Goal: Task Accomplishment & Management: Manage account settings

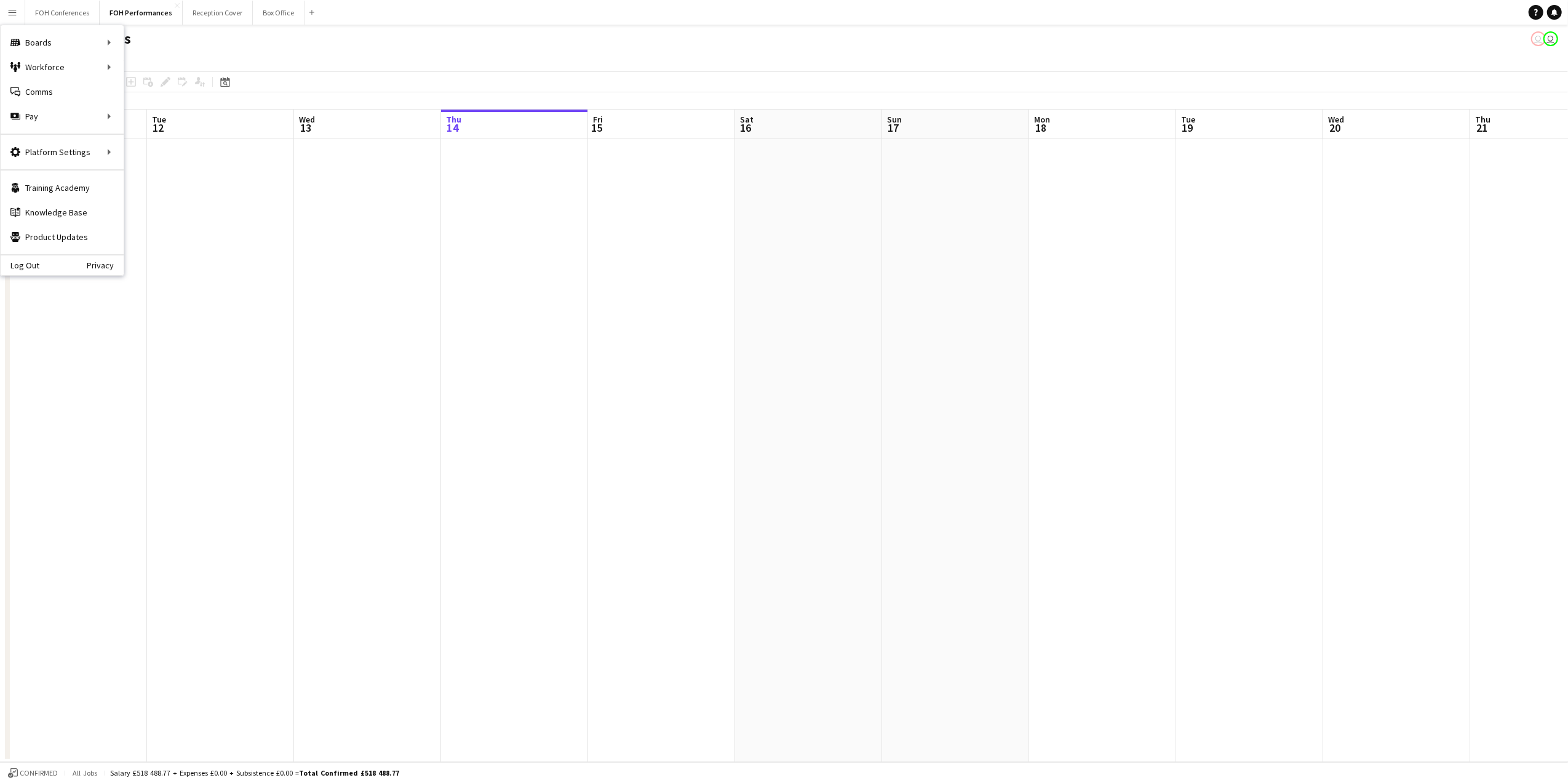
scroll to position [0, 294]
click at [230, 13] on button "Reception Cover Close" at bounding box center [217, 13] width 70 height 24
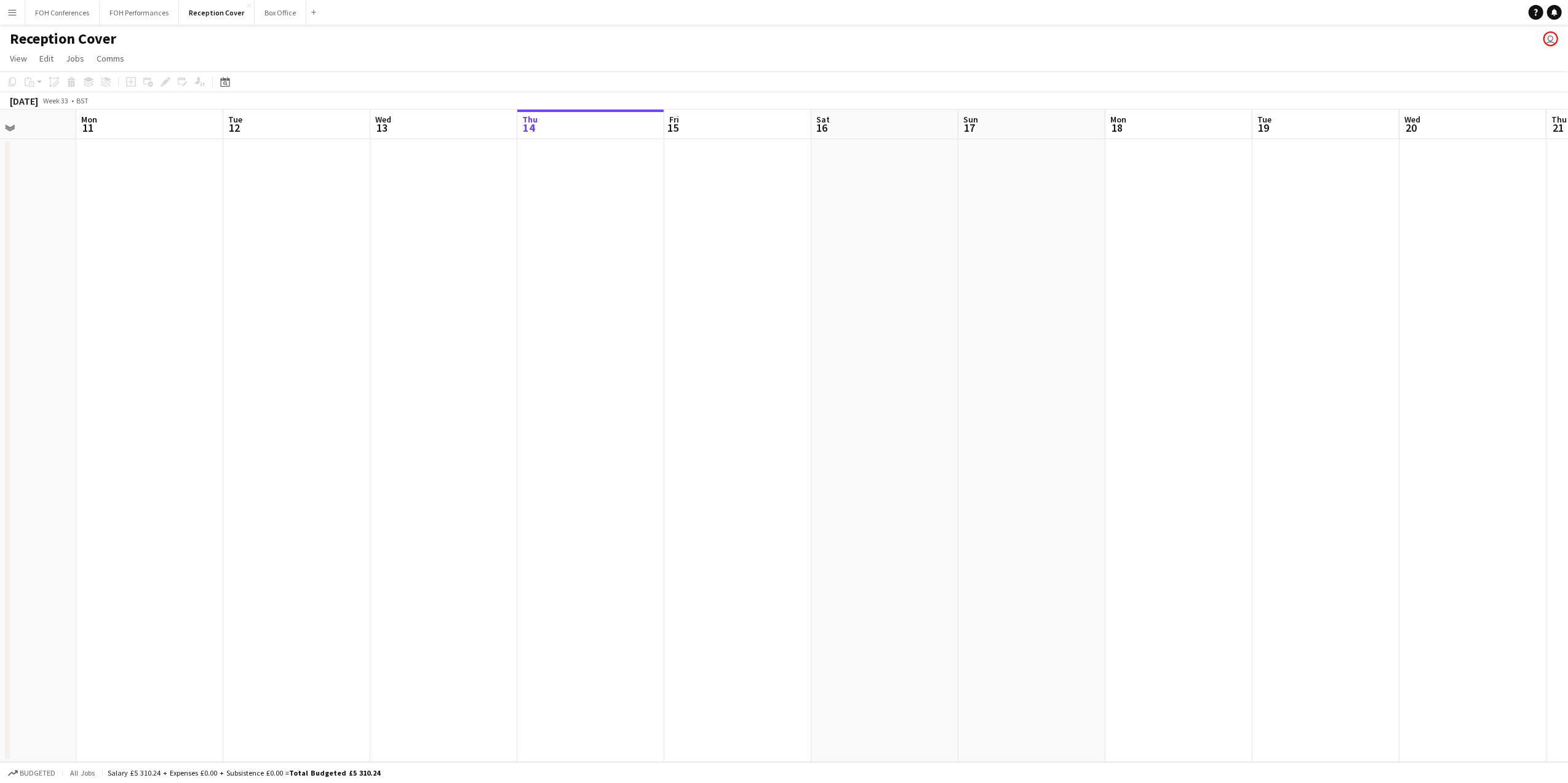
scroll to position [0, 269]
drag, startPoint x: 370, startPoint y: 132, endPoint x: 984, endPoint y: 133, distance: 614.0
click at [984, 133] on app-calendar-viewport "Fri 8 Sat 9 Sun 10 Mon 11 Tue 12 Wed 13 Thu 14 Fri 15 Sat 16 Sun 17 Mon 18 Tue …" at bounding box center [784, 435] width 1568 height 652
drag, startPoint x: 399, startPoint y: 136, endPoint x: 892, endPoint y: 145, distance: 493.1
click at [892, 145] on app-calendar-viewport "Tue 5 Wed 6 Thu 7 Fri 8 Sat 9 Sun 10 Mon 11 Tue 12 Wed 13 Thu 14 Fri 15 Sat 16 …" at bounding box center [784, 435] width 1568 height 652
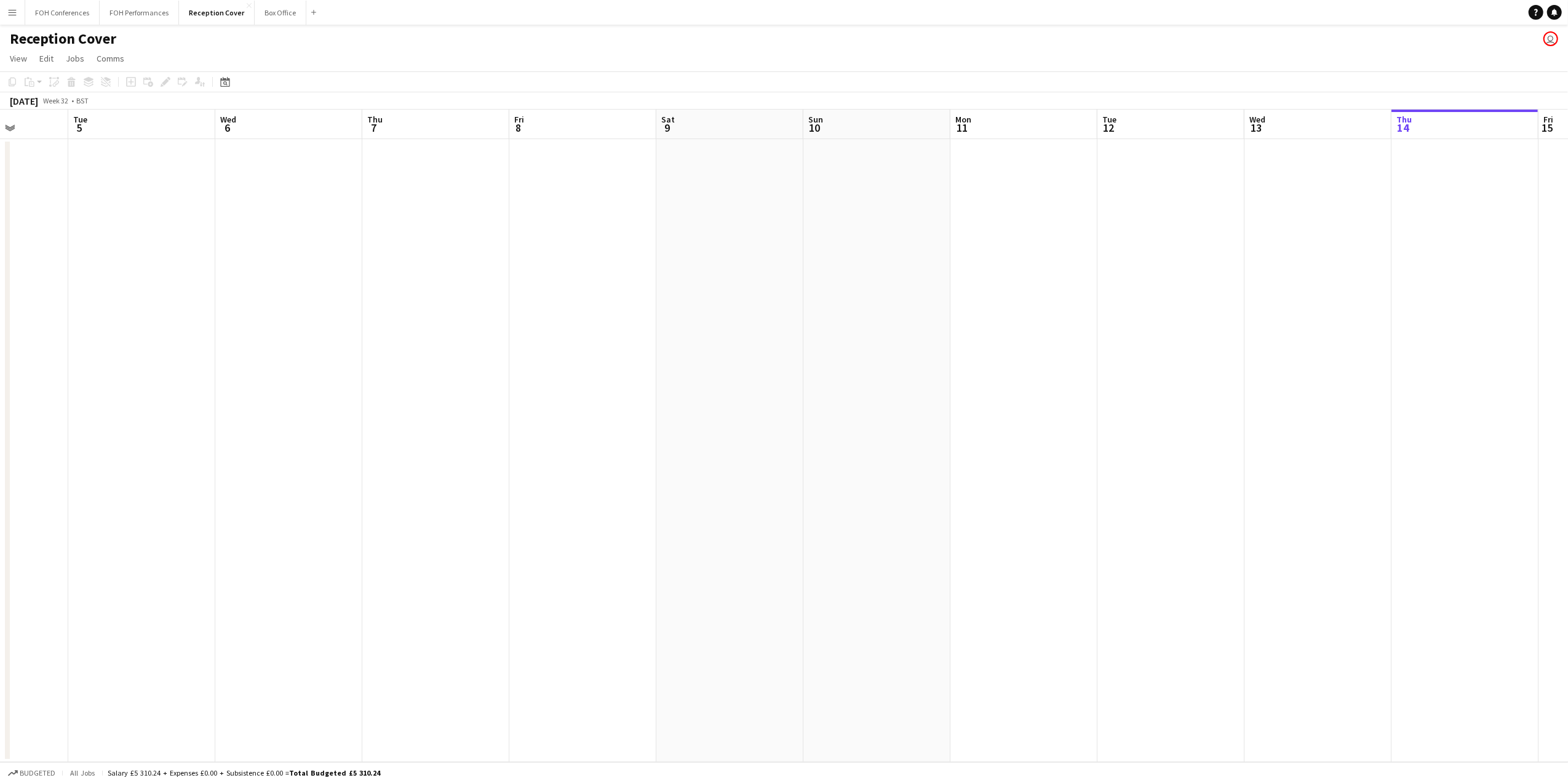
drag, startPoint x: 272, startPoint y: 124, endPoint x: 375, endPoint y: 153, distance: 107.0
click at [377, 153] on app-calendar-viewport "Fri 1 Sat 2 Sun 3 Mon 4 Tue 5 Wed 6 Thu 7 Fri 8 Sat 9 Sun 10 Mon 11 Tue 12 Wed …" at bounding box center [784, 435] width 1568 height 652
drag, startPoint x: 508, startPoint y: 117, endPoint x: 1280, endPoint y: 171, distance: 773.9
click at [1280, 171] on app-calendar-viewport "Tue 29 Wed 30 Thu 31 Fri 1 Sat 2 Sun 3 Mon 4 Tue 5 Wed 6 Thu 7 Fri 8 Sat 9 Sun …" at bounding box center [784, 435] width 1568 height 652
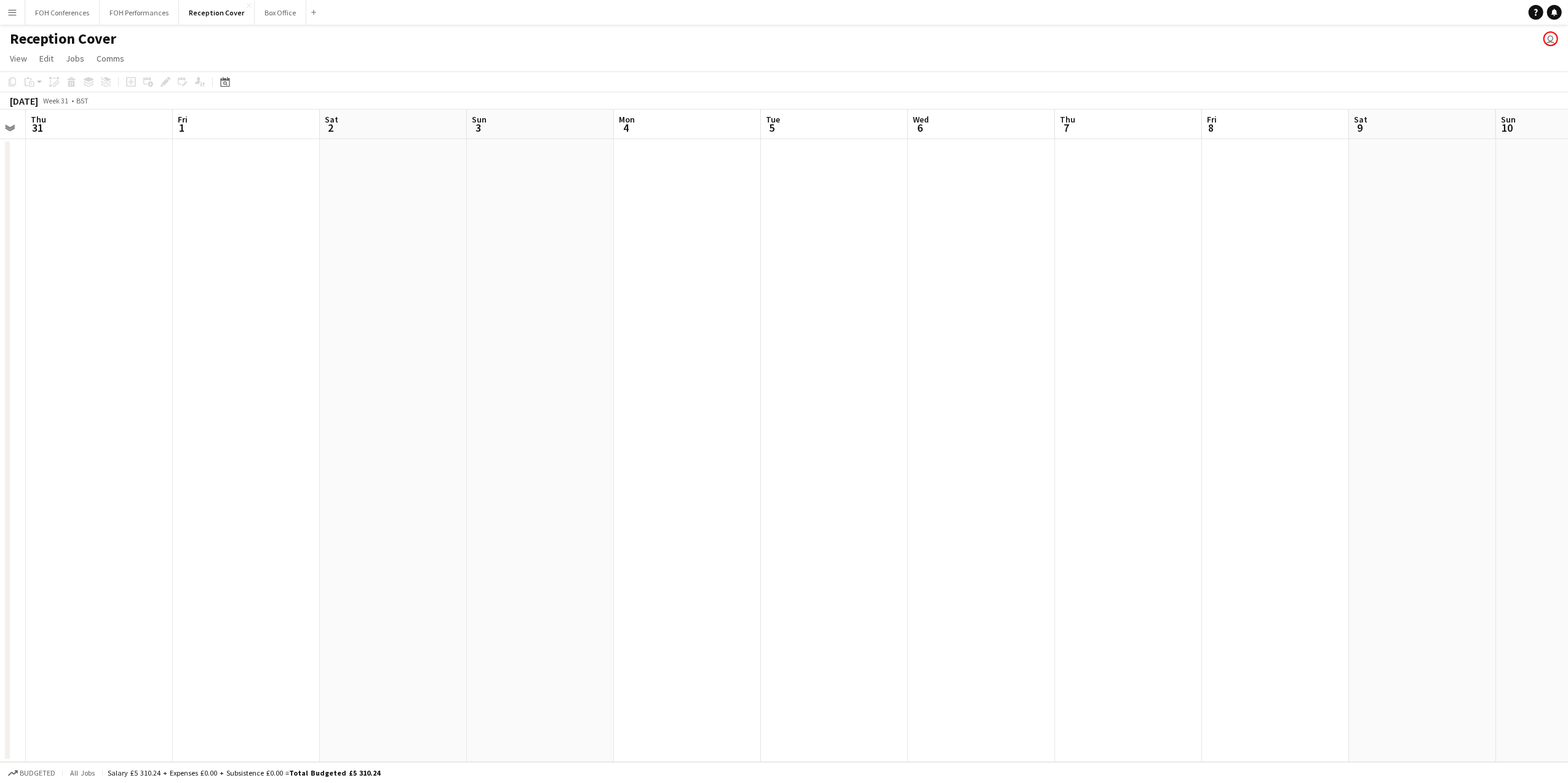
scroll to position [0, 369]
drag, startPoint x: 155, startPoint y: 130, endPoint x: 1196, endPoint y: 185, distance: 1042.5
click at [1194, 185] on app-calendar-viewport "Thu 24 Fri 25 Sat 26 Sun 27 Mon 28 Tue 29 Wed 30 Thu 31 Fri 1 Sat 2 Sun 3 Mon 4…" at bounding box center [784, 435] width 1568 height 652
drag, startPoint x: 173, startPoint y: 130, endPoint x: 1325, endPoint y: 158, distance: 1152.3
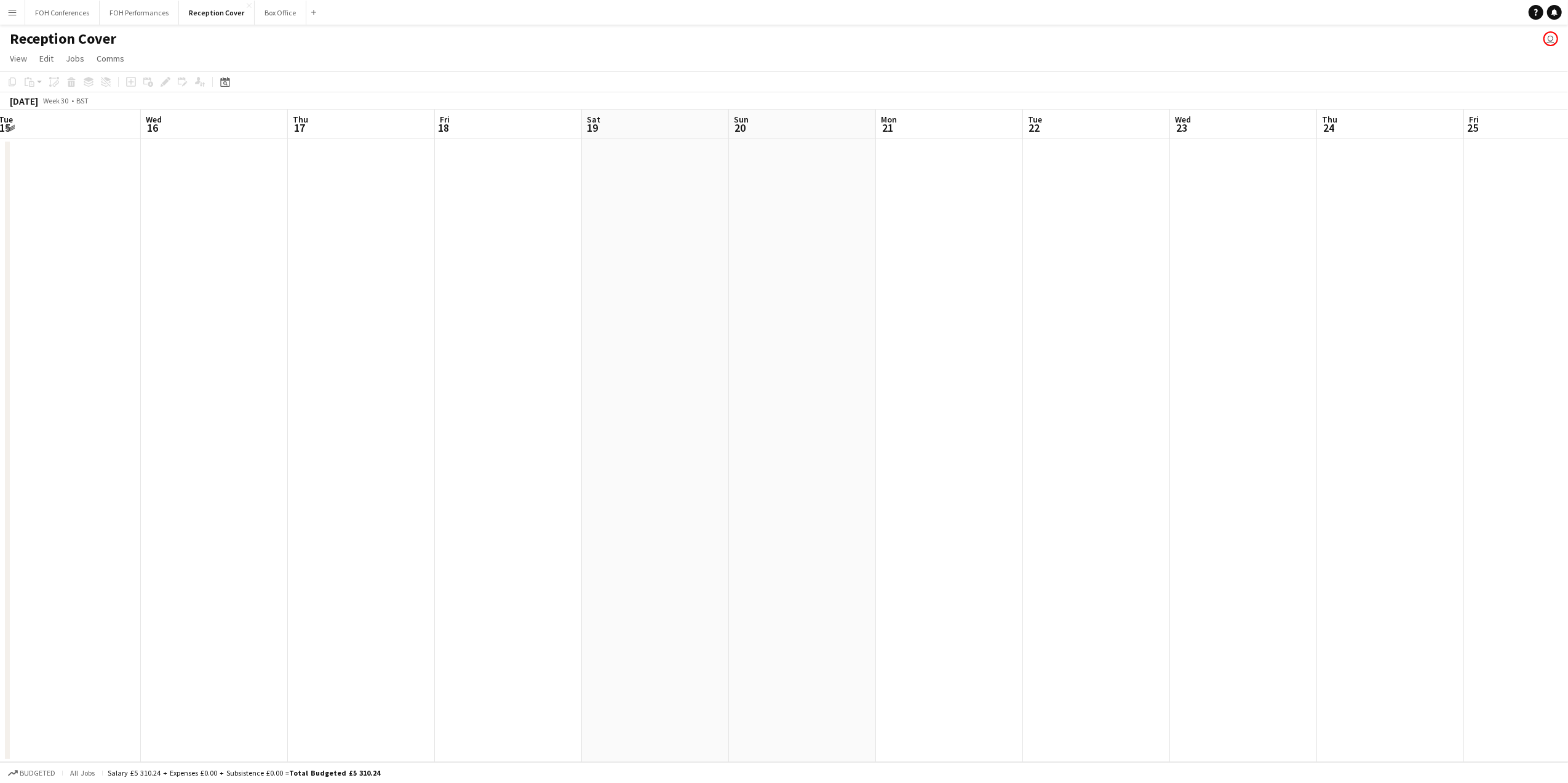
click at [1439, 158] on app-calendar-viewport "Sun 13 Mon 14 Tue 15 Wed 16 Thu 17 Fri 18 Sat 19 Sun 20 Mon 21 Tue 22 Wed 23 Th…" at bounding box center [784, 435] width 1568 height 652
drag, startPoint x: 177, startPoint y: 119, endPoint x: 465, endPoint y: 188, distance: 296.2
click at [1567, 185] on html "Menu Boards Boards Boards All jobs Status Workforce Workforce My Workforce Recr…" at bounding box center [784, 391] width 1568 height 783
drag, startPoint x: 218, startPoint y: 117, endPoint x: 806, endPoint y: 179, distance: 591.3
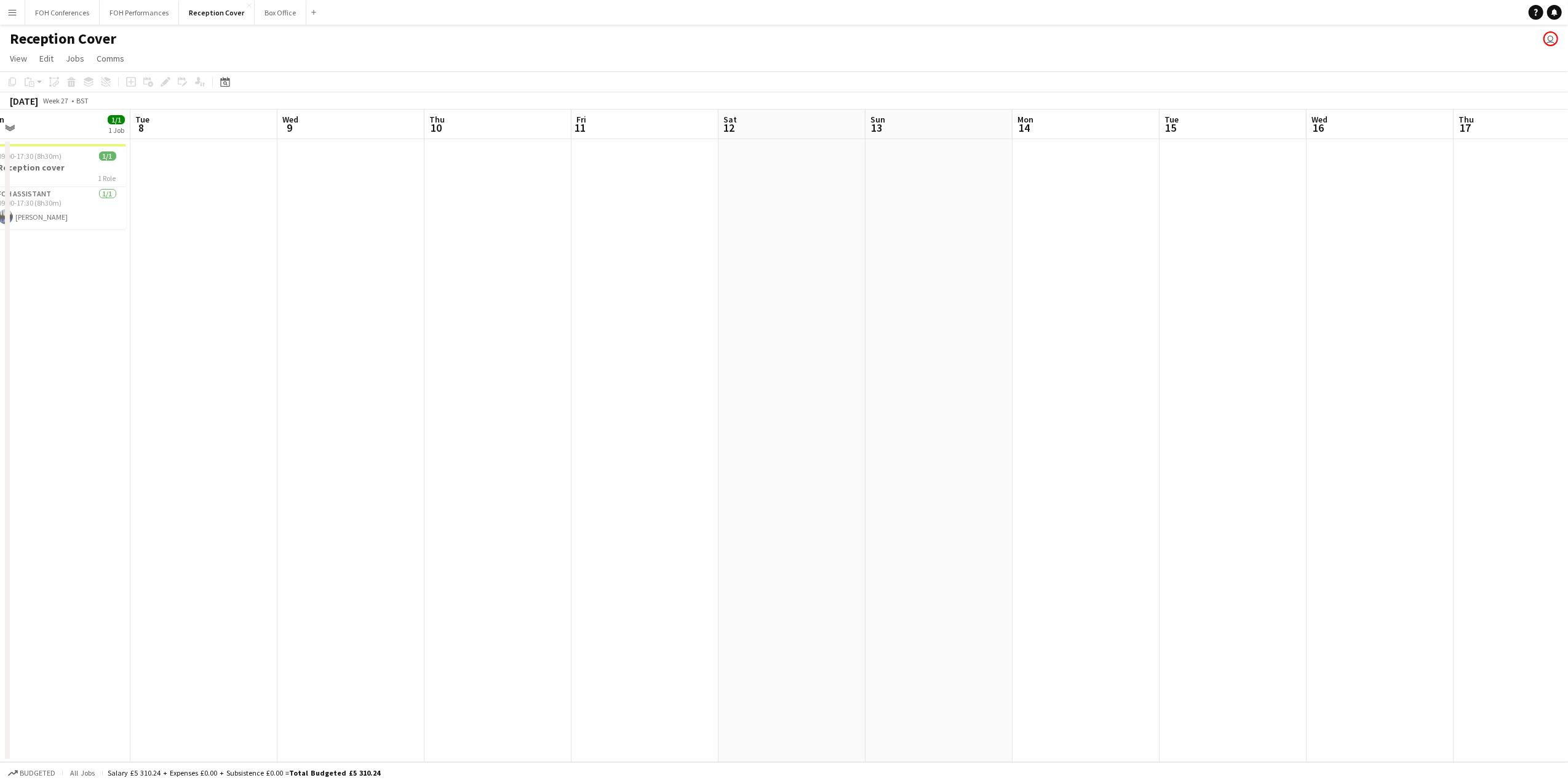
click at [806, 179] on app-calendar-viewport "Sat 5 Sun 6 Mon 7 1/1 1 Job Tue 8 Wed 9 Thu 10 Fri 11 Sat 12 Sun 13 Mon 14 Tue …" at bounding box center [784, 435] width 1568 height 652
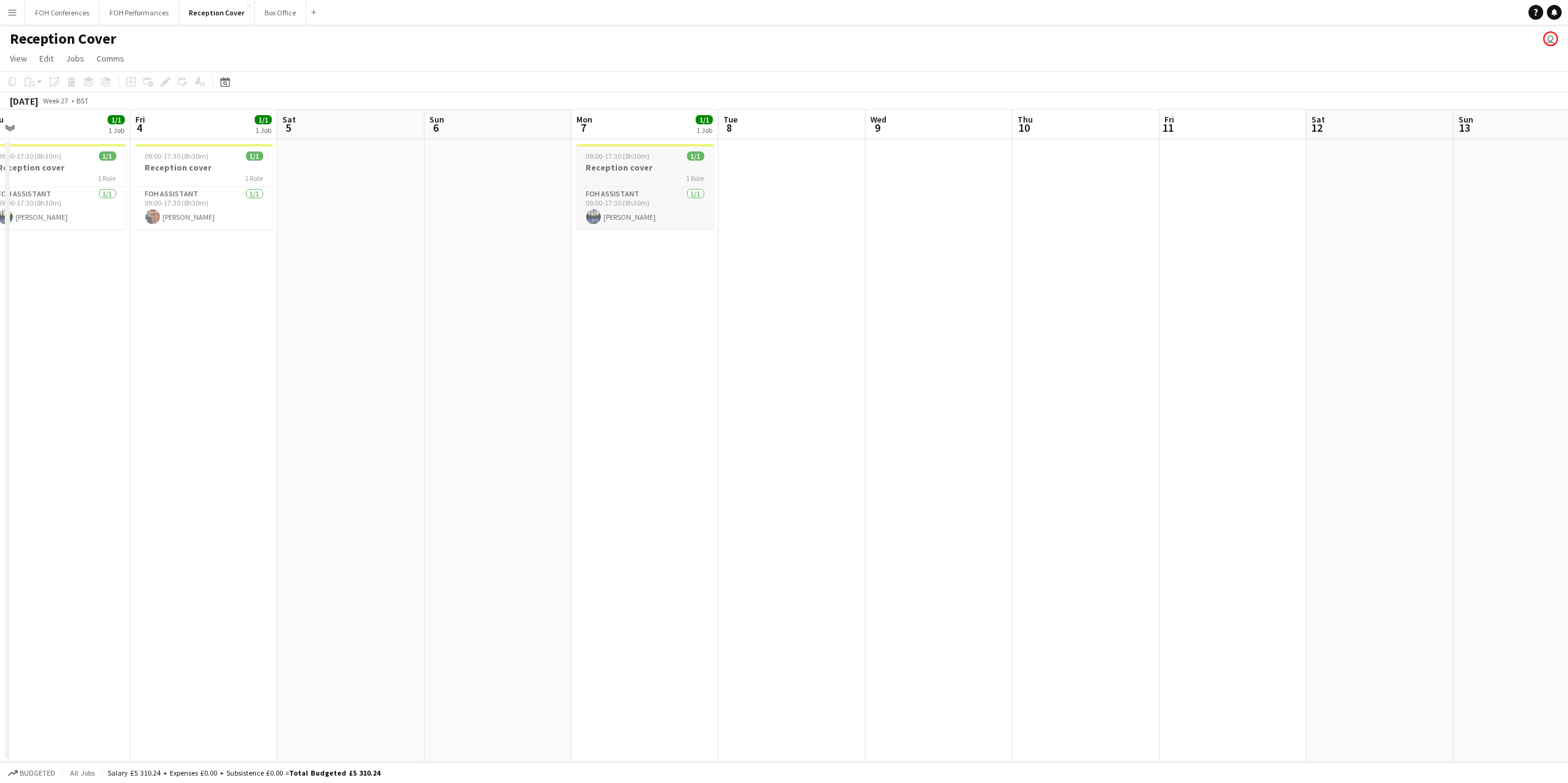
click at [619, 179] on div "1 Role" at bounding box center [645, 178] width 137 height 9
click at [168, 82] on icon "Edit" at bounding box center [165, 81] width 9 height 9
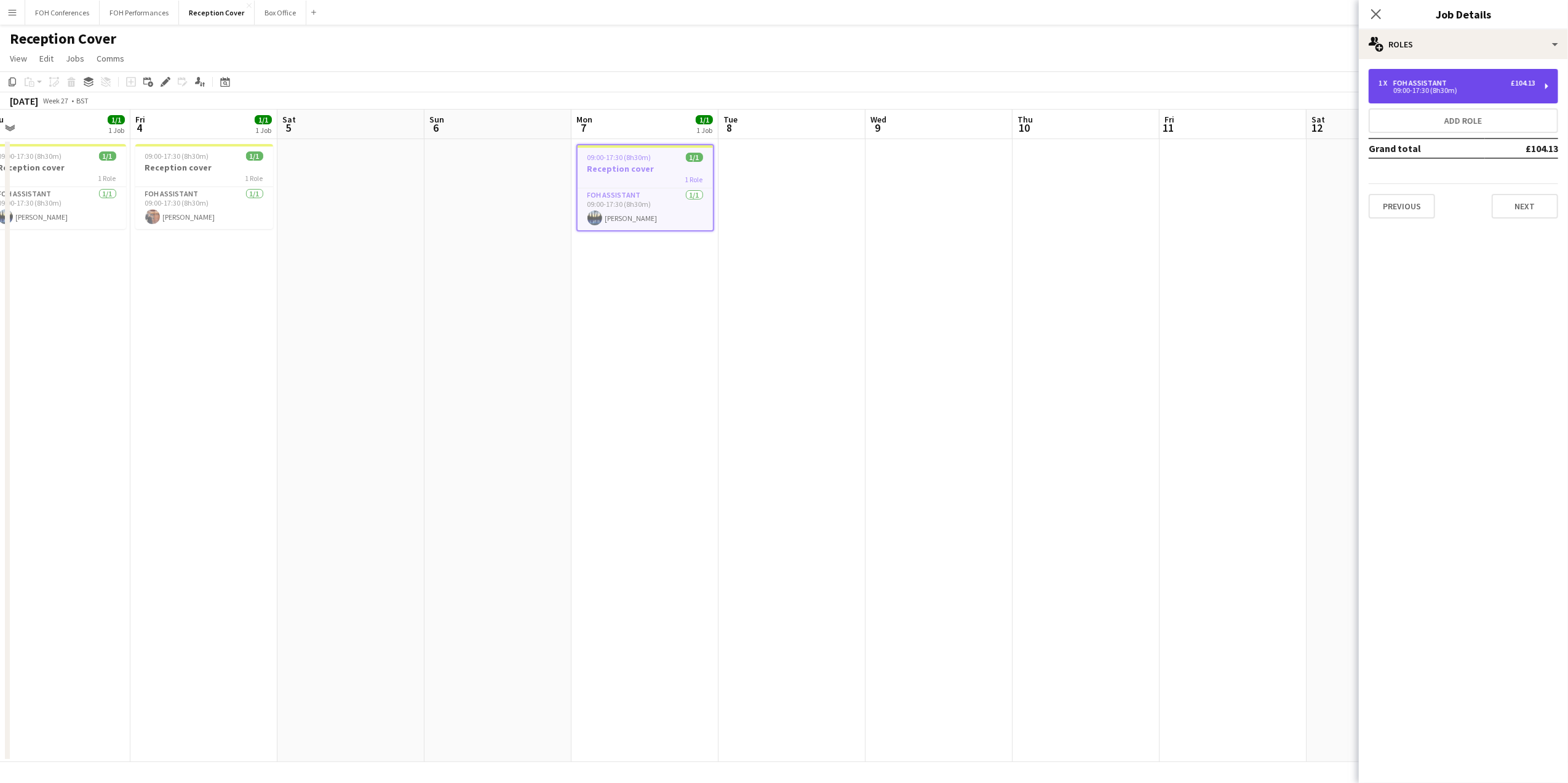
click at [1427, 89] on div "09:00-17:30 (8h30m)" at bounding box center [1457, 91] width 157 height 6
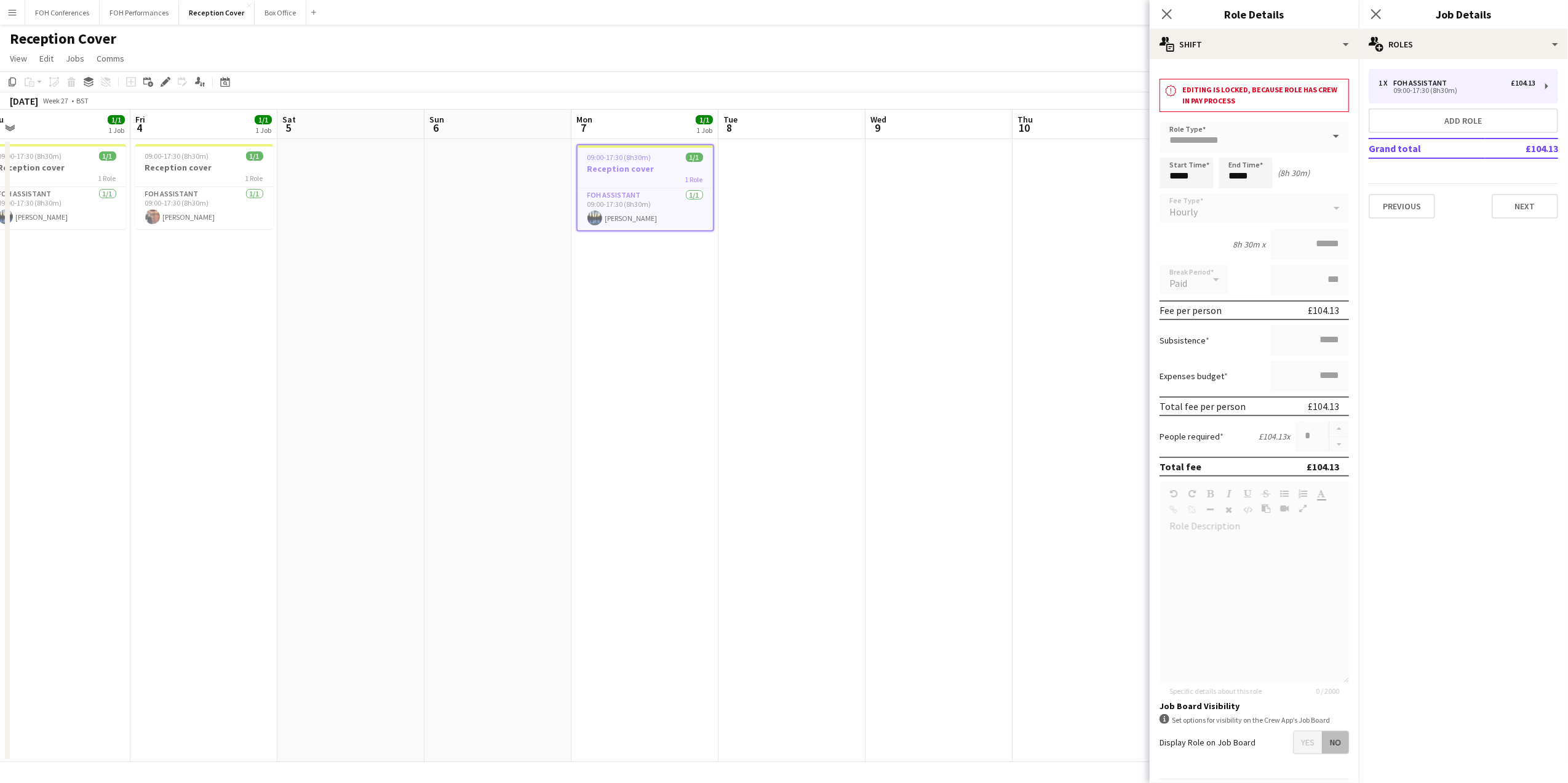
click at [1076, 65] on app-page-menu "View Day view expanded Day view collapsed Month view Date picker Jump to [DATE]…" at bounding box center [784, 60] width 1568 height 24
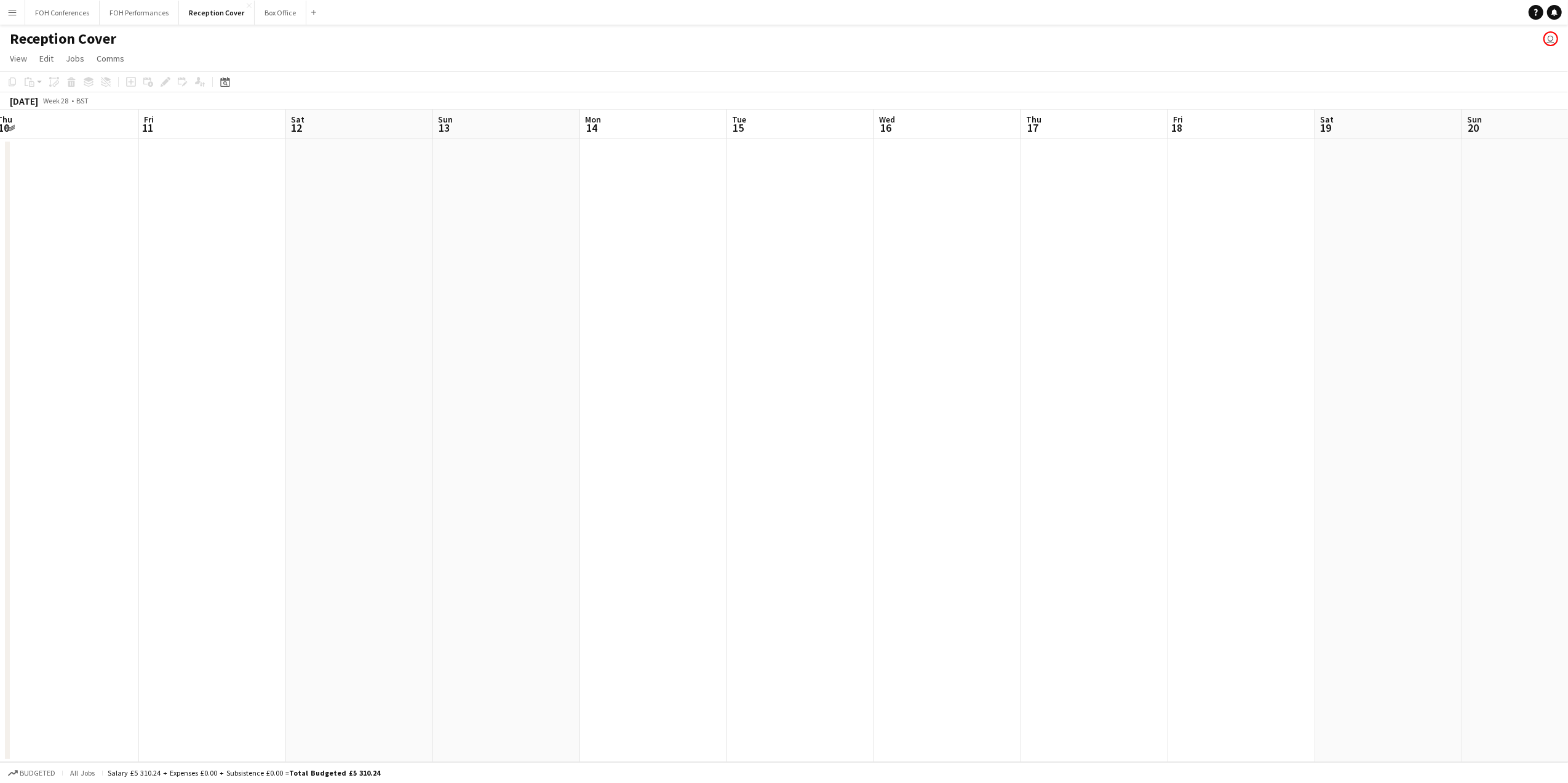
scroll to position [0, 401]
drag, startPoint x: 1516, startPoint y: 121, endPoint x: 421, endPoint y: 137, distance: 1095.1
click at [102, 178] on app-calendar-viewport "Mon 7 1/1 1 Job Tue 8 Wed 9 Thu 10 Fri 11 Sat 12 Sun 13 Mon 14 Tue 15 Wed 16 Th…" at bounding box center [784, 435] width 1568 height 652
drag, startPoint x: 1322, startPoint y: 137, endPoint x: -122, endPoint y: 269, distance: 1450.0
click at [0, 269] on html "Menu Boards Boards Boards All jobs Status Workforce Workforce My Workforce Recr…" at bounding box center [784, 391] width 1568 height 783
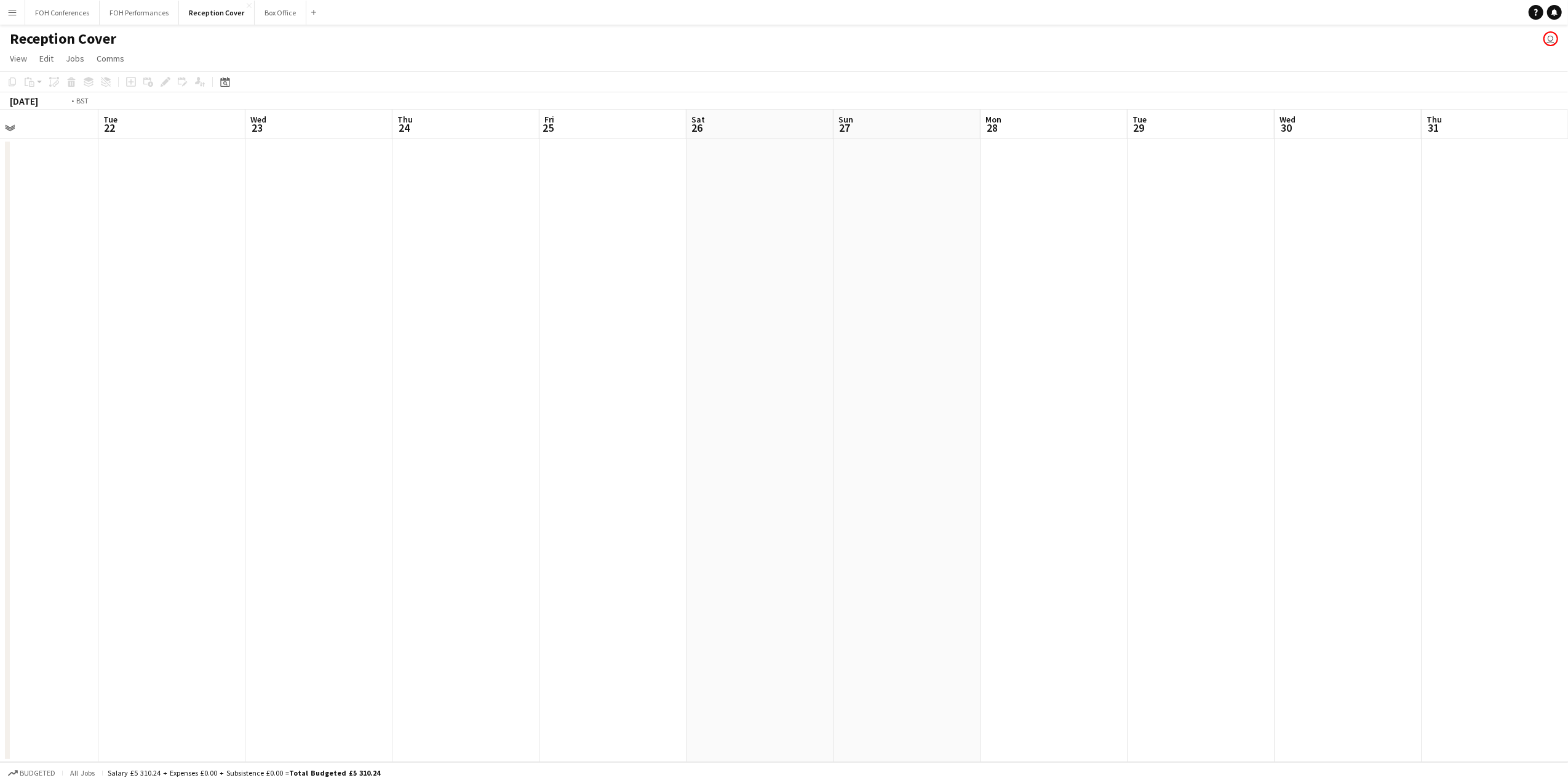
scroll to position [0, 371]
drag, startPoint x: 1160, startPoint y: 130, endPoint x: -39, endPoint y: 188, distance: 1200.4
click at [0, 188] on html "Menu Boards Boards Boards All jobs Status Workforce Workforce My Workforce Recr…" at bounding box center [784, 391] width 1568 height 783
drag, startPoint x: 911, startPoint y: 126, endPoint x: 6, endPoint y: 153, distance: 905.4
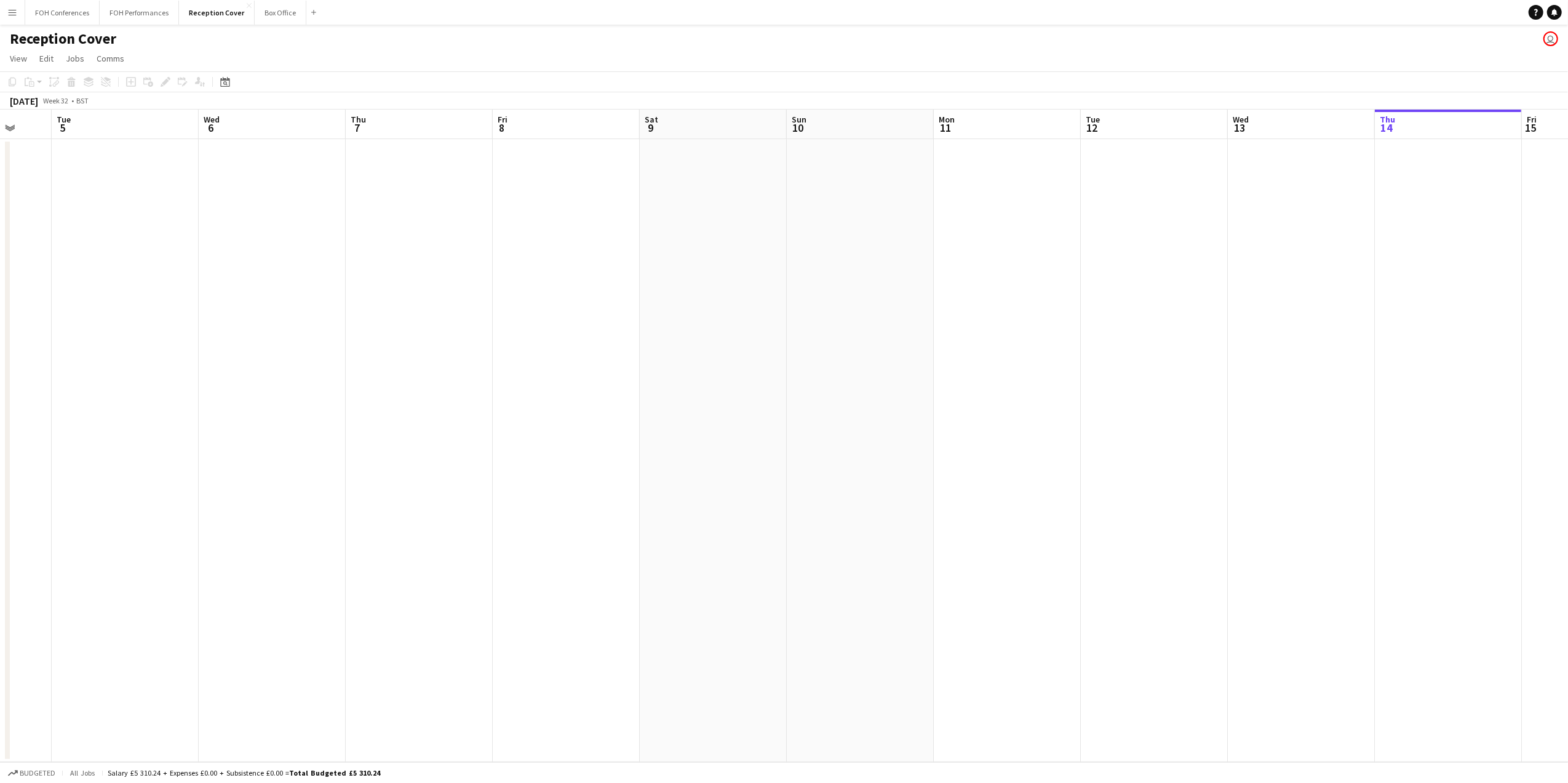
click at [6, 153] on div "Sat 2 Sun 3 Mon 4 Tue 5 Wed 6 Thu 7 Fri 8 Sat 9 Sun 10 Mon 11 Tue 12 Wed 13 Thu…" at bounding box center [784, 435] width 1568 height 652
click at [13, 9] on app-icon "Menu" at bounding box center [12, 12] width 9 height 9
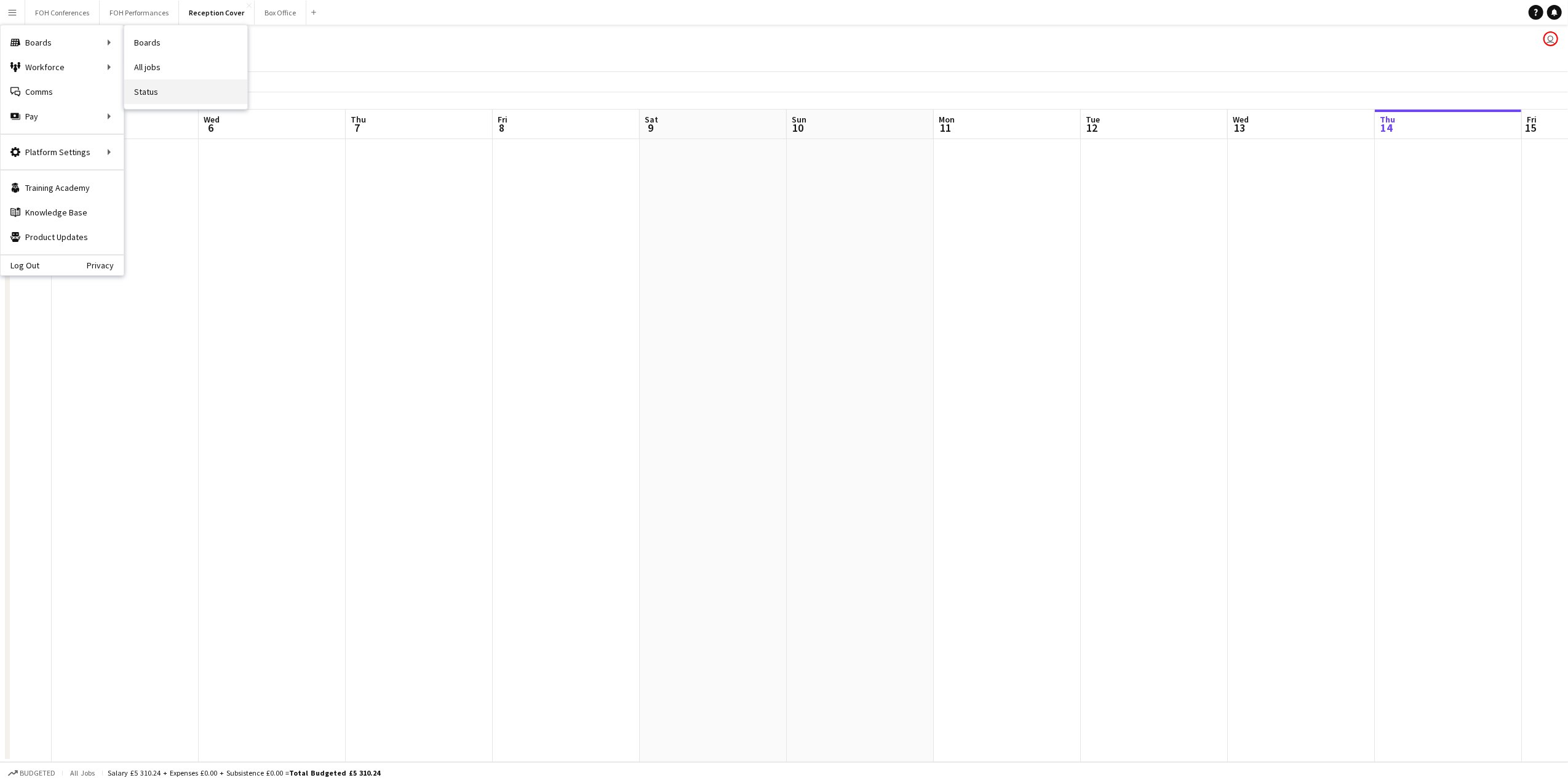
click at [138, 93] on link "Status" at bounding box center [186, 91] width 123 height 24
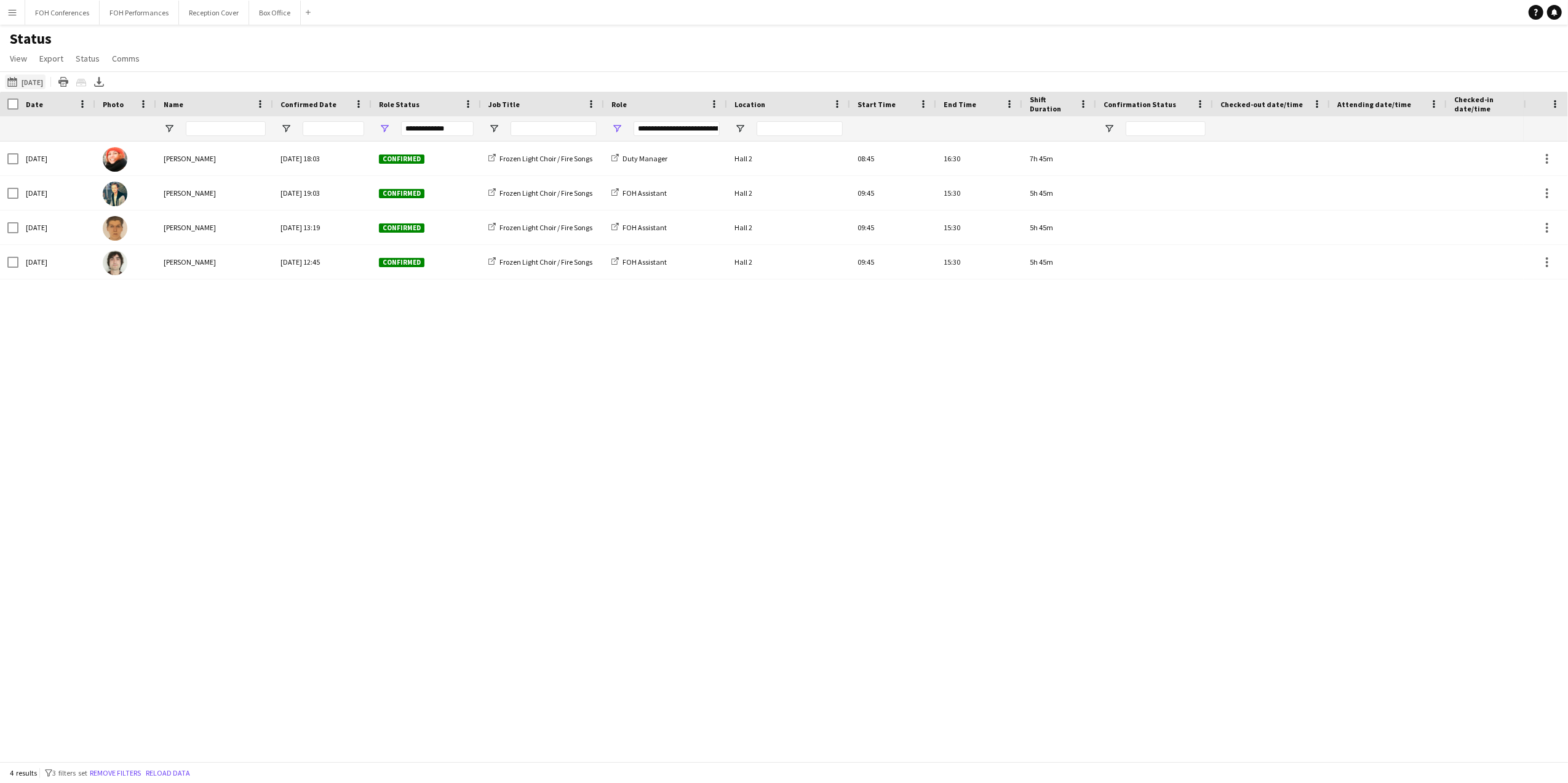
click at [40, 88] on button "14-08-2025 to 20-08-2025 10-08-2025" at bounding box center [24, 81] width 40 height 15
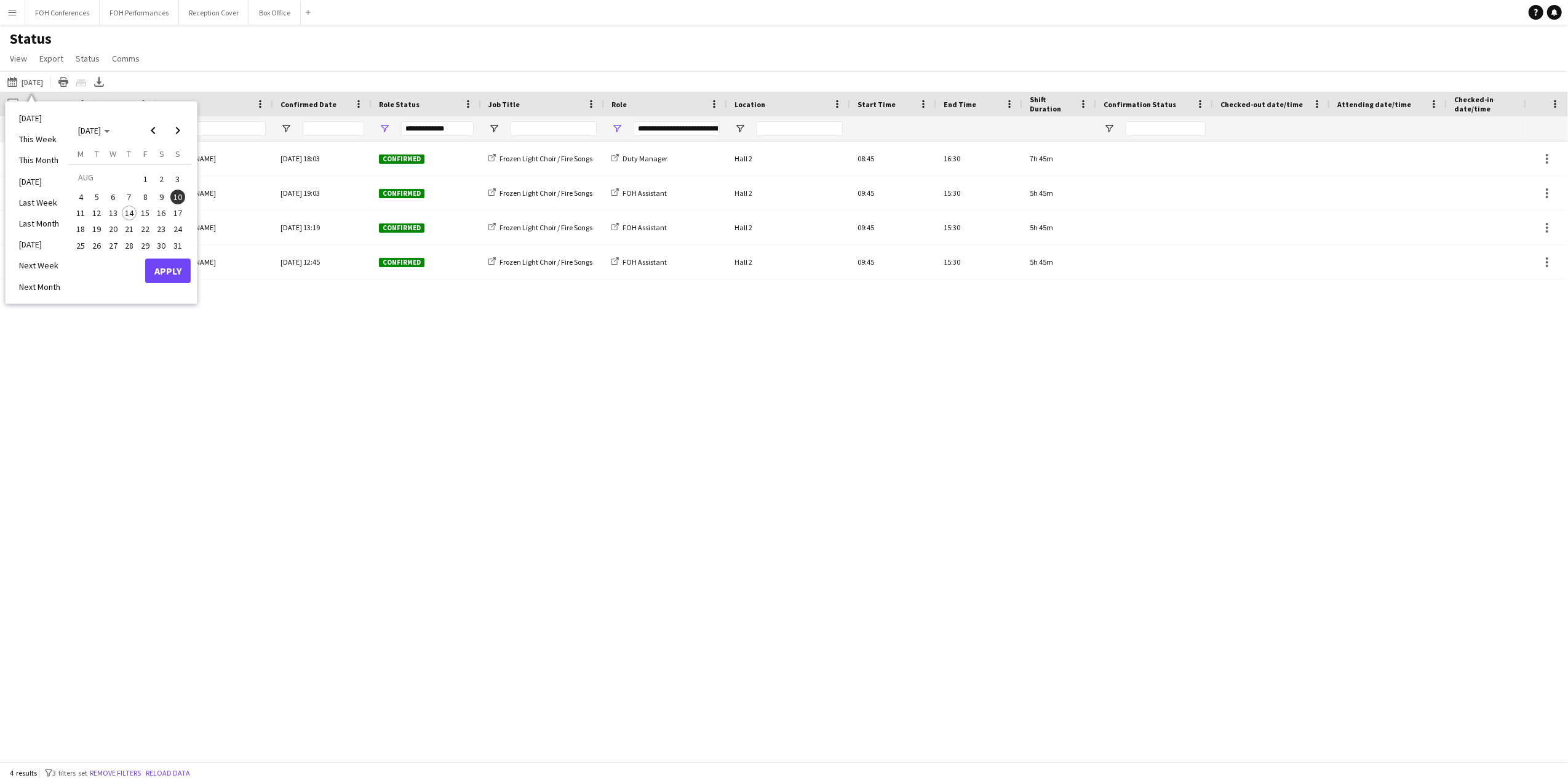
click at [95, 243] on span "26" at bounding box center [97, 245] width 15 height 15
click at [168, 271] on button "Apply" at bounding box center [168, 270] width 46 height 24
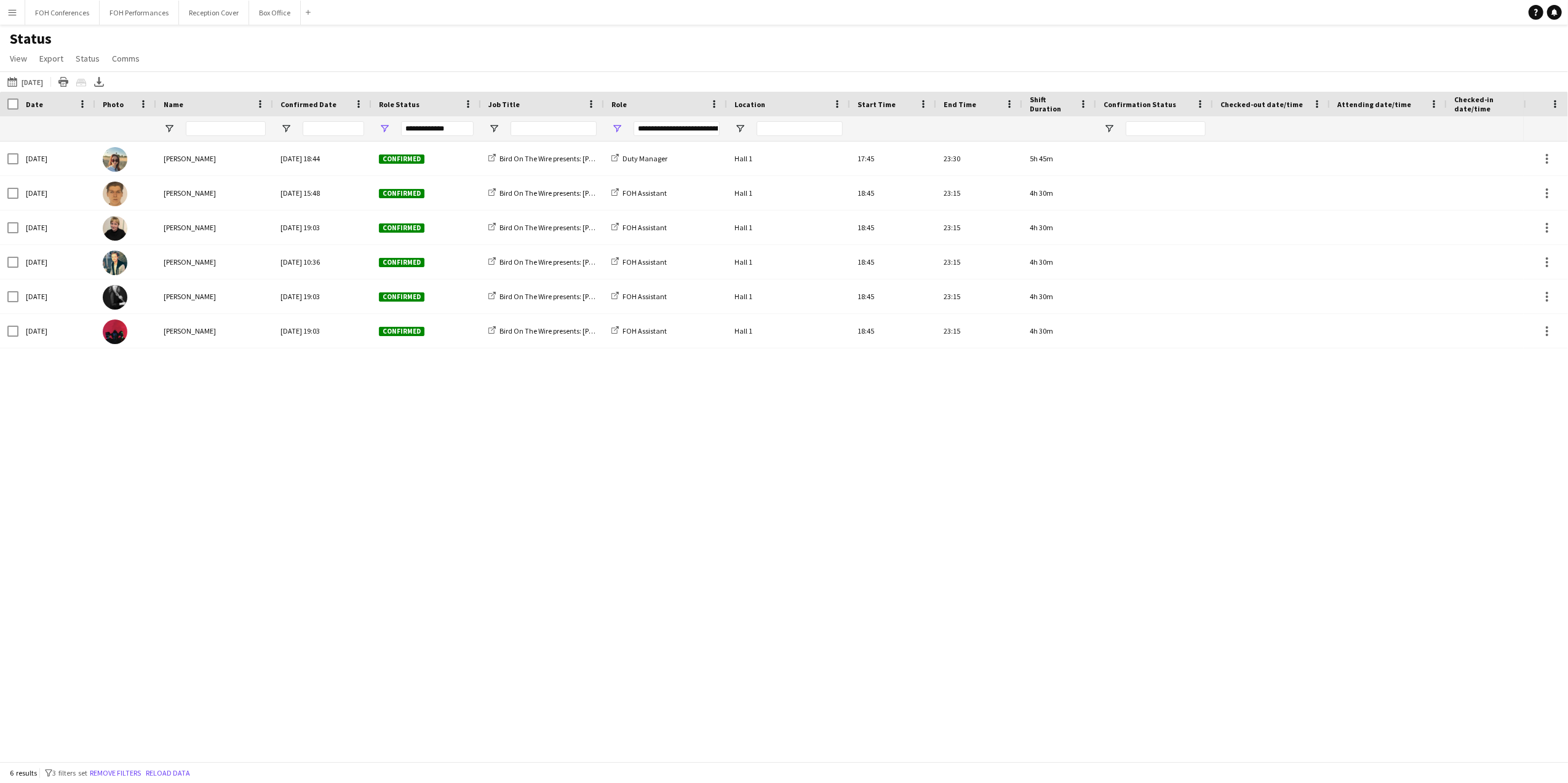
click at [454, 465] on div "Tue, 26 Aug 2025 Rebecca Hutchins Wed, 16 Jul 2025 18:44 Confirmed Bird On The …" at bounding box center [761, 445] width 1524 height 608
click at [104, 87] on icon at bounding box center [99, 86] width 9 height 3
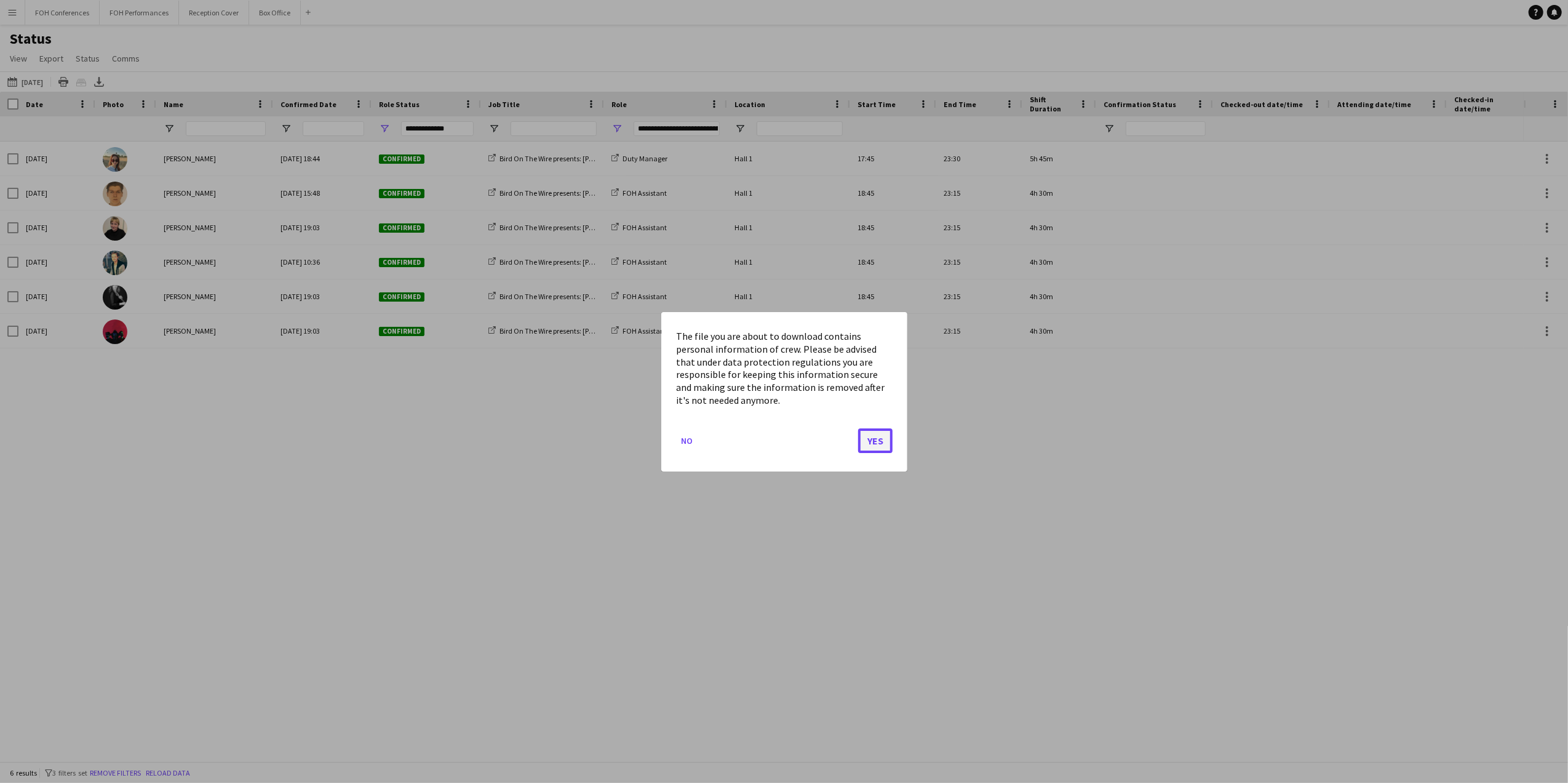
click at [870, 446] on button "Yes" at bounding box center [875, 439] width 35 height 24
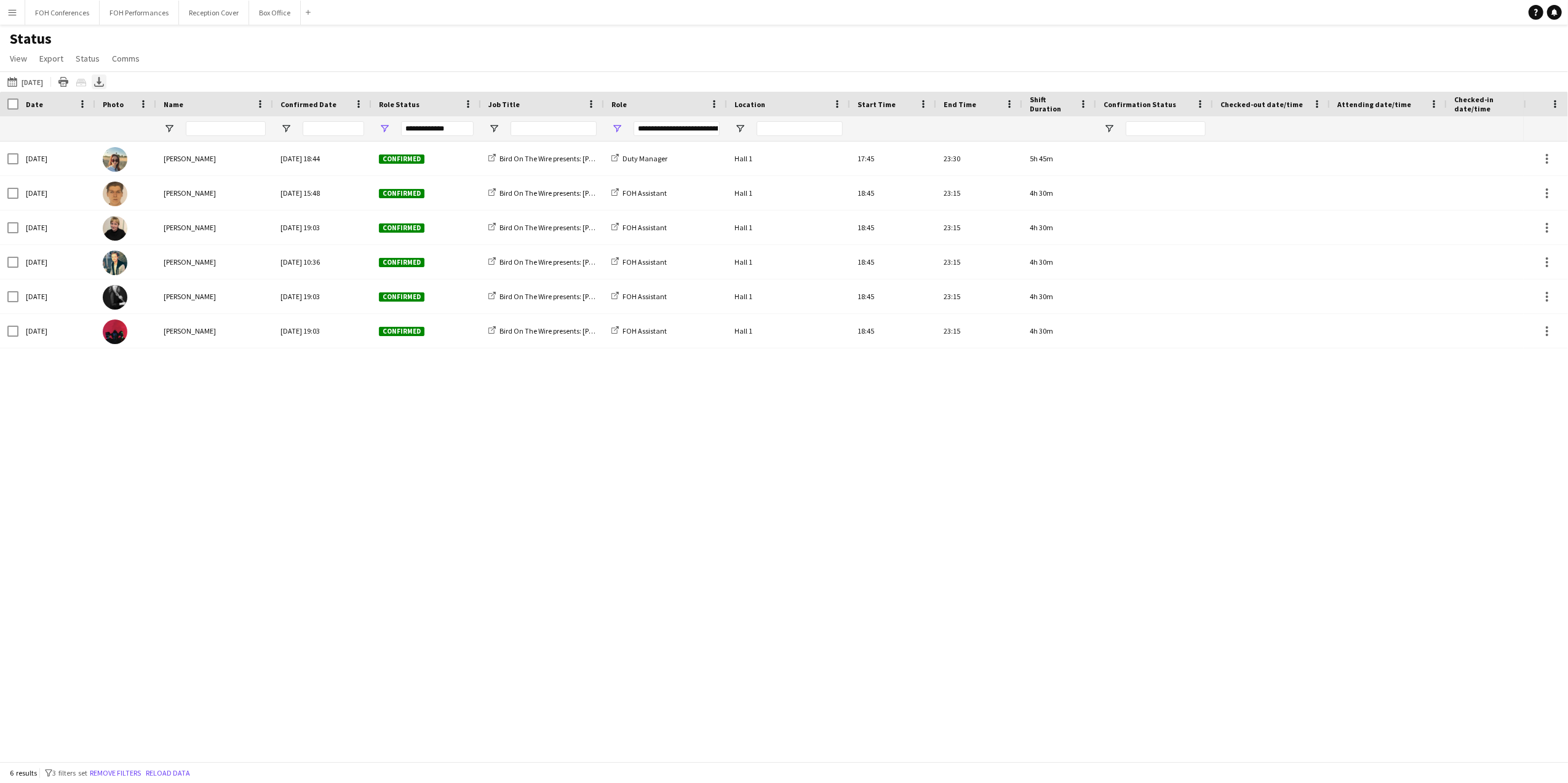
click at [104, 77] on icon "Export XLSX" at bounding box center [99, 81] width 9 height 9
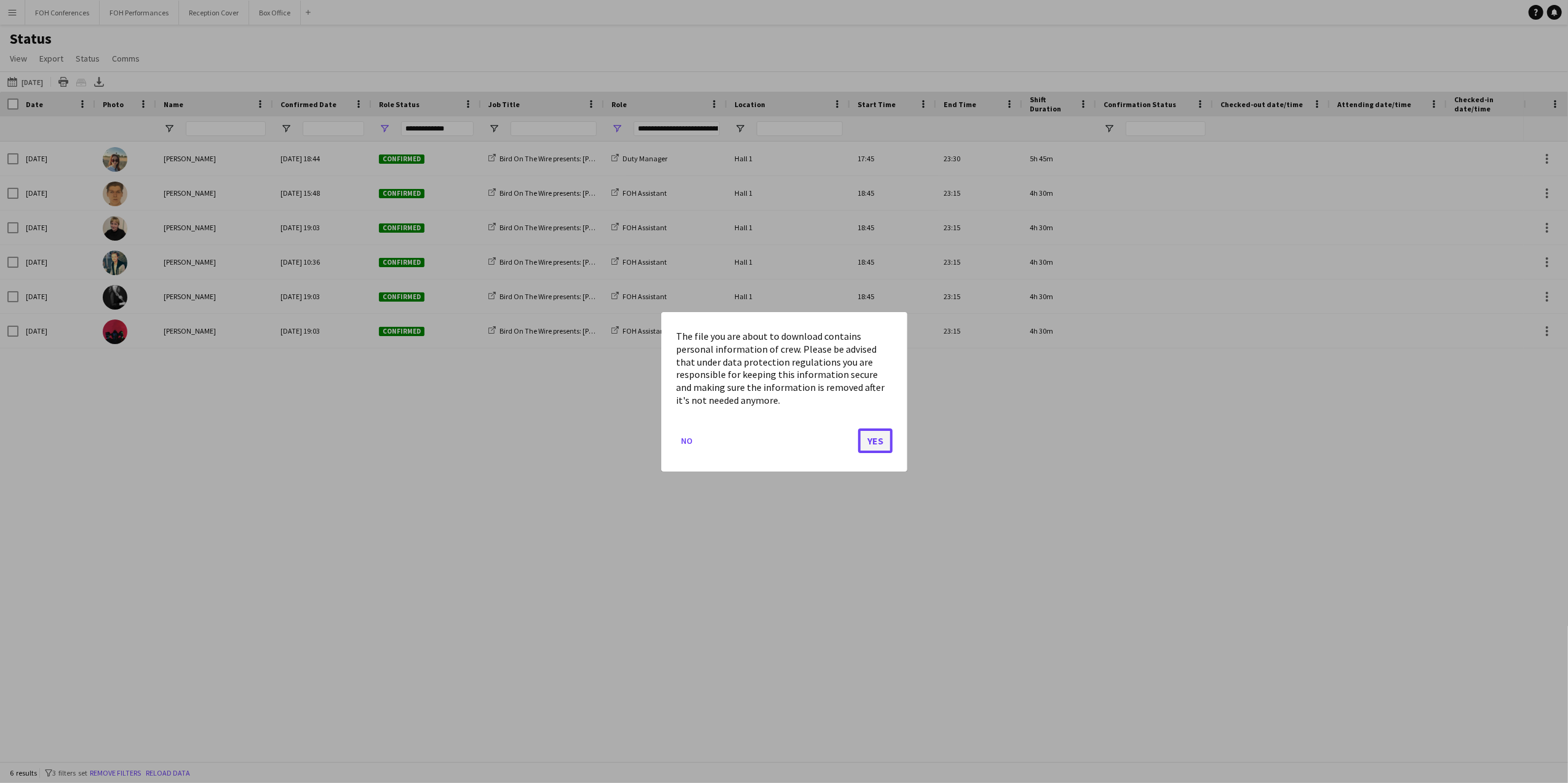
click at [871, 432] on button "Yes" at bounding box center [875, 439] width 35 height 24
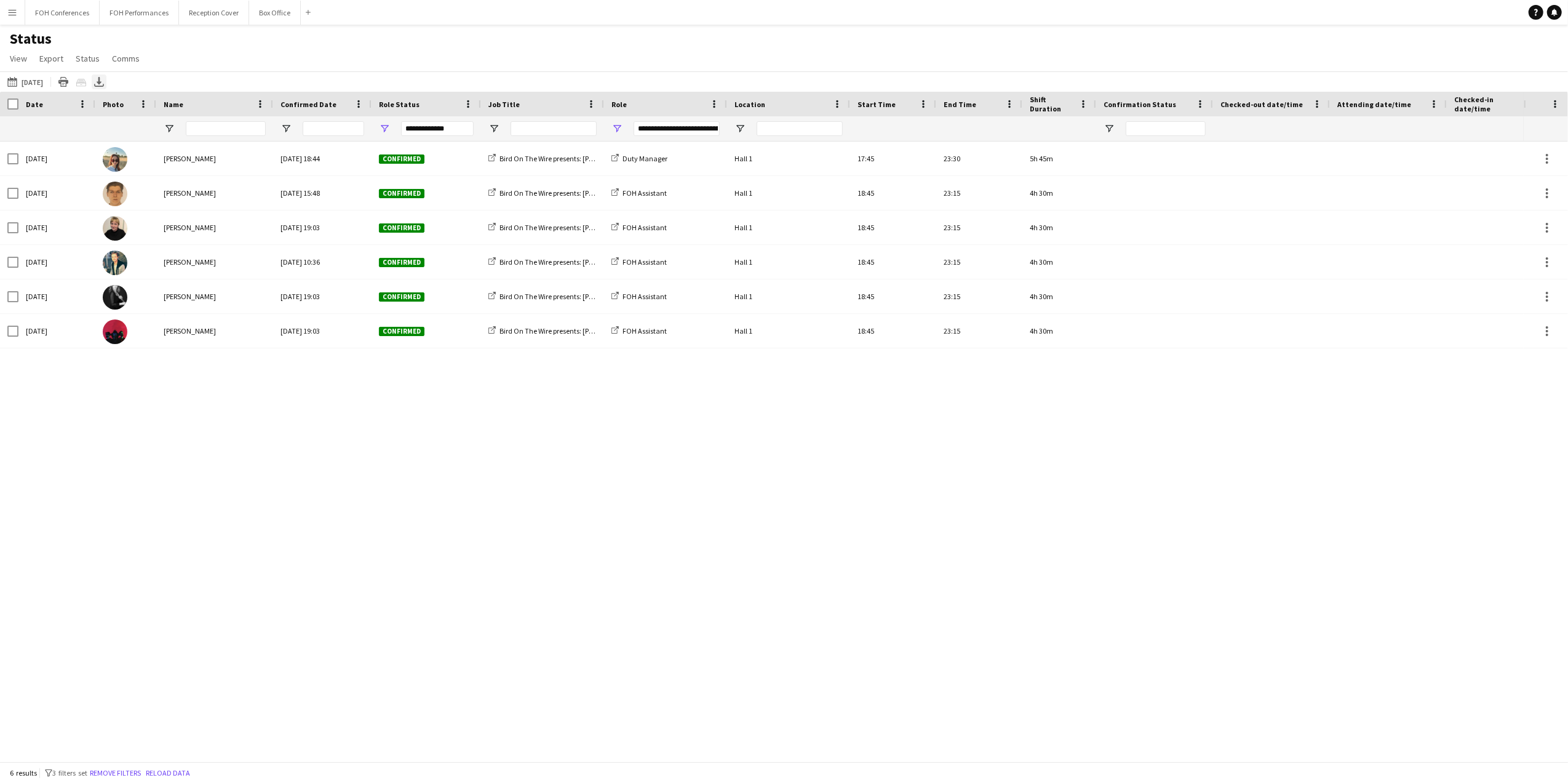
click at [104, 79] on icon "Export XLSX" at bounding box center [99, 81] width 9 height 9
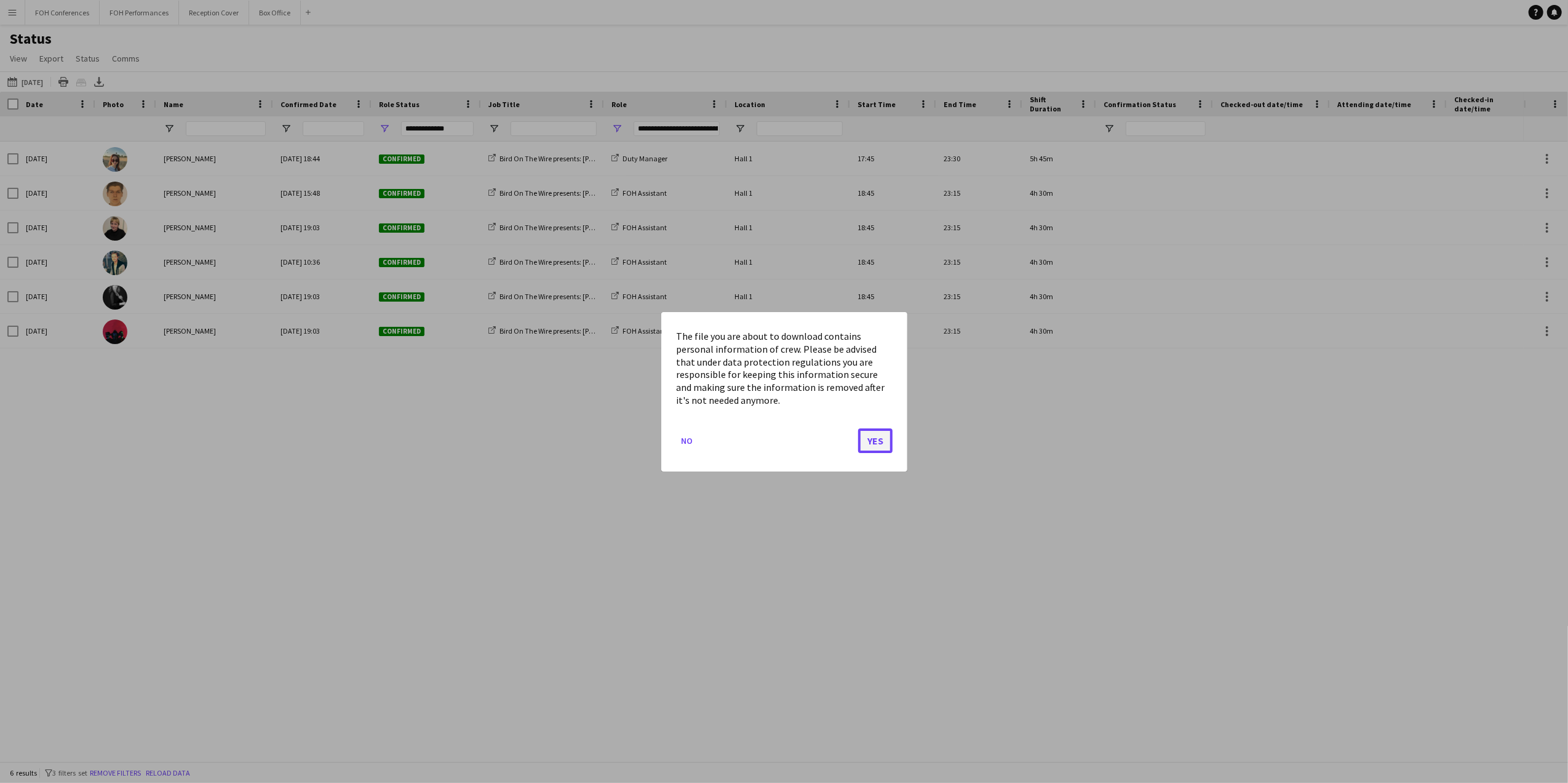
click at [885, 429] on button "Yes" at bounding box center [875, 439] width 35 height 24
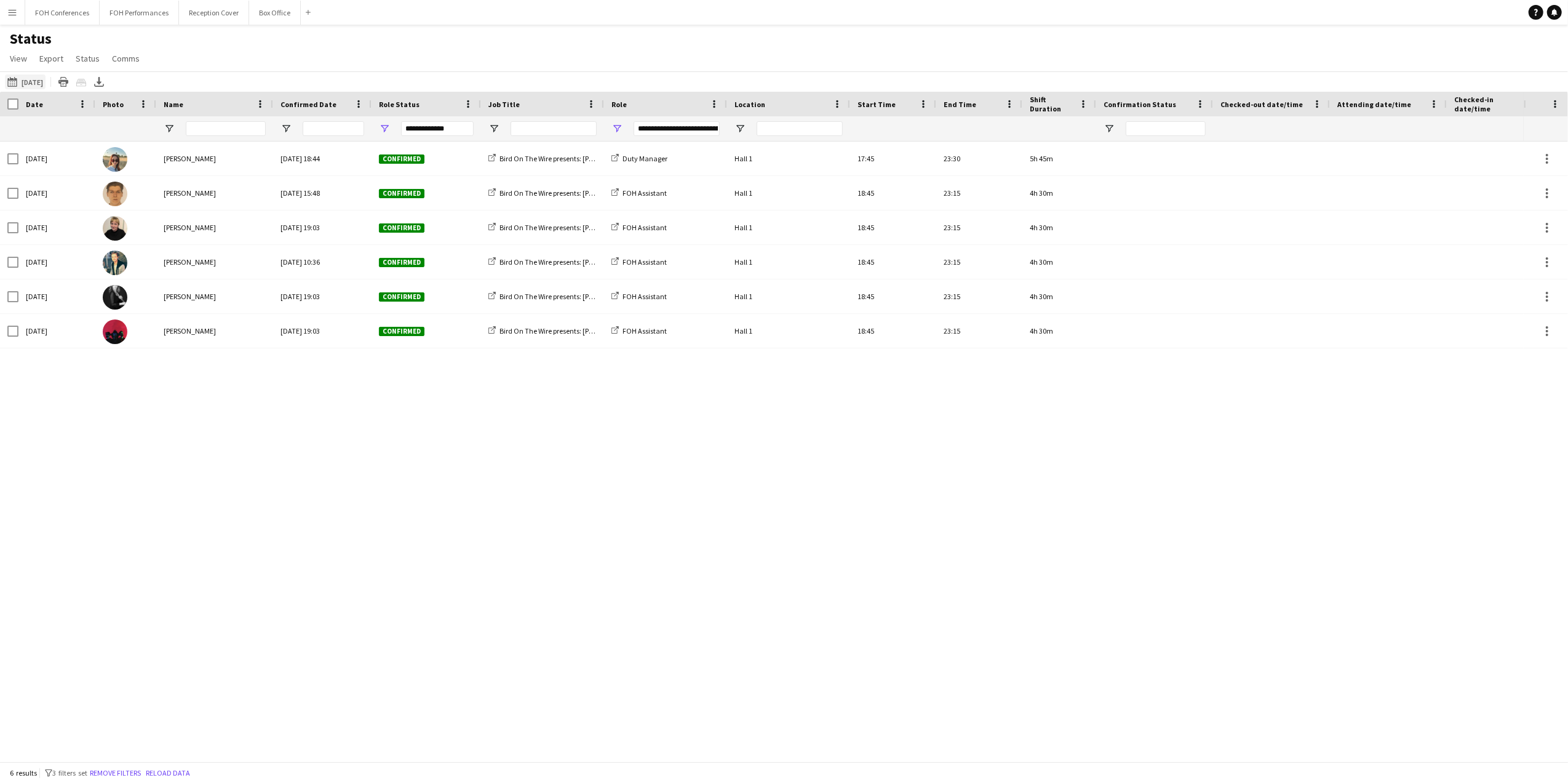
click at [35, 79] on button "14-08-2025 to 20-08-2025 26-08-2025" at bounding box center [24, 81] width 40 height 15
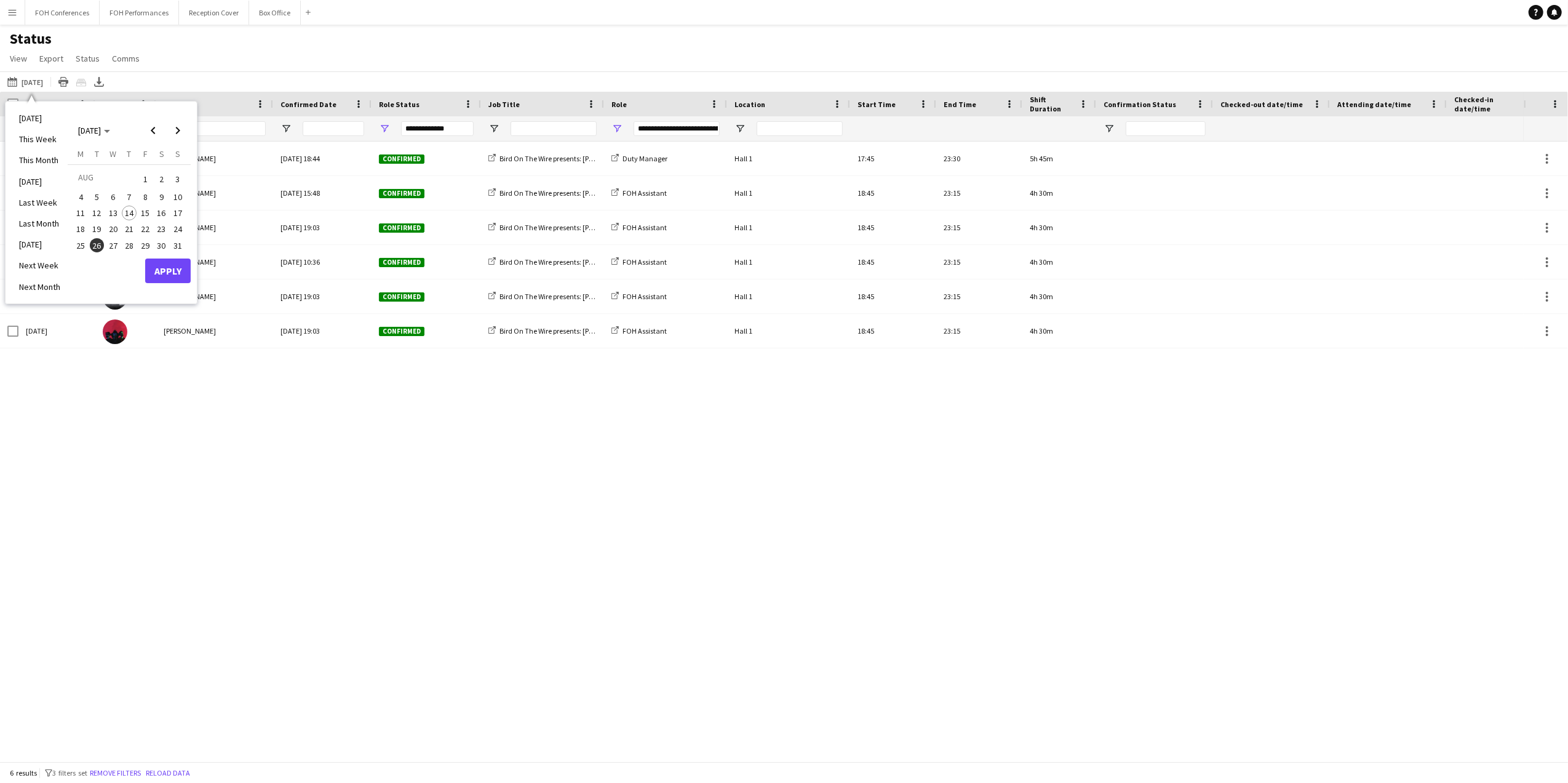
click at [144, 239] on span "29" at bounding box center [145, 245] width 15 height 15
click at [173, 265] on button "Apply" at bounding box center [168, 270] width 46 height 24
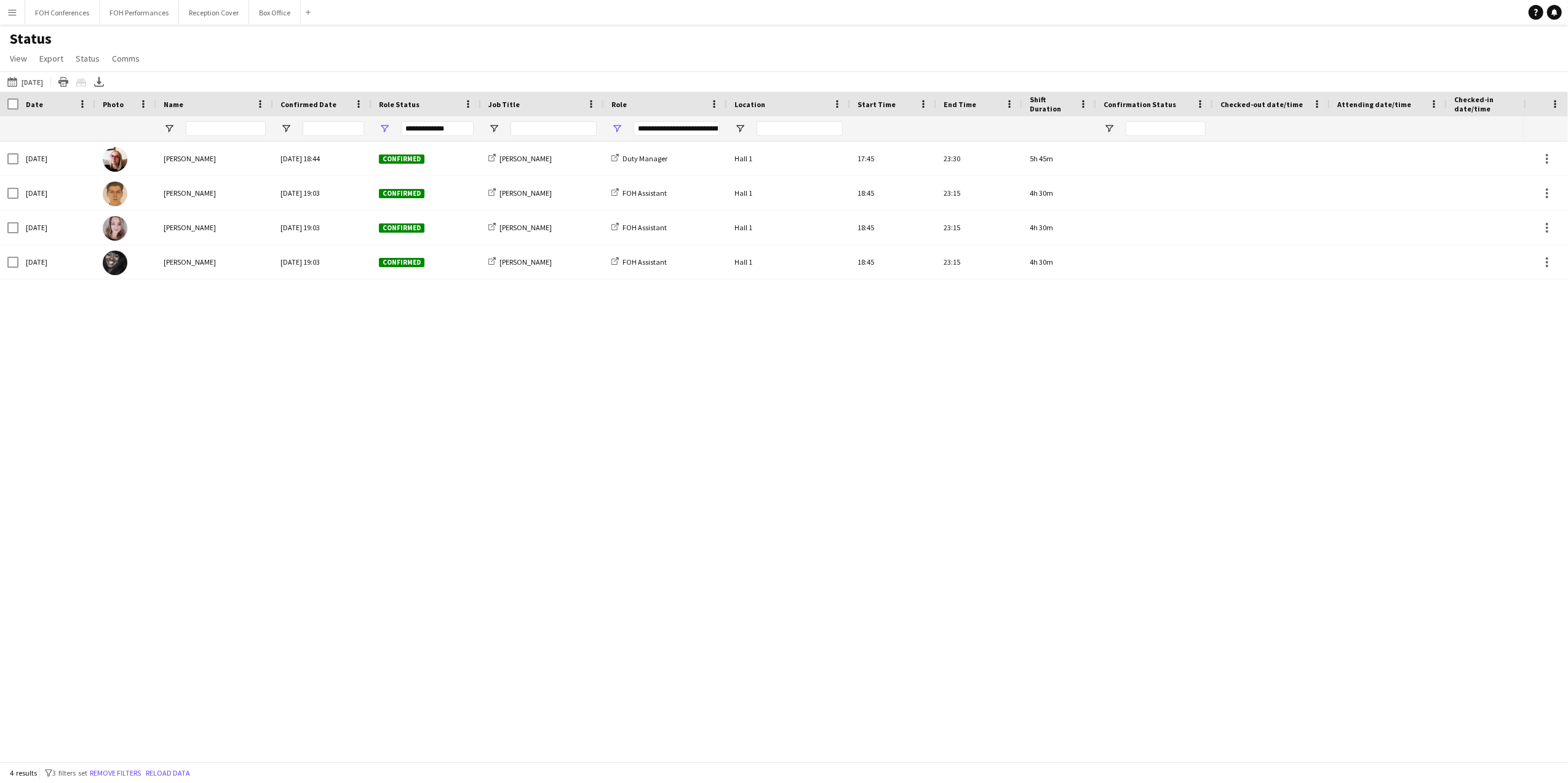
click at [363, 417] on div "Fri, 29 Aug 2025 Kirsty Dixon Wed, 16 Jul 2025 18:44 Confirmed S. Carey Duty Ma…" at bounding box center [761, 445] width 1524 height 608
click at [104, 85] on icon "Export XLSX" at bounding box center [99, 81] width 9 height 9
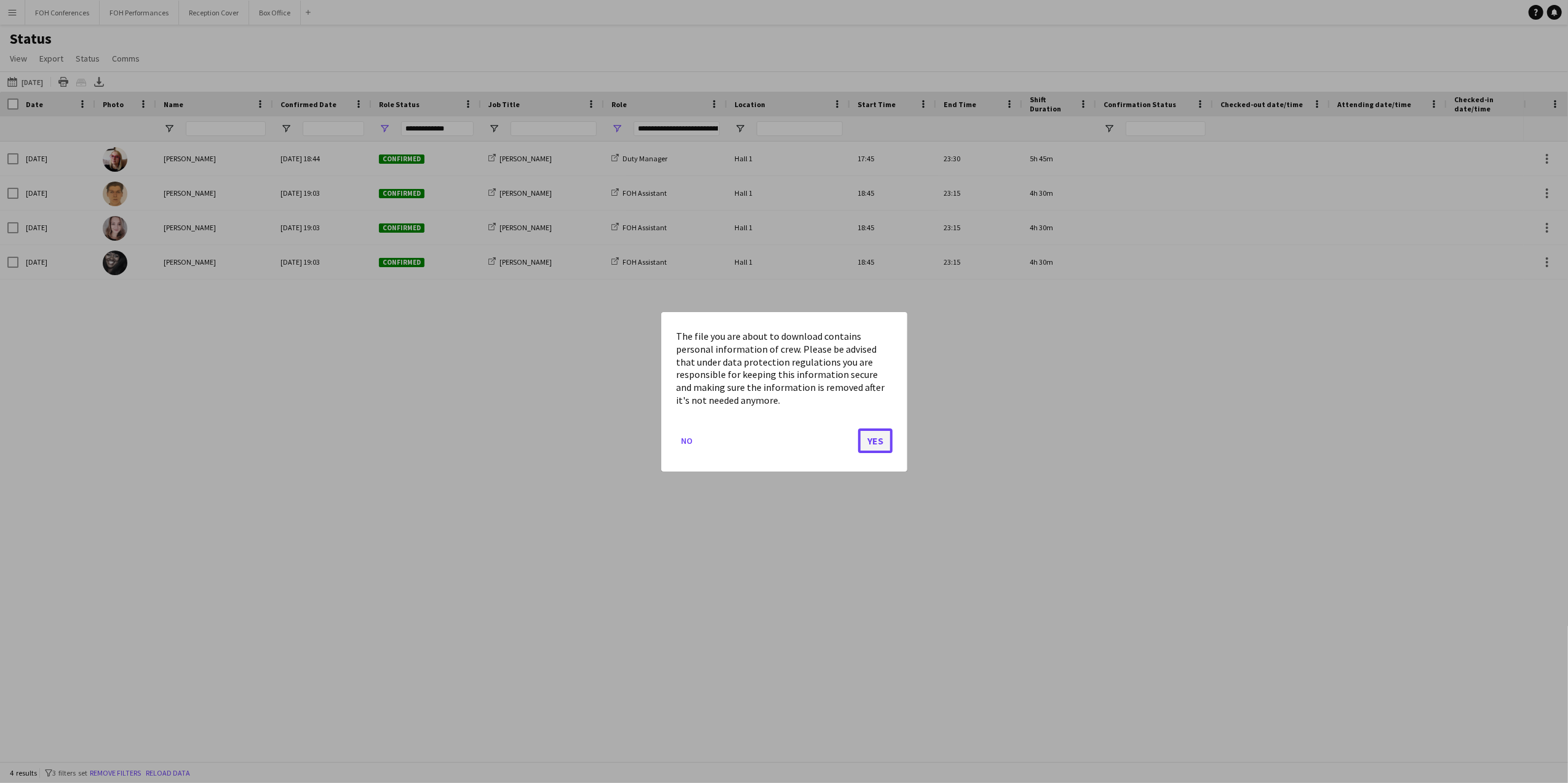
click at [869, 441] on button "Yes" at bounding box center [875, 439] width 35 height 24
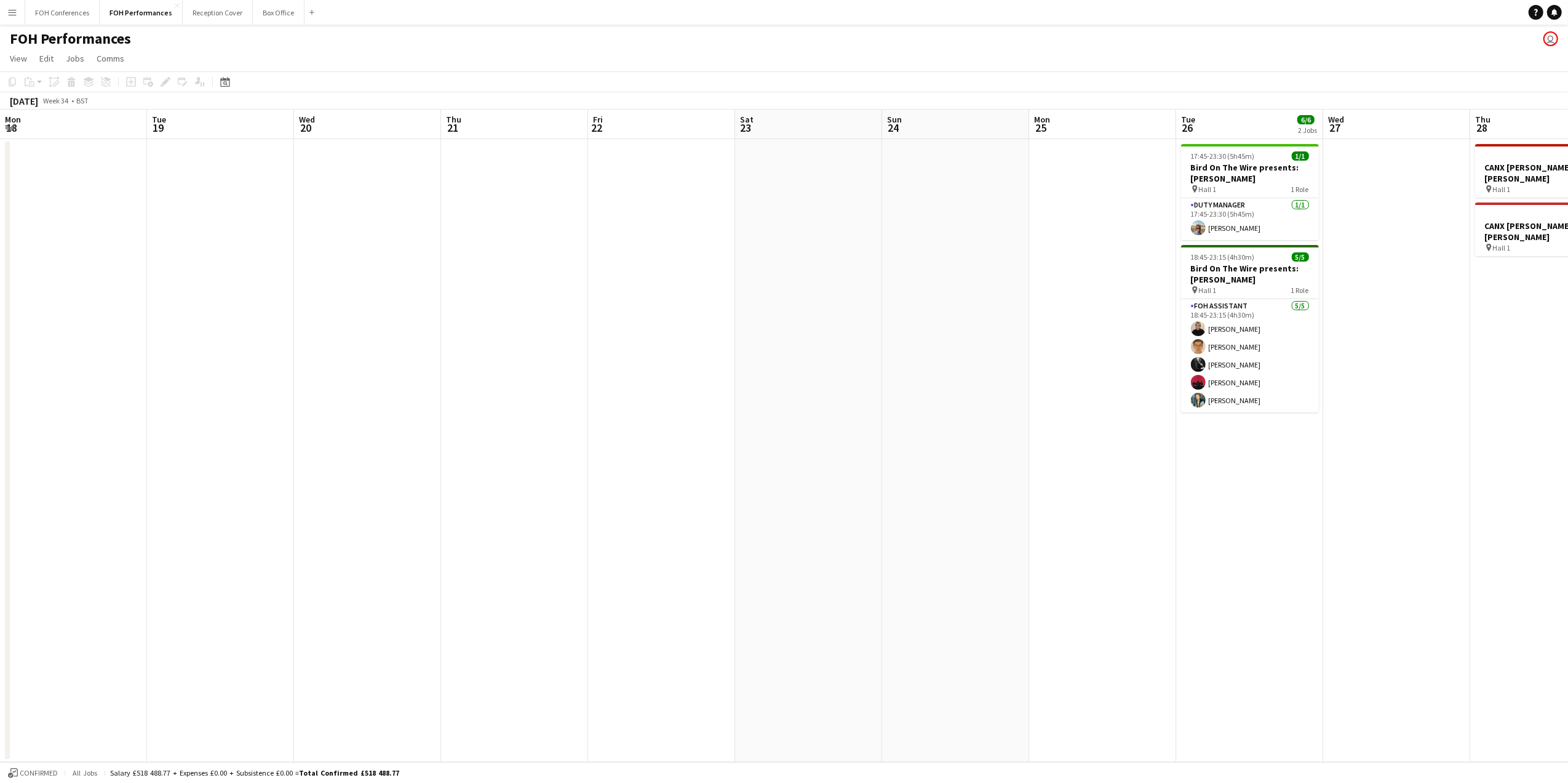
scroll to position [0, 294]
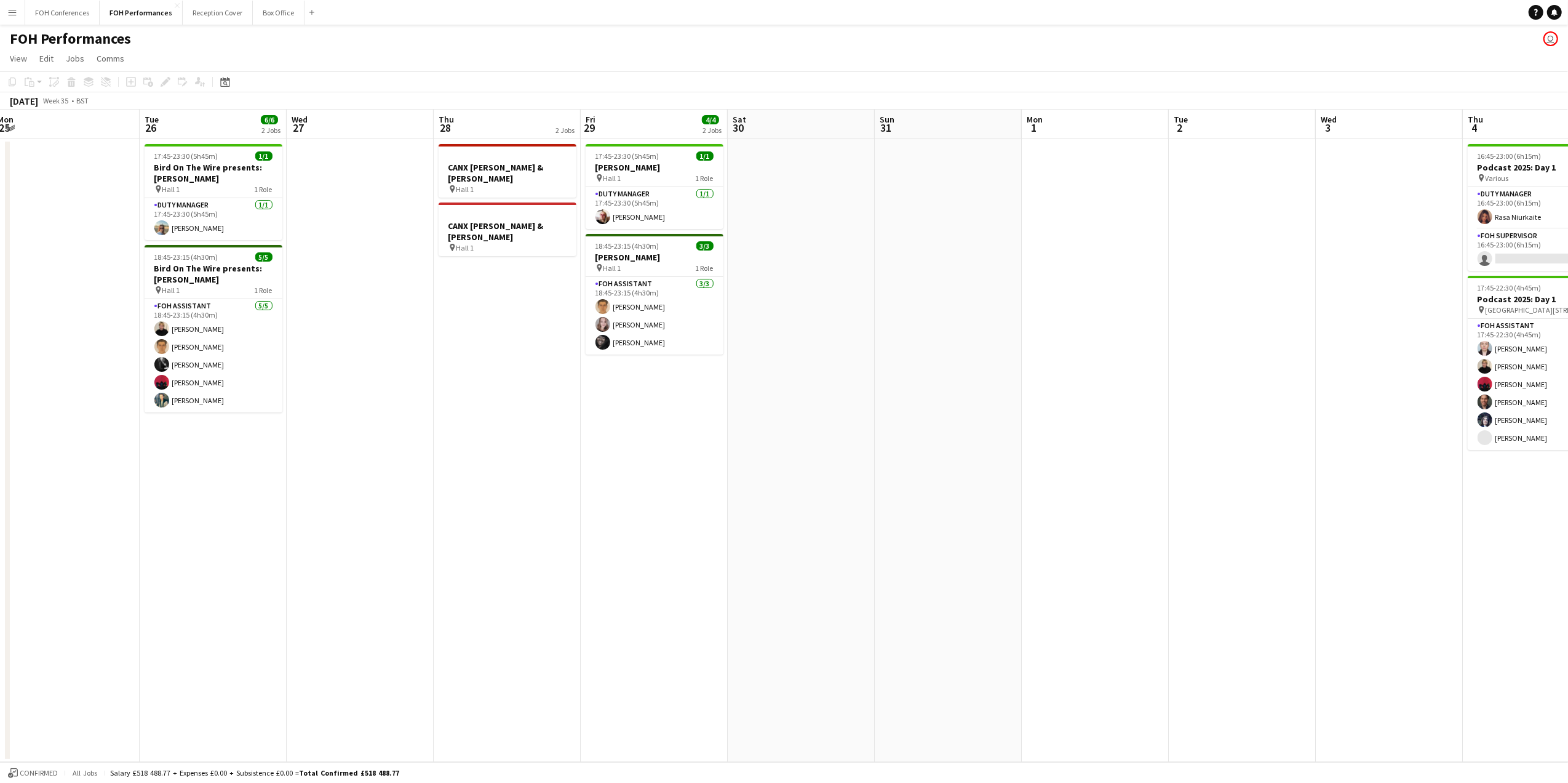
drag, startPoint x: 1389, startPoint y: 117, endPoint x: 55, endPoint y: 159, distance: 1334.7
click at [66, 159] on app-calendar-viewport "Sat 23 Sun 24 Mon 25 Tue 26 6/6 2 Jobs Wed 27 Thu 28 2 Jobs Fri 29 4/4 2 Jobs S…" at bounding box center [784, 435] width 1568 height 652
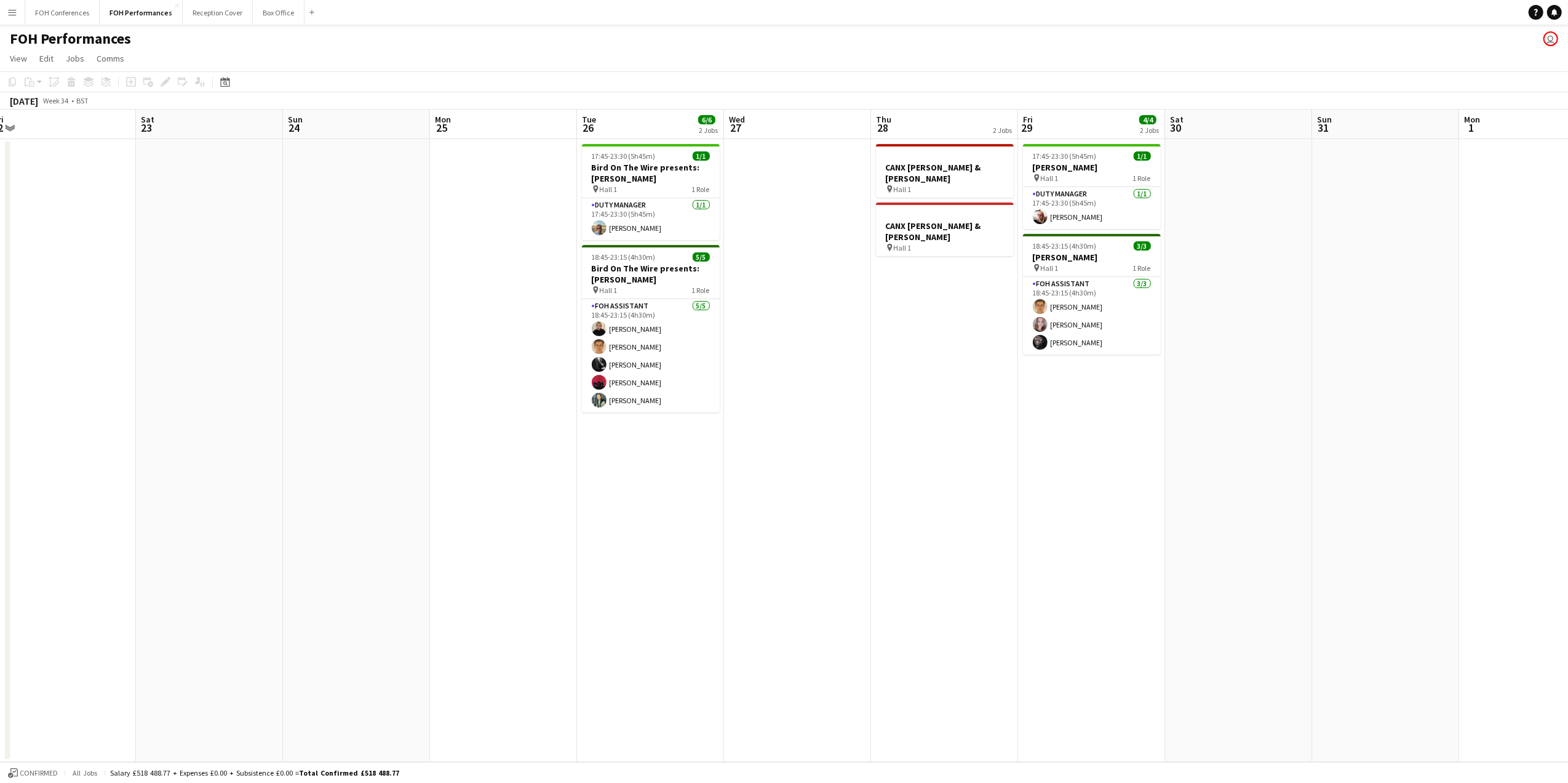
scroll to position [0, 318]
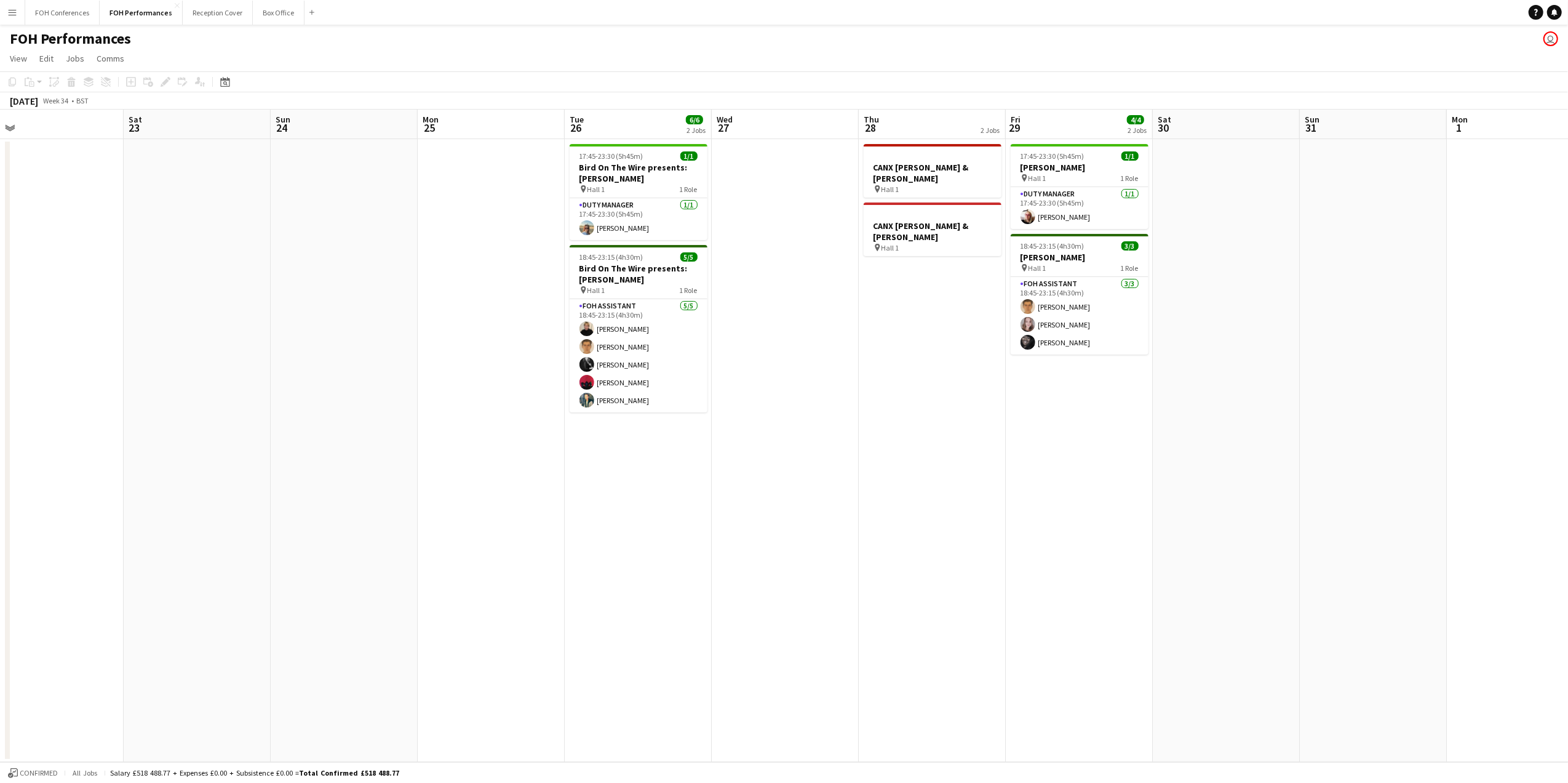
drag, startPoint x: 400, startPoint y: 129, endPoint x: 1405, endPoint y: 210, distance: 1008.3
click at [1405, 210] on app-calendar-viewport "Wed 20 Thu 21 Fri 22 Sat 23 Sun 24 Mon 25 Tue 26 6/6 2 Jobs Wed 27 Thu 28 2 Job…" at bounding box center [784, 435] width 1568 height 652
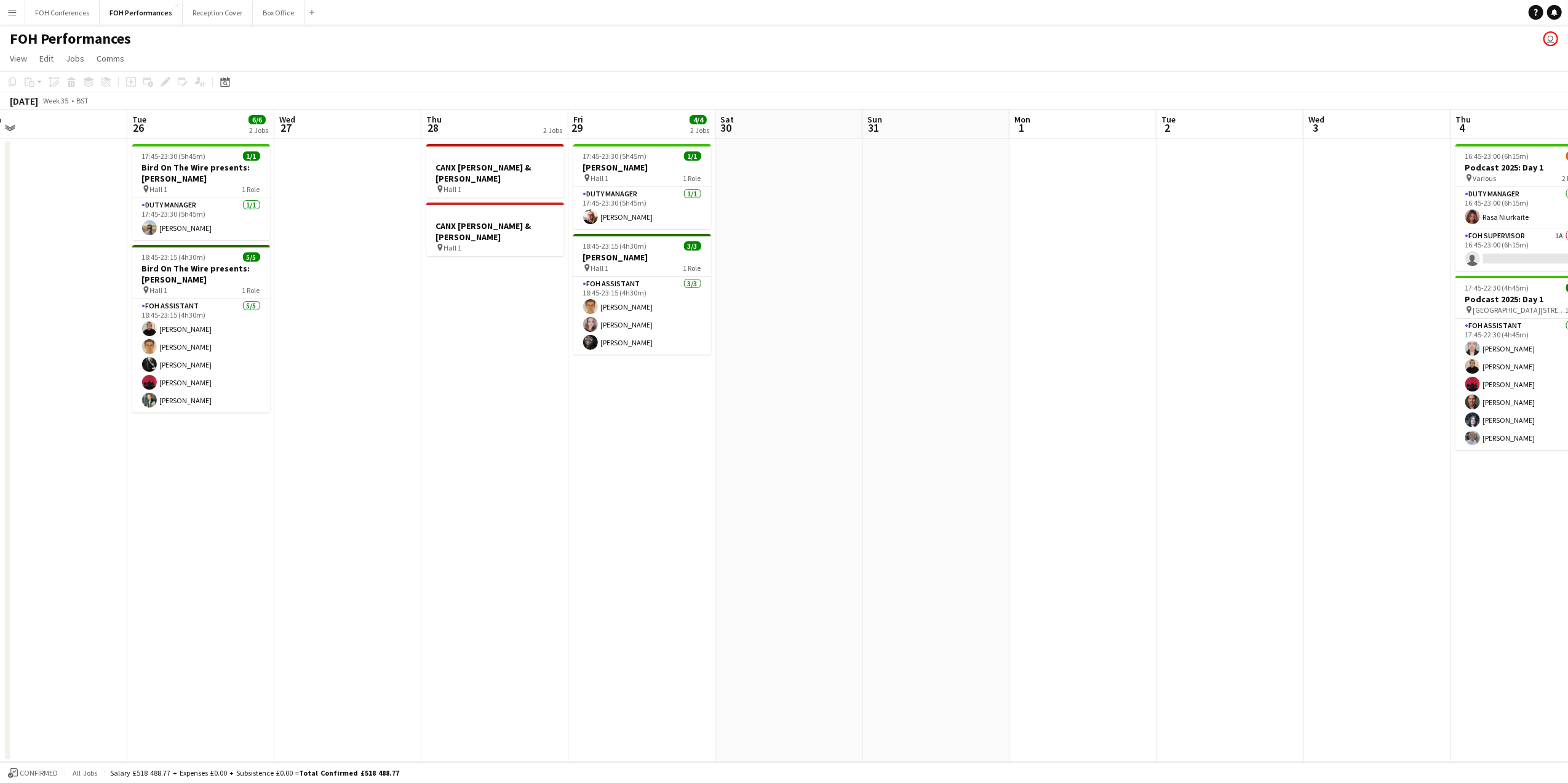
scroll to position [0, 464]
drag, startPoint x: 618, startPoint y: 126, endPoint x: 177, endPoint y: 119, distance: 441.1
click at [177, 119] on app-calendar-viewport "Fri 22 Sat 23 Sun 24 Mon 25 Tue 26 6/6 2 Jobs Wed 27 Thu 28 2 Jobs Fri 29 4/4 2…" at bounding box center [784, 435] width 1568 height 652
click at [291, 66] on app-page-menu "View Day view expanded Day view collapsed Month view Date picker Jump to [DATE]…" at bounding box center [784, 60] width 1568 height 24
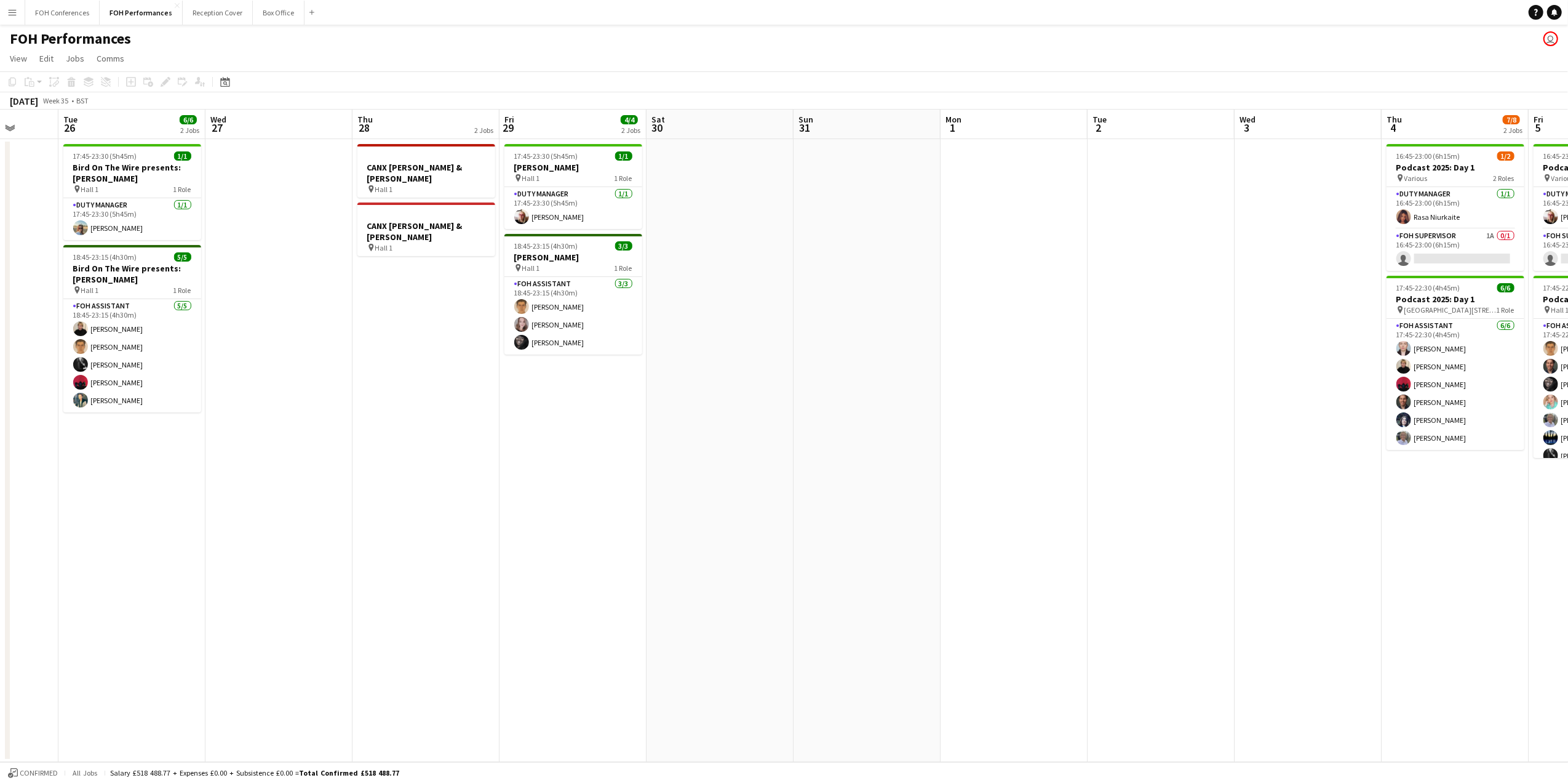
scroll to position [0, 542]
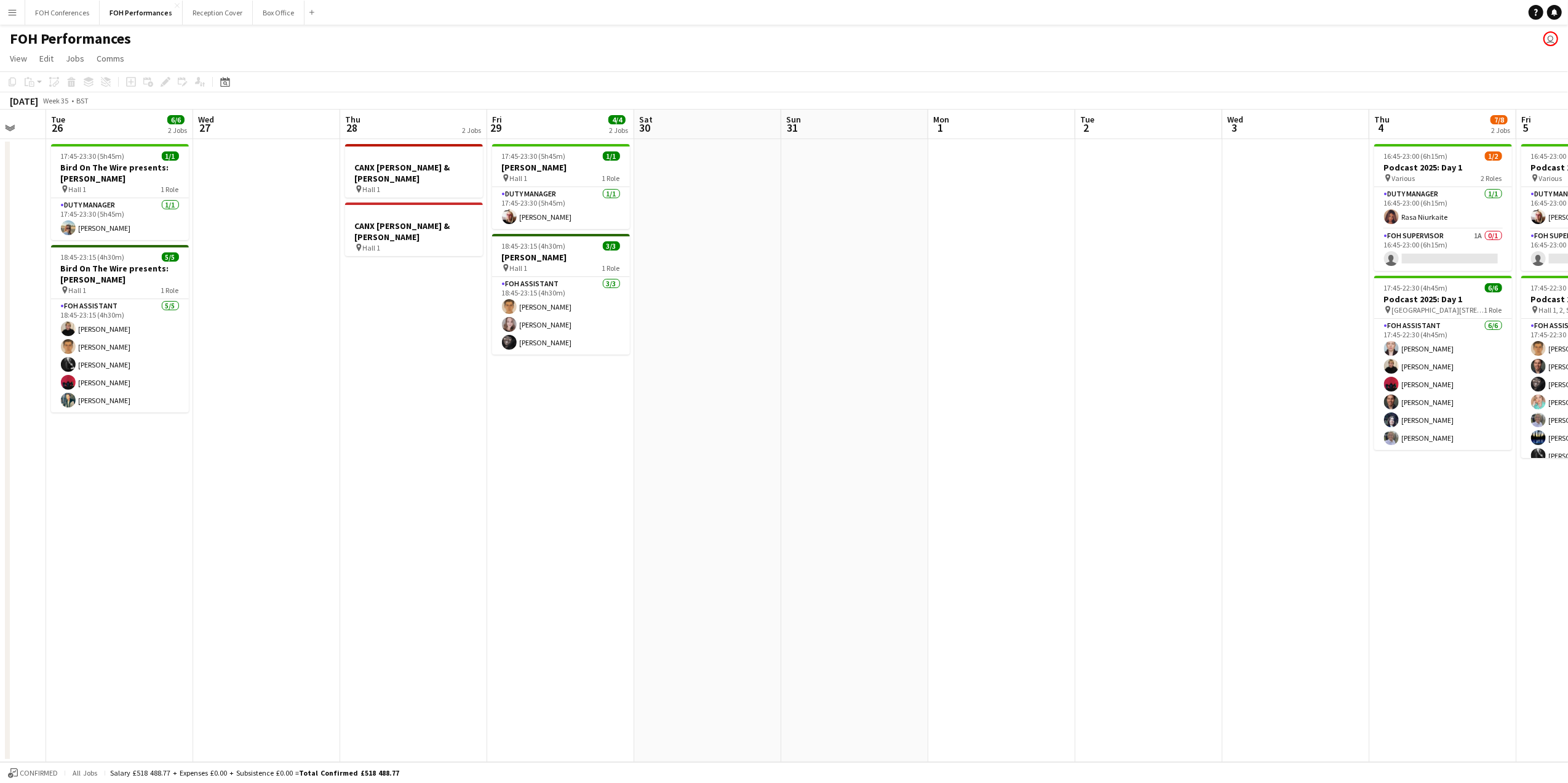
drag, startPoint x: 192, startPoint y: 121, endPoint x: 115, endPoint y: 122, distance: 77.0
click at [115, 122] on app-calendar-viewport "Fri 22 Sat 23 Sun 24 Mon 25 Tue 26 6/6 2 Jobs Wed 27 Thu 28 2 Jobs Fri 29 4/4 2…" at bounding box center [784, 435] width 1568 height 652
click at [207, 60] on app-page-menu "View Day view expanded Day view collapsed Month view Date picker Jump to [DATE]…" at bounding box center [784, 60] width 1568 height 24
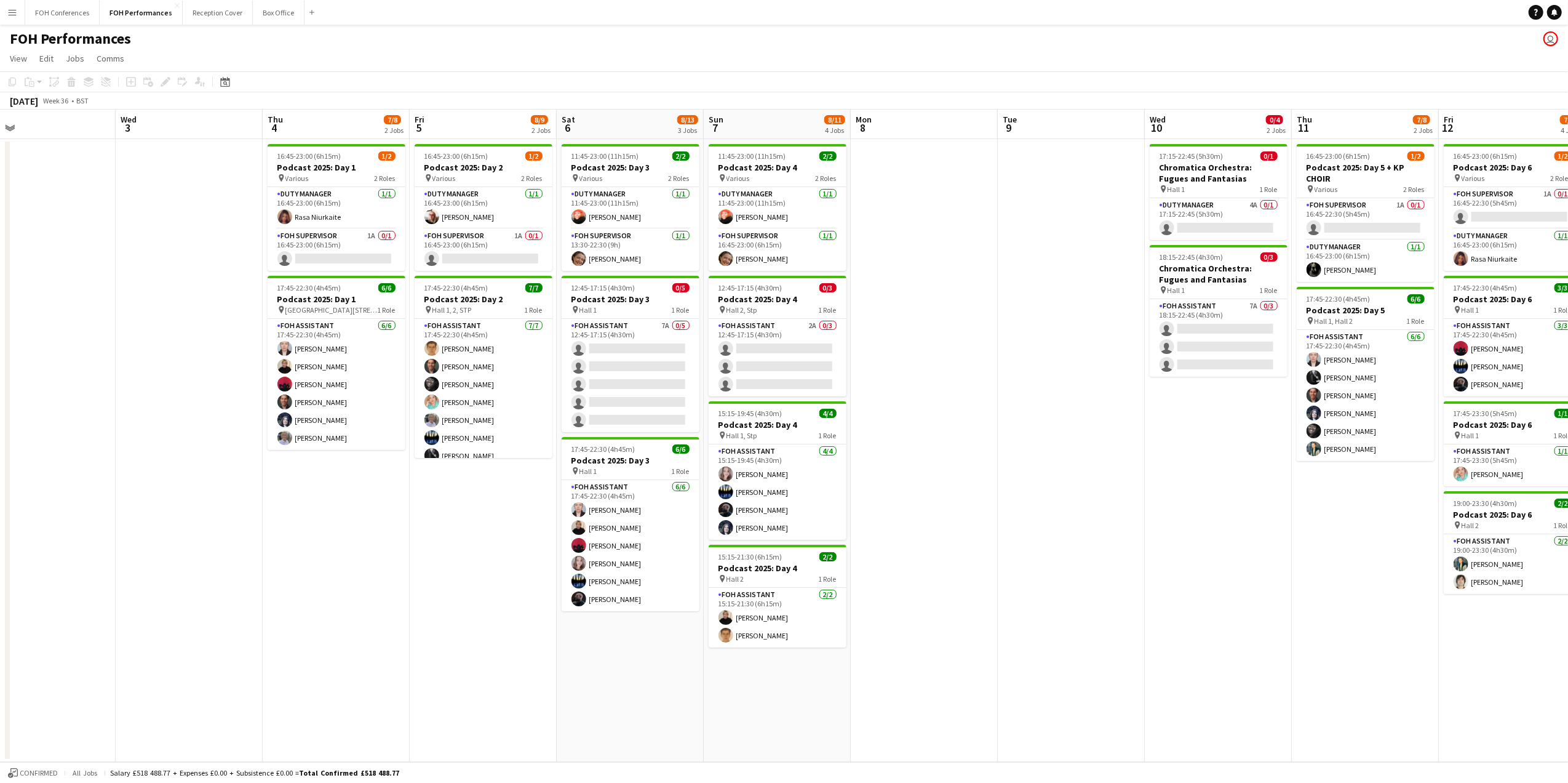
drag, startPoint x: 1376, startPoint y: 146, endPoint x: 330, endPoint y: 141, distance: 1046.0
click at [330, 141] on app-calendar-viewport "Sat 30 Sun 31 Mon 1 Tue 2 Wed 3 Thu 4 7/8 2 Jobs Fri 5 8/9 2 Jobs Sat 6 8/13 3 …" at bounding box center [784, 435] width 1568 height 652
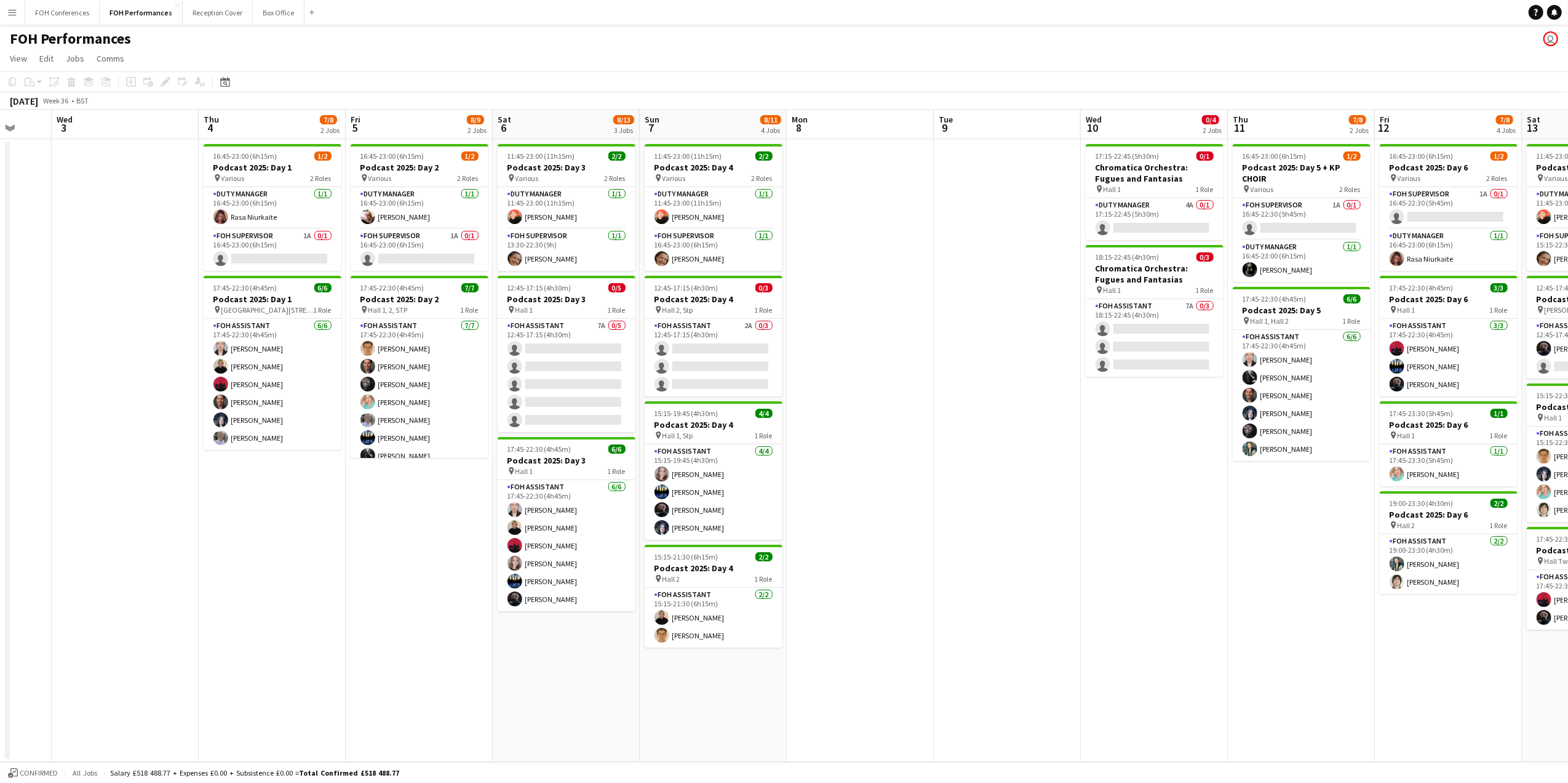
scroll to position [0, 538]
drag, startPoint x: 352, startPoint y: 119, endPoint x: 288, endPoint y: 124, distance: 64.2
click at [288, 124] on app-calendar-viewport "Sat 30 Sun 31 Mon 1 Tue 2 Wed 3 Thu 4 7/8 2 Jobs Fri 5 8/9 2 Jobs Sat 6 8/13 3 …" at bounding box center [784, 435] width 1568 height 652
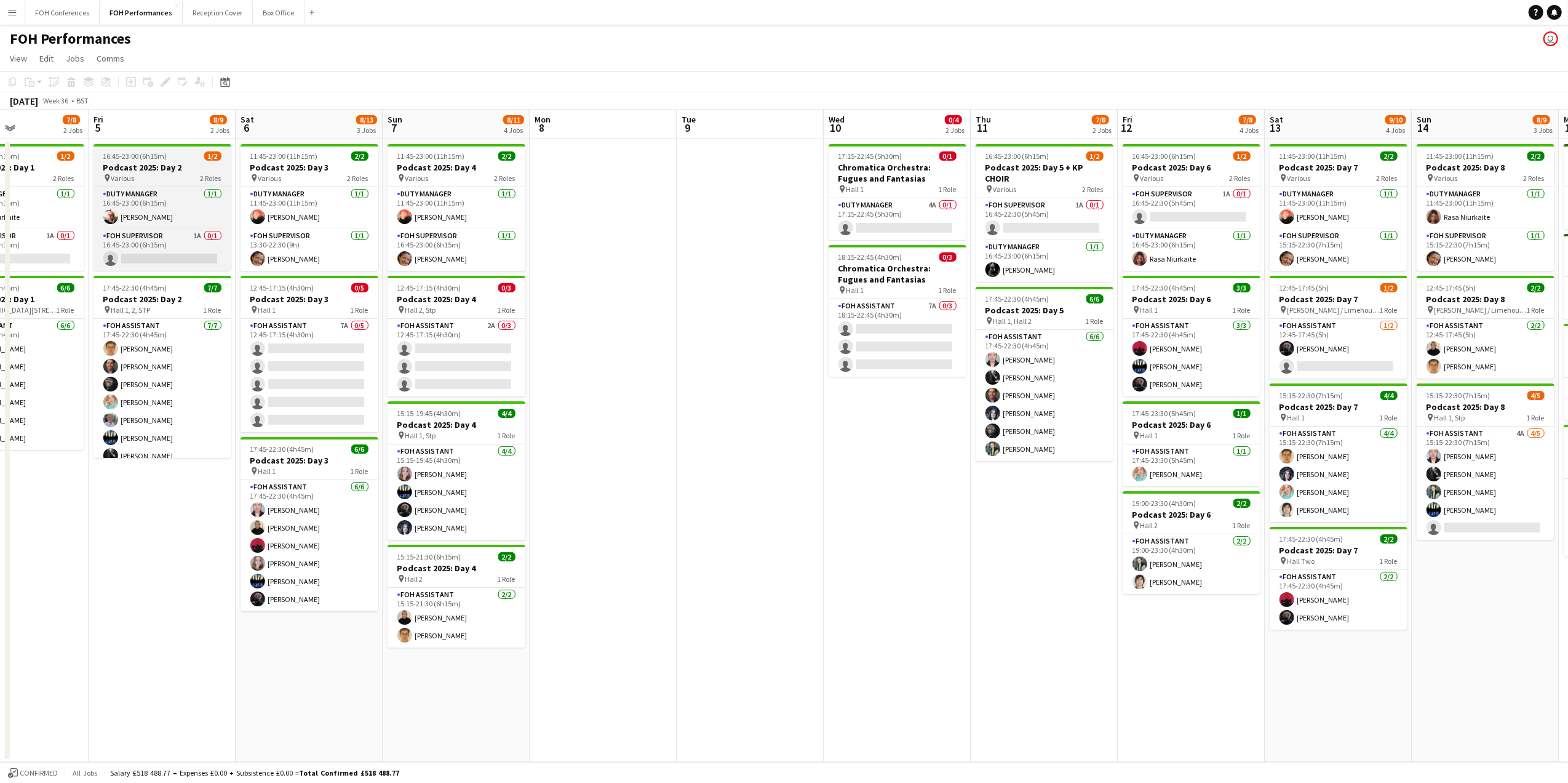
drag, startPoint x: 407, startPoint y: 129, endPoint x: 151, endPoint y: 148, distance: 256.7
click at [151, 148] on app-calendar-viewport "Mon 1 Tue 2 Wed 3 Thu 4 7/8 2 Jobs Fri 5 8/9 2 Jobs Sat 6 8/13 3 Jobs Sun 7 8/1…" at bounding box center [784, 435] width 1568 height 652
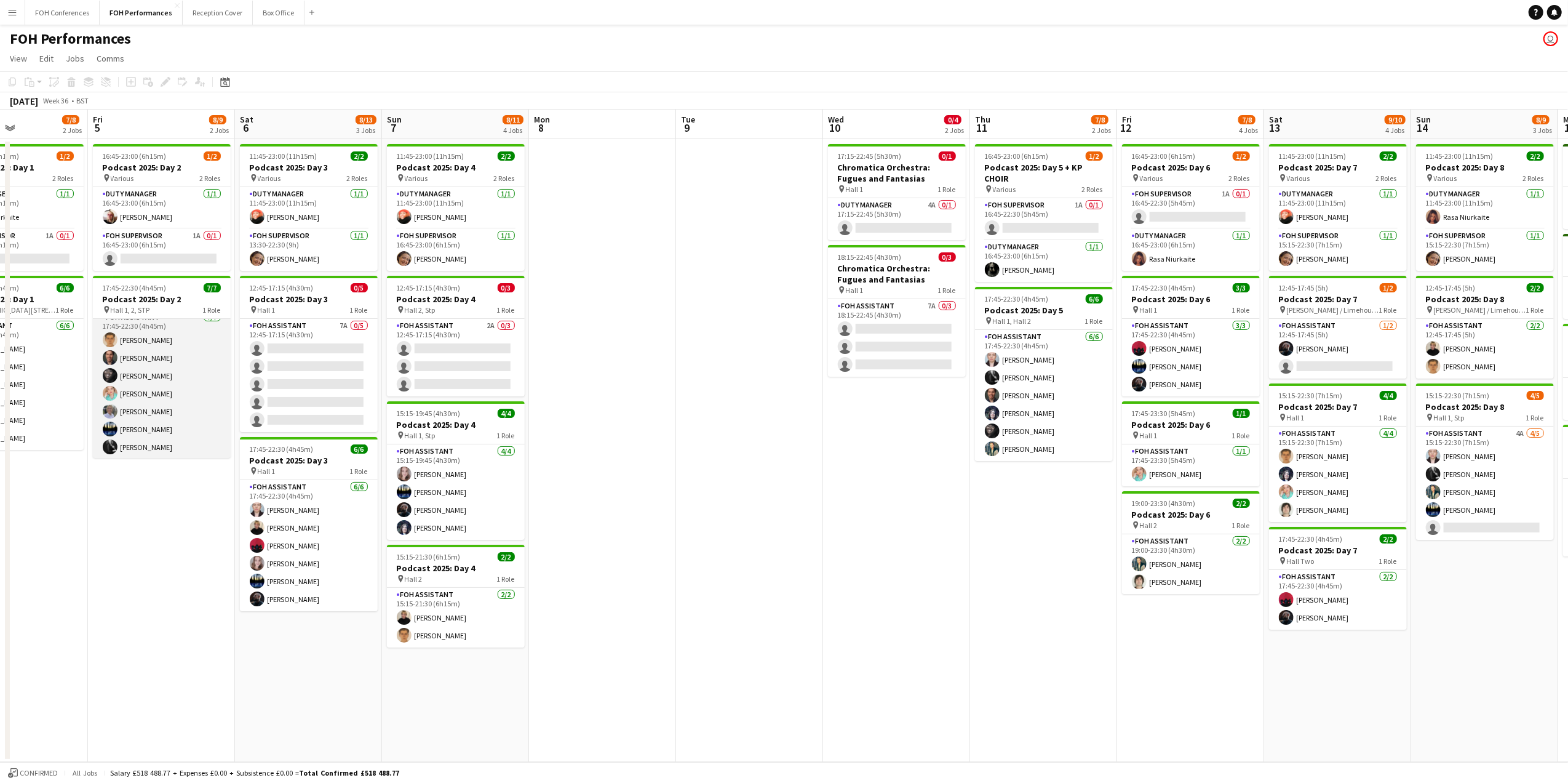
scroll to position [10, 0]
click at [133, 256] on app-card-role "FOH Supervisor 1A 0/1 16:45-23:00 (6h15m) single-neutral-actions" at bounding box center [162, 250] width 137 height 42
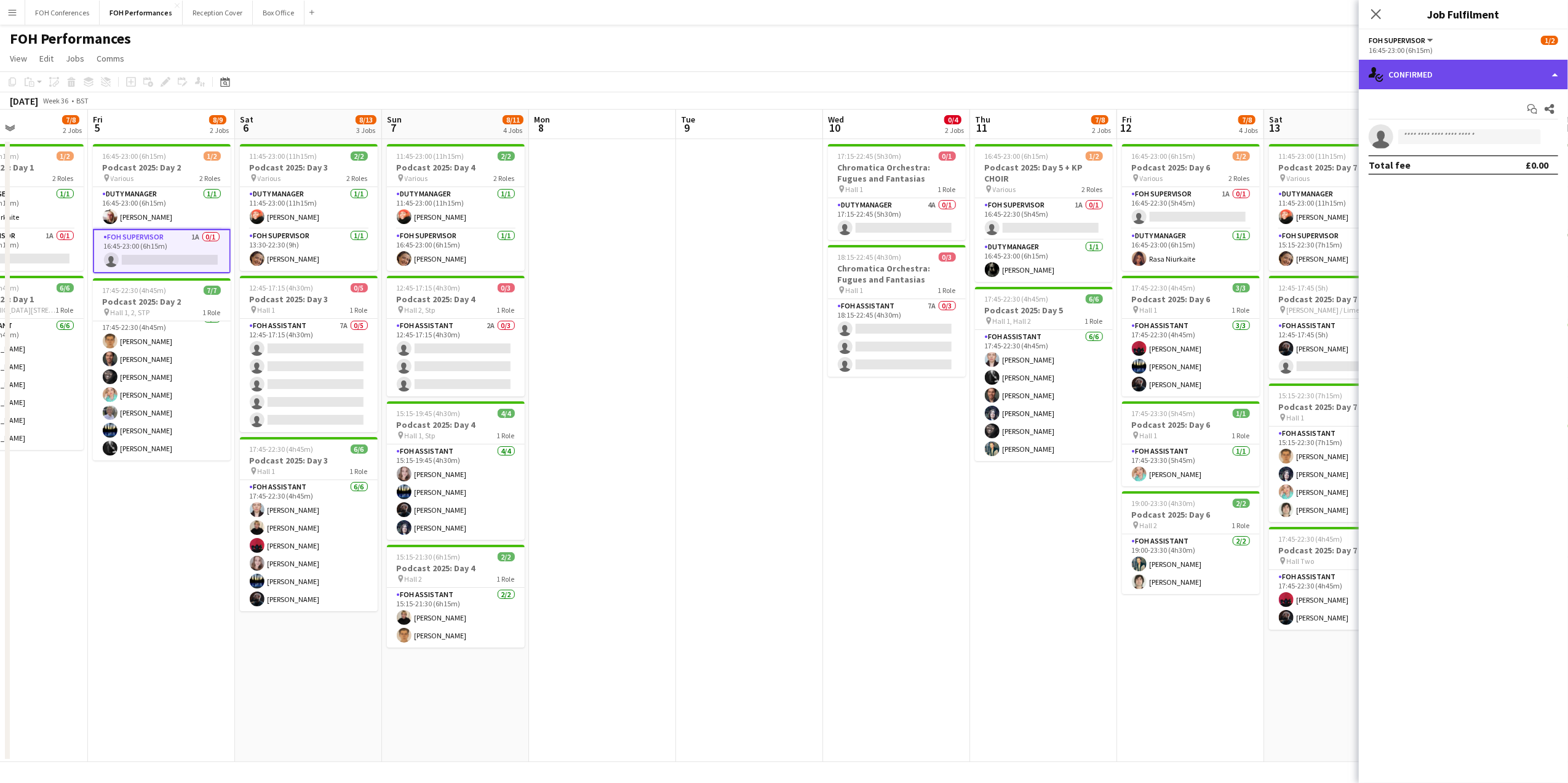
click at [1438, 82] on div "single-neutral-actions-check-2 Confirmed" at bounding box center [1463, 74] width 209 height 29
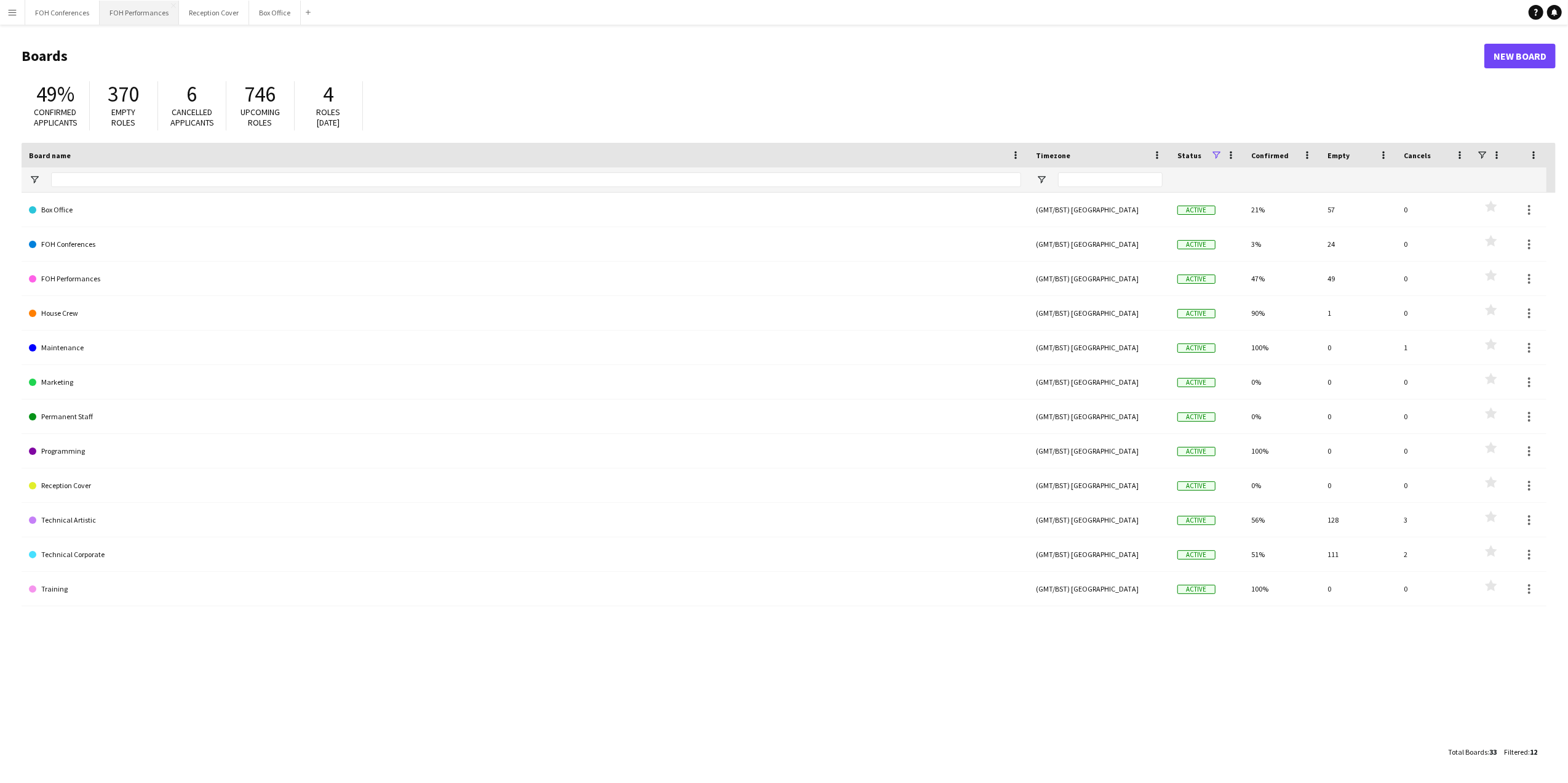
click at [151, 13] on button "FOH Performances Close" at bounding box center [139, 13] width 79 height 24
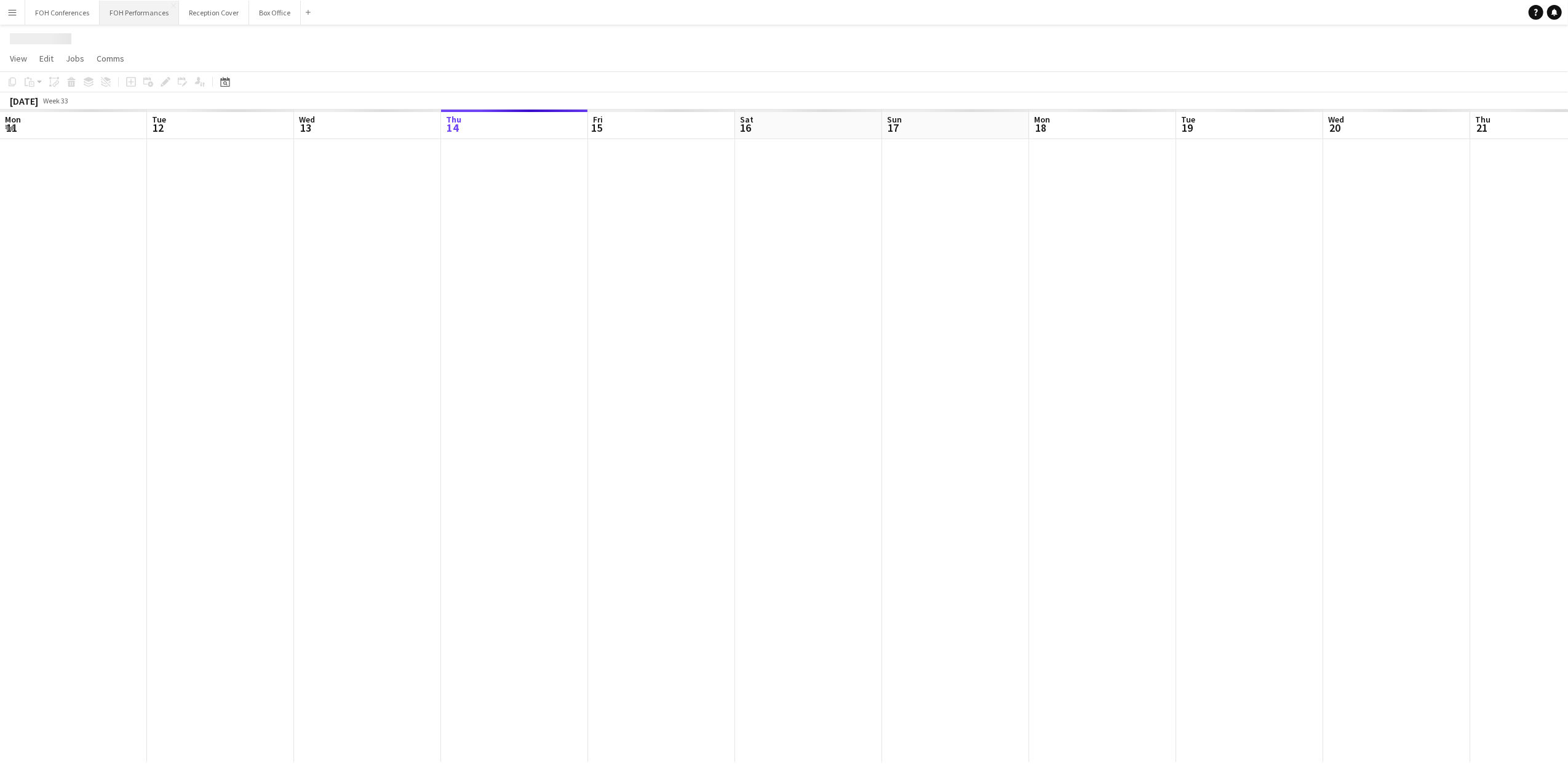
scroll to position [0, 294]
click at [331, 48] on app-page-menu "View Day view expanded Day view collapsed Month view Date picker Jump to [DATE]…" at bounding box center [784, 60] width 1568 height 24
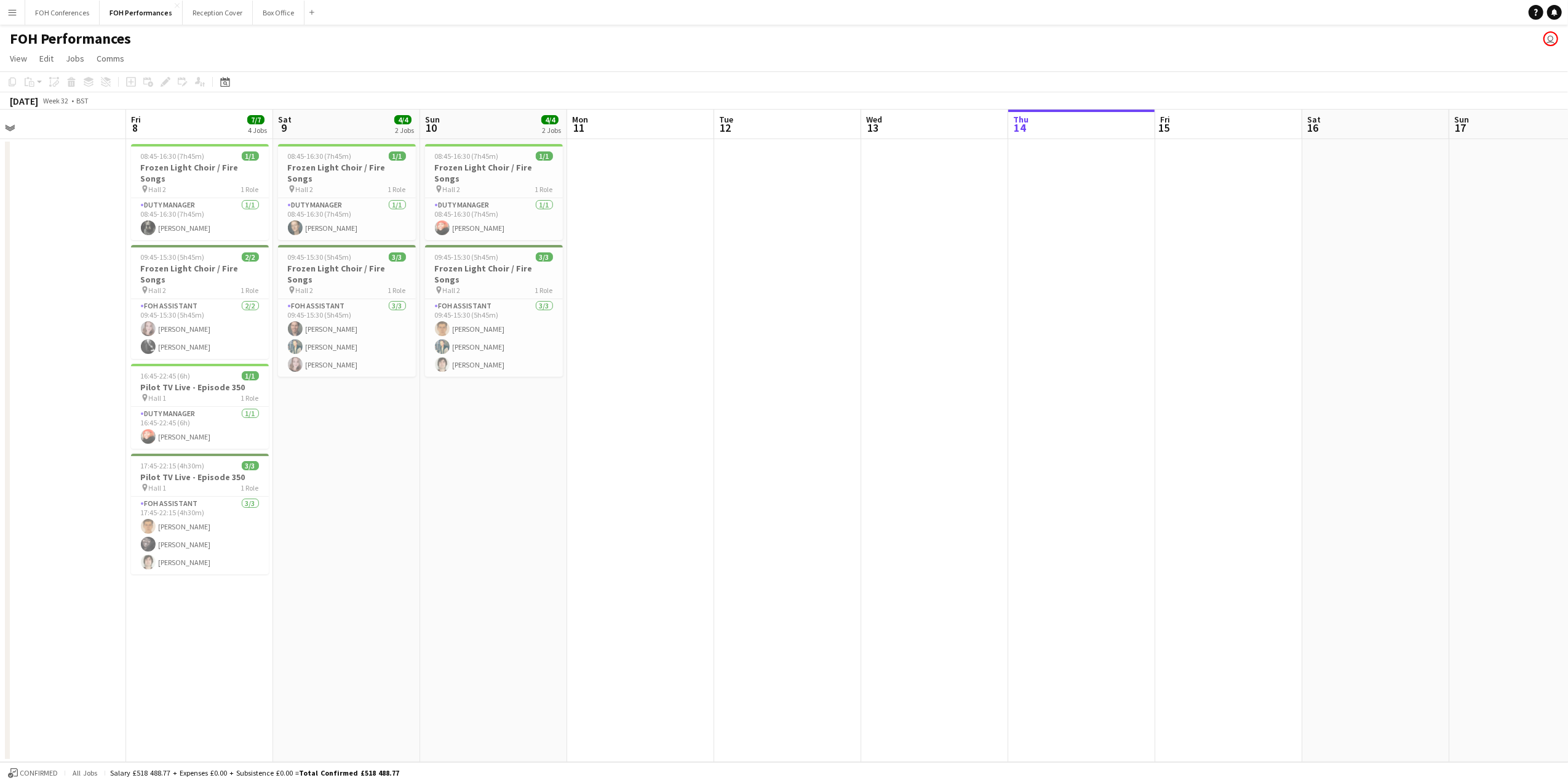
scroll to position [0, 320]
drag, startPoint x: 209, startPoint y: 119, endPoint x: 1066, endPoint y: 148, distance: 857.5
click at [1066, 148] on app-calendar-viewport "Tue 5 Wed 6 Thu 7 Fri 8 7/7 4 Jobs Sat 9 4/4 2 Jobs Sun 10 4/4 2 Jobs Mon 11 Tu…" at bounding box center [784, 435] width 1568 height 652
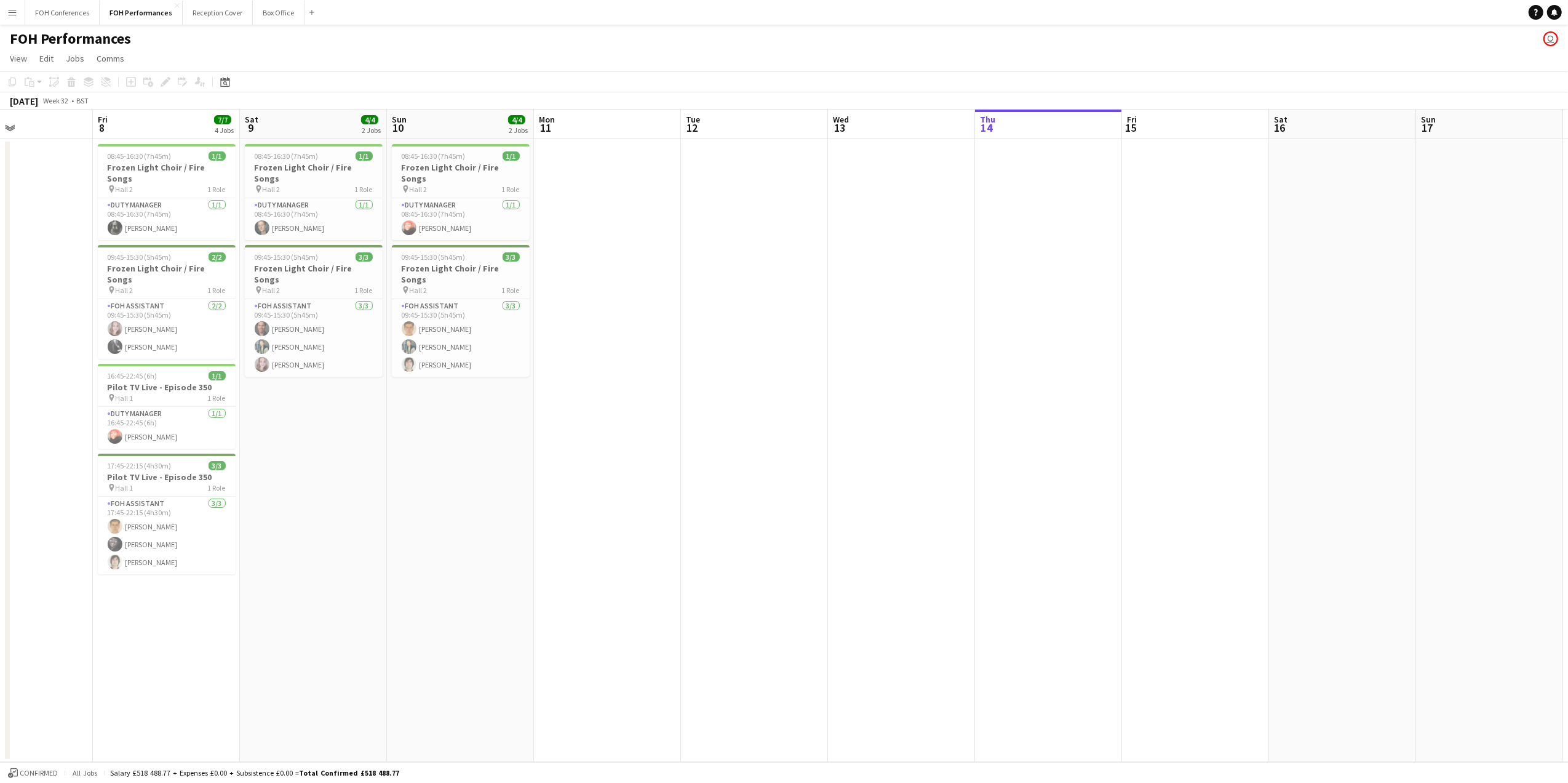
scroll to position [0, 342]
drag, startPoint x: 619, startPoint y: 128, endPoint x: 596, endPoint y: 139, distance: 25.5
click at [596, 139] on app-calendar-viewport "Tue 5 Wed 6 Thu 7 Fri 8 7/7 4 Jobs Sat 9 4/4 2 Jobs Sun 10 4/4 2 Jobs Mon 11 Tu…" at bounding box center [784, 435] width 1568 height 652
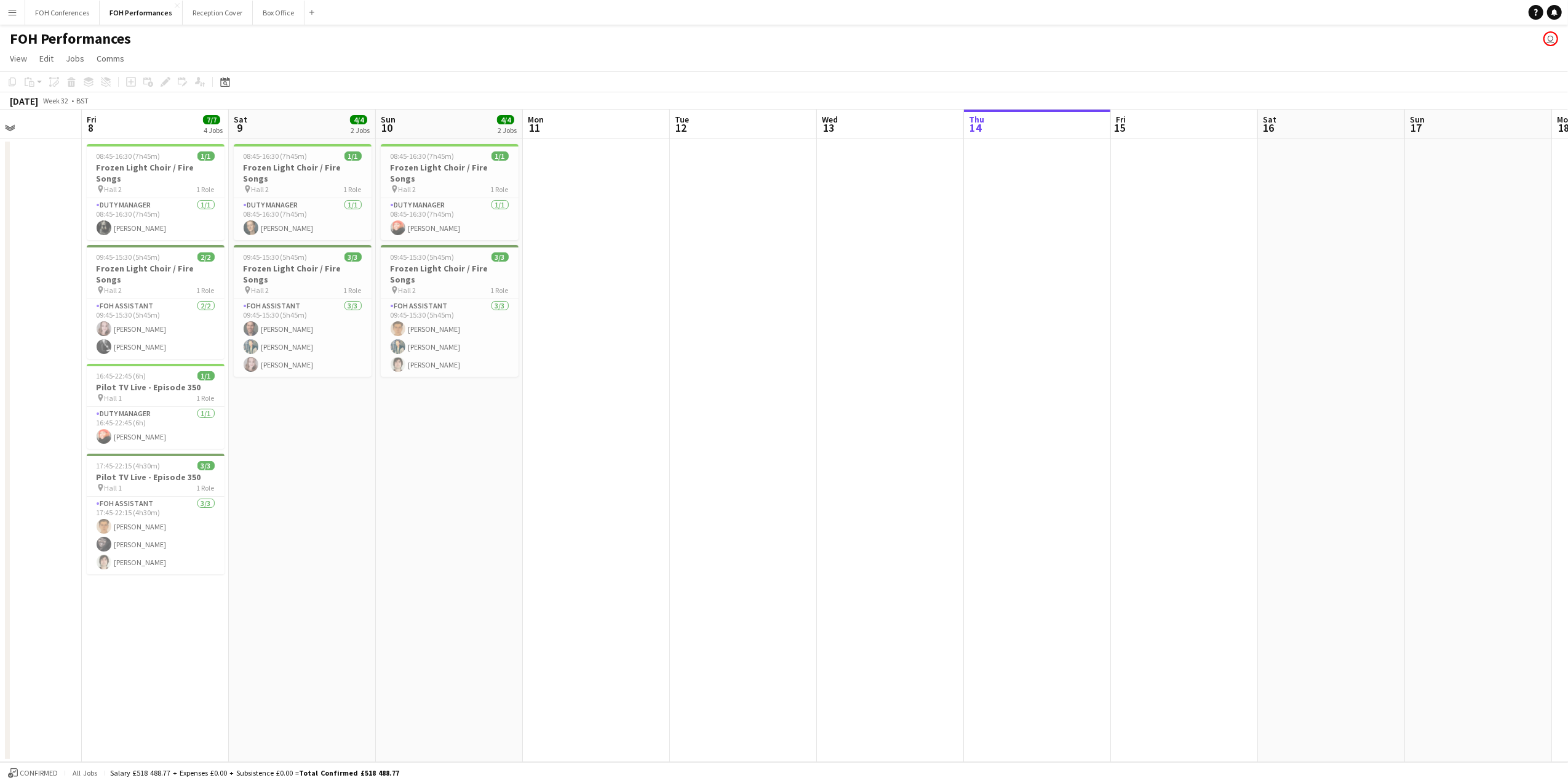
scroll to position [0, 360]
drag, startPoint x: 166, startPoint y: 124, endPoint x: 148, endPoint y: 124, distance: 18.0
click at [148, 124] on app-calendar-viewport "Tue 5 Wed 6 Thu 7 Fri 8 7/7 4 Jobs Sat 9 4/4 2 Jobs Sun 10 4/4 2 Jobs Mon 11 Tu…" at bounding box center [784, 435] width 1568 height 652
drag, startPoint x: 1048, startPoint y: 94, endPoint x: 611, endPoint y: 116, distance: 437.6
click at [611, 116] on app-calendar "Copy Paste Paste Ctrl+V Paste with crew Ctrl+Shift+V Paste linked Job [GEOGRAPH…" at bounding box center [784, 416] width 1568 height 691
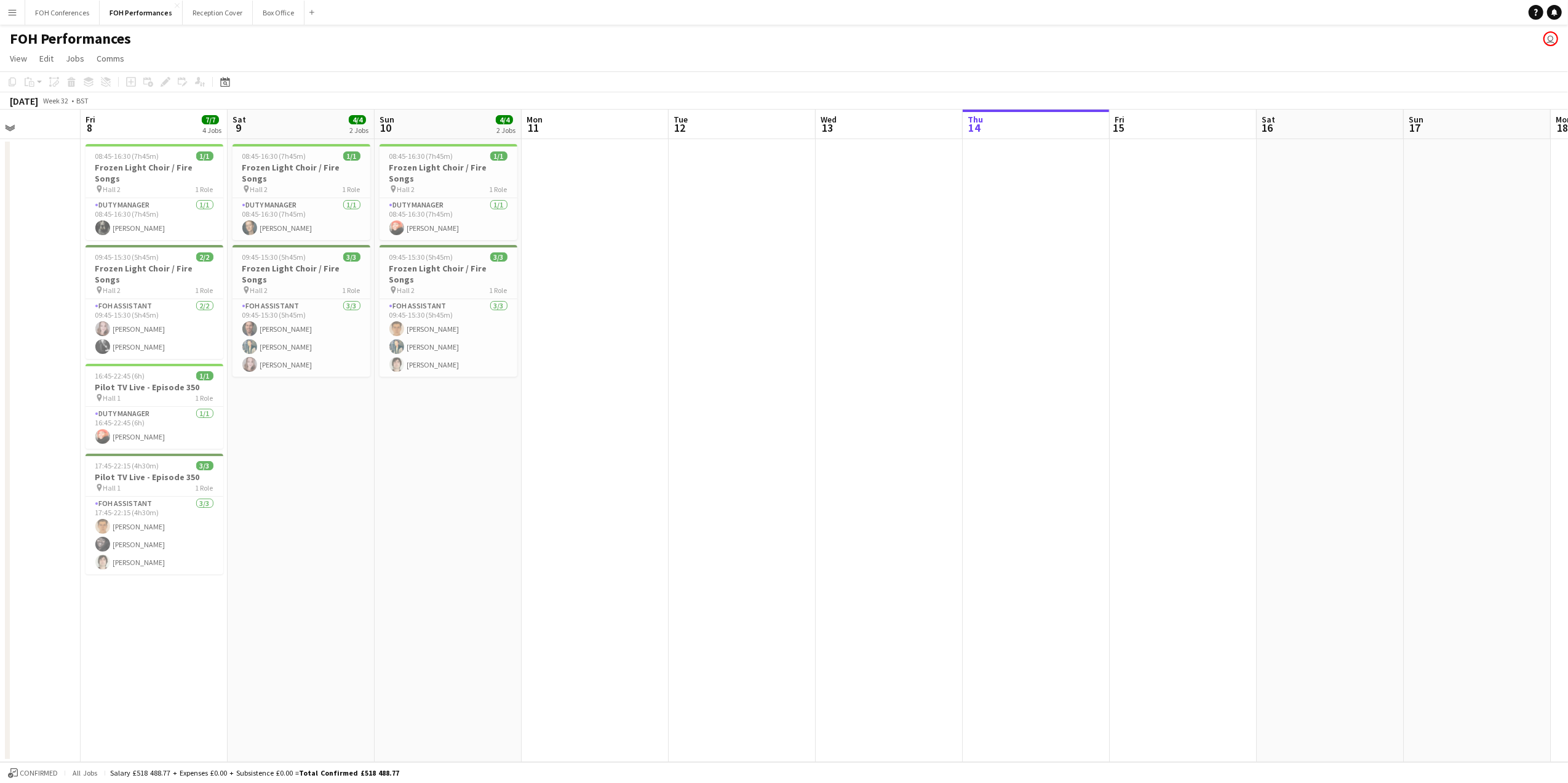
scroll to position [0, 367]
click at [1043, 68] on app-page-menu "View Day view expanded Day view collapsed Month view Date picker Jump to [DATE]…" at bounding box center [784, 60] width 1568 height 24
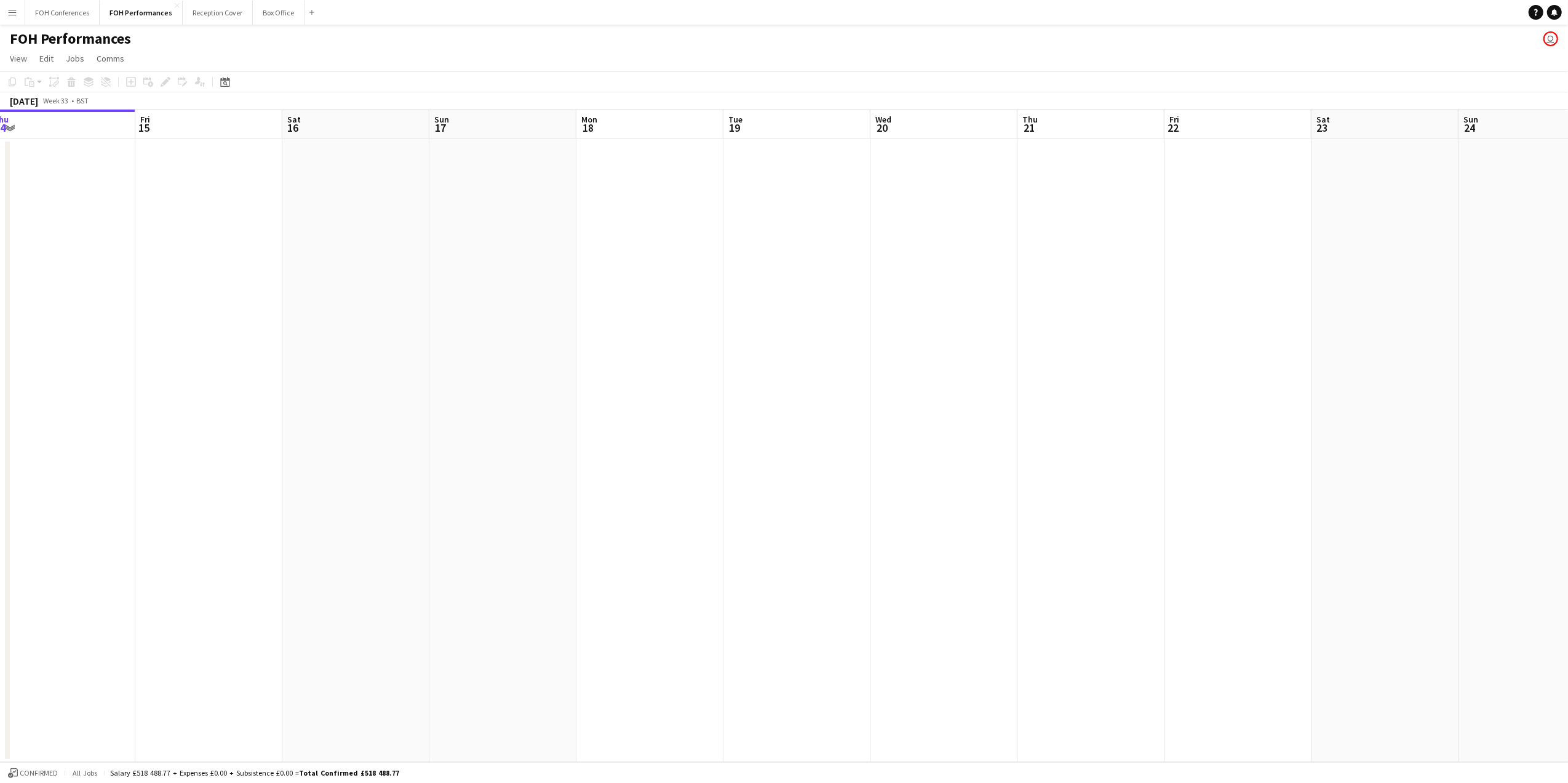
scroll to position [0, 479]
drag, startPoint x: 1143, startPoint y: 117, endPoint x: 137, endPoint y: 156, distance: 1006.8
click at [0, 156] on html "Menu Boards Boards Boards All jobs Status Workforce Workforce My Workforce Recr…" at bounding box center [784, 391] width 1568 height 783
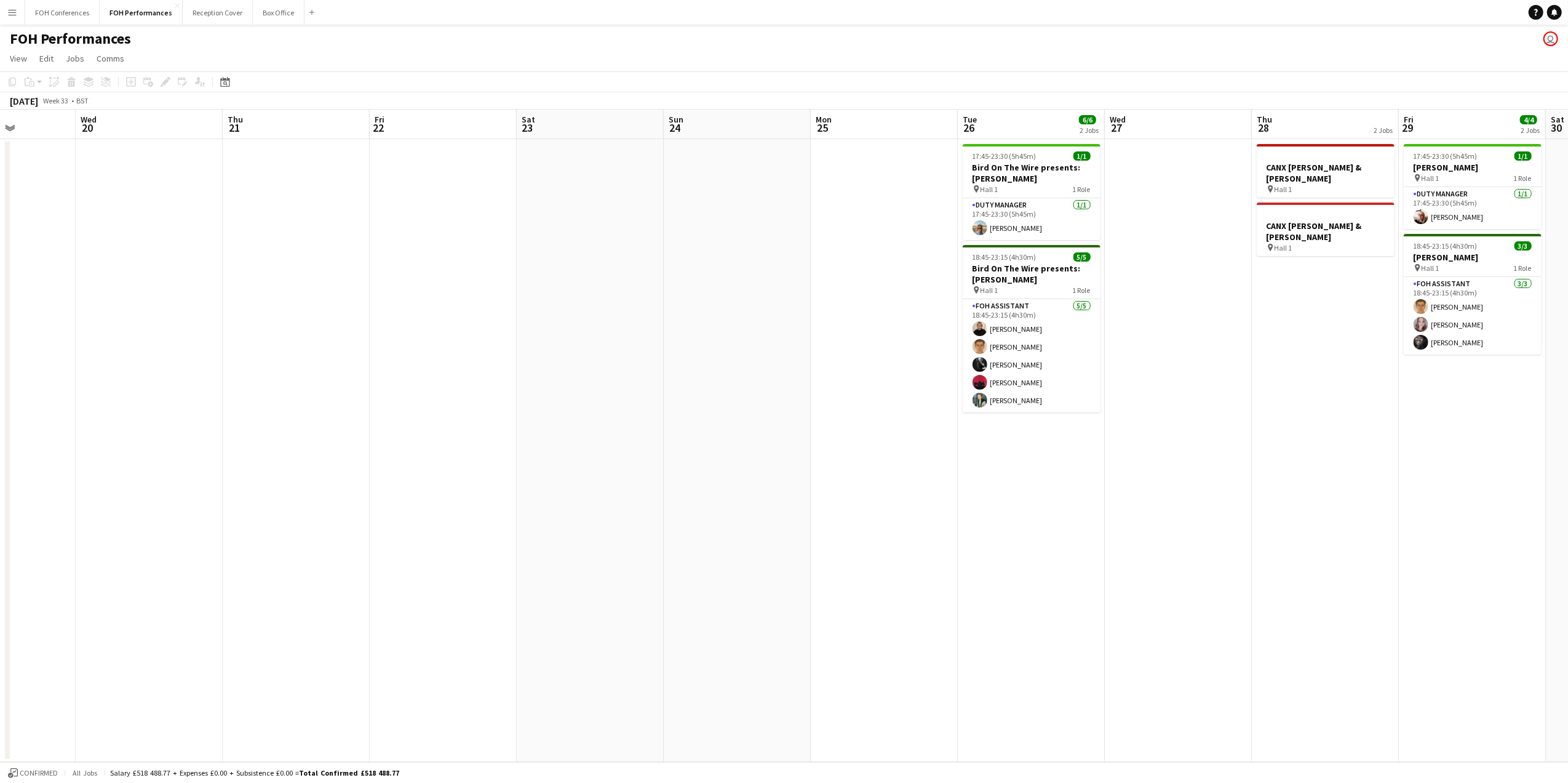
drag, startPoint x: 1161, startPoint y: 124, endPoint x: 247, endPoint y: 186, distance: 916.1
click at [247, 186] on app-calendar-viewport "Sun 17 Mon 18 Tue 19 Wed 20 Thu 21 Fri 22 Sat 23 Sun 24 Mon 25 Tue 26 6/6 2 Job…" at bounding box center [784, 435] width 1568 height 652
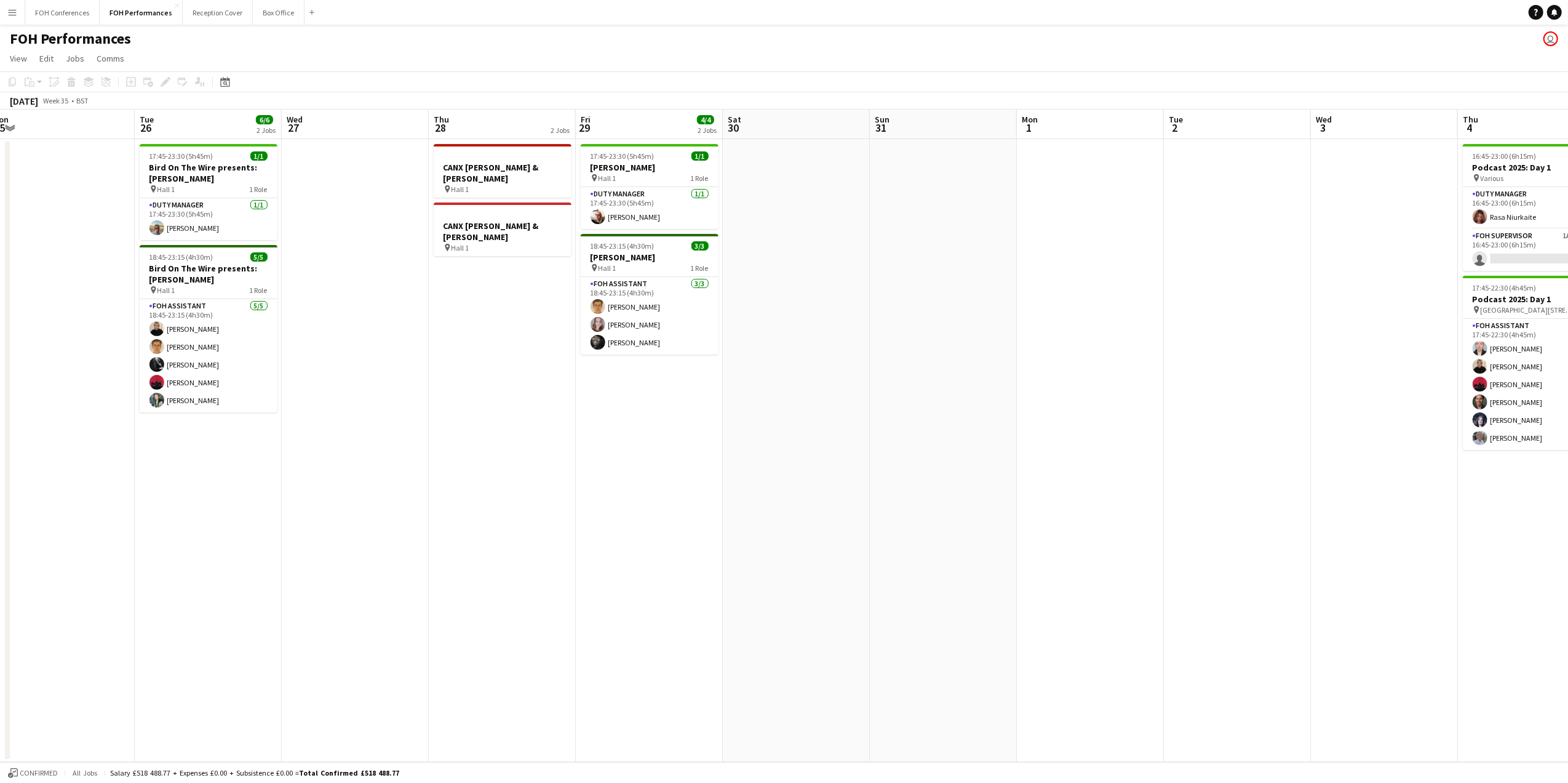
drag, startPoint x: 759, startPoint y: 126, endPoint x: 224, endPoint y: 135, distance: 535.1
click at [227, 137] on app-calendar-viewport "Fri 22 Sat 23 Sun 24 Mon 25 Tue 26 6/6 2 Jobs Wed 27 Thu 28 2 Jobs Fri 29 4/4 2…" at bounding box center [784, 435] width 1568 height 652
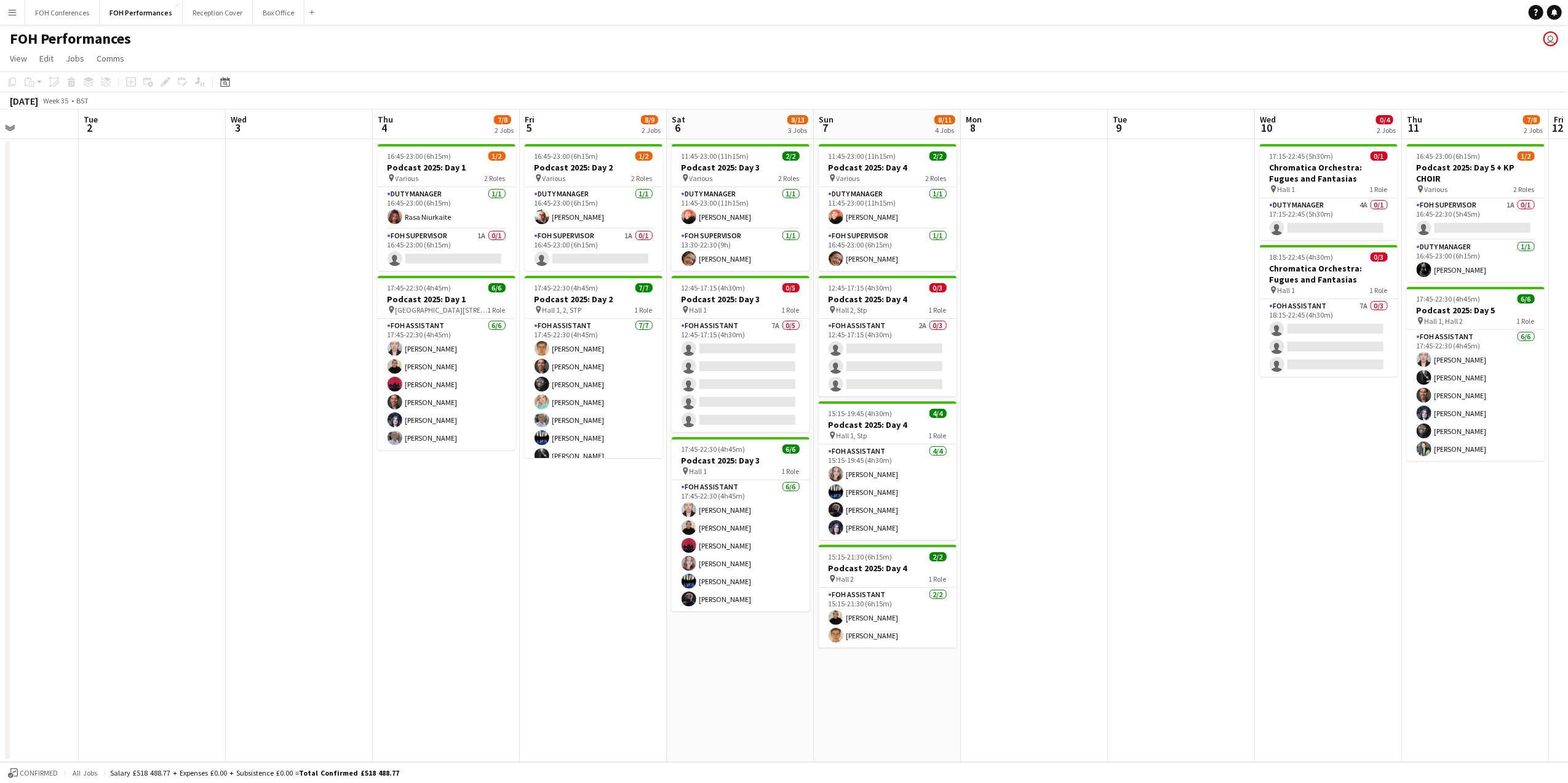
drag, startPoint x: 1344, startPoint y: 128, endPoint x: 320, endPoint y: 148, distance: 1024.2
click at [320, 148] on app-calendar-viewport "Fri 29 4/4 2 Jobs Sat 30 Sun 31 Mon 1 Tue 2 Wed 3 Thu 4 7/8 2 Jobs Fri 5 8/9 2 …" at bounding box center [784, 435] width 1568 height 652
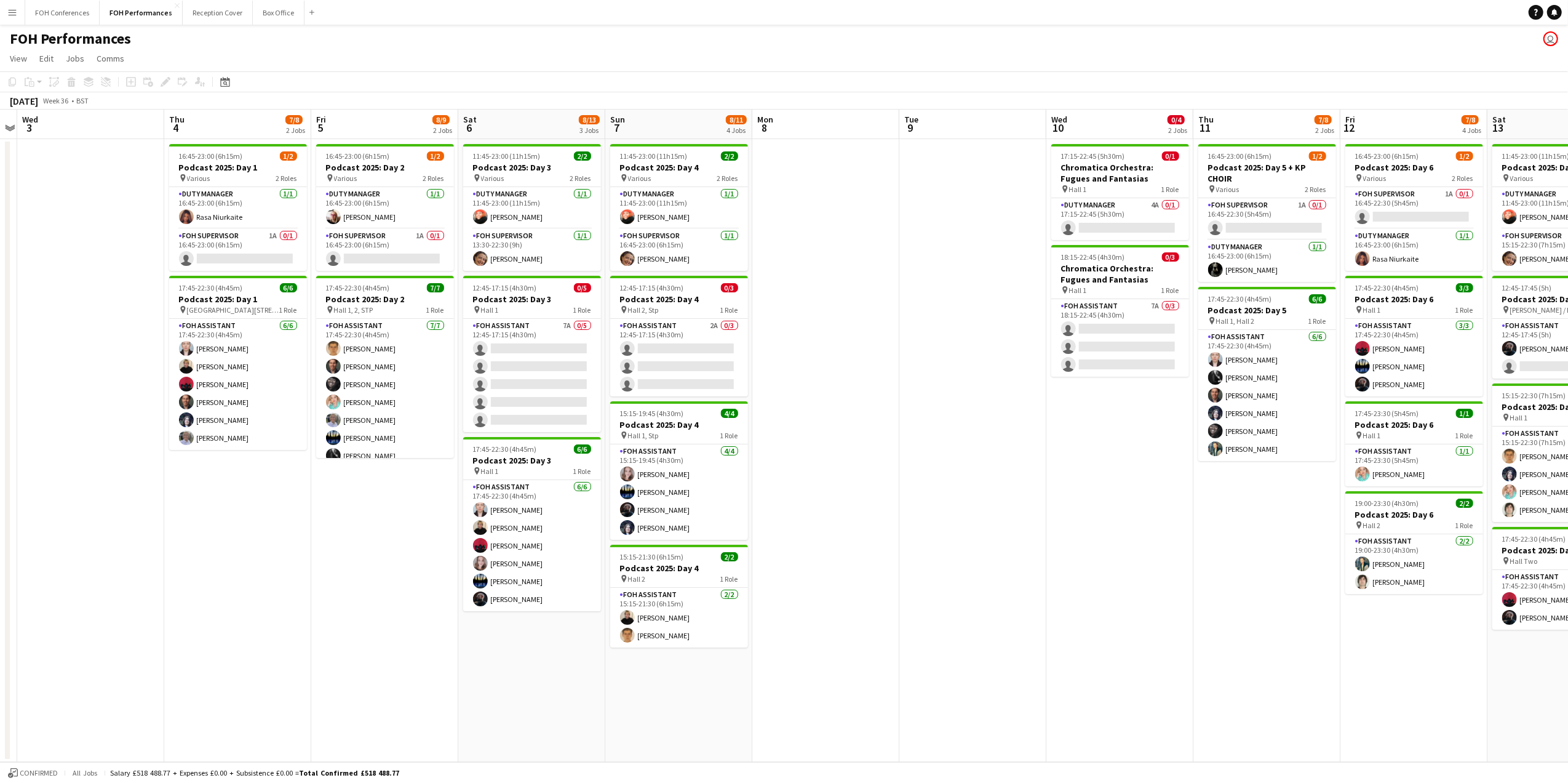
scroll to position [0, 473]
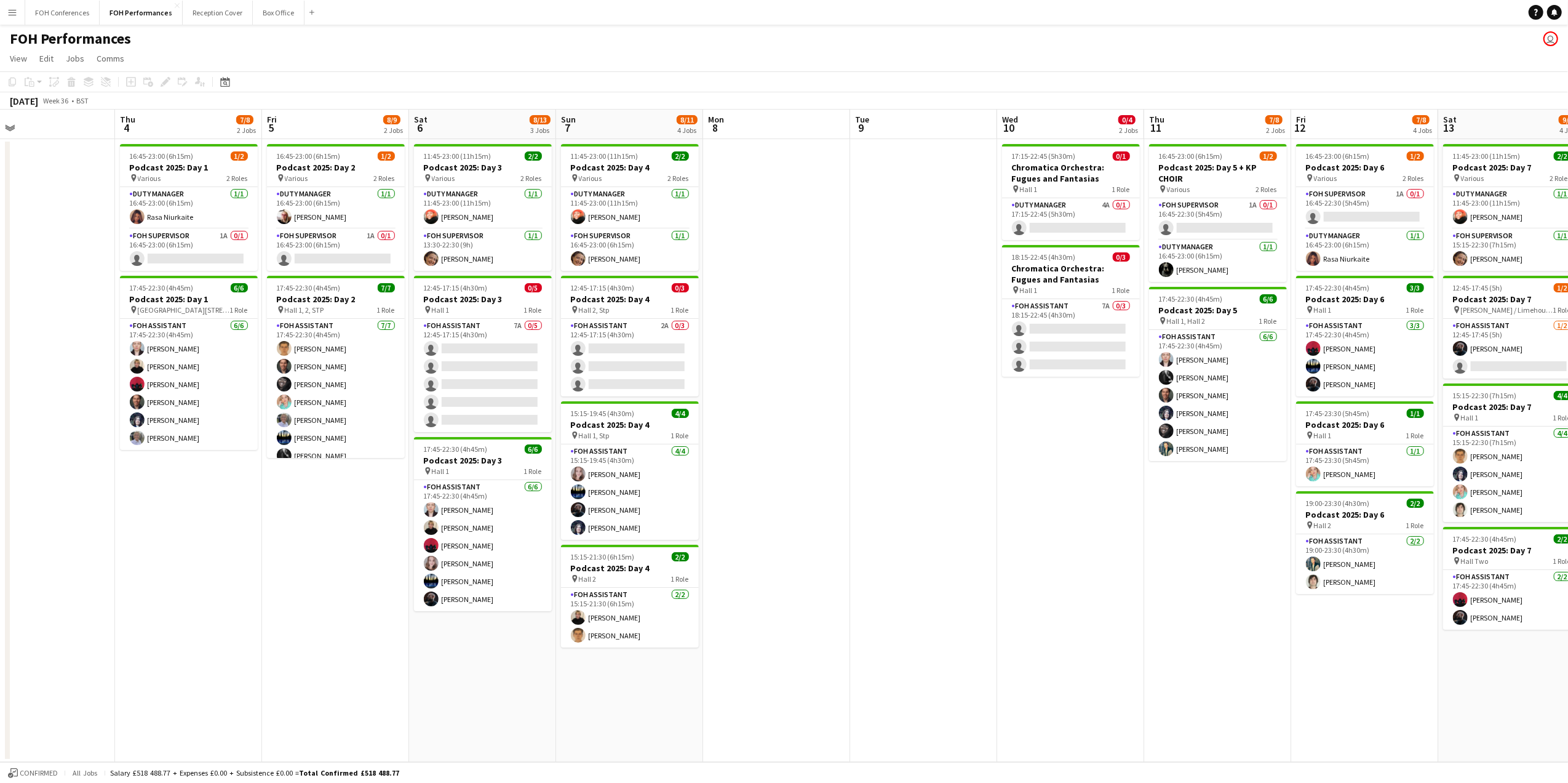
drag, startPoint x: 675, startPoint y: 134, endPoint x: 359, endPoint y: 153, distance: 316.6
click at [359, 153] on app-calendar-viewport "Sun 31 Mon 1 Tue 2 Wed 3 Thu 4 7/8 2 Jobs Fri 5 8/9 2 Jobs Sat 6 8/13 3 Jobs Su…" at bounding box center [784, 435] width 1568 height 652
click at [315, 262] on app-card-role "FOH Supervisor 1A 0/1 16:45-23:00 (6h15m) single-neutral-actions" at bounding box center [336, 250] width 137 height 42
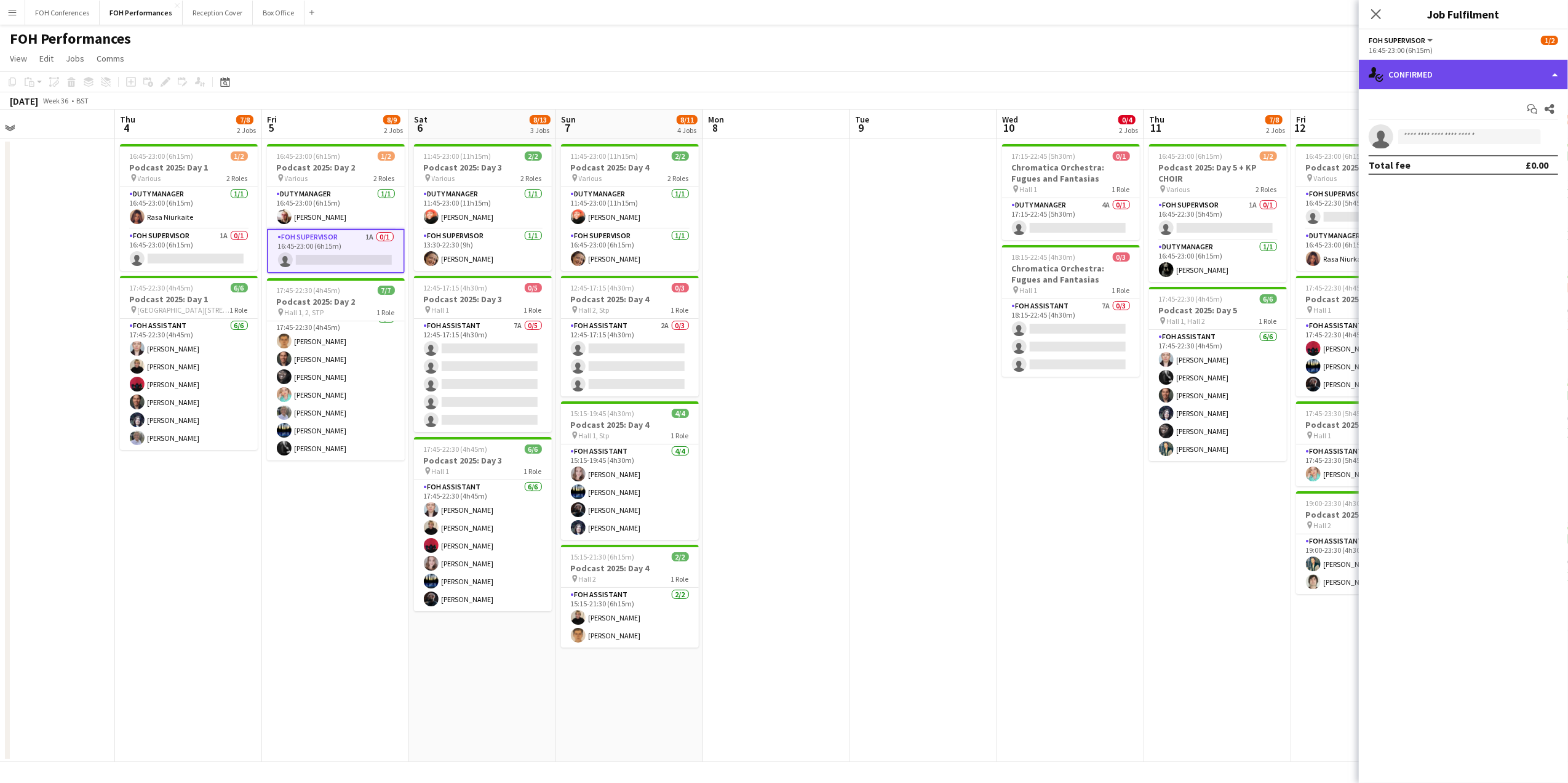
click at [1423, 79] on div "single-neutral-actions-check-2 Confirmed" at bounding box center [1463, 74] width 209 height 29
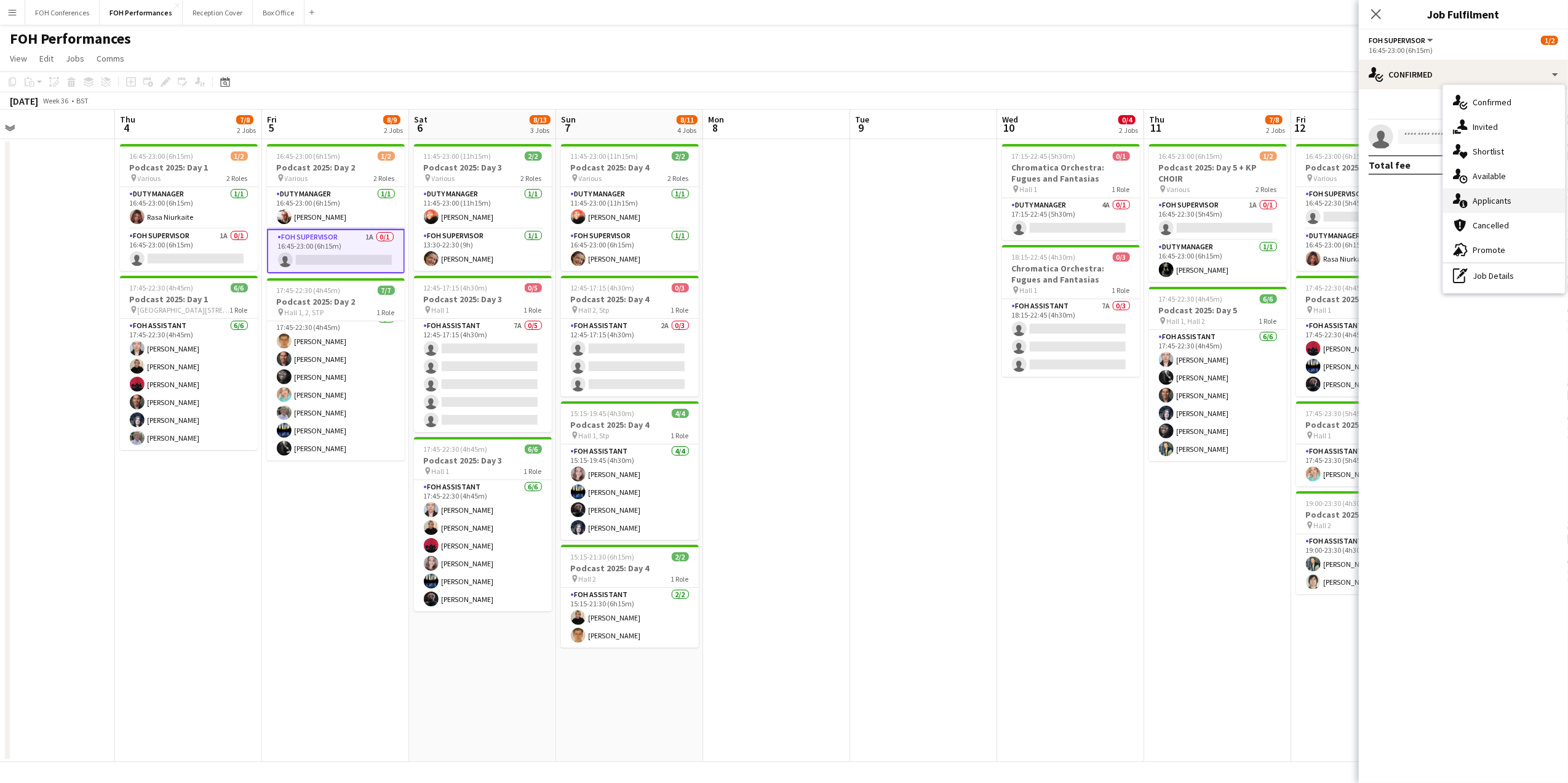
click at [1495, 193] on div "single-neutral-actions-information Applicants" at bounding box center [1504, 200] width 122 height 24
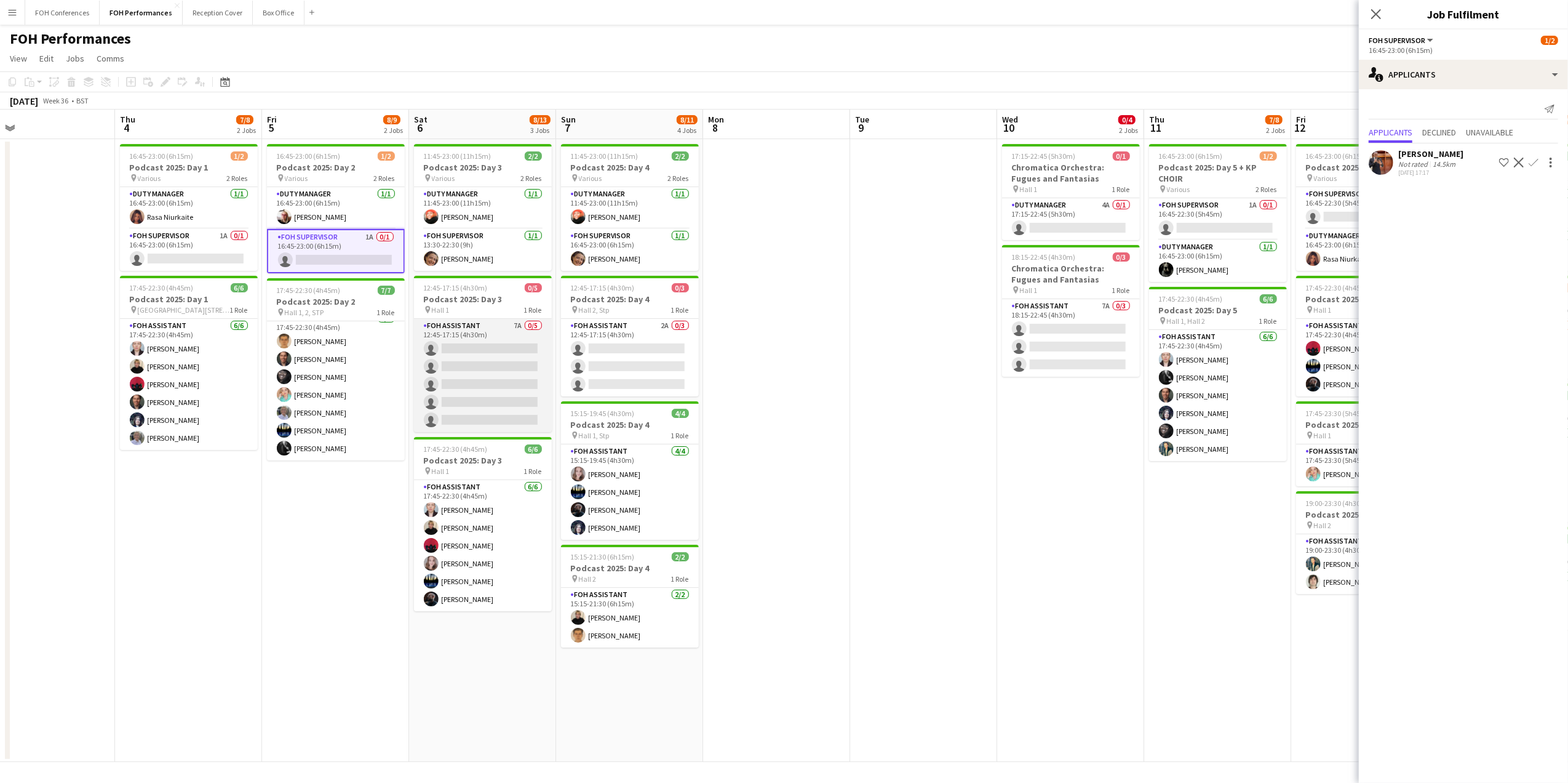
click at [463, 355] on app-card-role "FOH Assistant 7A 0/5 12:45-17:15 (4h30m) single-neutral-actions single-neutral-…" at bounding box center [483, 375] width 137 height 113
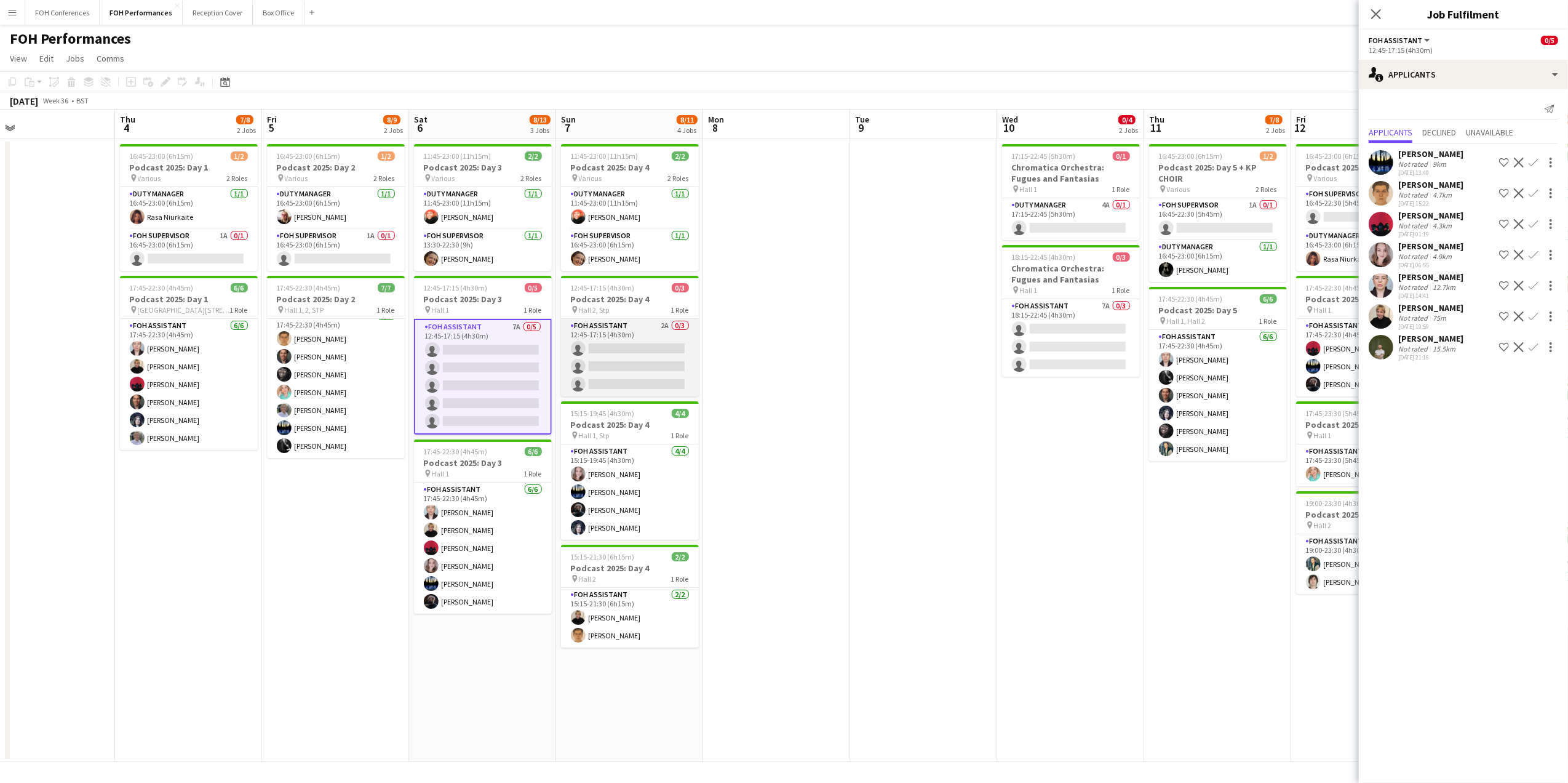
click at [630, 348] on app-card-role "FOH Assistant 2A 0/3 12:45-17:15 (4h30m) single-neutral-actions single-neutral-…" at bounding box center [630, 357] width 137 height 77
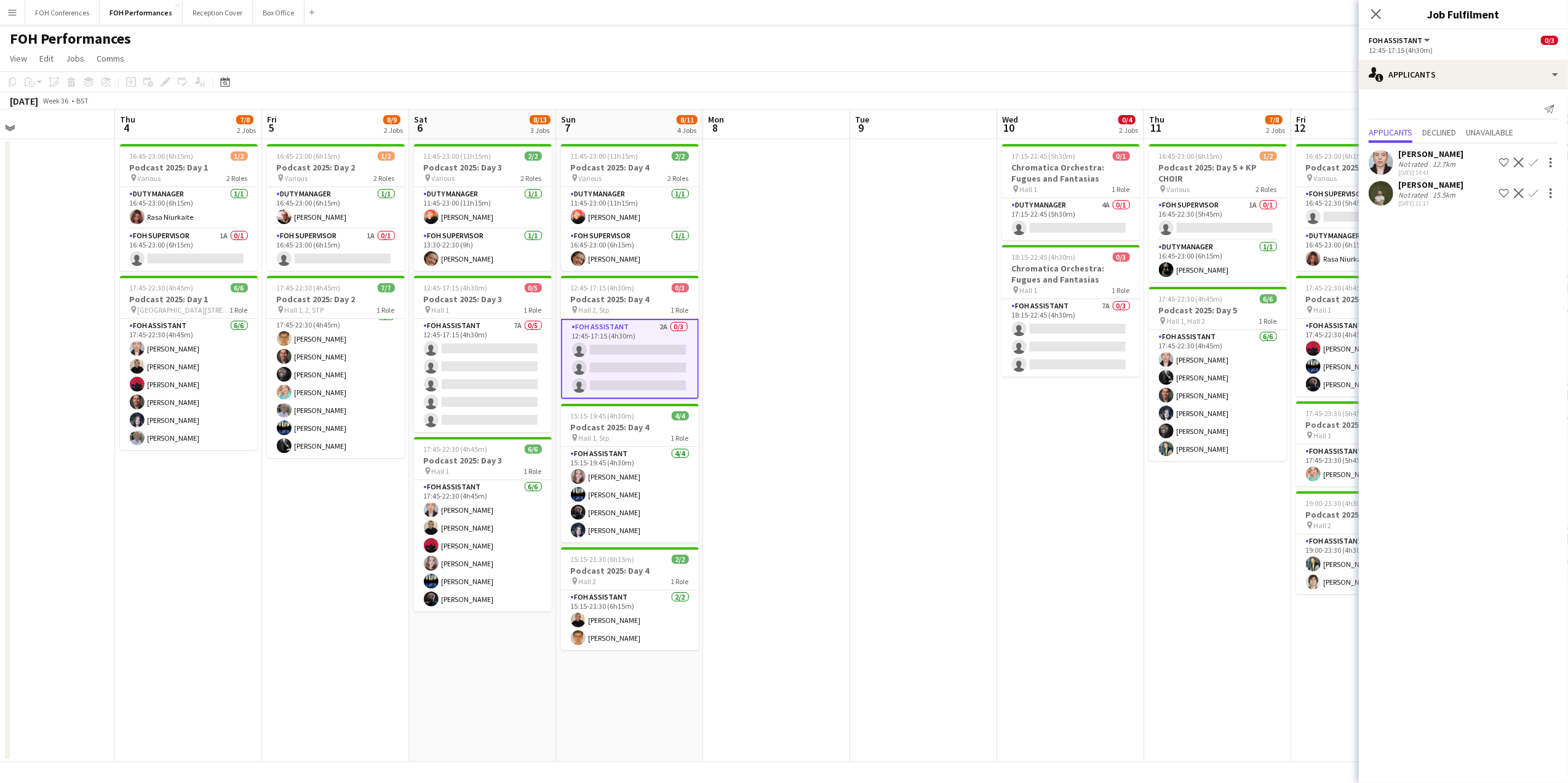
click at [480, 74] on app-toolbar "Copy Paste Paste Ctrl+V Paste with crew Ctrl+Shift+V Paste linked Job [GEOGRAPH…" at bounding box center [784, 81] width 1568 height 21
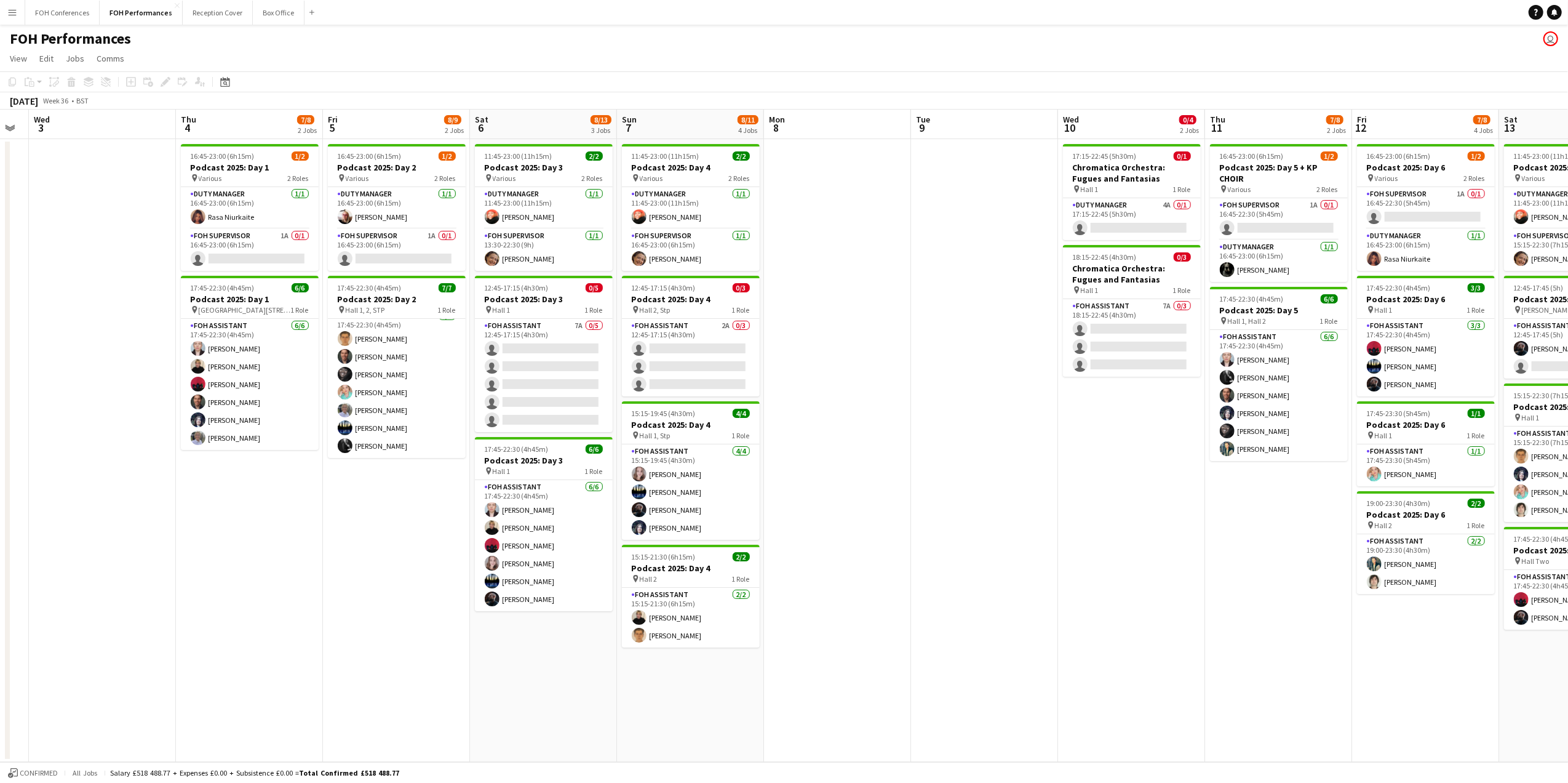
scroll to position [0, 416]
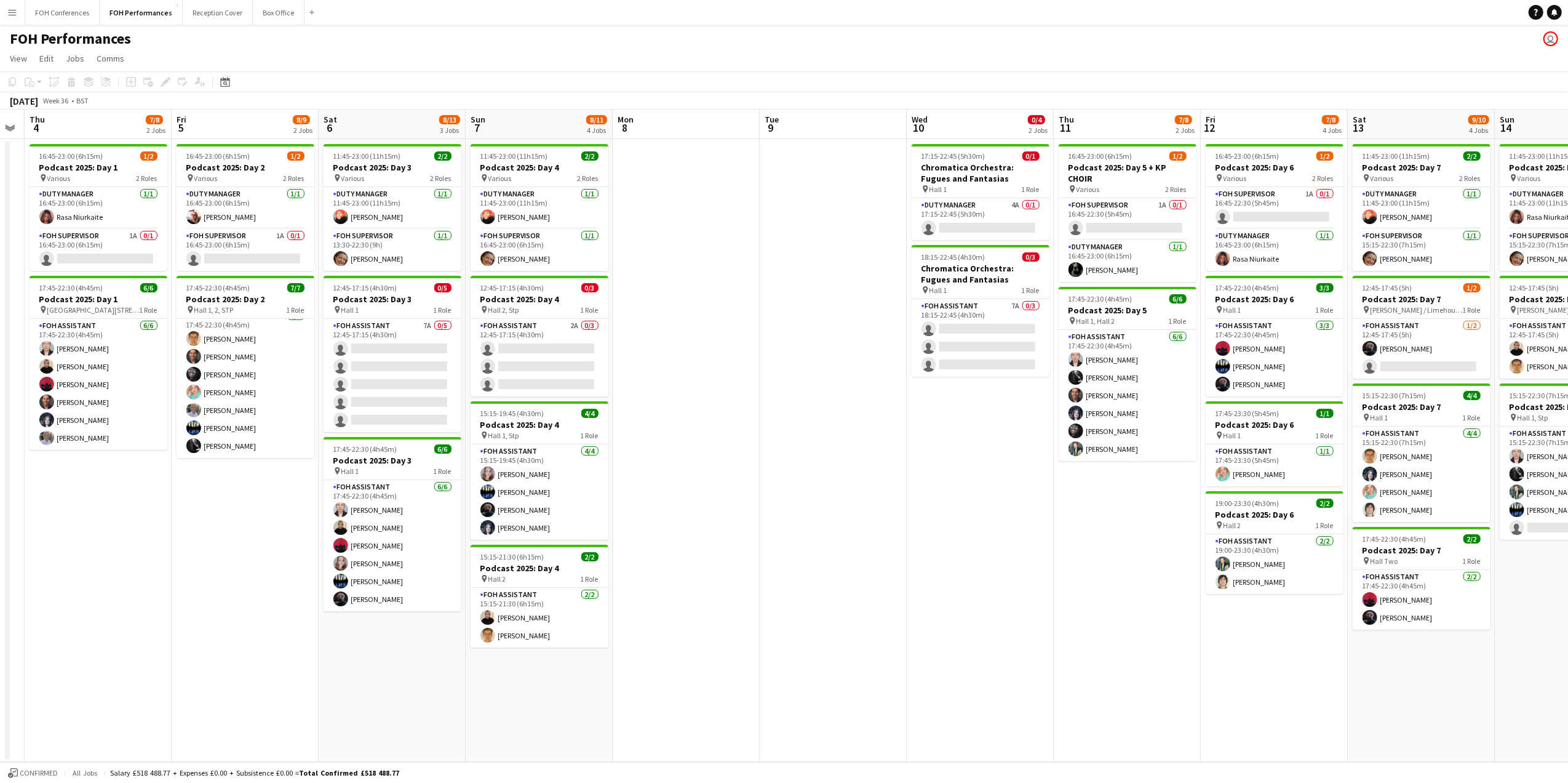
drag, startPoint x: 494, startPoint y: 119, endPoint x: 404, endPoint y: 121, distance: 90.0
click at [404, 121] on app-calendar-viewport "Mon 1 Tue 2 Wed 3 Thu 4 7/8 2 Jobs Fri 5 8/9 2 Jobs Sat 6 8/13 3 Jobs Sun 7 8/1…" at bounding box center [784, 435] width 1568 height 652
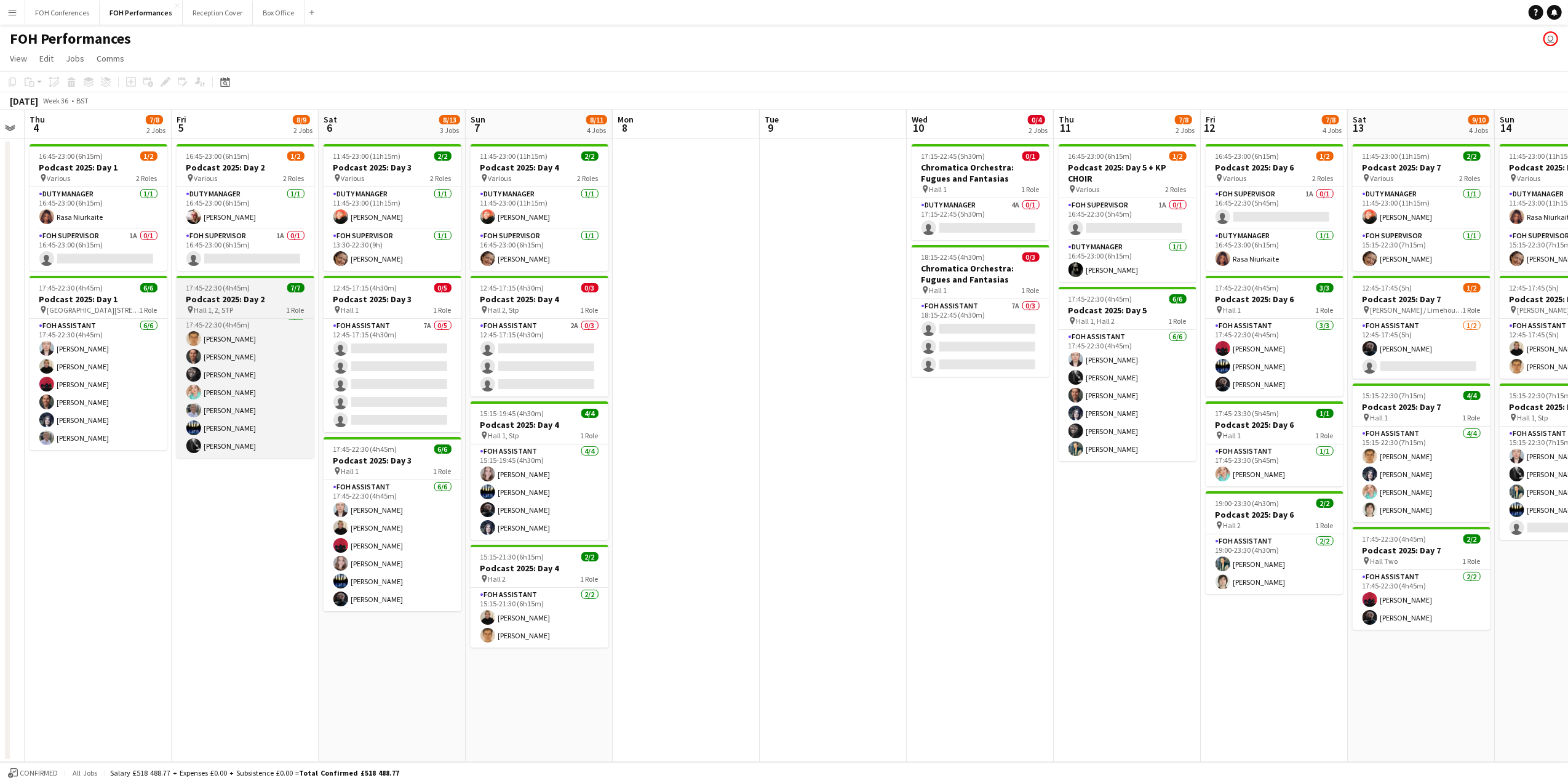
click at [229, 299] on h3 "Podcast 2025: Day 2" at bounding box center [246, 299] width 137 height 11
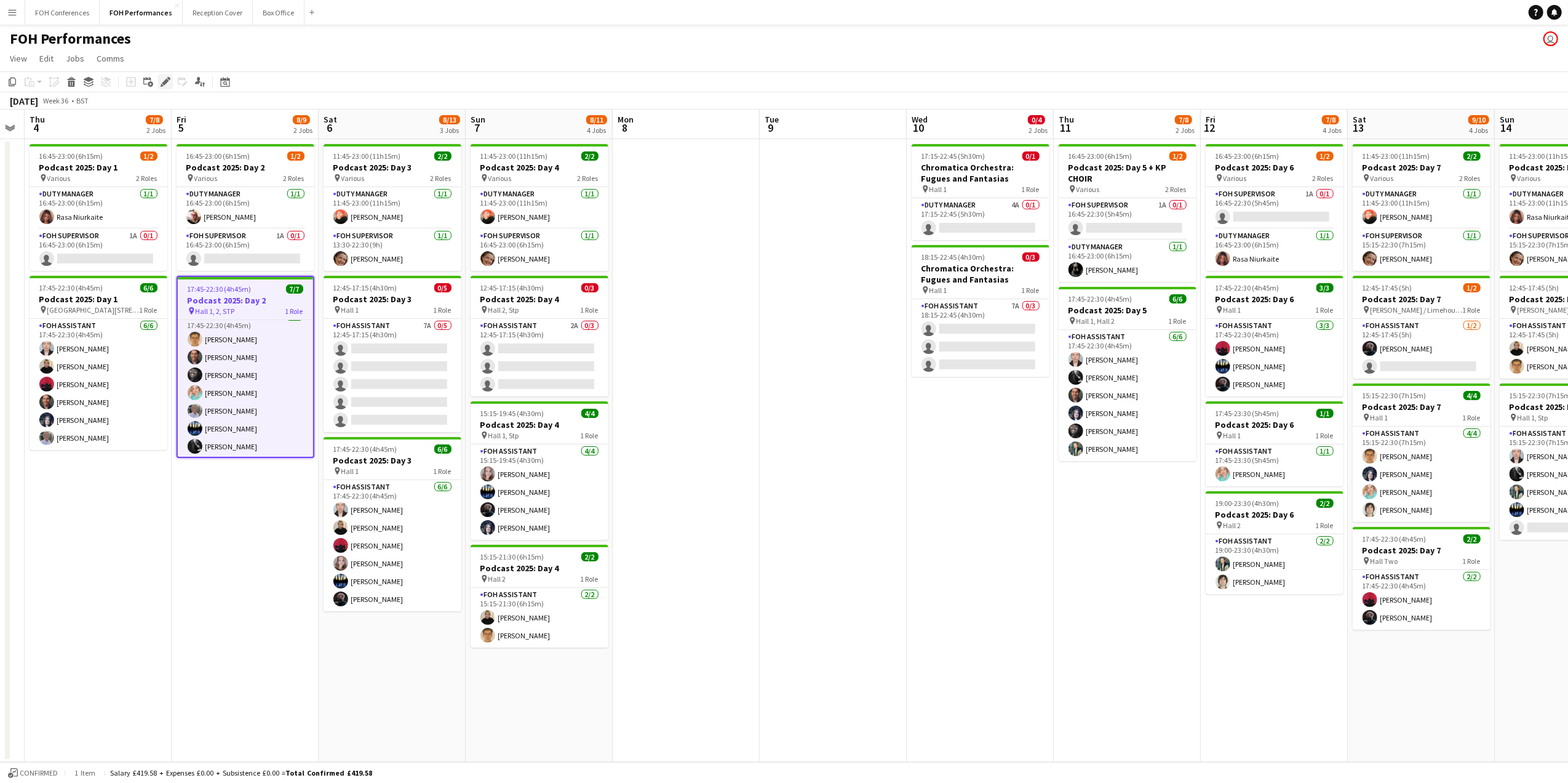
click at [164, 84] on icon at bounding box center [165, 82] width 7 height 7
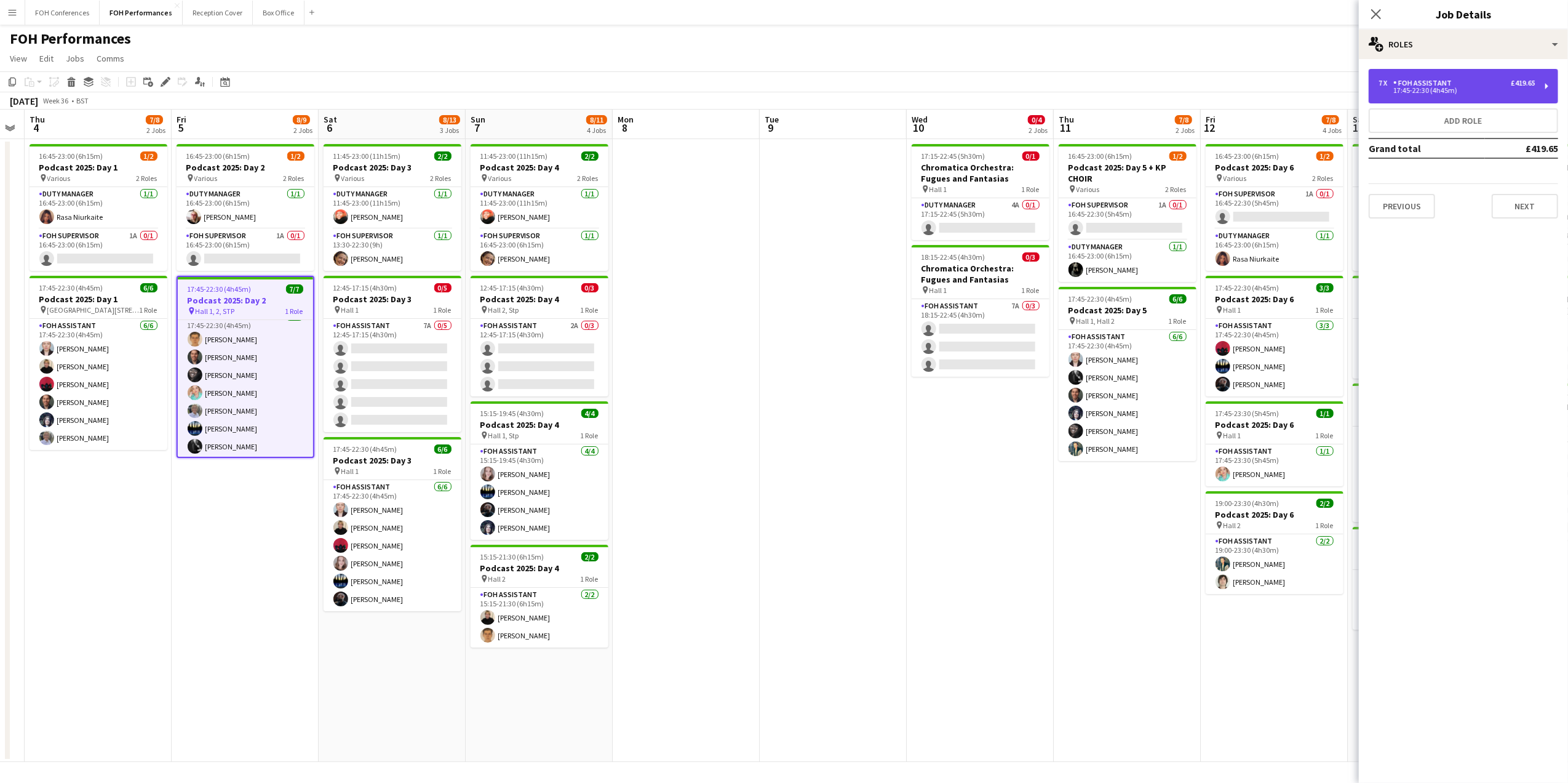
click at [1509, 81] on div "7 x FOH Assistant £419.65" at bounding box center [1457, 83] width 157 height 9
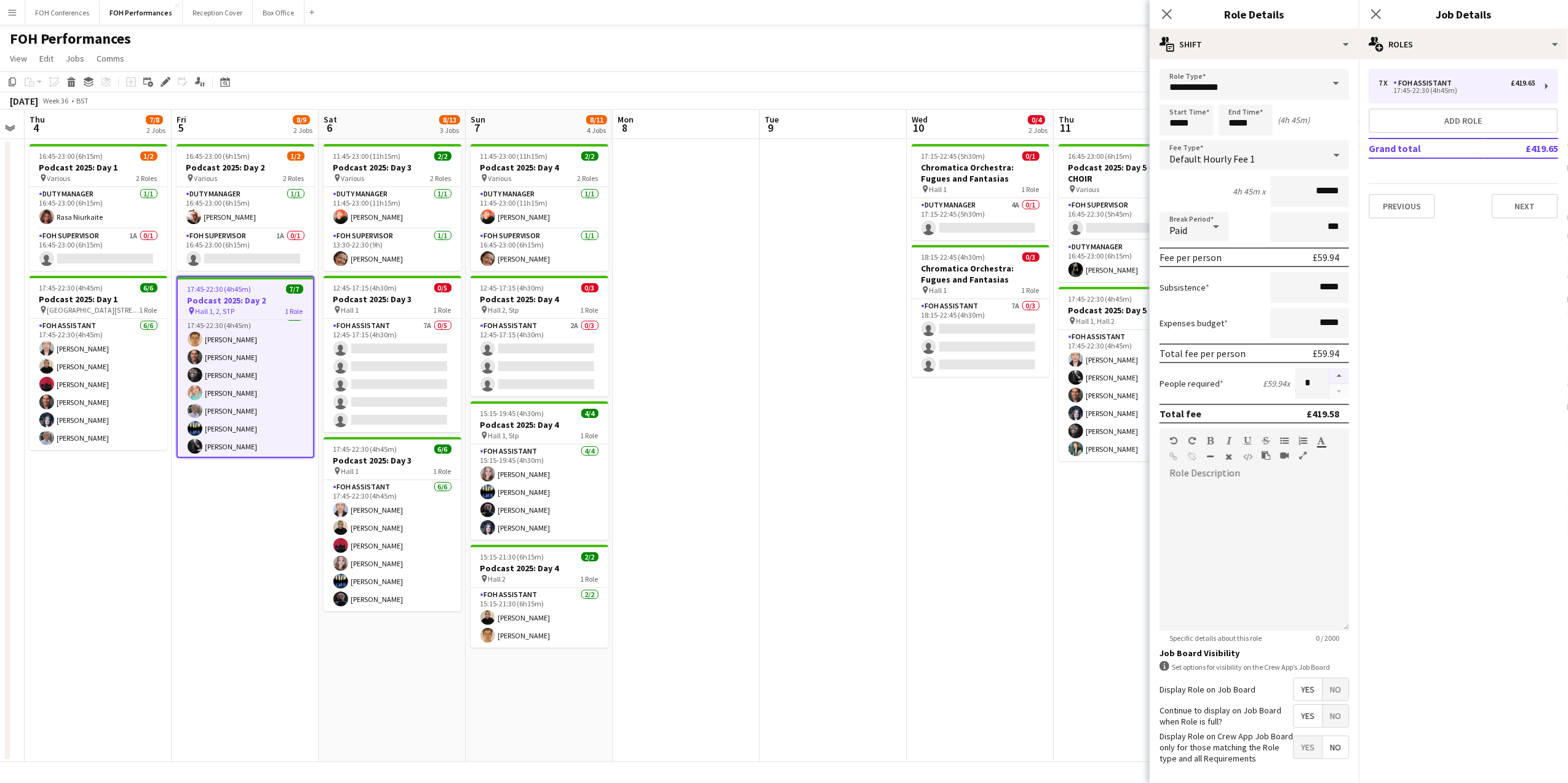
click at [1329, 371] on button "button" at bounding box center [1339, 376] width 20 height 16
type input "*"
click at [1077, 58] on app-page-menu "View Day view expanded Day view collapsed Month view Date picker Jump to [DATE]…" at bounding box center [784, 60] width 1568 height 24
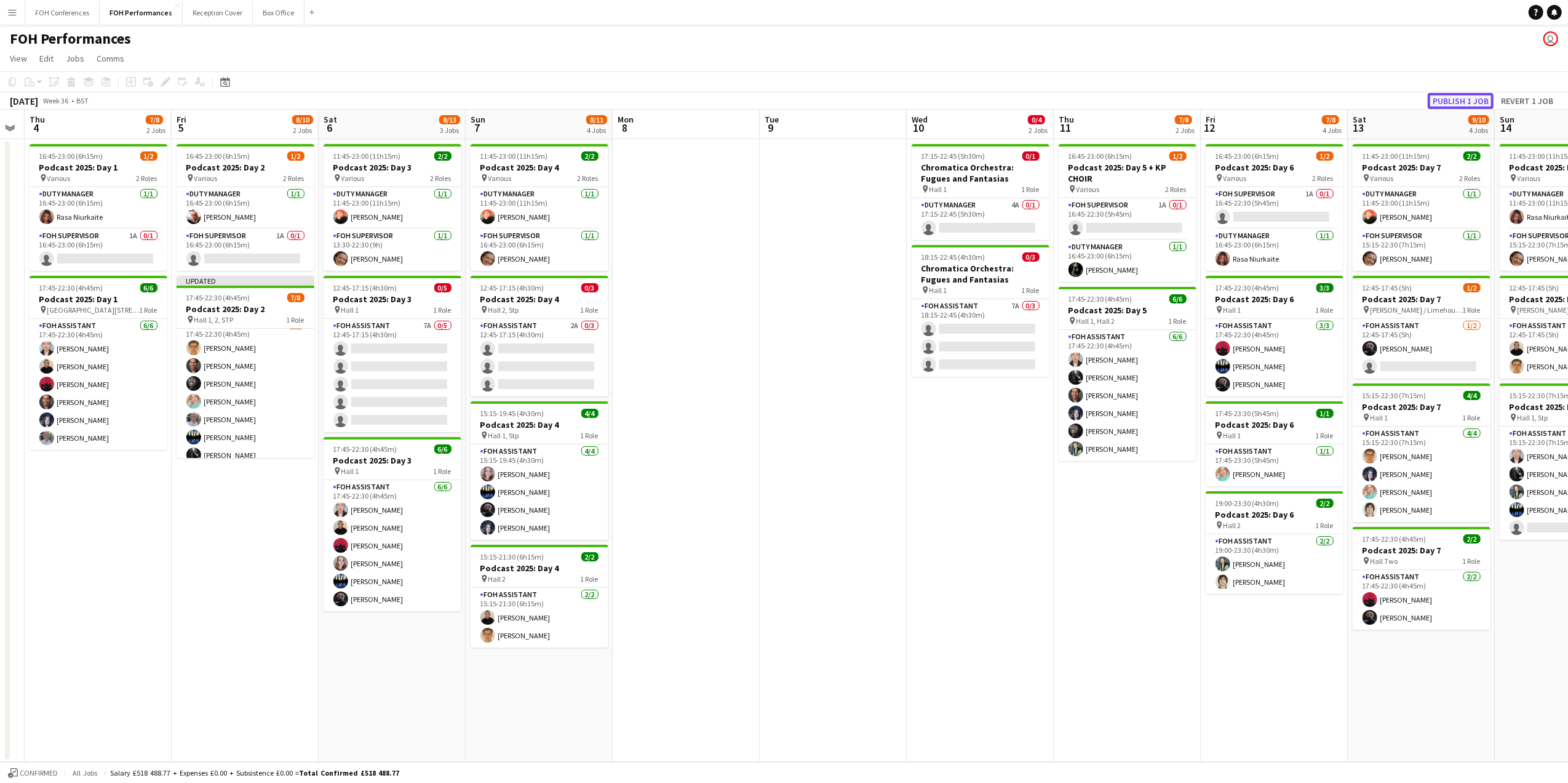
click at [1459, 101] on button "Publish 1 job" at bounding box center [1460, 101] width 66 height 16
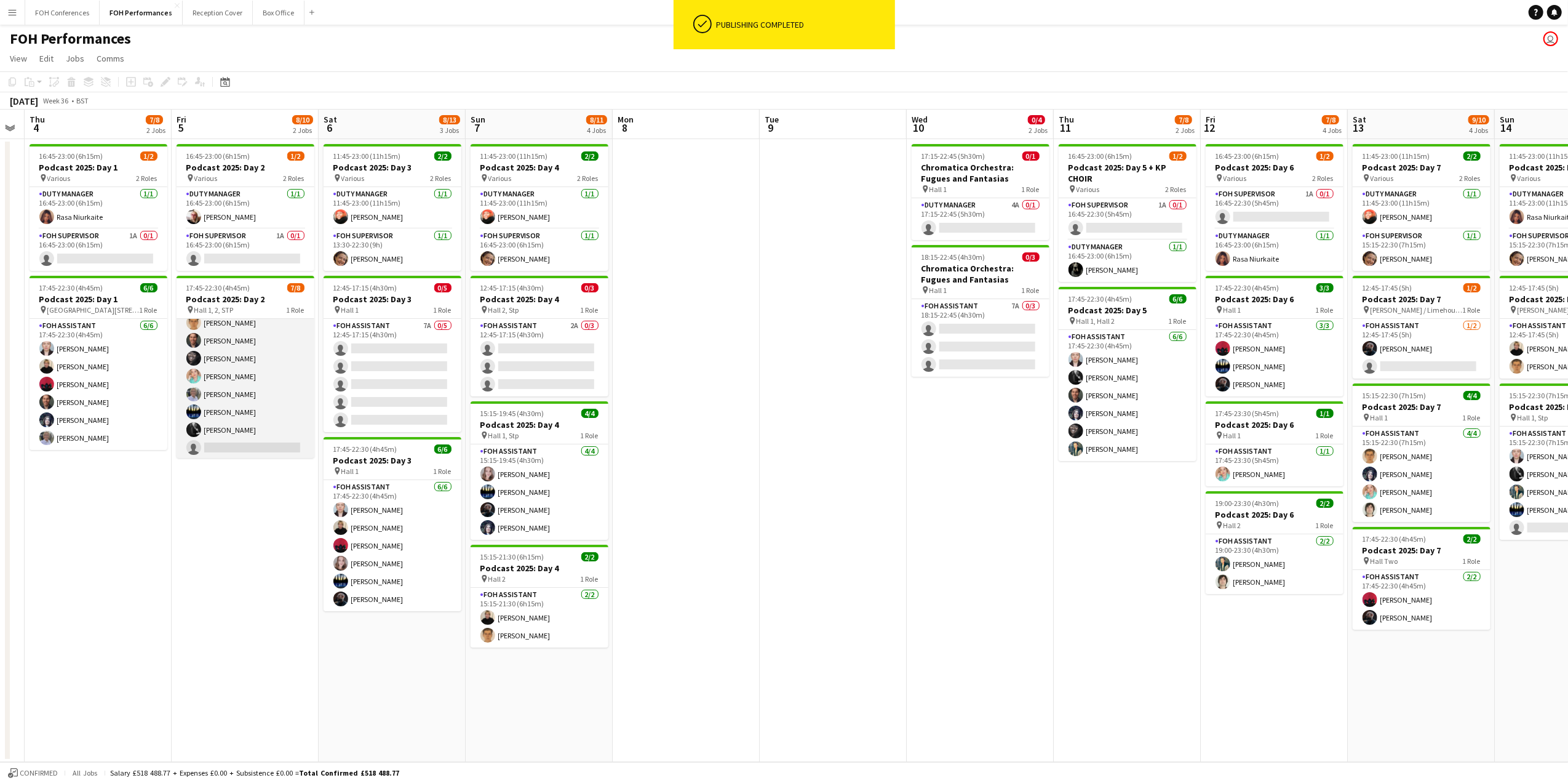
scroll to position [28, 0]
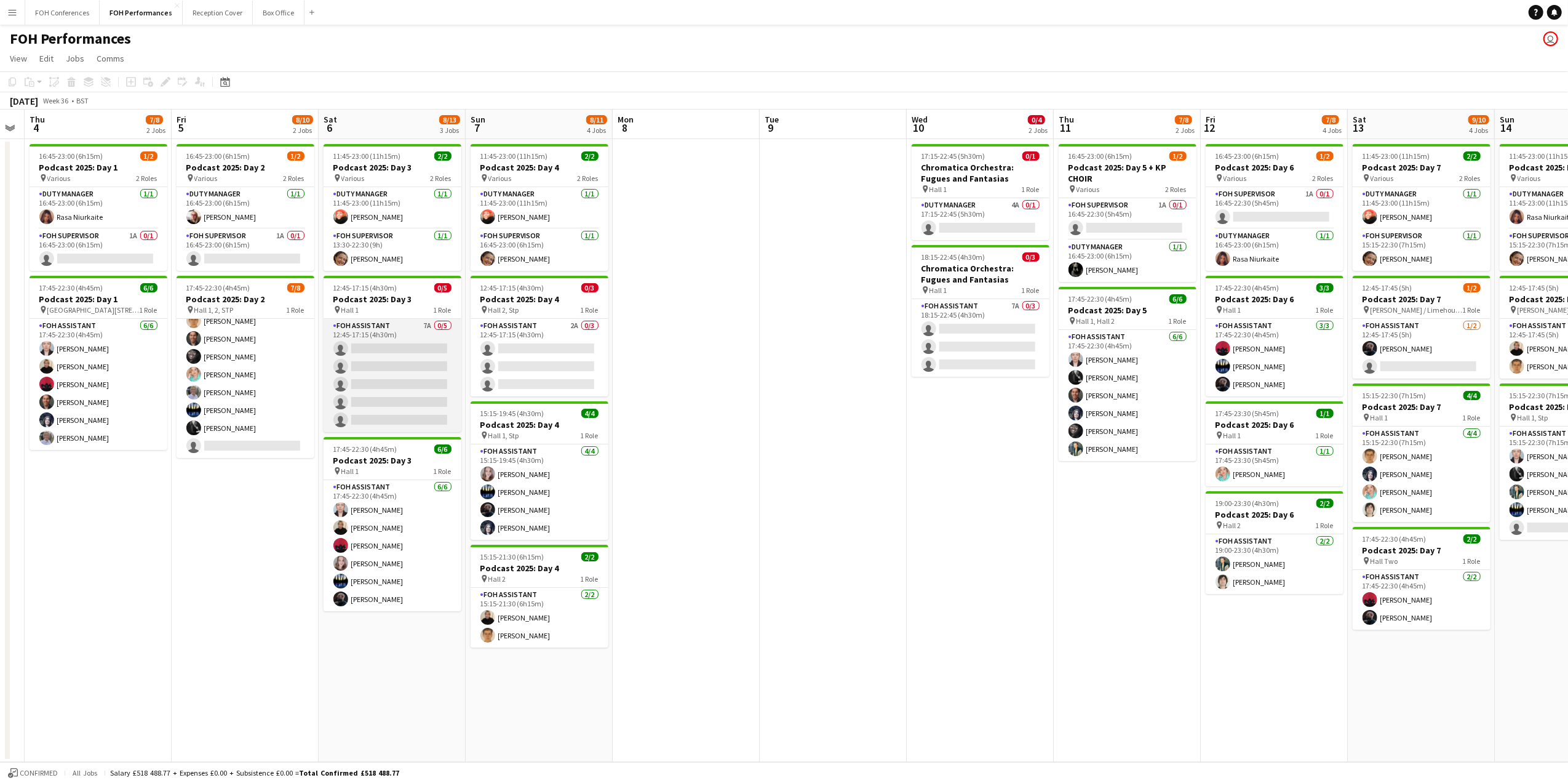
click at [370, 356] on app-card-role "FOH Assistant 7A 0/5 12:45-17:15 (4h30m) single-neutral-actions single-neutral-…" at bounding box center [393, 375] width 137 height 113
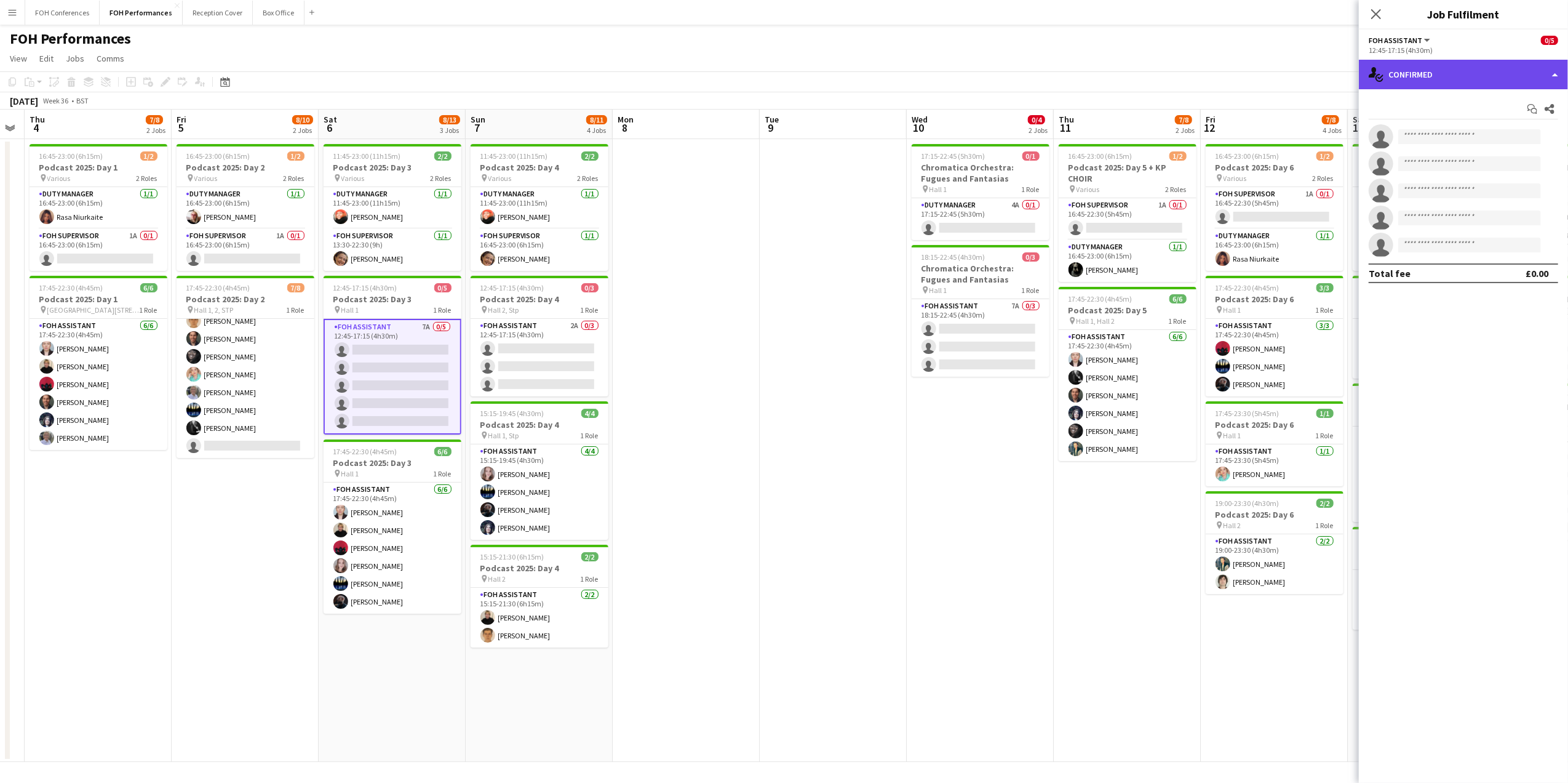
click at [1435, 72] on div "single-neutral-actions-check-2 Confirmed" at bounding box center [1463, 74] width 209 height 29
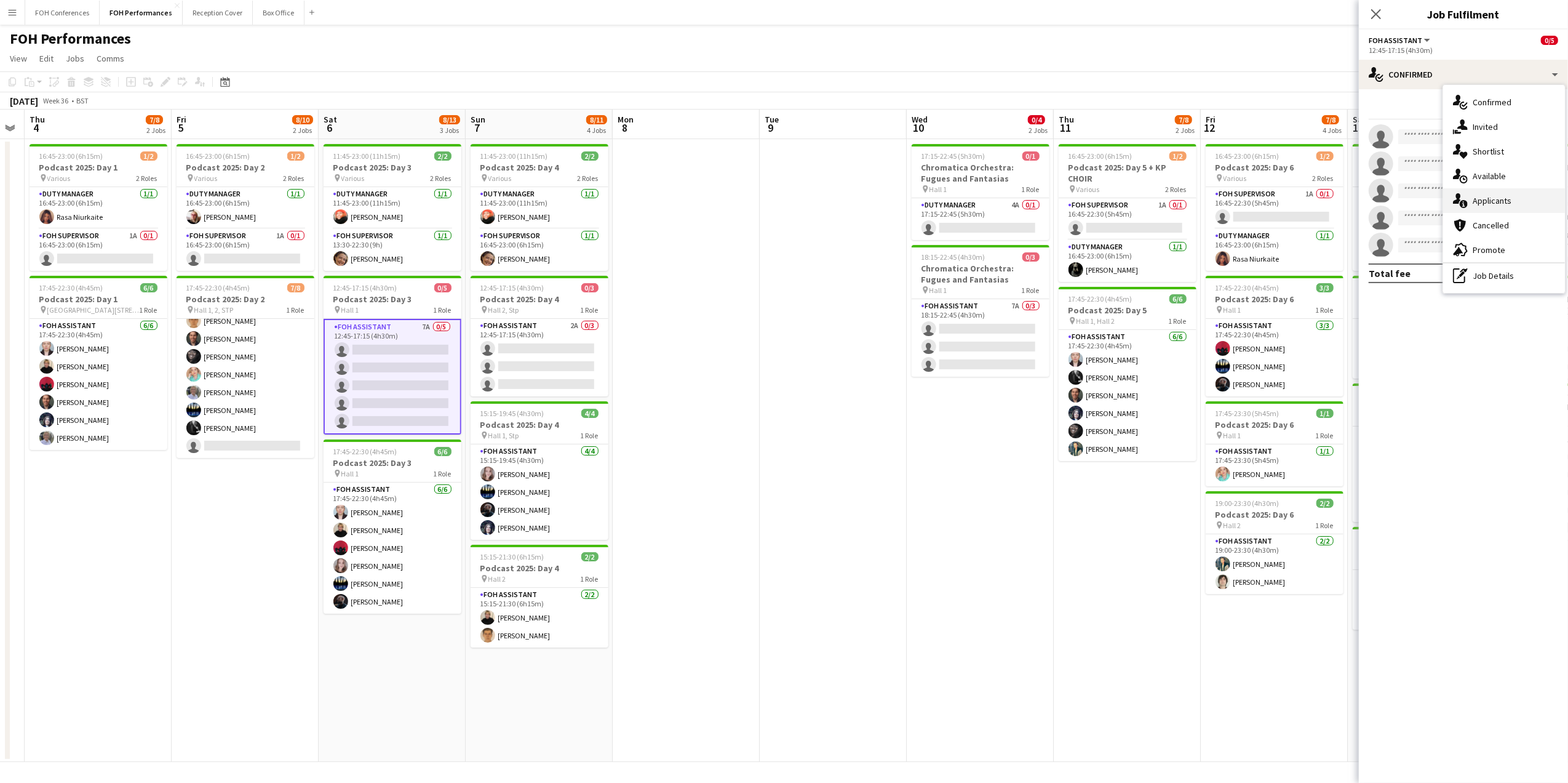
click at [1495, 198] on div "single-neutral-actions-information Applicants" at bounding box center [1504, 200] width 122 height 24
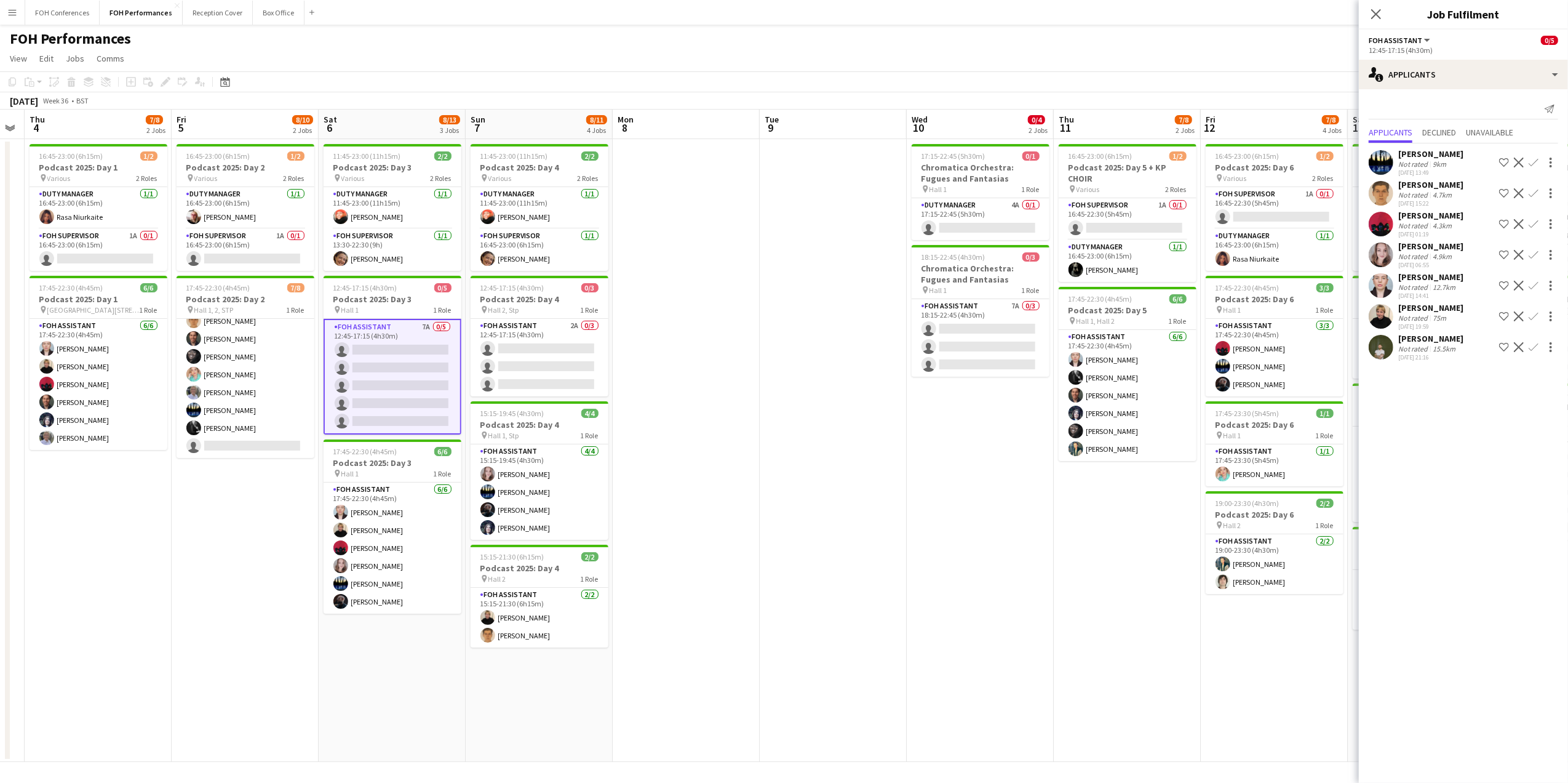
click at [1282, 40] on div "FOH Performances user" at bounding box center [784, 36] width 1568 height 24
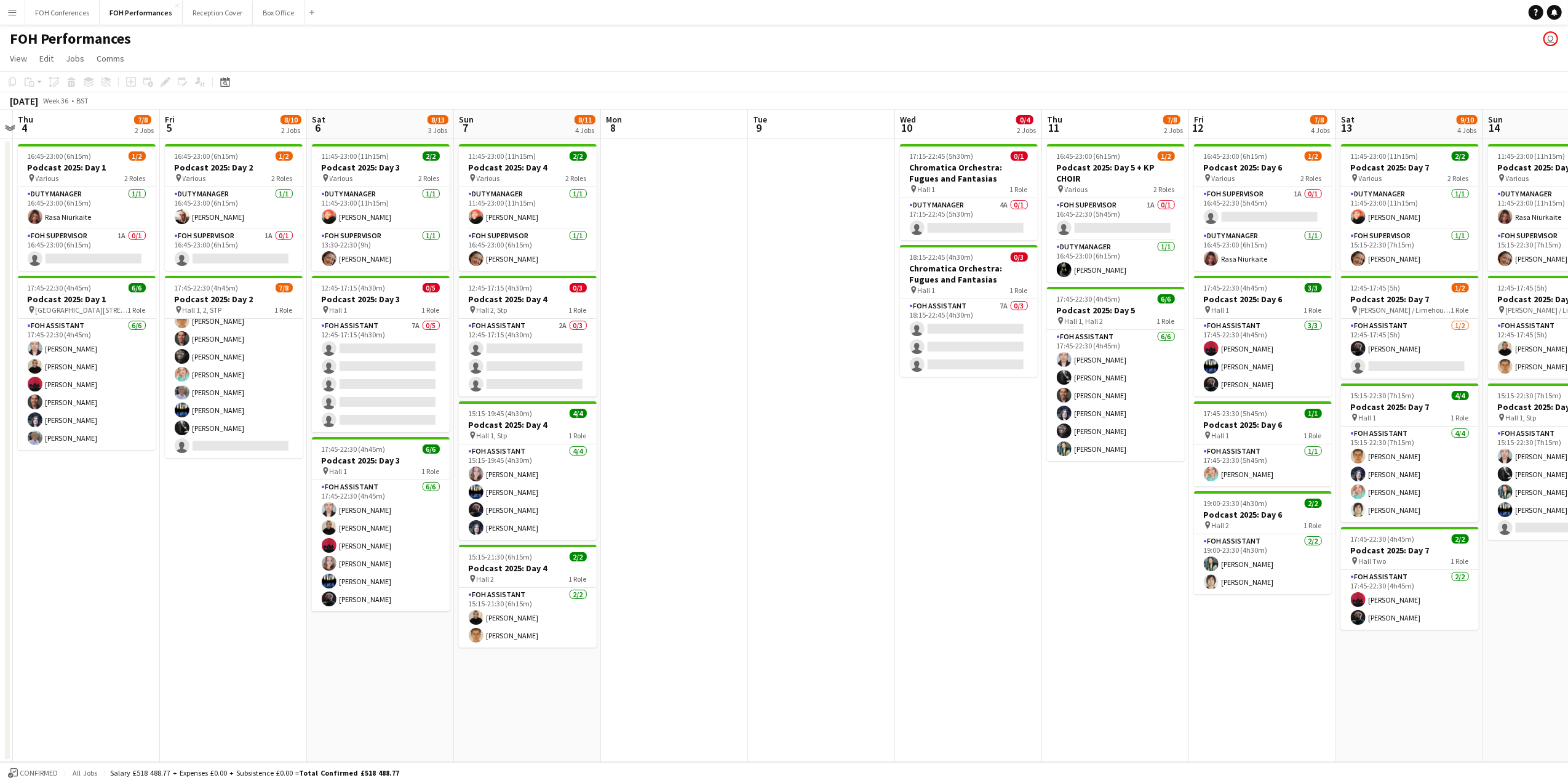
scroll to position [0, 411]
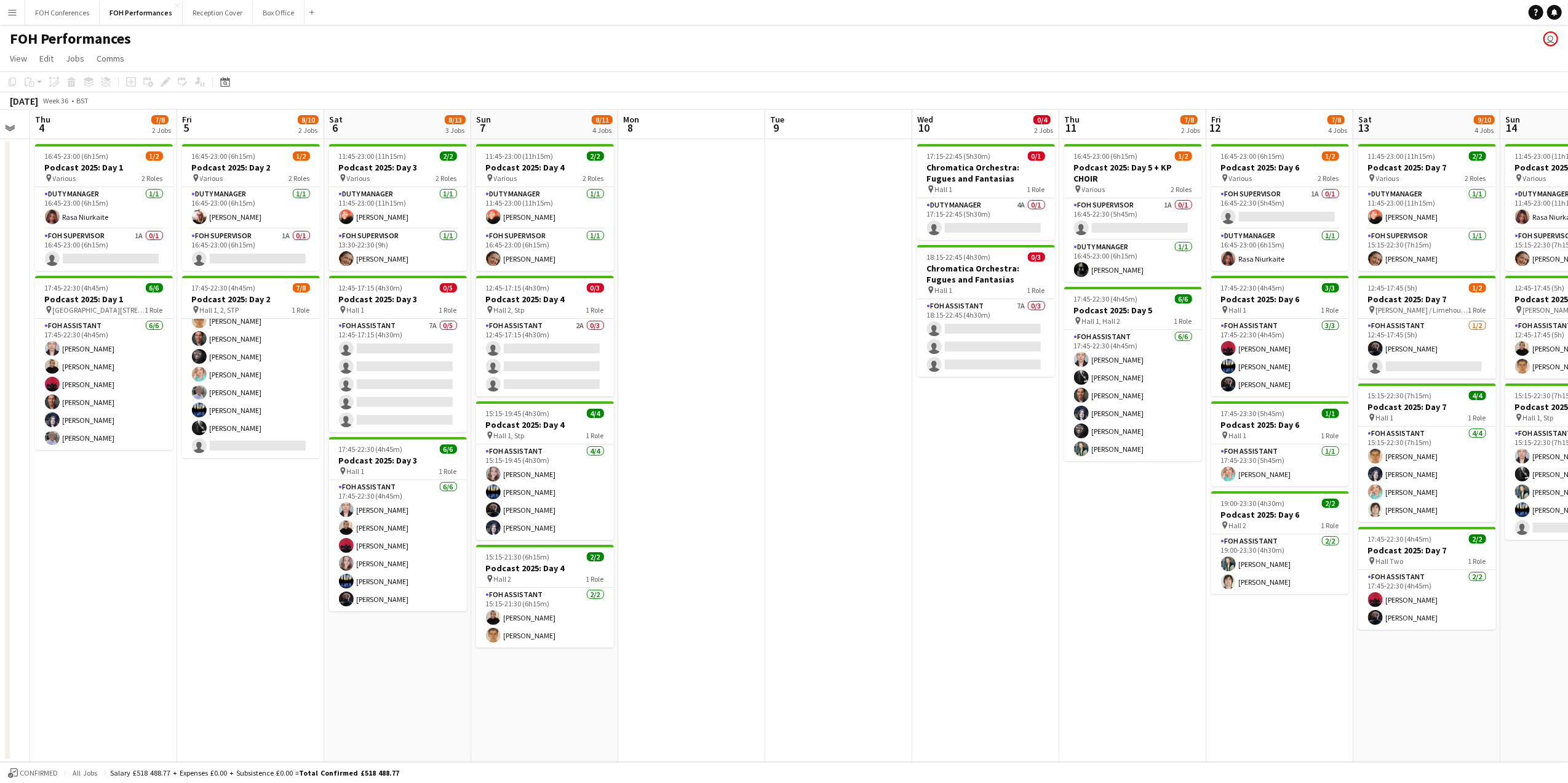
drag, startPoint x: 958, startPoint y: 124, endPoint x: 1130, endPoint y: 107, distance: 172.8
click at [1130, 107] on app-calendar "Copy Paste Paste Ctrl+V Paste with crew Ctrl+Shift+V Paste linked Job [GEOGRAPH…" at bounding box center [784, 416] width 1568 height 691
click at [528, 348] on app-card-role "FOH Assistant 2A 0/3 12:45-17:15 (4h30m) single-neutral-actions single-neutral-…" at bounding box center [545, 357] width 137 height 77
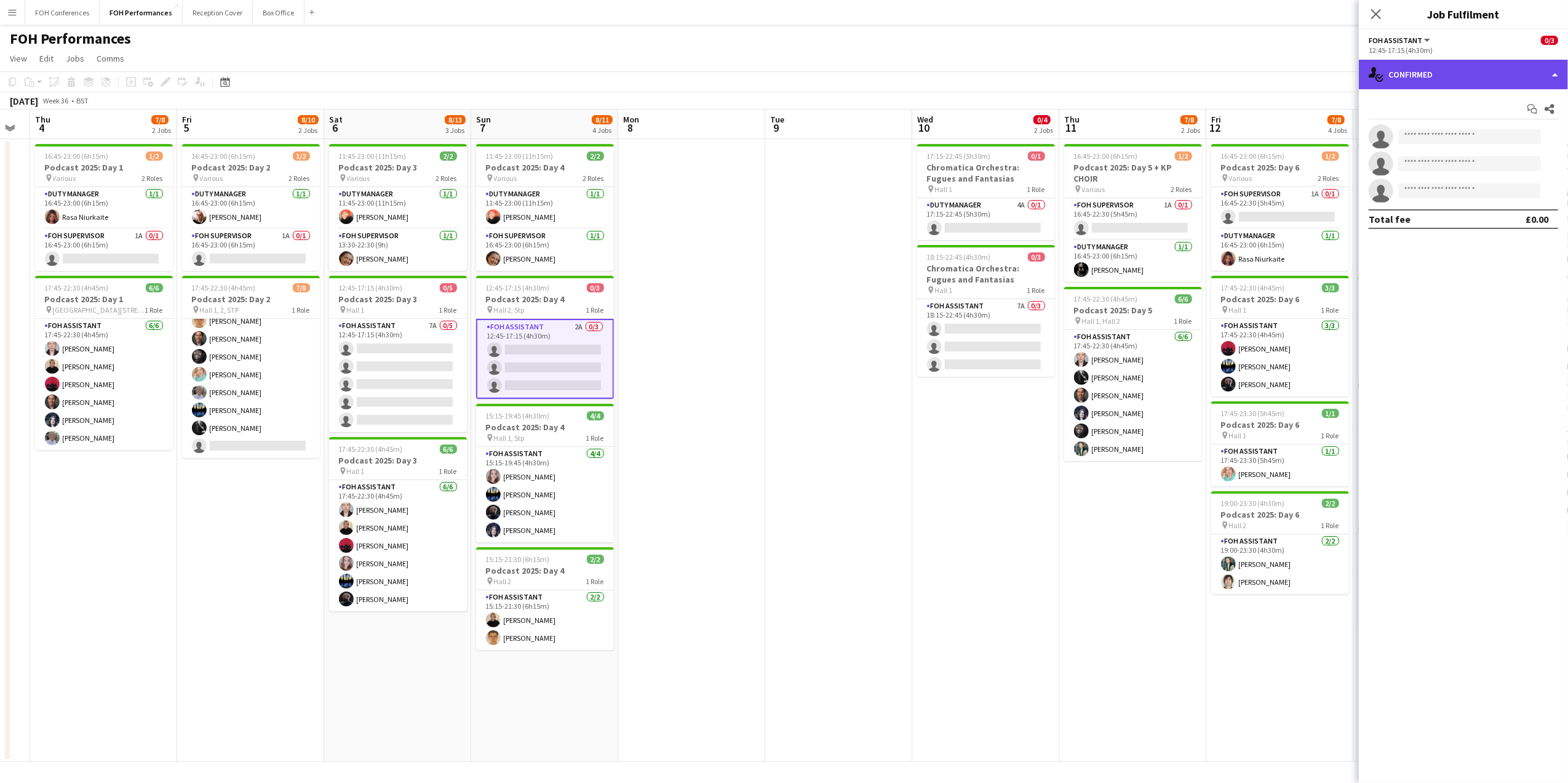
click at [1453, 80] on div "single-neutral-actions-check-2 Confirmed" at bounding box center [1463, 74] width 209 height 29
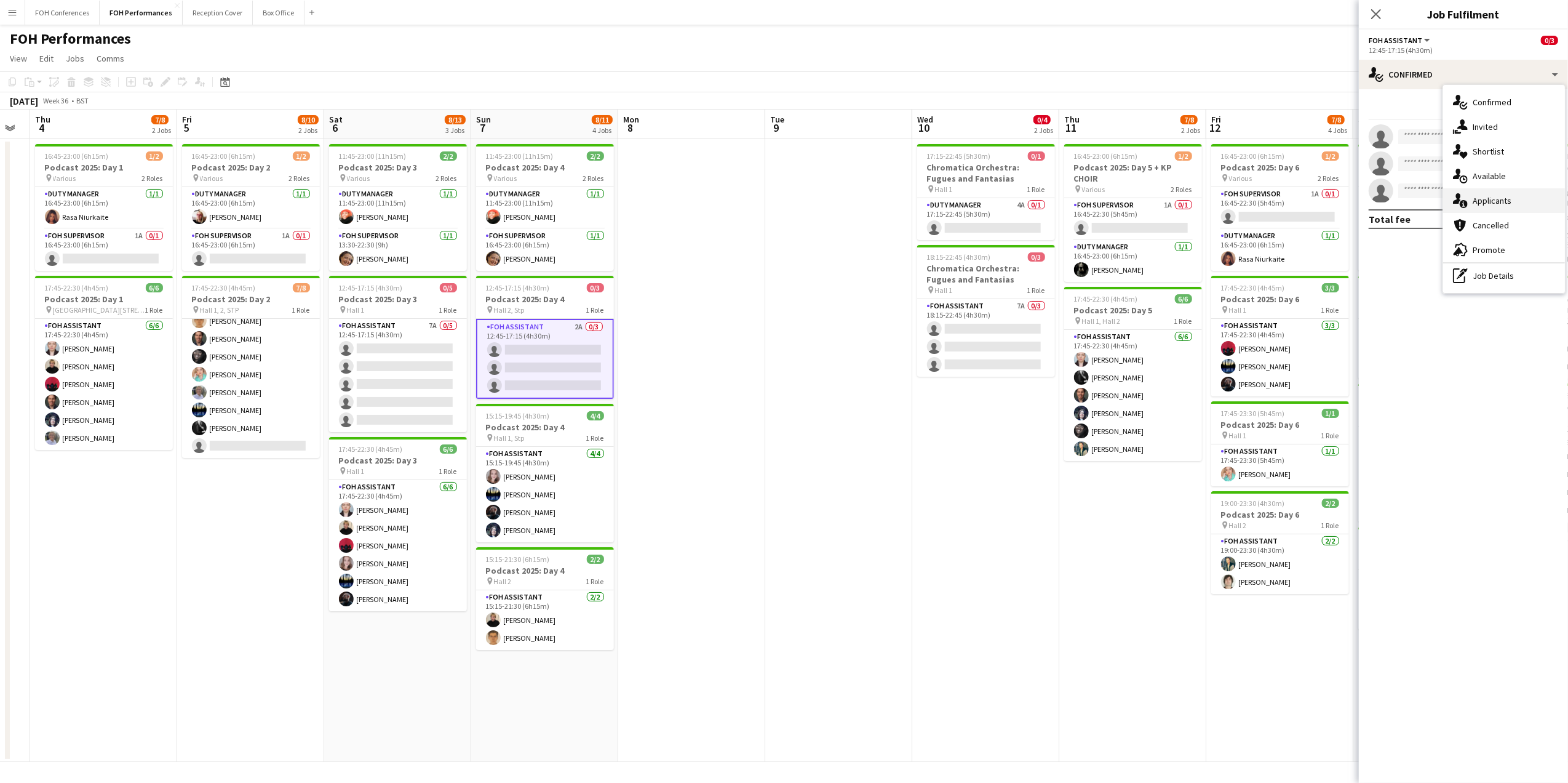
click at [1497, 197] on div "single-neutral-actions-information Applicants" at bounding box center [1504, 200] width 122 height 24
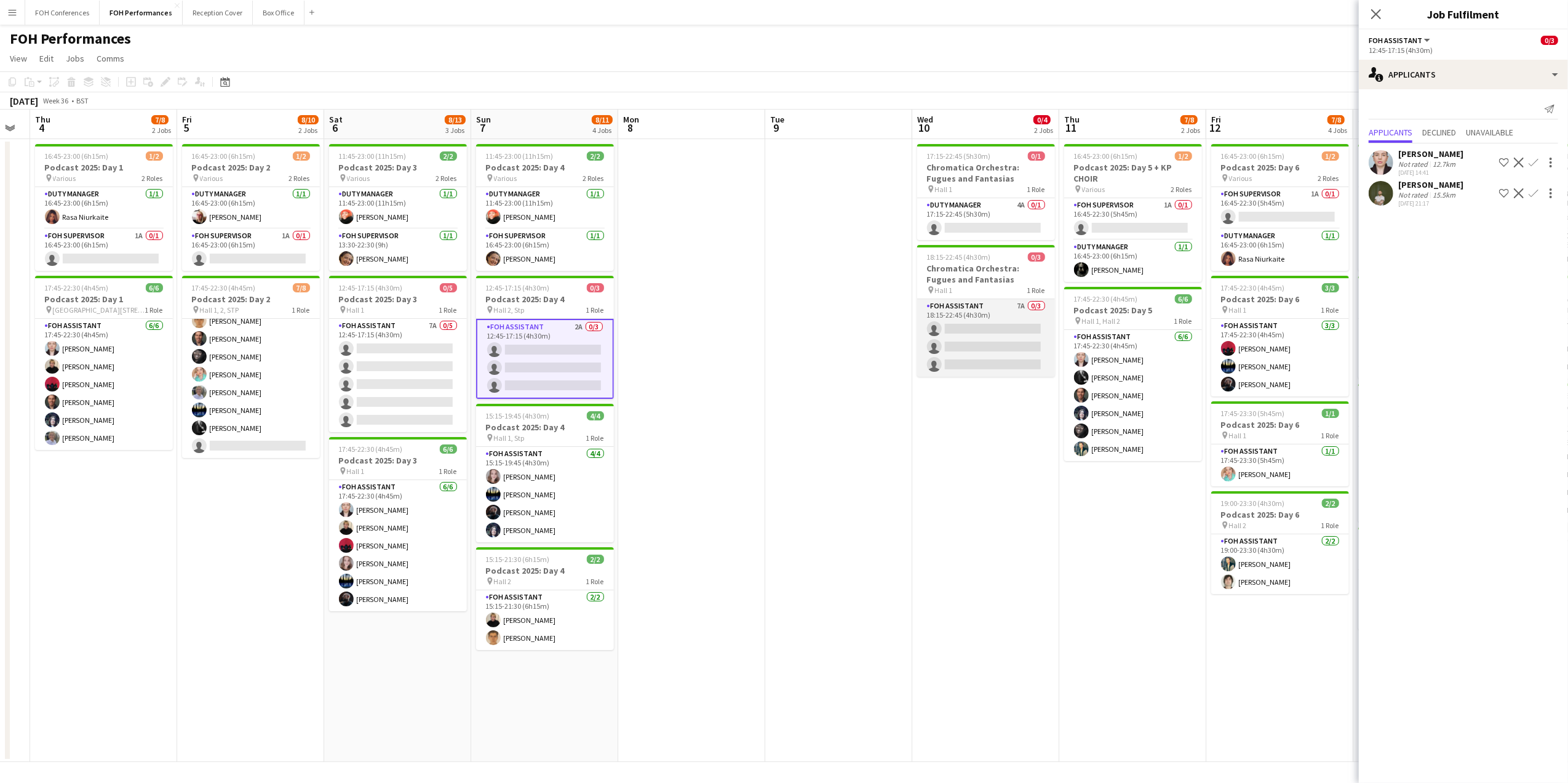
click at [982, 333] on app-card-role "FOH Assistant 7A 0/3 18:15-22:45 (4h30m) single-neutral-actions single-neutral-…" at bounding box center [986, 337] width 137 height 77
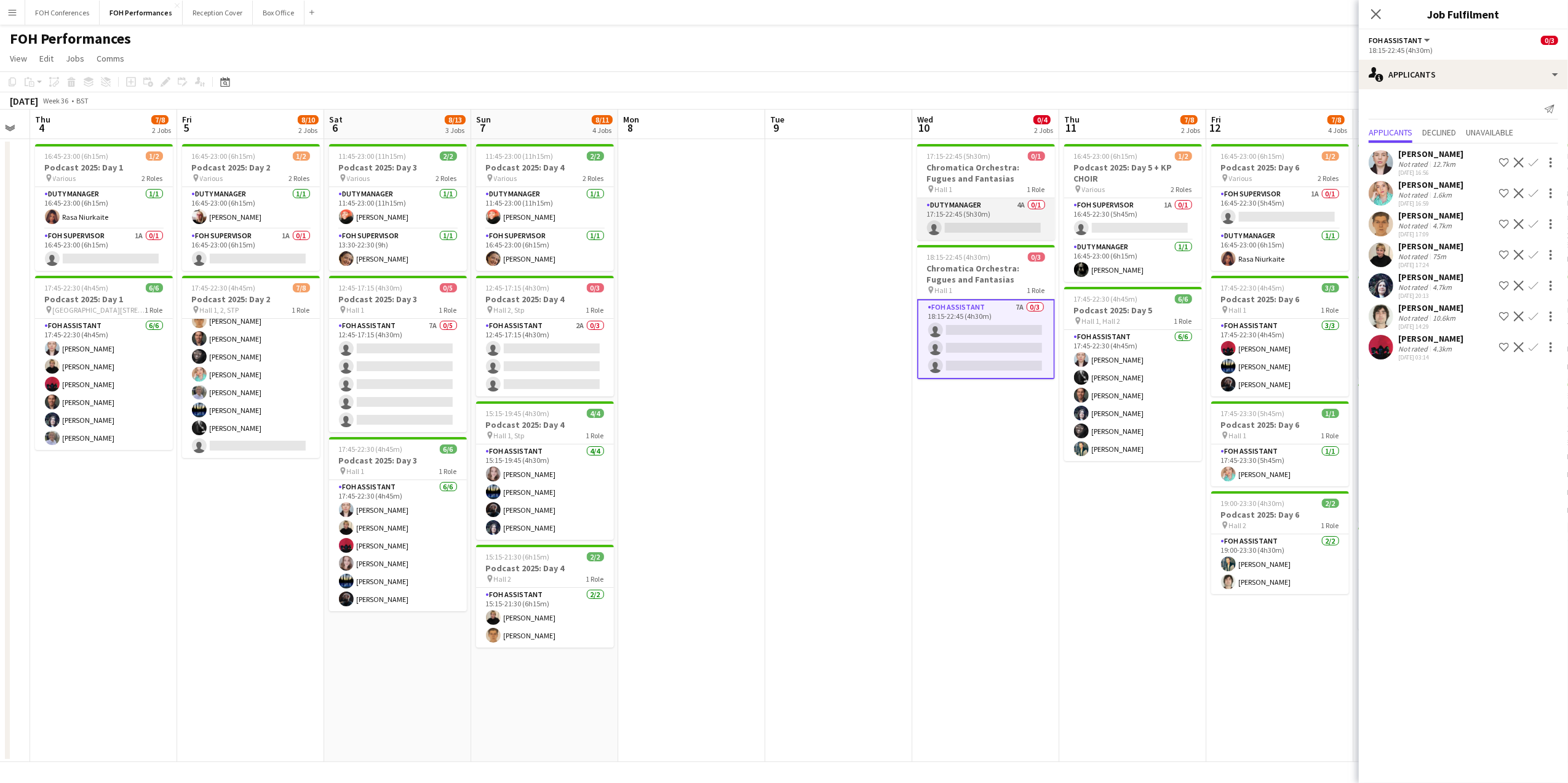
click at [987, 224] on app-card-role "Duty Manager 4A 0/1 17:15-22:45 (5h30m) single-neutral-actions" at bounding box center [986, 219] width 137 height 42
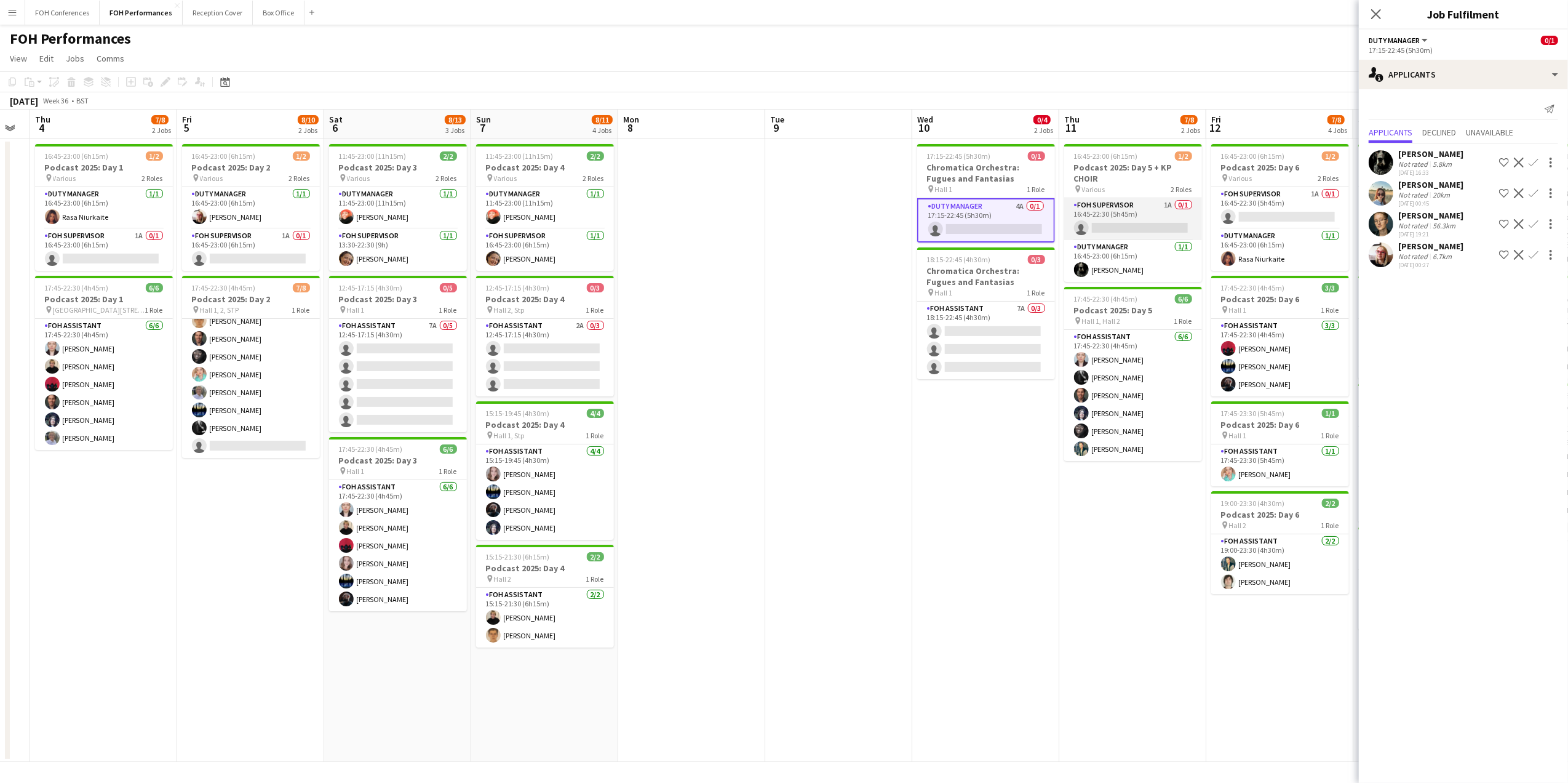
click at [1130, 224] on app-card-role "FOH Supervisor 1A 0/1 16:45-22:30 (5h45m) single-neutral-actions" at bounding box center [1133, 219] width 137 height 42
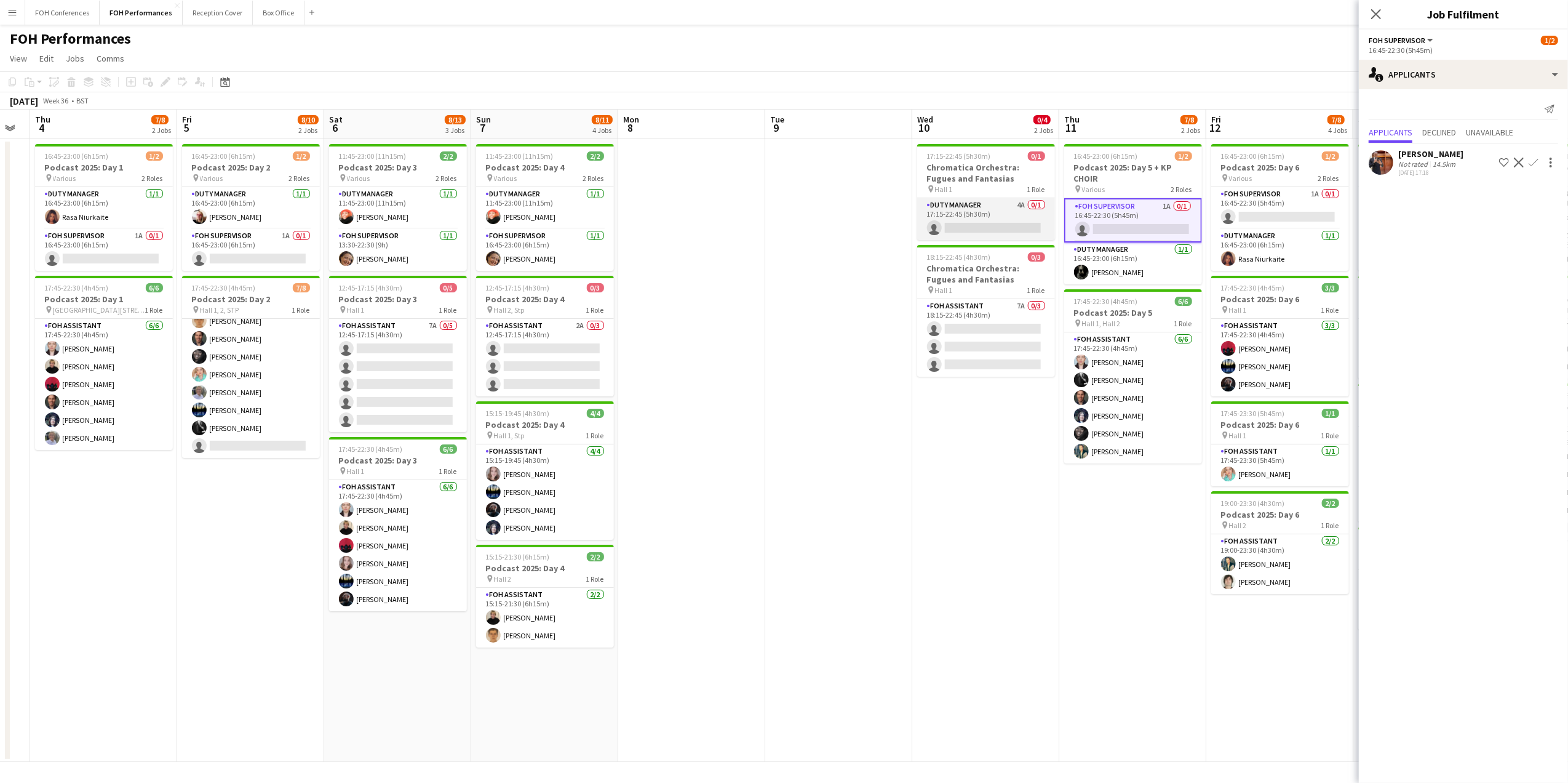
click at [983, 234] on app-card-role "Duty Manager 4A 0/1 17:15-22:45 (5h30m) single-neutral-actions" at bounding box center [986, 219] width 137 height 42
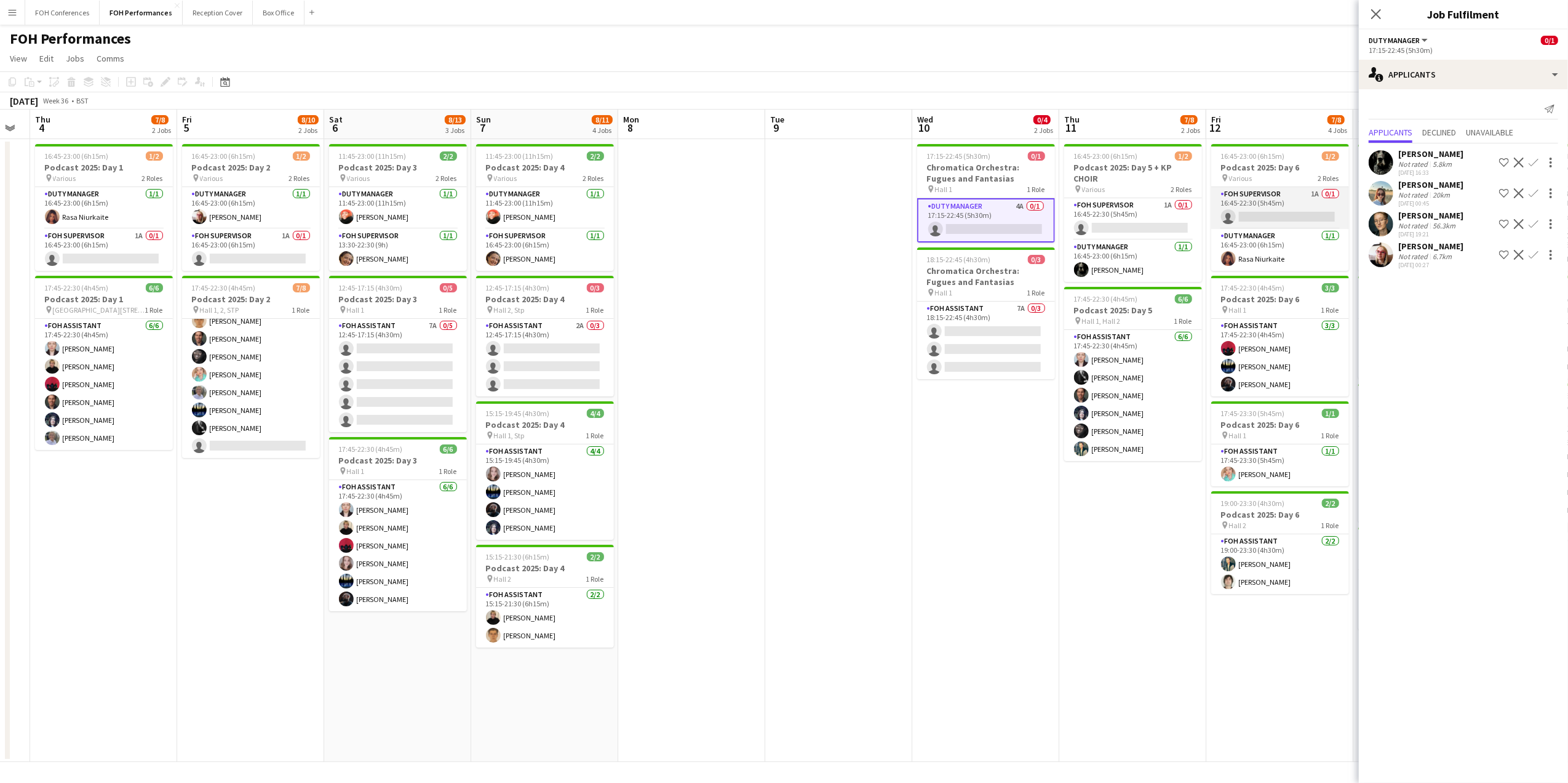
click at [1290, 220] on app-card-role "FOH Supervisor 1A 0/1 16:45-22:30 (5h45m) single-neutral-actions" at bounding box center [1280, 208] width 137 height 42
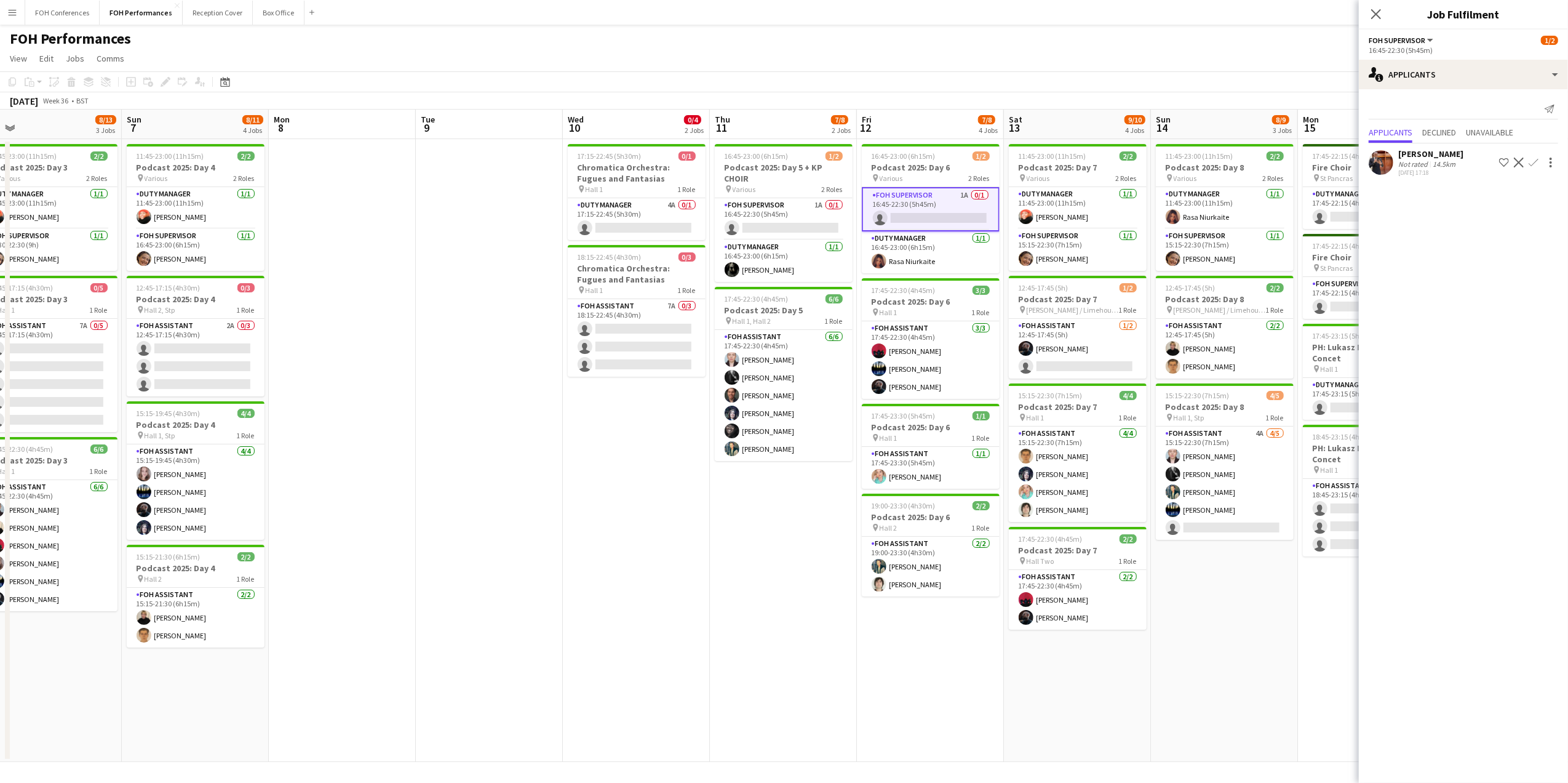
scroll to position [0, 494]
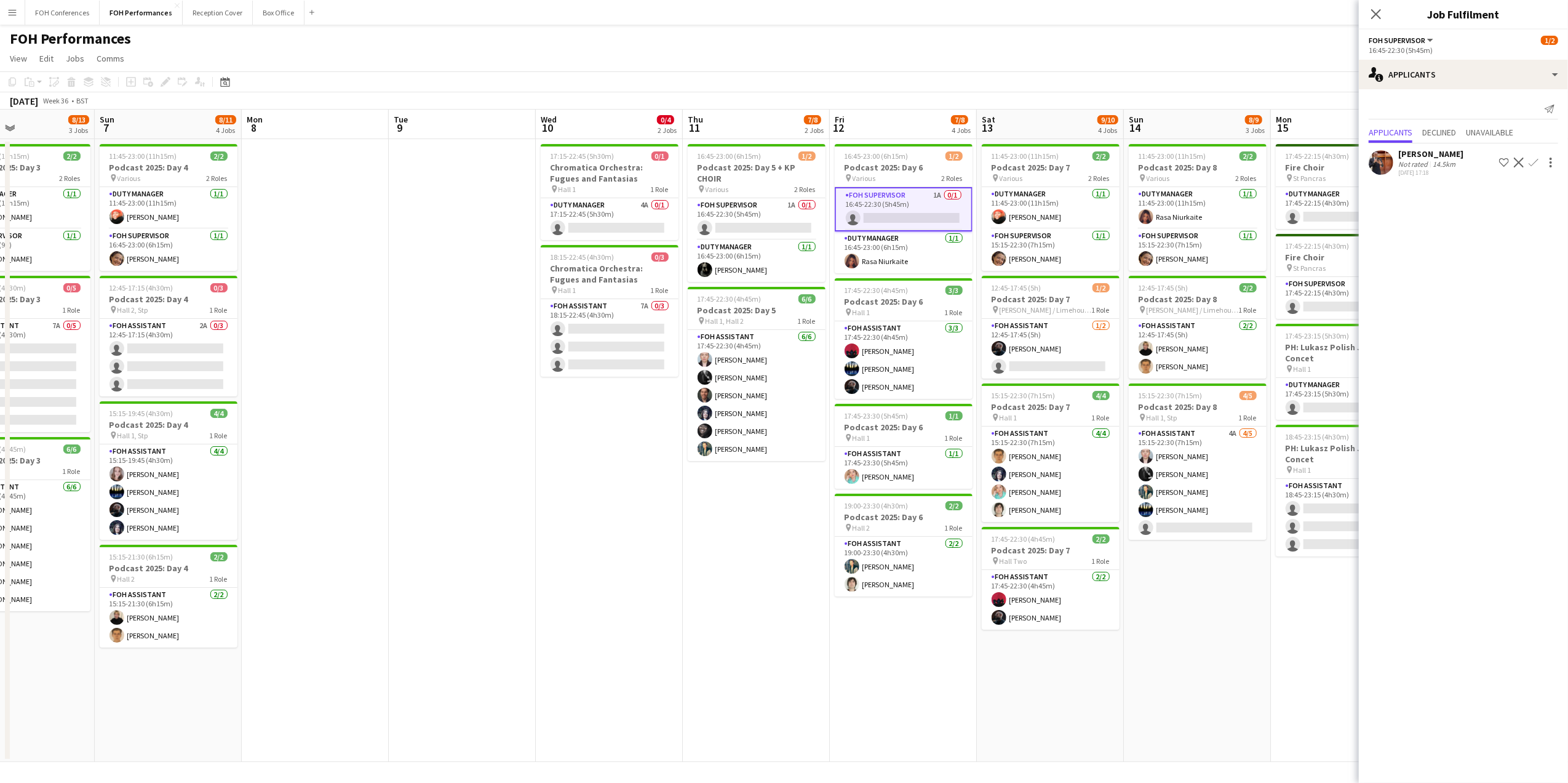
drag, startPoint x: 1300, startPoint y: 130, endPoint x: 923, endPoint y: 130, distance: 377.0
click at [923, 130] on app-calendar-viewport "Wed 3 Thu 4 7/8 2 Jobs Fri 5 8/10 2 Jobs Sat 6 8/13 3 Jobs Sun 7 8/11 4 Jobs Mo…" at bounding box center [784, 435] width 1568 height 652
click at [1309, 303] on app-card-role "FOH Supervisor 3A 0/1 17:45-22:15 (4h30m) single-neutral-actions" at bounding box center [1344, 297] width 137 height 42
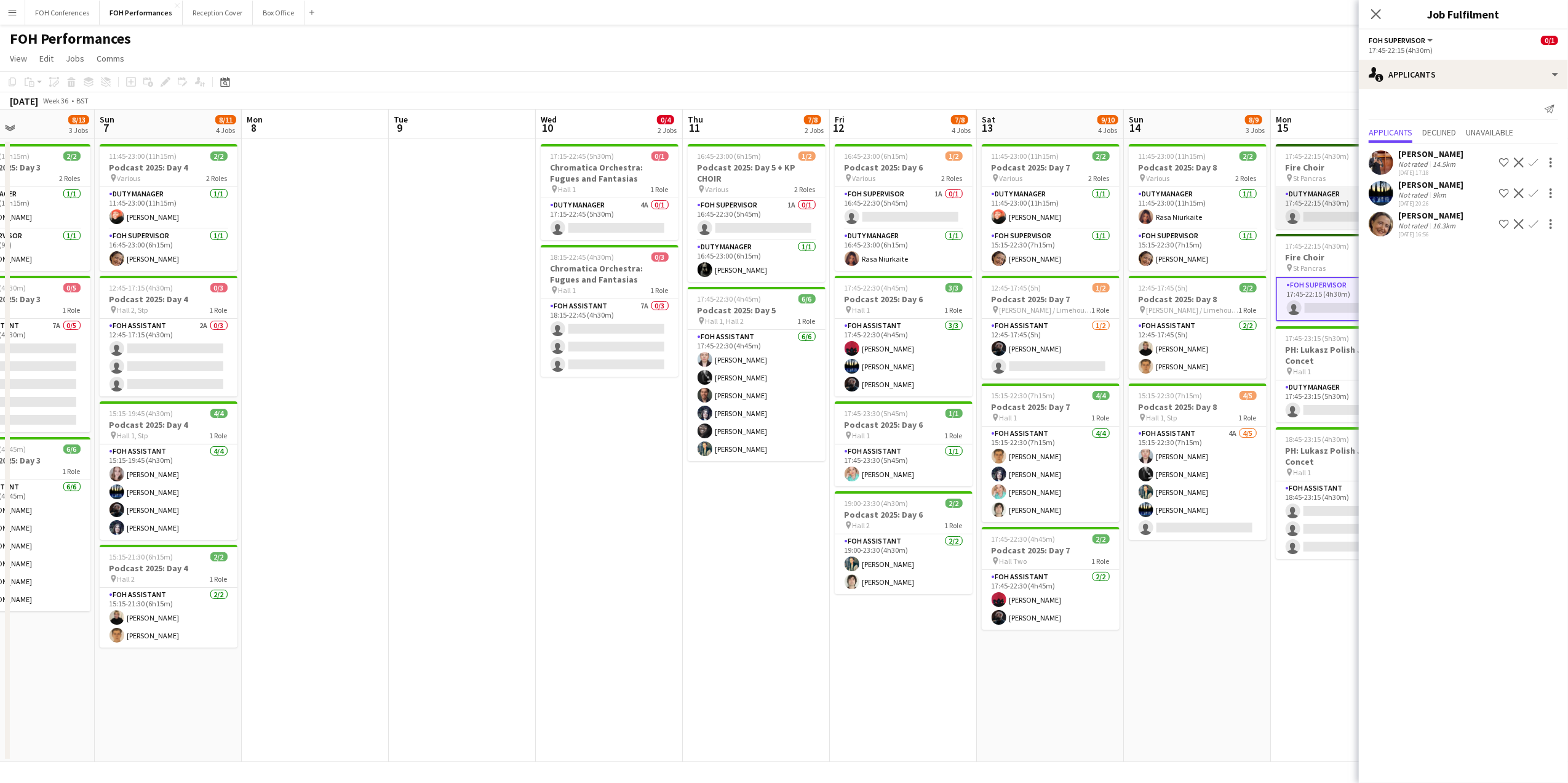
click at [1313, 202] on app-card-role "Duty Manager 0/1 17:45-22:15 (4h30m) single-neutral-actions" at bounding box center [1344, 208] width 137 height 42
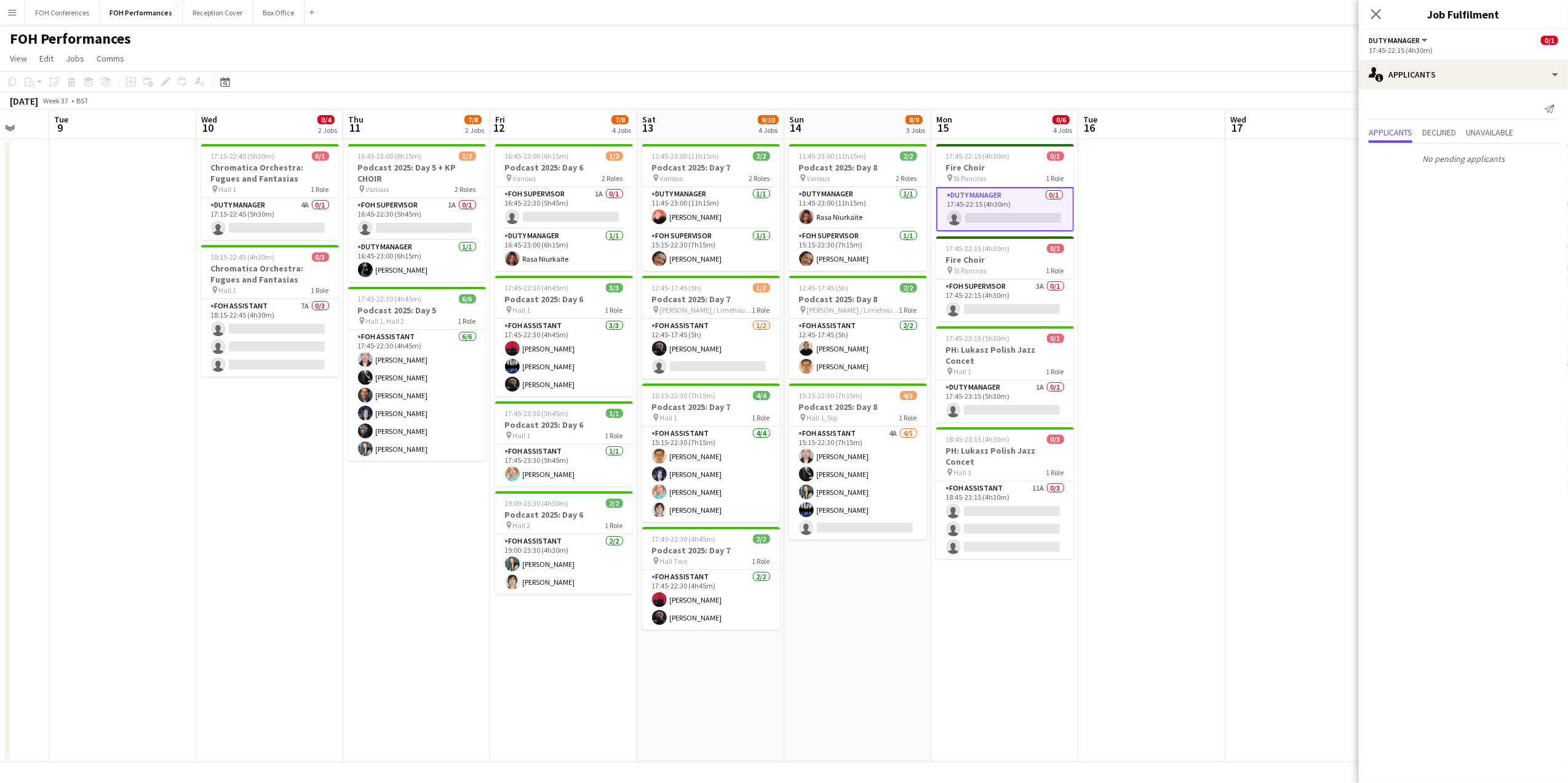
drag, startPoint x: 1319, startPoint y: 124, endPoint x: 975, endPoint y: 122, distance: 344.0
click at [976, 122] on app-calendar-viewport "Sat 6 8/13 3 Jobs Sun 7 8/11 4 Jobs Mon 8 Tue 9 Wed 10 0/4 2 Jobs Thu 11 7/8 2 …" at bounding box center [784, 435] width 1568 height 652
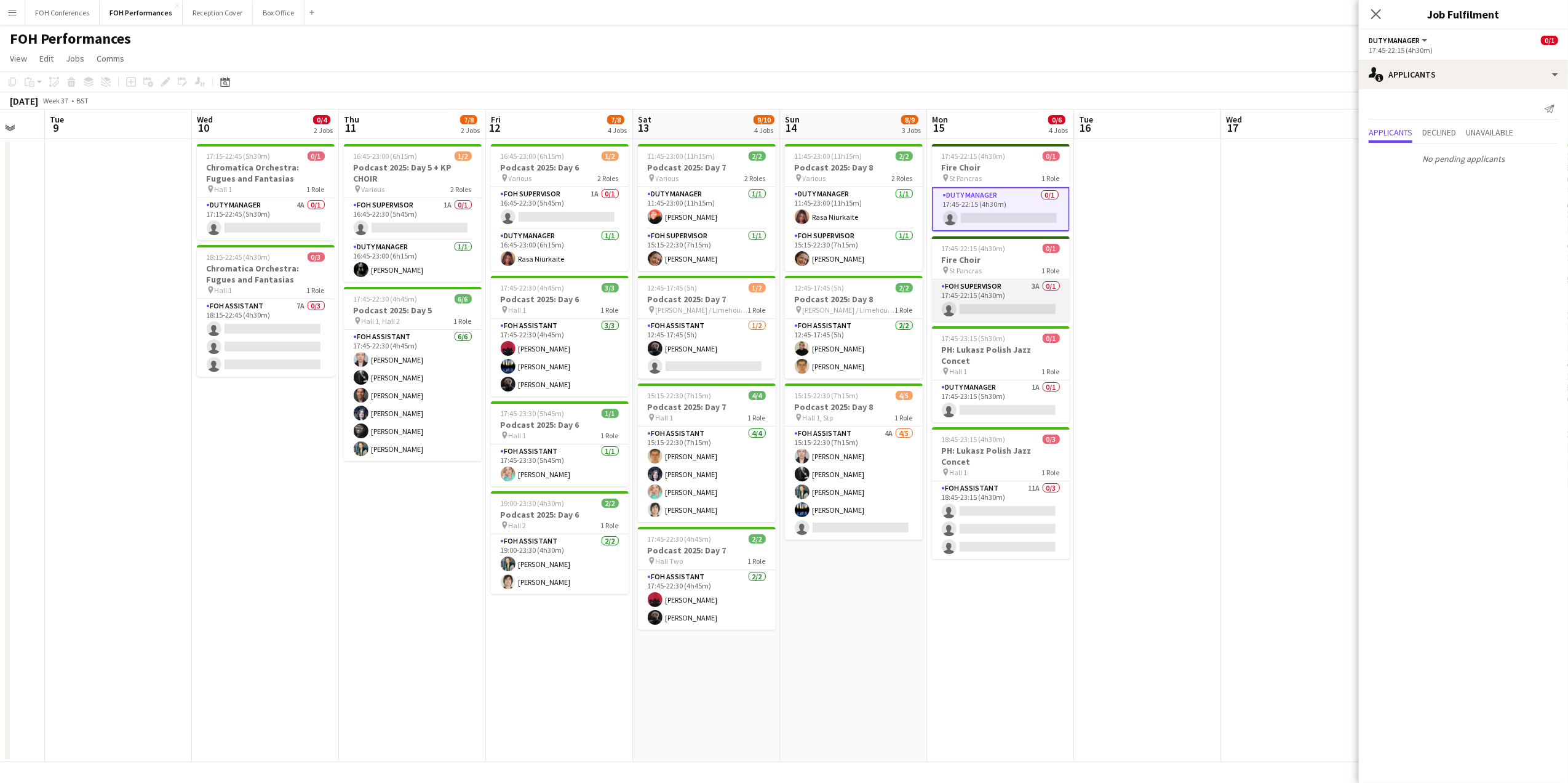
click at [1010, 300] on app-card-role "FOH Supervisor 3A 0/1 17:45-22:15 (4h30m) single-neutral-actions" at bounding box center [1001, 300] width 137 height 42
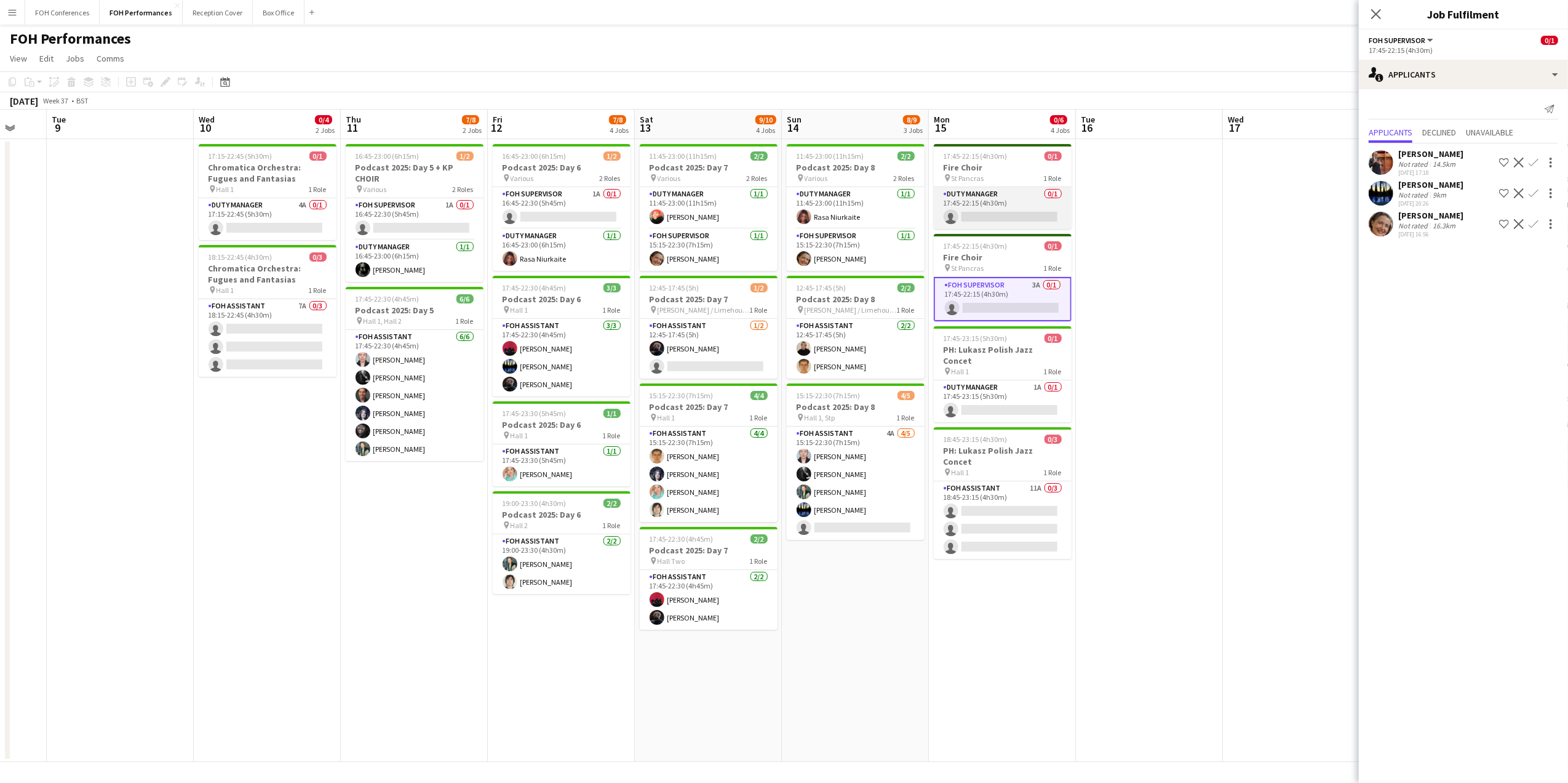
click at [988, 213] on app-card-role "Duty Manager 0/1 17:45-22:15 (4h30m) single-neutral-actions" at bounding box center [1002, 208] width 137 height 42
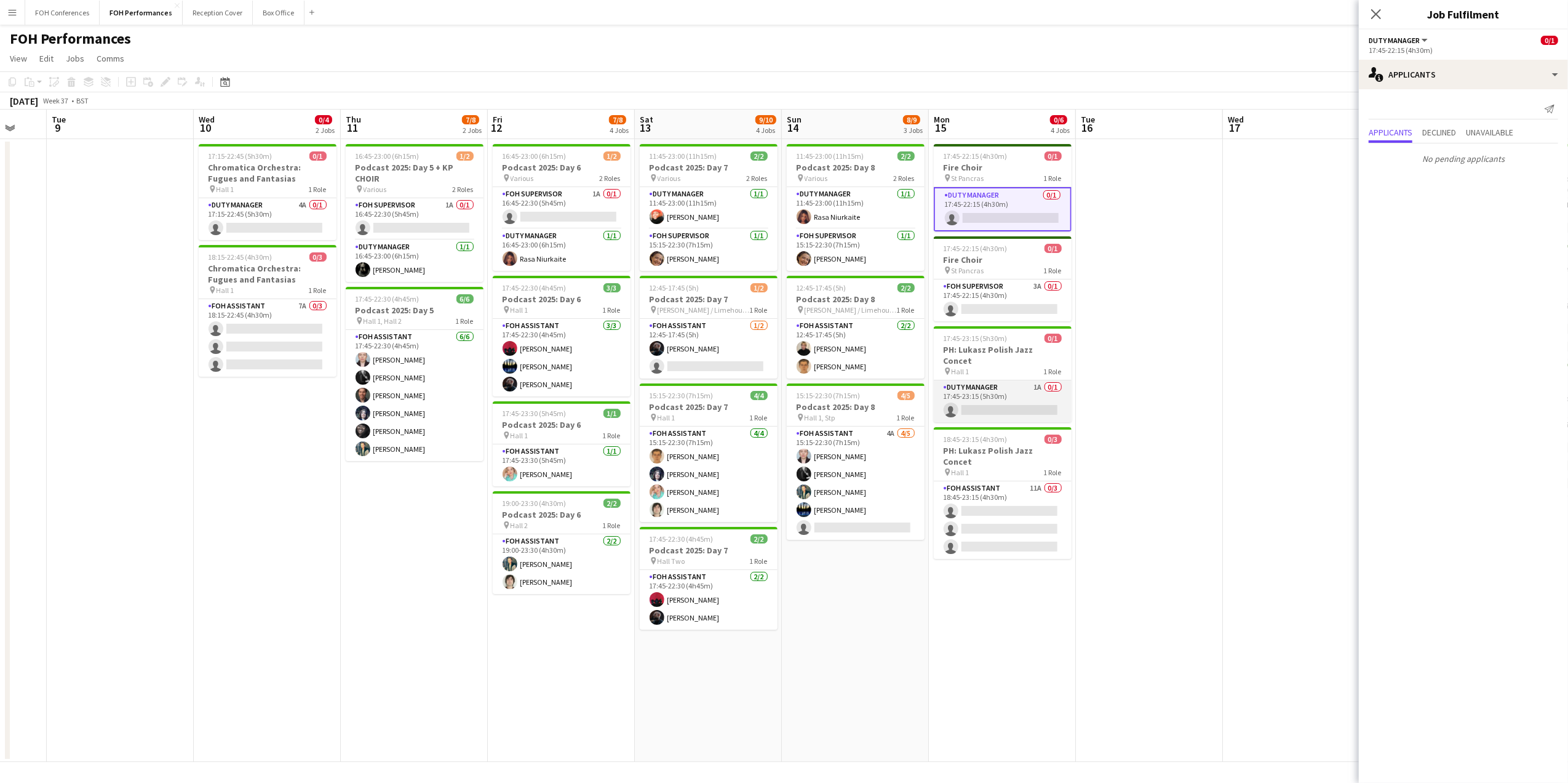
click at [1035, 397] on app-card-role "Duty Manager 1A 0/1 17:45-23:15 (5h30m) single-neutral-actions" at bounding box center [1002, 401] width 137 height 42
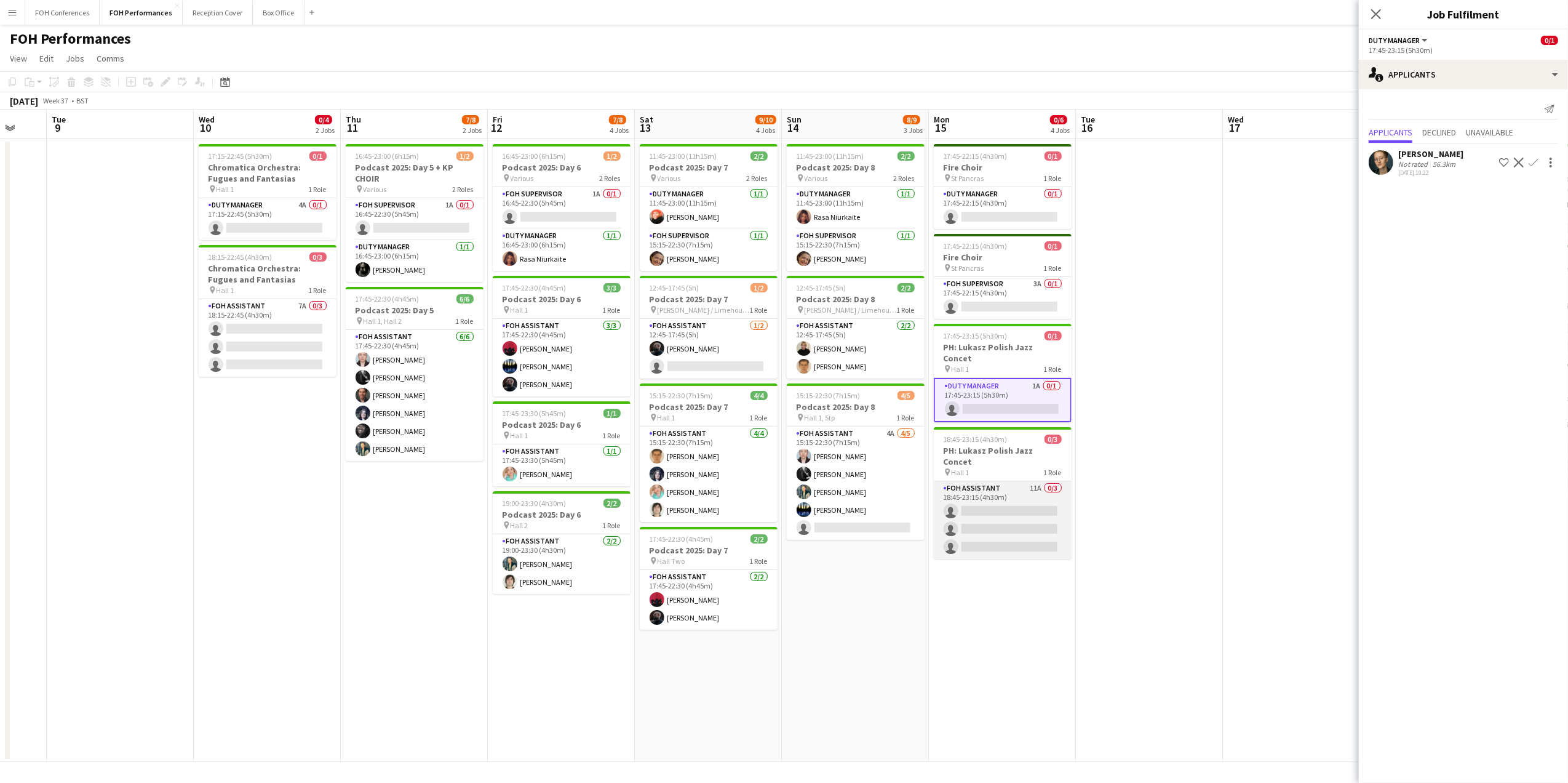
click at [1000, 483] on app-card-role "FOH Assistant 11A 0/3 18:45-23:15 (4h30m) single-neutral-actions single-neutral…" at bounding box center [1002, 520] width 137 height 77
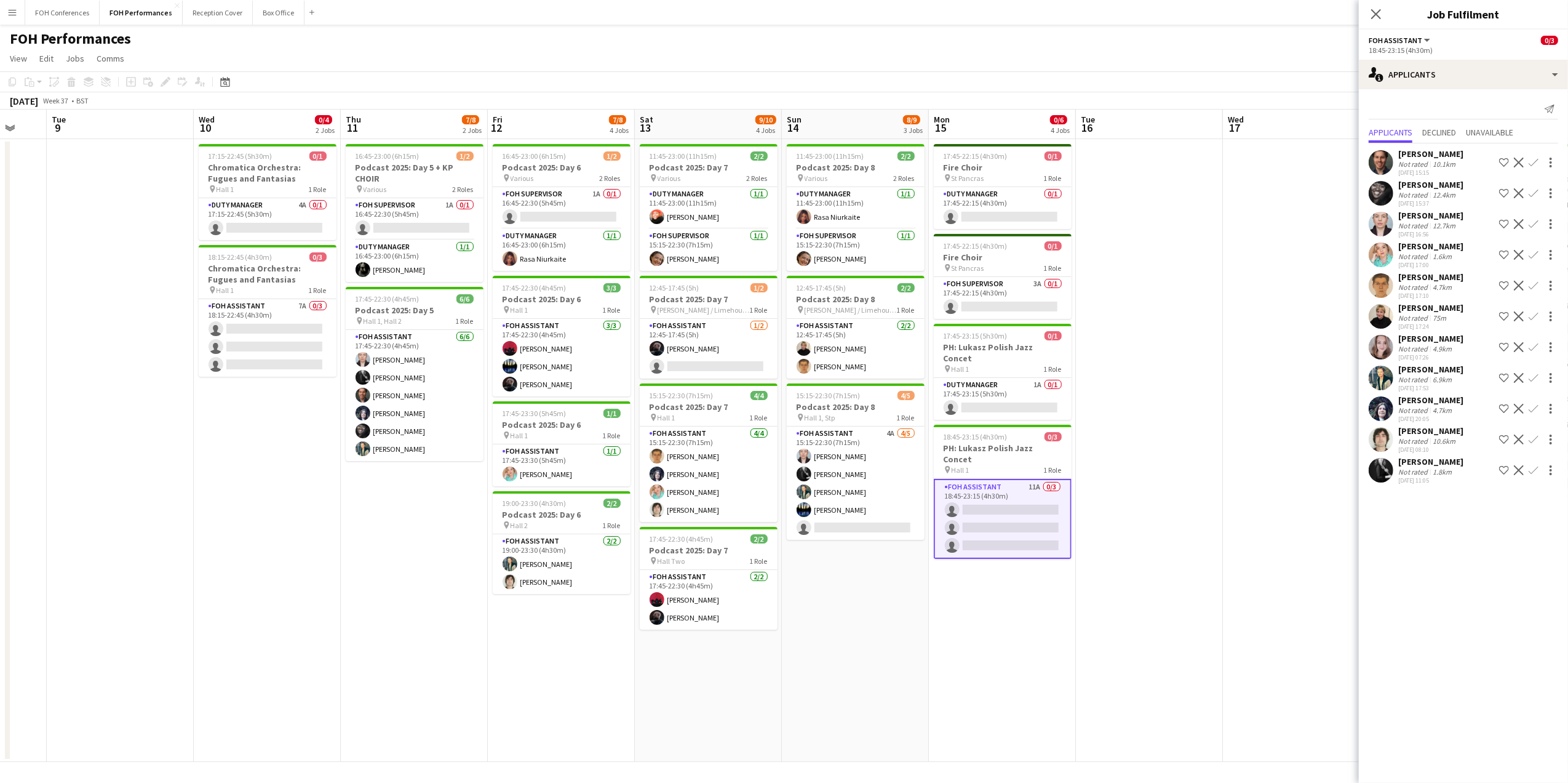
click at [540, 79] on app-toolbar "Copy Paste Paste Ctrl+V Paste with crew Ctrl+Shift+V Paste linked Job [GEOGRAPH…" at bounding box center [784, 81] width 1568 height 21
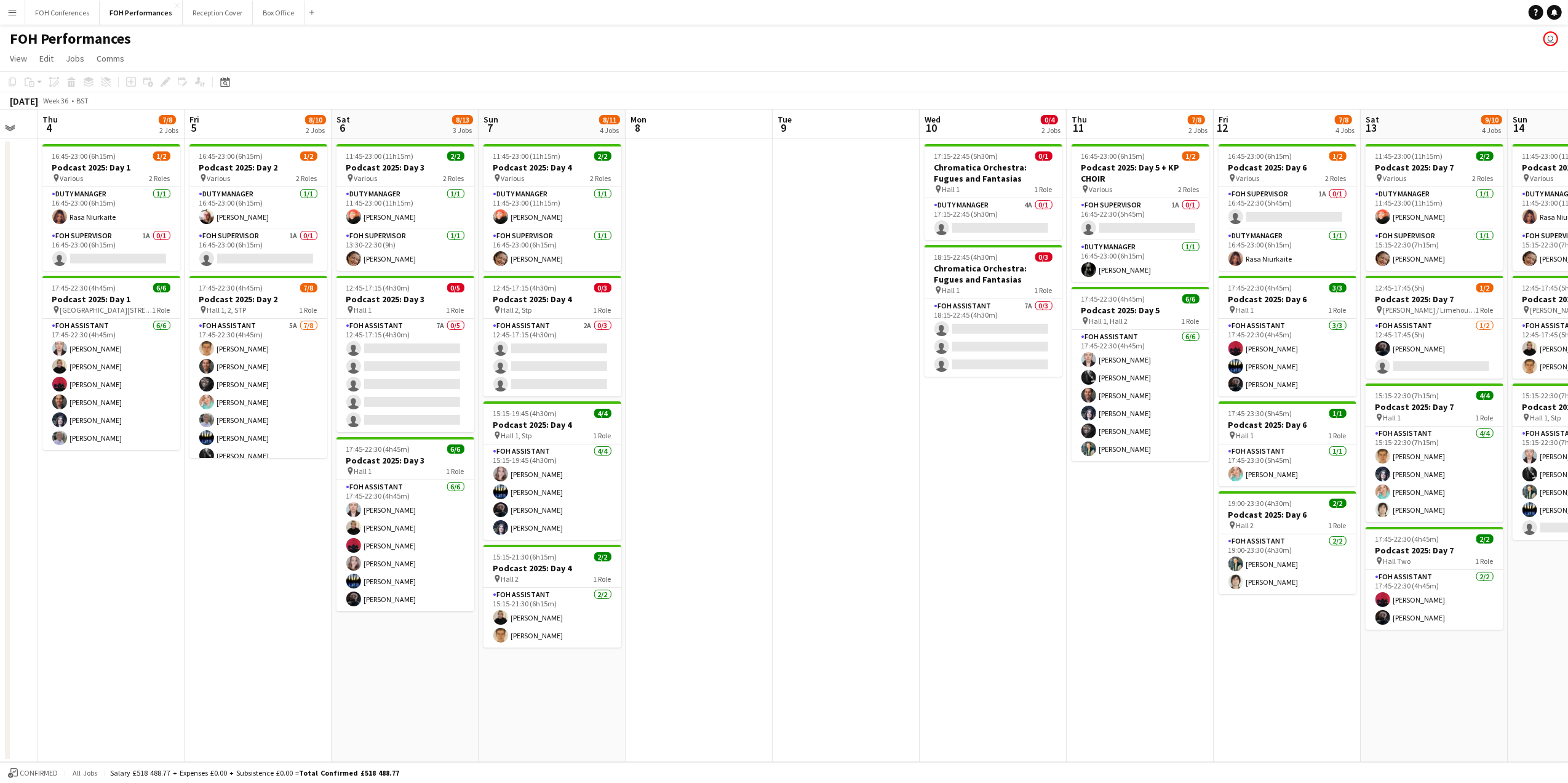
scroll to position [0, 250]
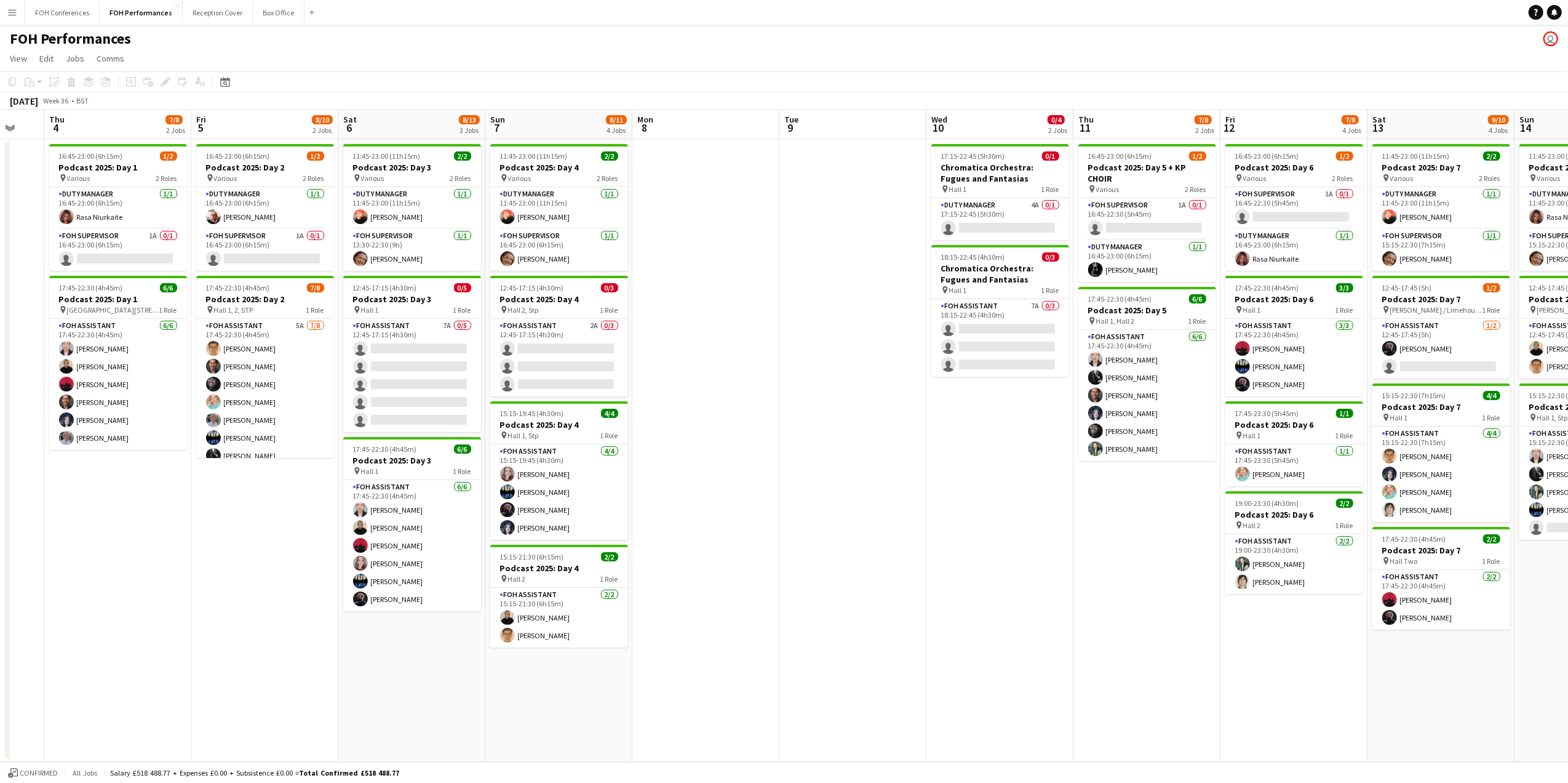
drag, startPoint x: 552, startPoint y: 129, endPoint x: 1285, endPoint y: 168, distance: 734.0
click at [1285, 168] on app-calendar-viewport "Tue 2 Wed 3 Thu 4 7/8 2 Jobs Fri 5 8/10 2 Jobs Sat 6 8/13 3 Jobs Sun 7 8/11 4 J…" at bounding box center [784, 435] width 1568 height 652
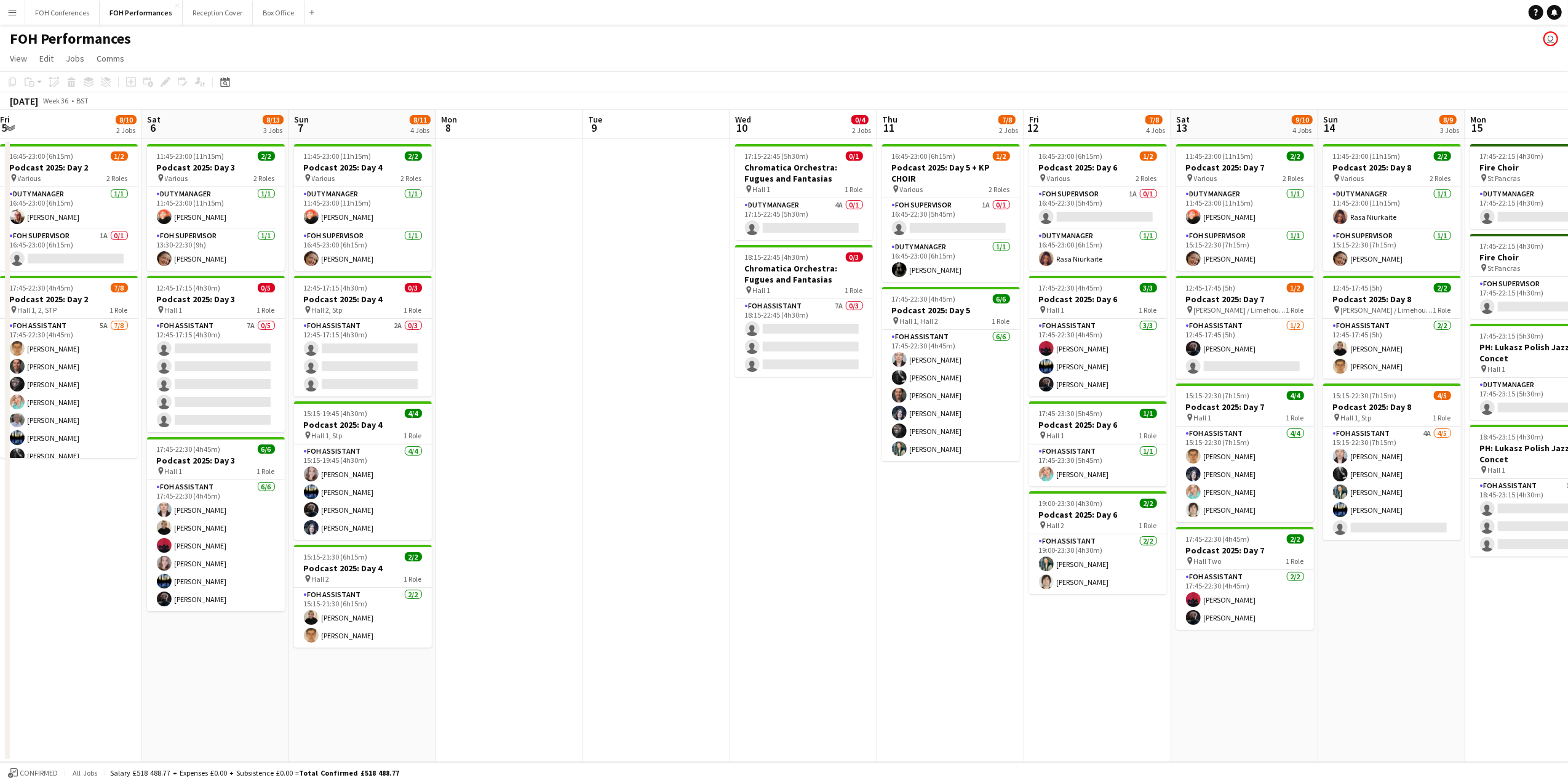
scroll to position [0, 294]
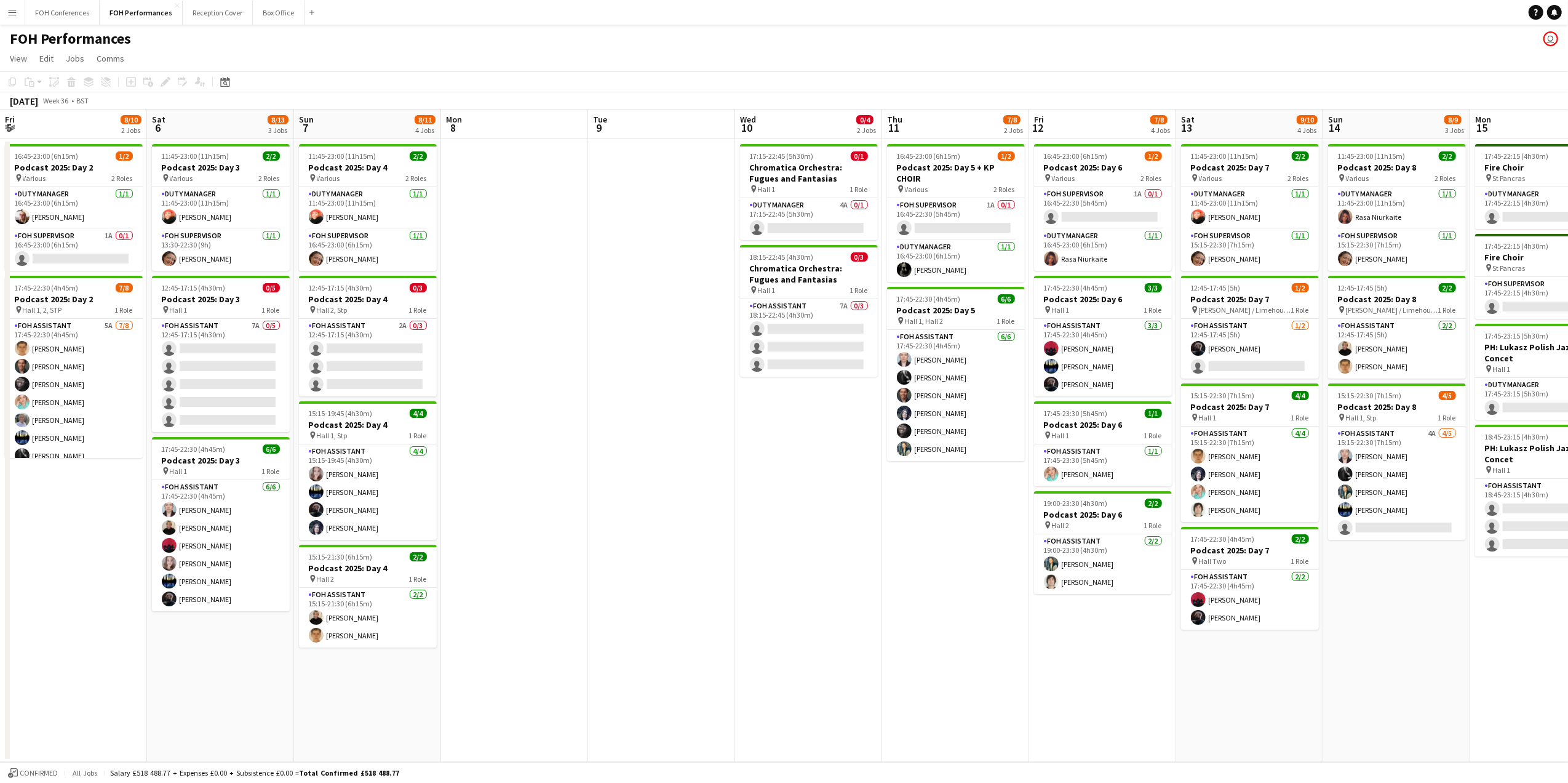
drag, startPoint x: 584, startPoint y: 144, endPoint x: 393, endPoint y: 141, distance: 191.0
click at [393, 141] on app-calendar-viewport "Wed 3 Thu 4 7/8 2 Jobs Fri 5 8/10 2 Jobs Sat 6 8/13 3 Jobs Sun 7 8/11 4 Jobs Mo…" at bounding box center [784, 435] width 1568 height 652
click at [212, 347] on app-card-role "FOH Assistant 7A 0/5 12:45-17:15 (4h30m) single-neutral-actions single-neutral-…" at bounding box center [220, 375] width 137 height 113
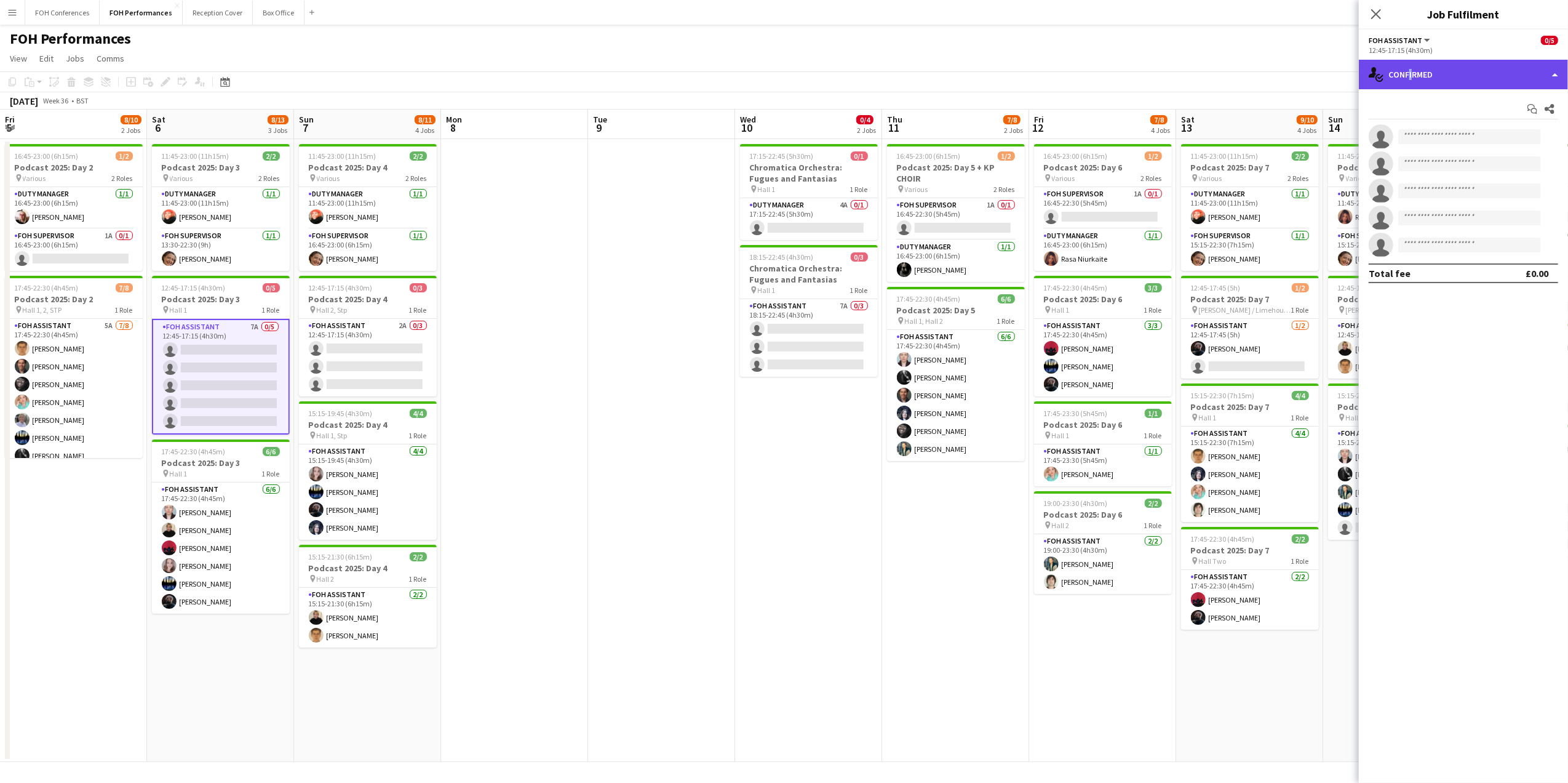
click at [1410, 77] on div "single-neutral-actions-check-2 Confirmed" at bounding box center [1463, 74] width 209 height 29
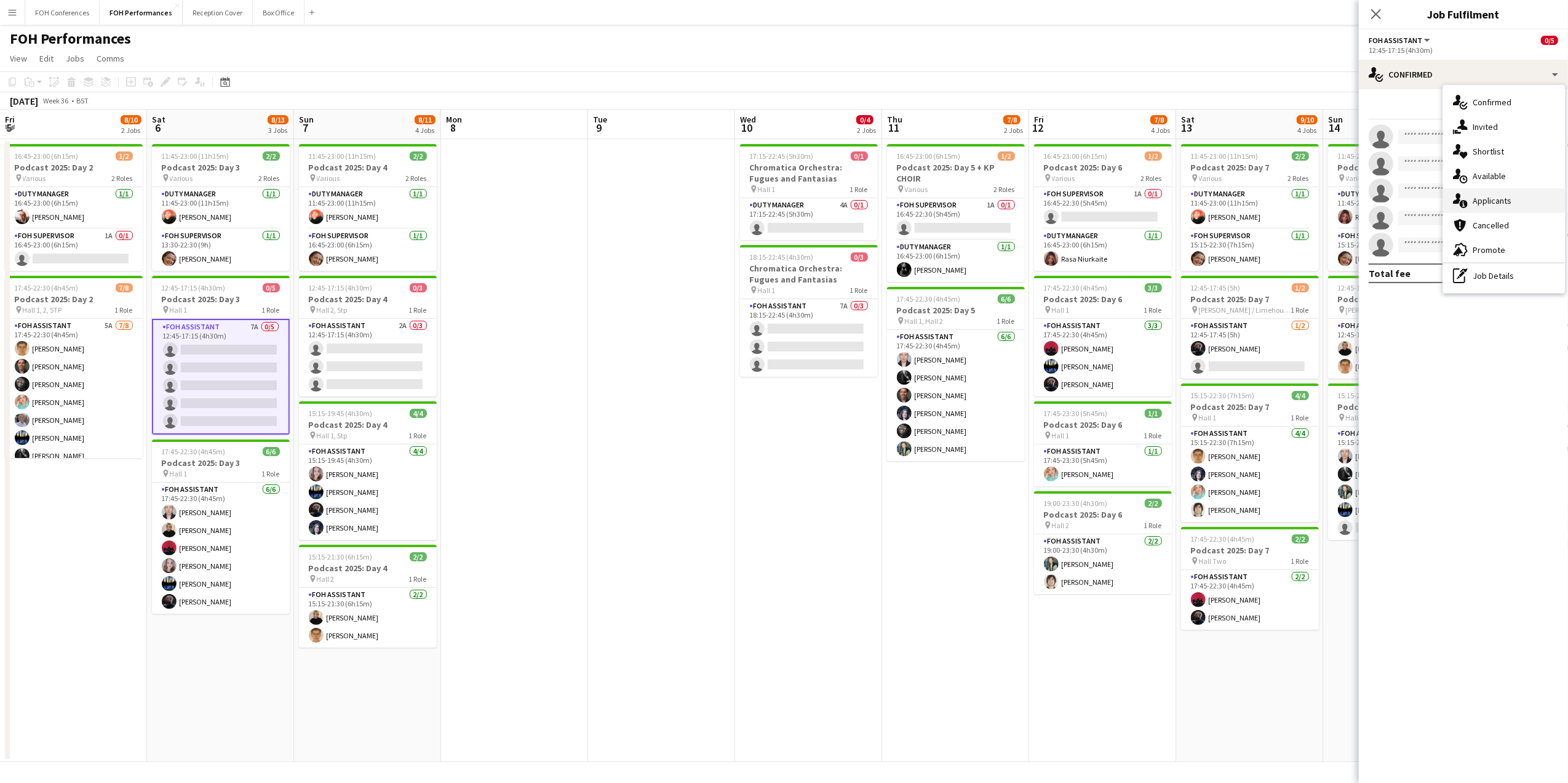
drag, startPoint x: 1410, startPoint y: 77, endPoint x: 1489, endPoint y: 207, distance: 152.1
click at [1489, 207] on div "single-neutral-actions-information Applicants" at bounding box center [1504, 200] width 122 height 24
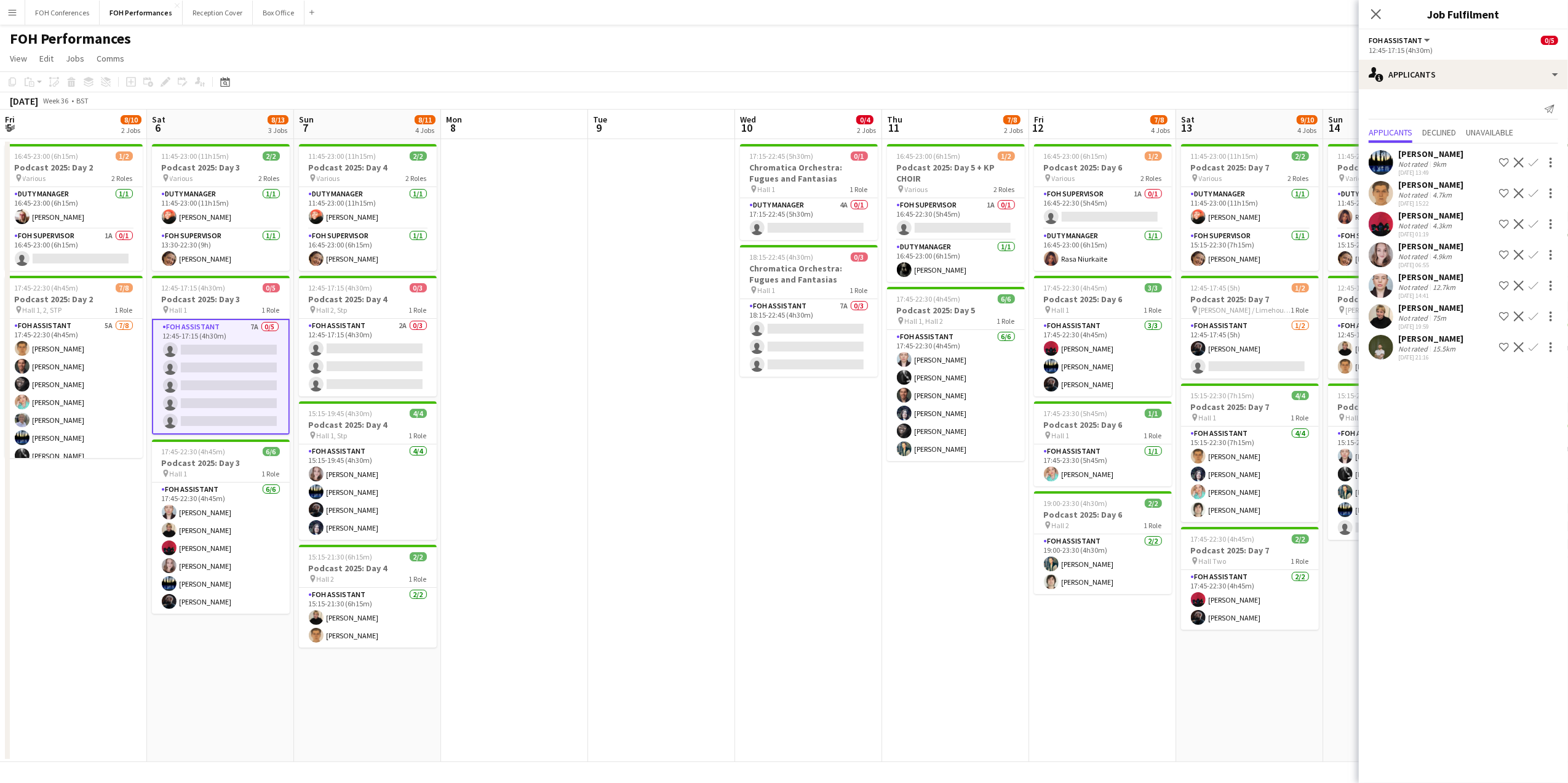
click at [404, 72] on app-toolbar "Copy Paste Paste Ctrl+V Paste with crew Ctrl+Shift+V Paste linked Job [GEOGRAPH…" at bounding box center [784, 81] width 1568 height 21
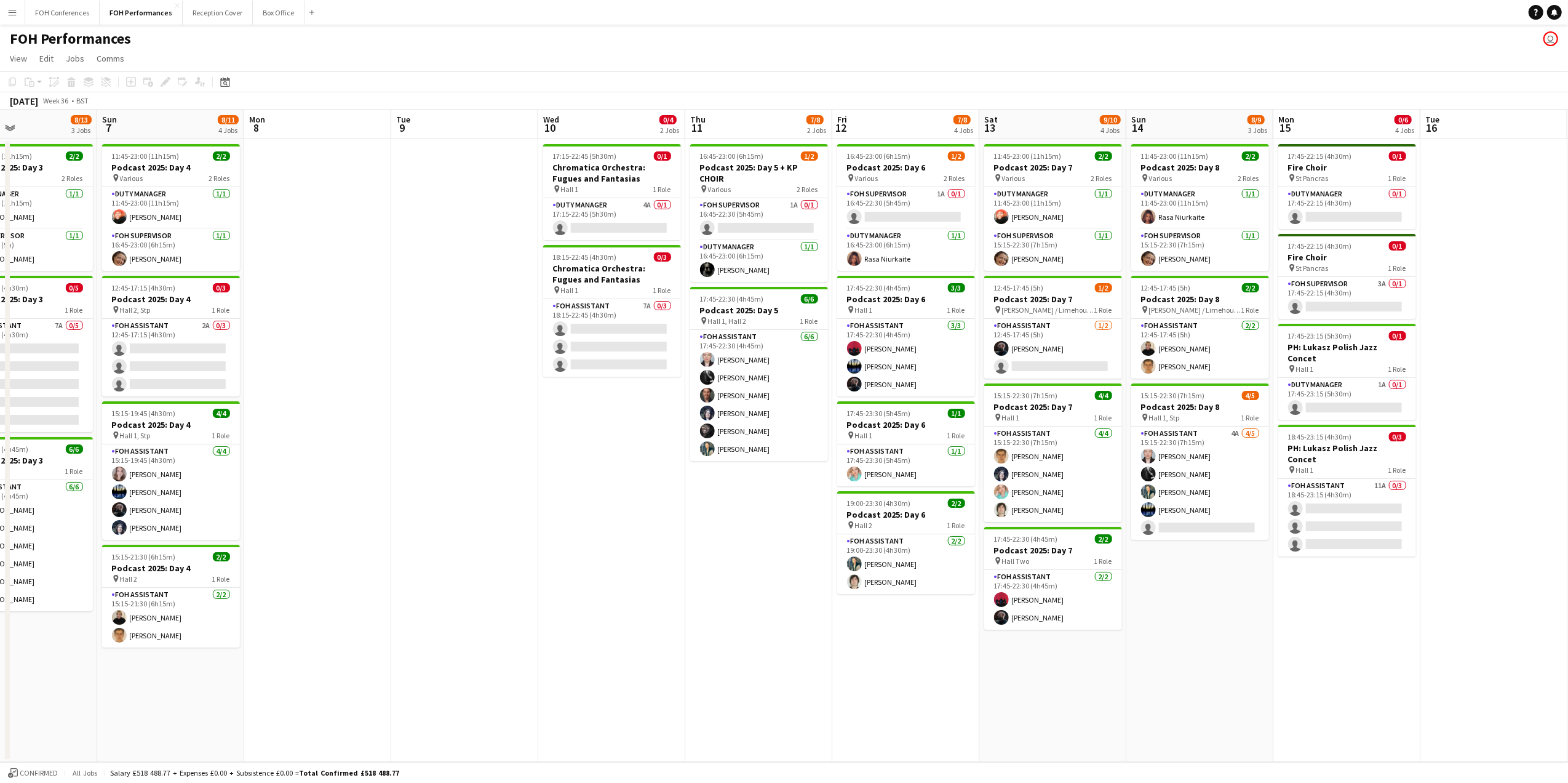
scroll to position [0, 500]
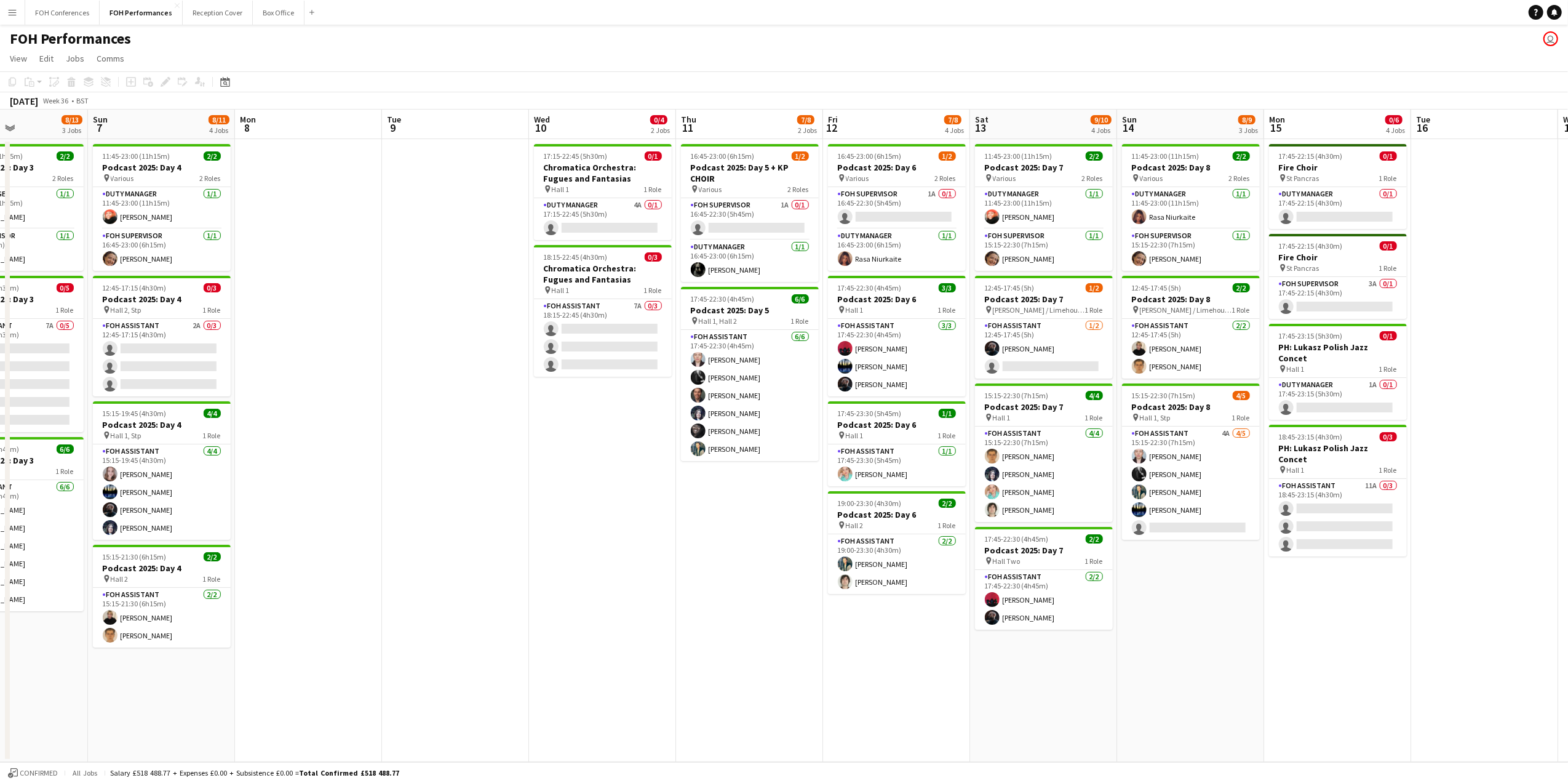
drag, startPoint x: 359, startPoint y: 123, endPoint x: 153, endPoint y: 121, distance: 206.0
click at [153, 121] on app-calendar-viewport "Wed 3 Thu 4 7/8 2 Jobs Fri 5 8/10 2 Jobs Sat 6 8/13 3 Jobs Sun 7 8/11 4 Jobs Mo…" at bounding box center [784, 435] width 1568 height 652
click at [130, 303] on h3 "Podcast 2025: Day 4" at bounding box center [162, 299] width 137 height 11
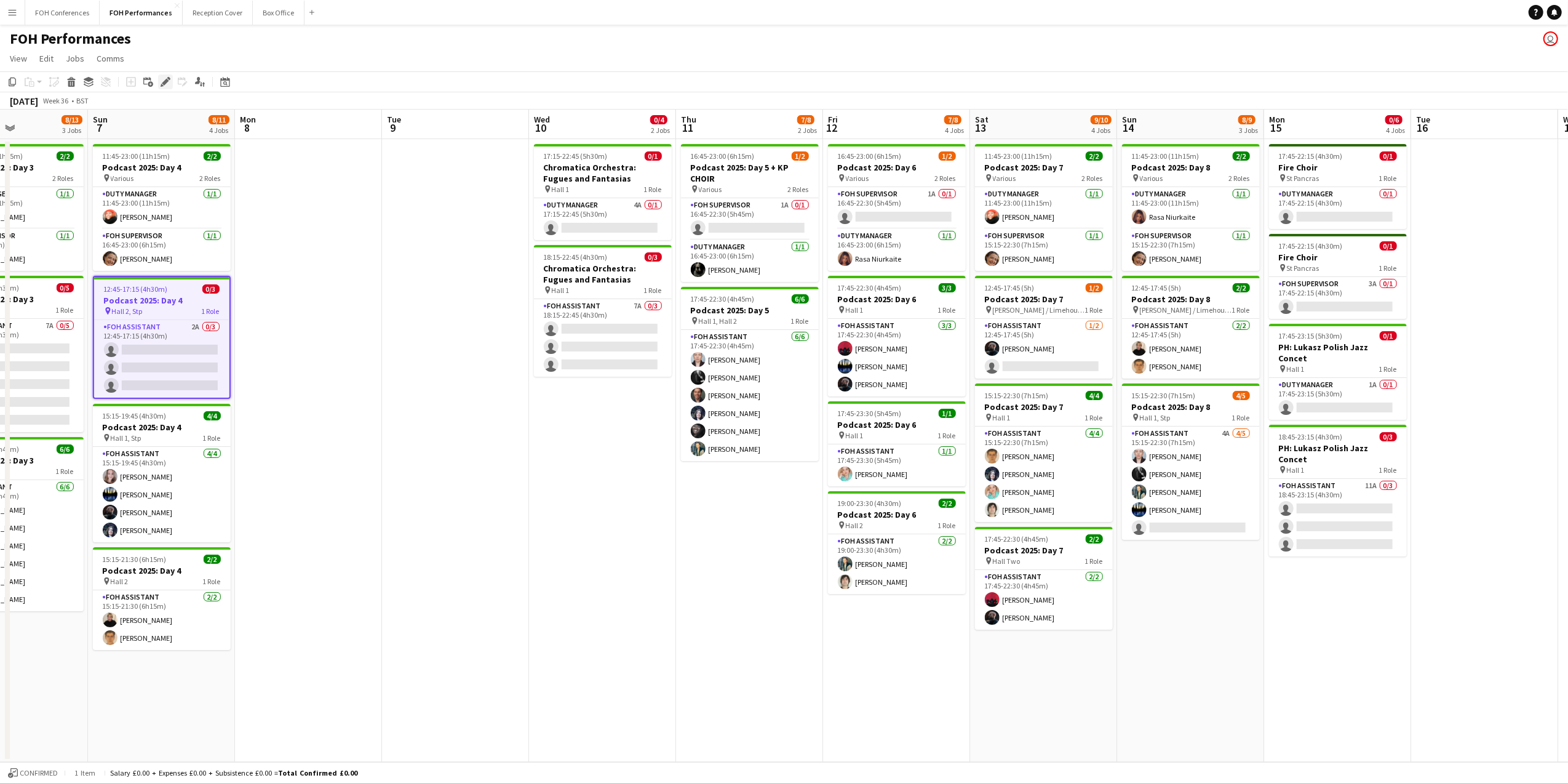
click at [165, 80] on icon at bounding box center [165, 82] width 7 height 7
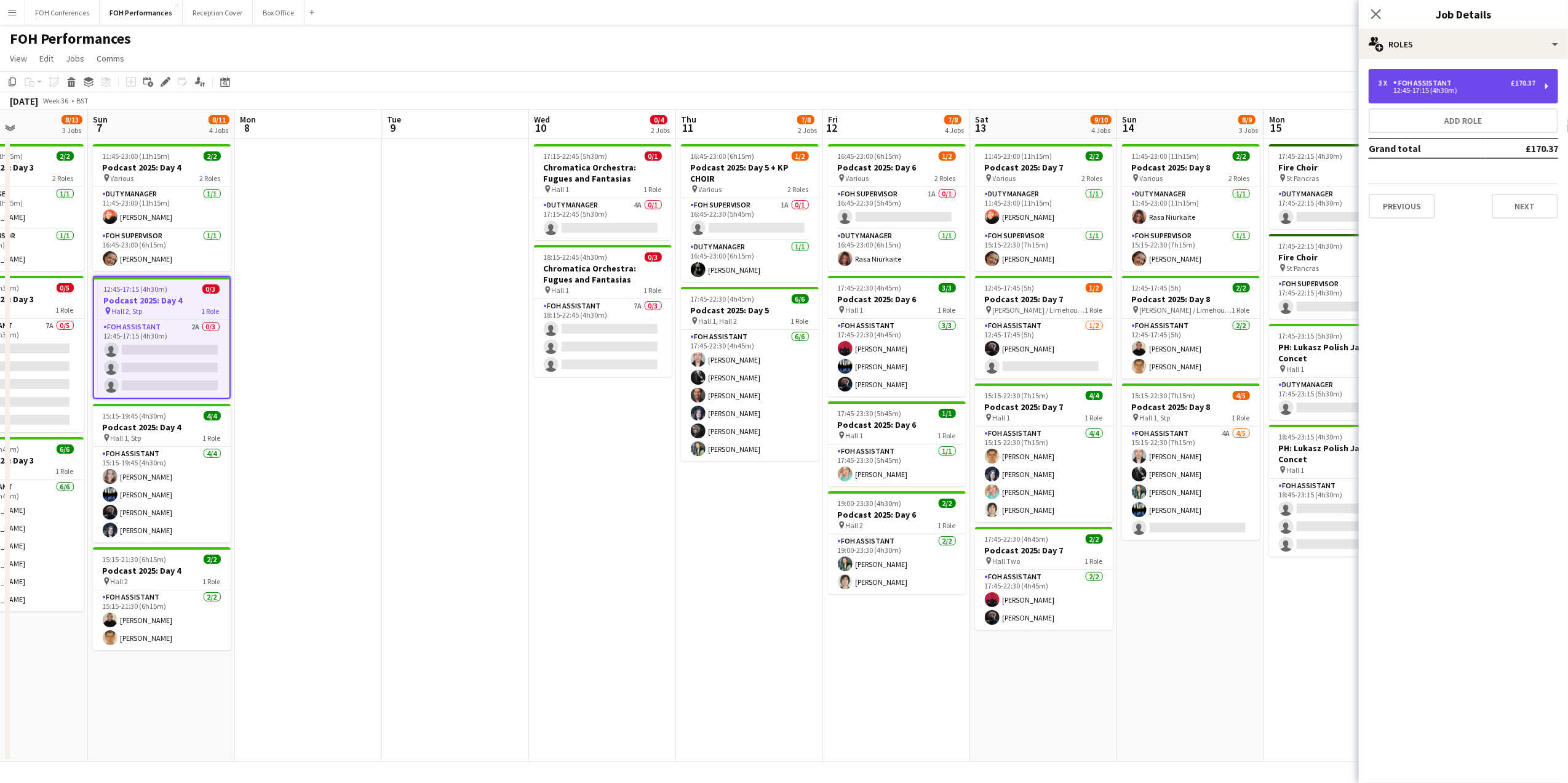
click at [1450, 82] on div "FOH Assistant" at bounding box center [1425, 83] width 63 height 9
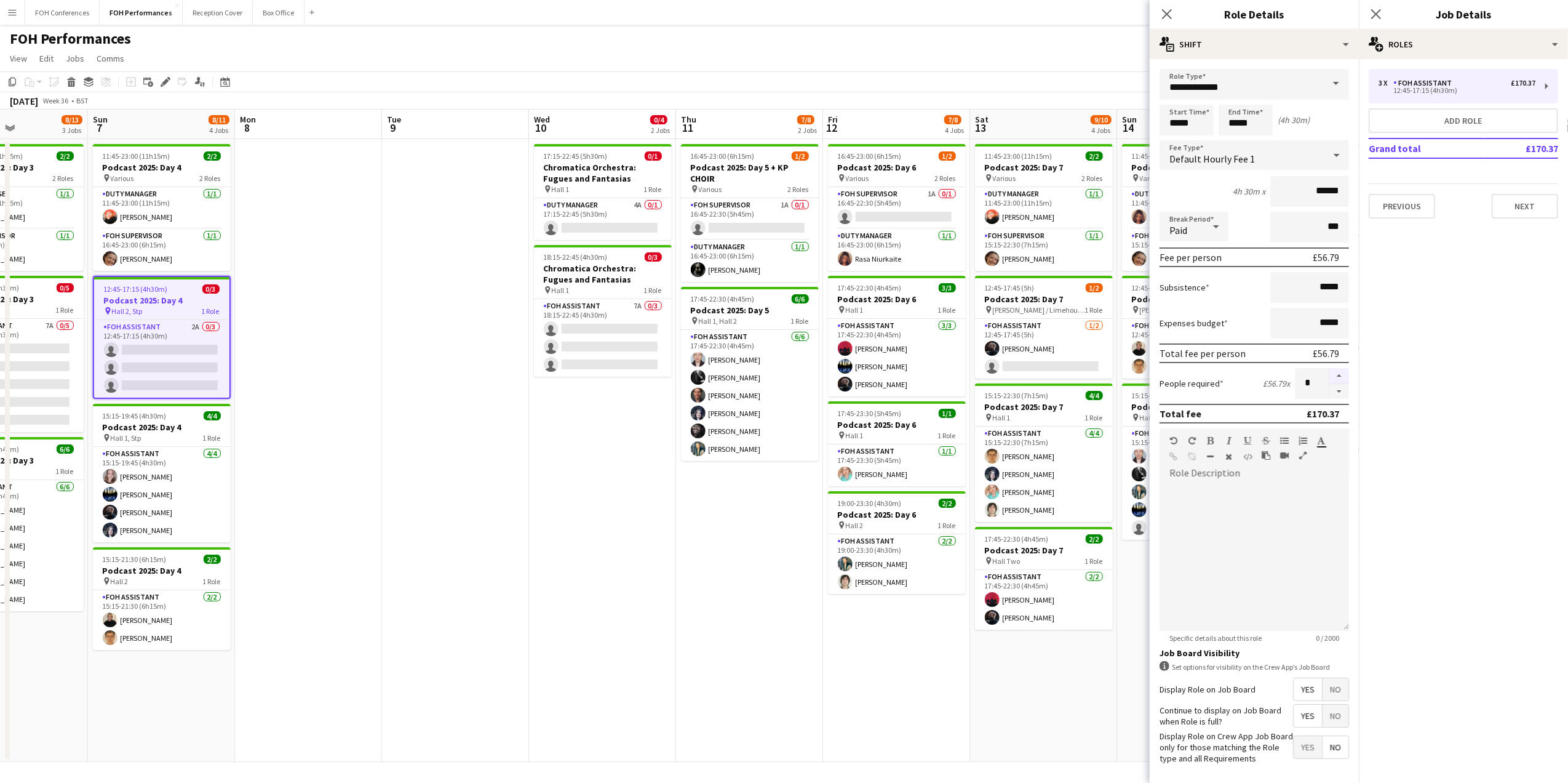
click at [1329, 375] on button "button" at bounding box center [1339, 376] width 20 height 16
type input "*"
click at [1115, 58] on app-page-menu "View Day view expanded Day view collapsed Month view Date picker Jump to [DATE]…" at bounding box center [784, 60] width 1568 height 24
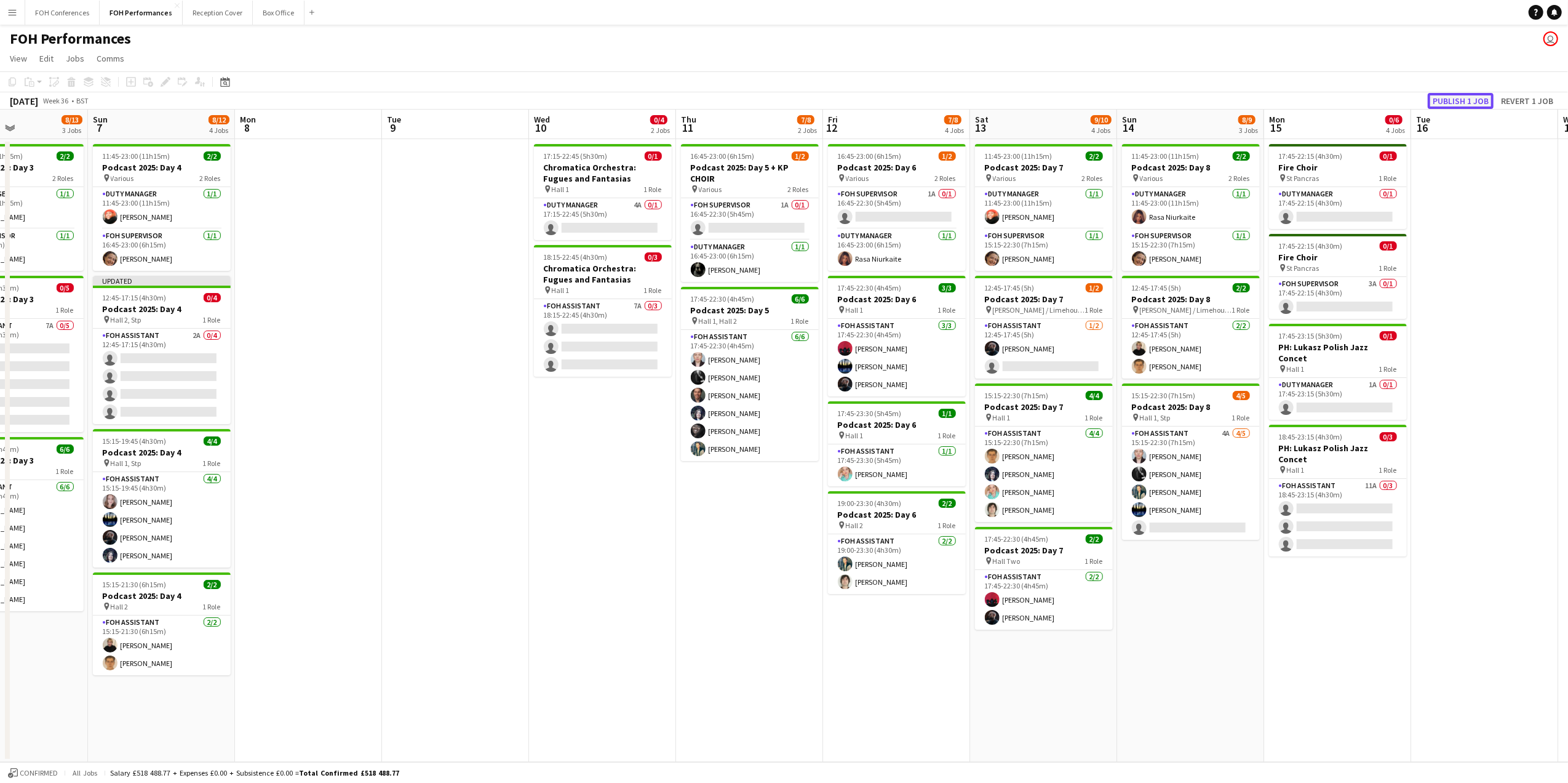
click at [1459, 96] on button "Publish 1 job" at bounding box center [1460, 101] width 66 height 16
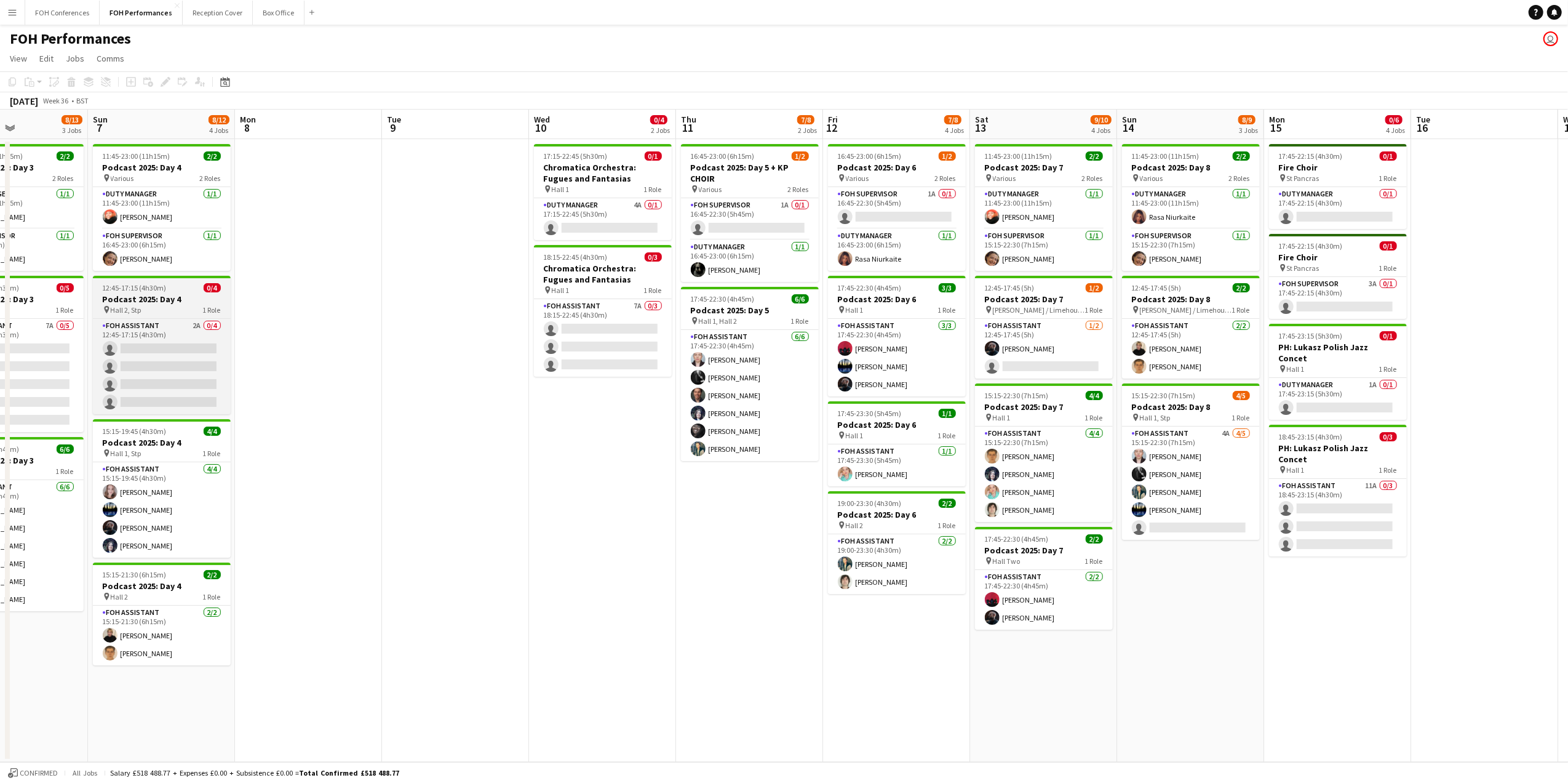
click at [128, 292] on span "12:45-17:15 (4h30m)" at bounding box center [134, 288] width 64 height 9
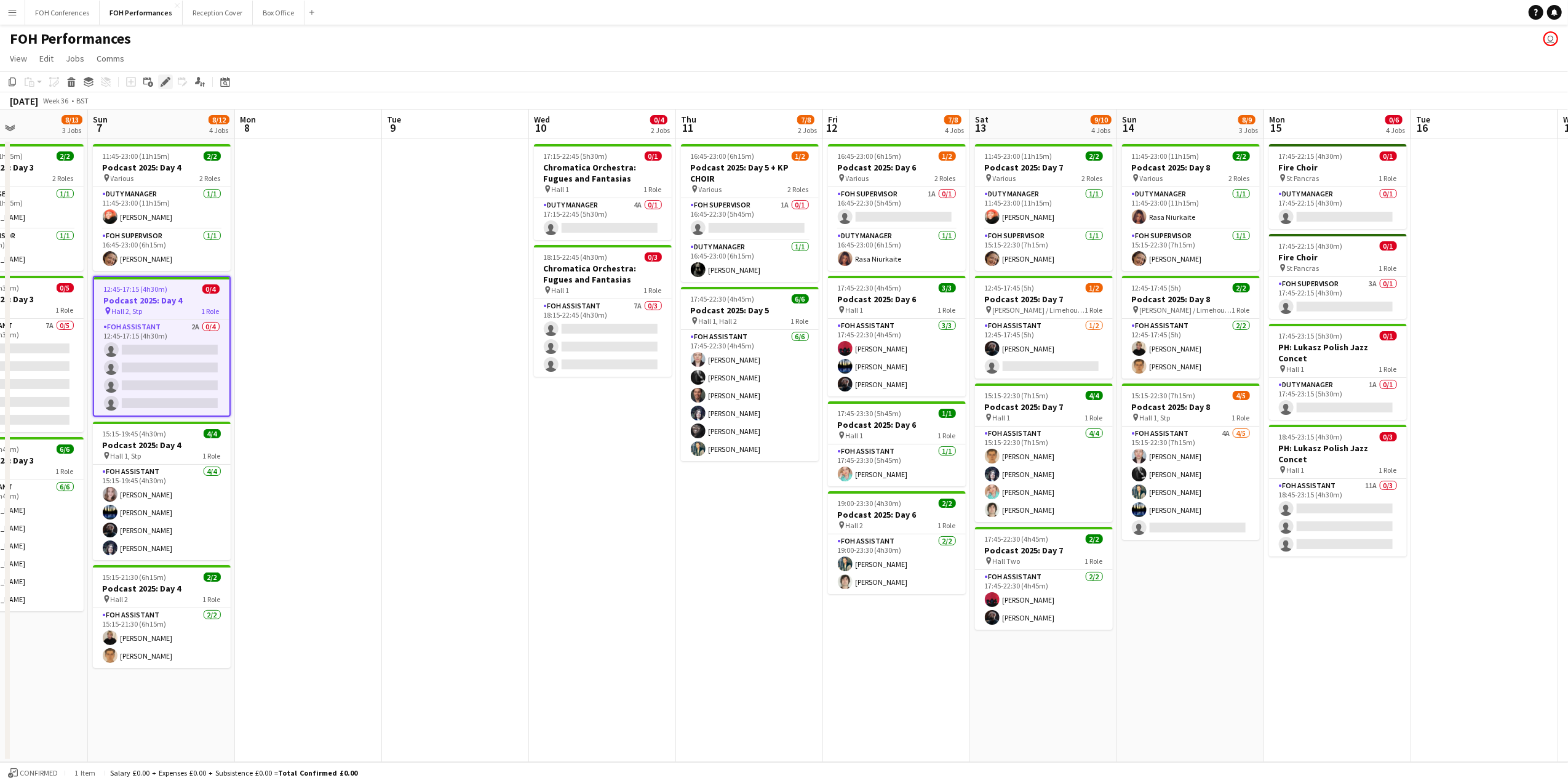
click at [163, 85] on icon at bounding box center [165, 82] width 7 height 7
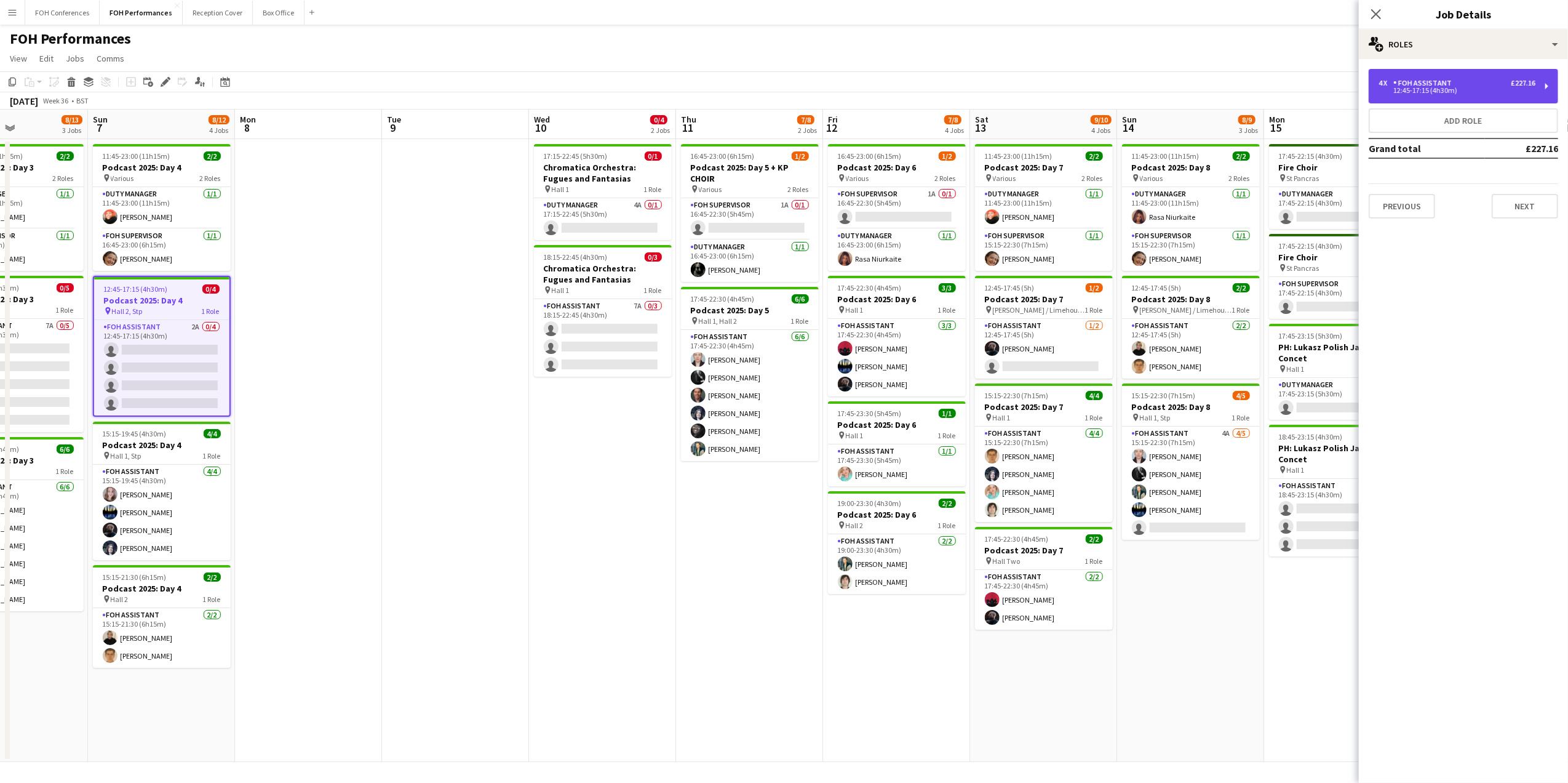
click at [1540, 85] on div "4 x FOH Assistant £227.16 12:45-17:15 (4h30m)" at bounding box center [1464, 86] width 190 height 35
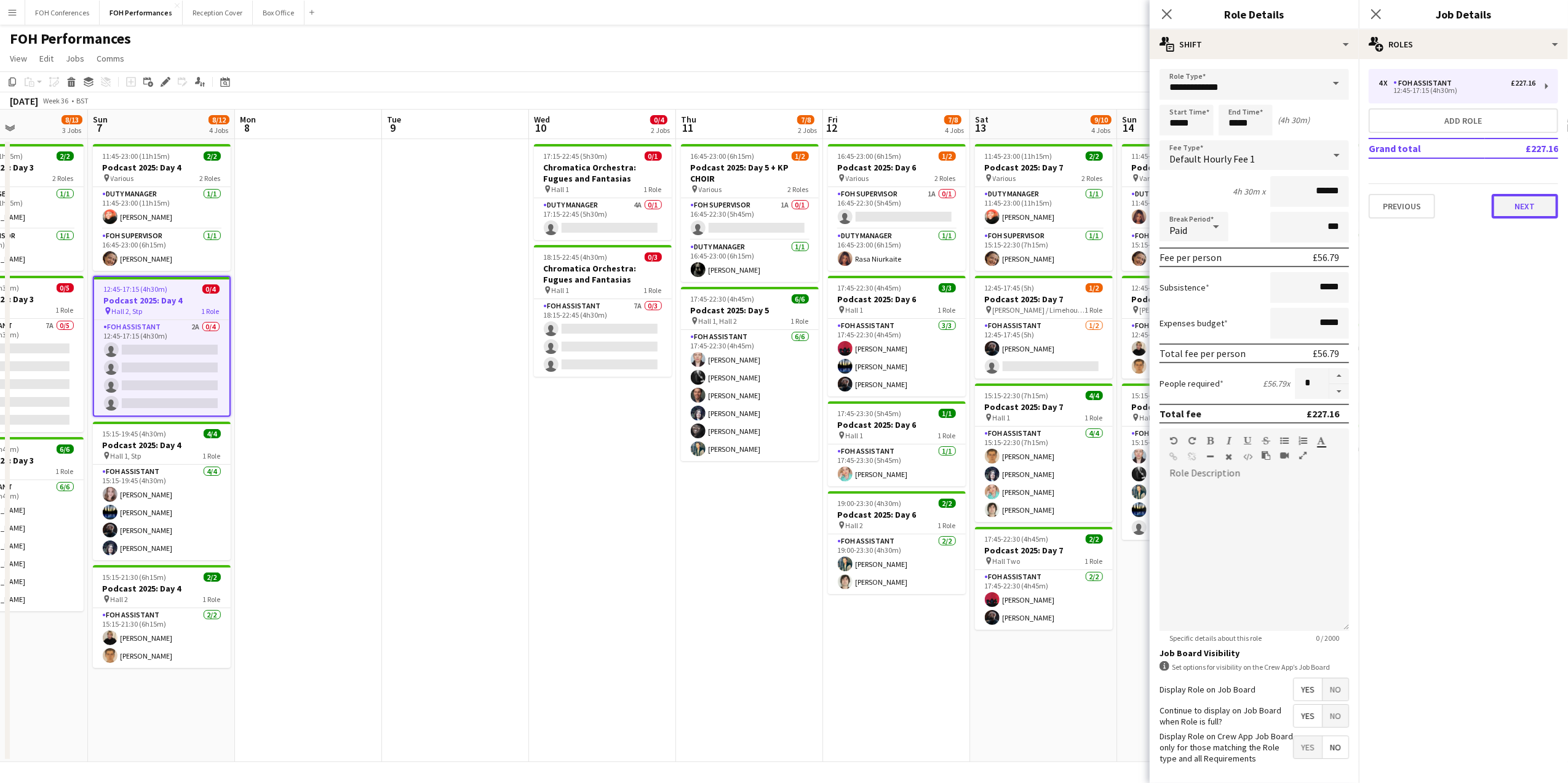
click at [1529, 212] on button "Next" at bounding box center [1525, 205] width 66 height 24
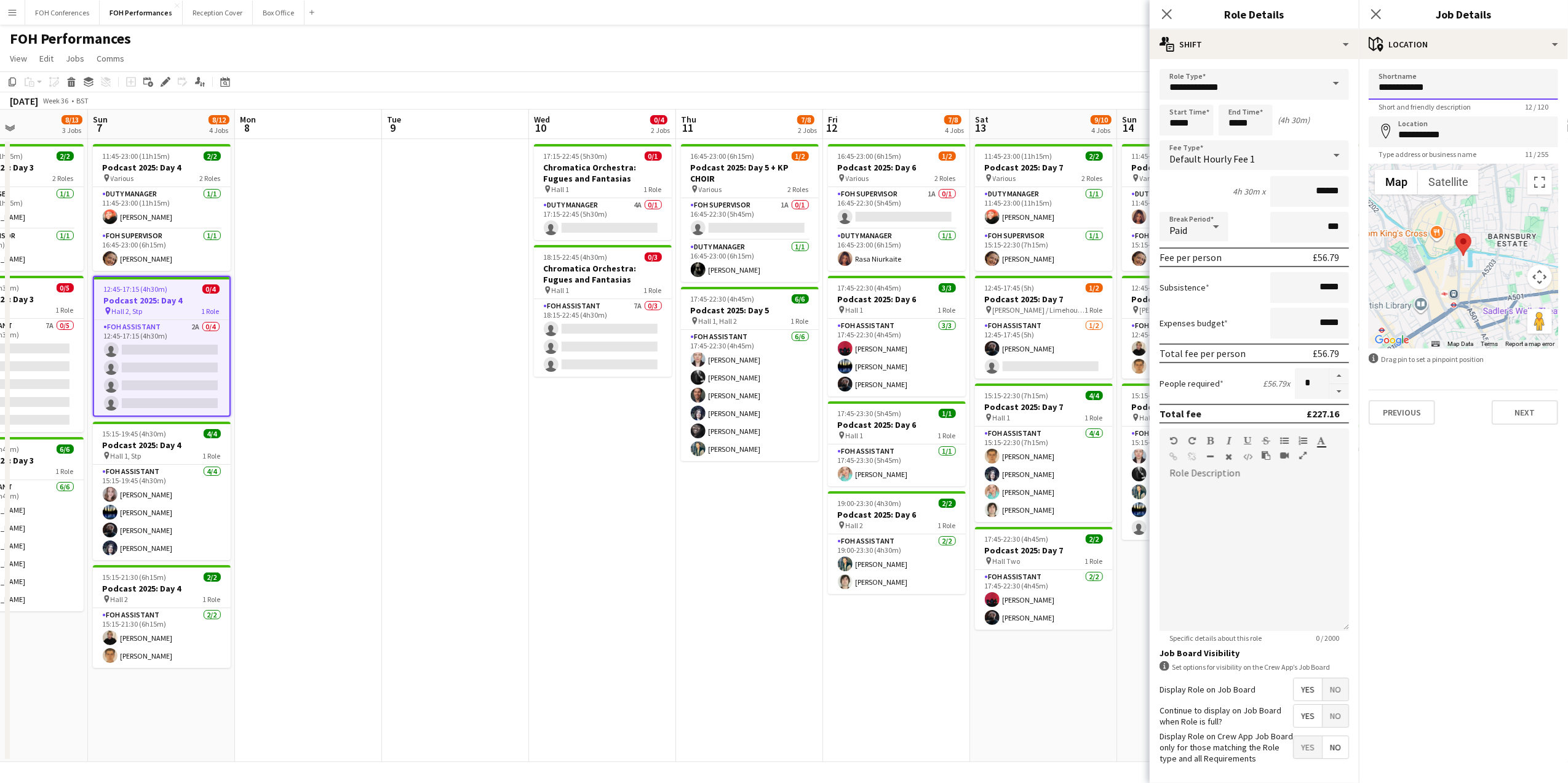
click at [1401, 94] on input "**********" at bounding box center [1464, 84] width 190 height 31
type input "**********"
click at [1122, 65] on app-page-menu "View Day view expanded Day view collapsed Month view Date picker Jump to [DATE]…" at bounding box center [784, 60] width 1568 height 24
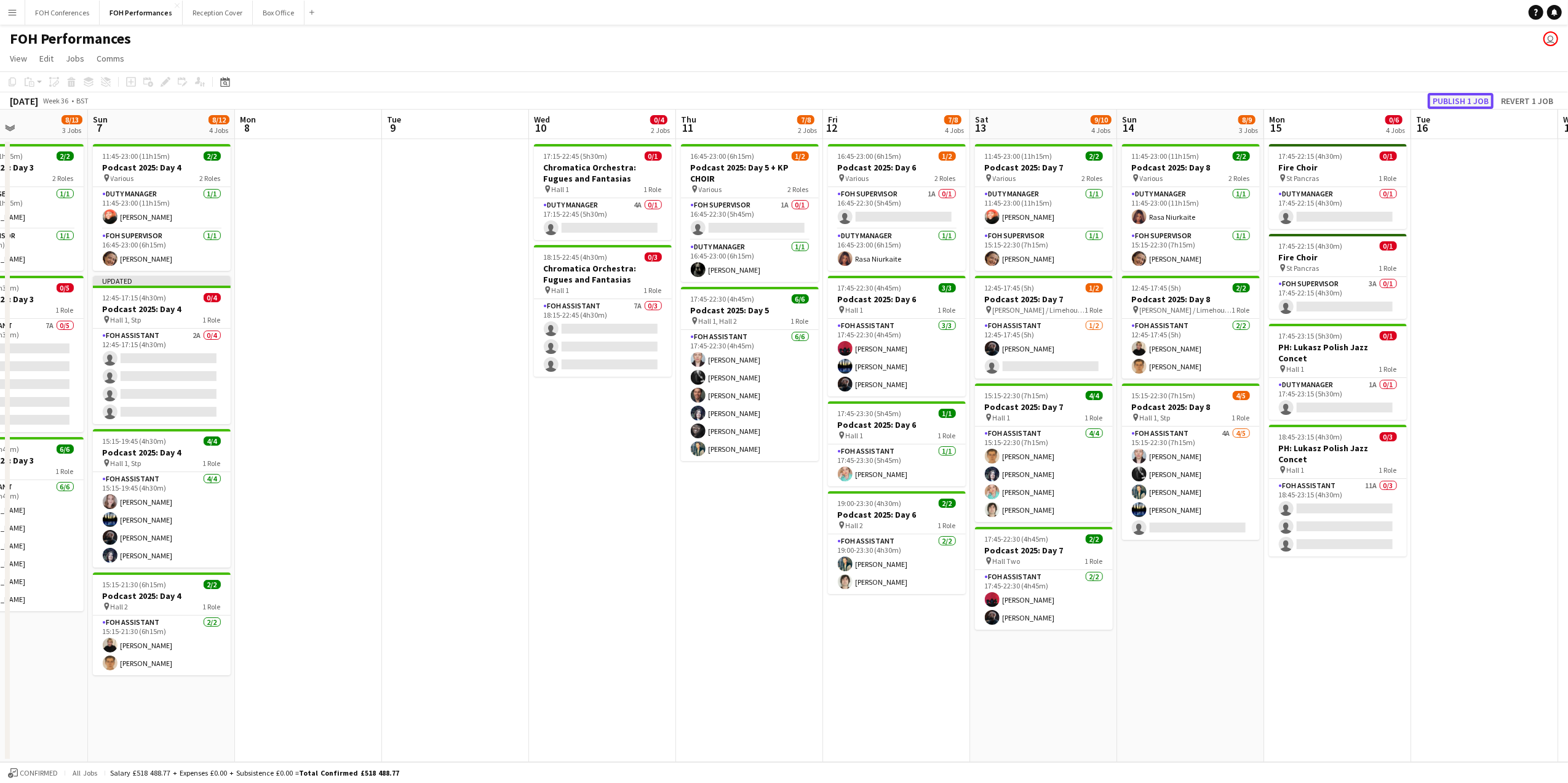
click at [1483, 100] on button "Publish 1 job" at bounding box center [1460, 101] width 66 height 16
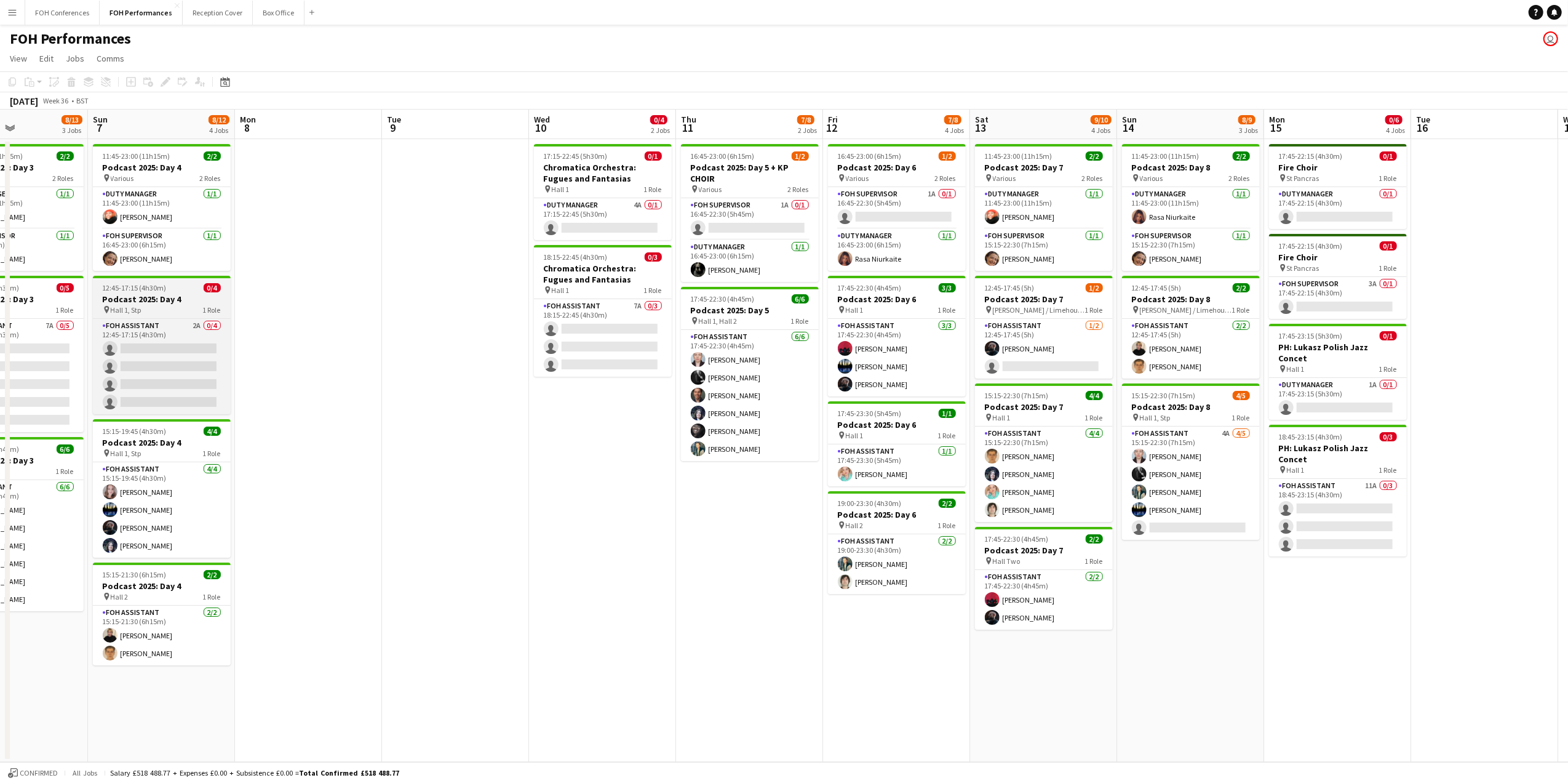
click at [141, 296] on h3 "Podcast 2025: Day 4" at bounding box center [162, 299] width 137 height 11
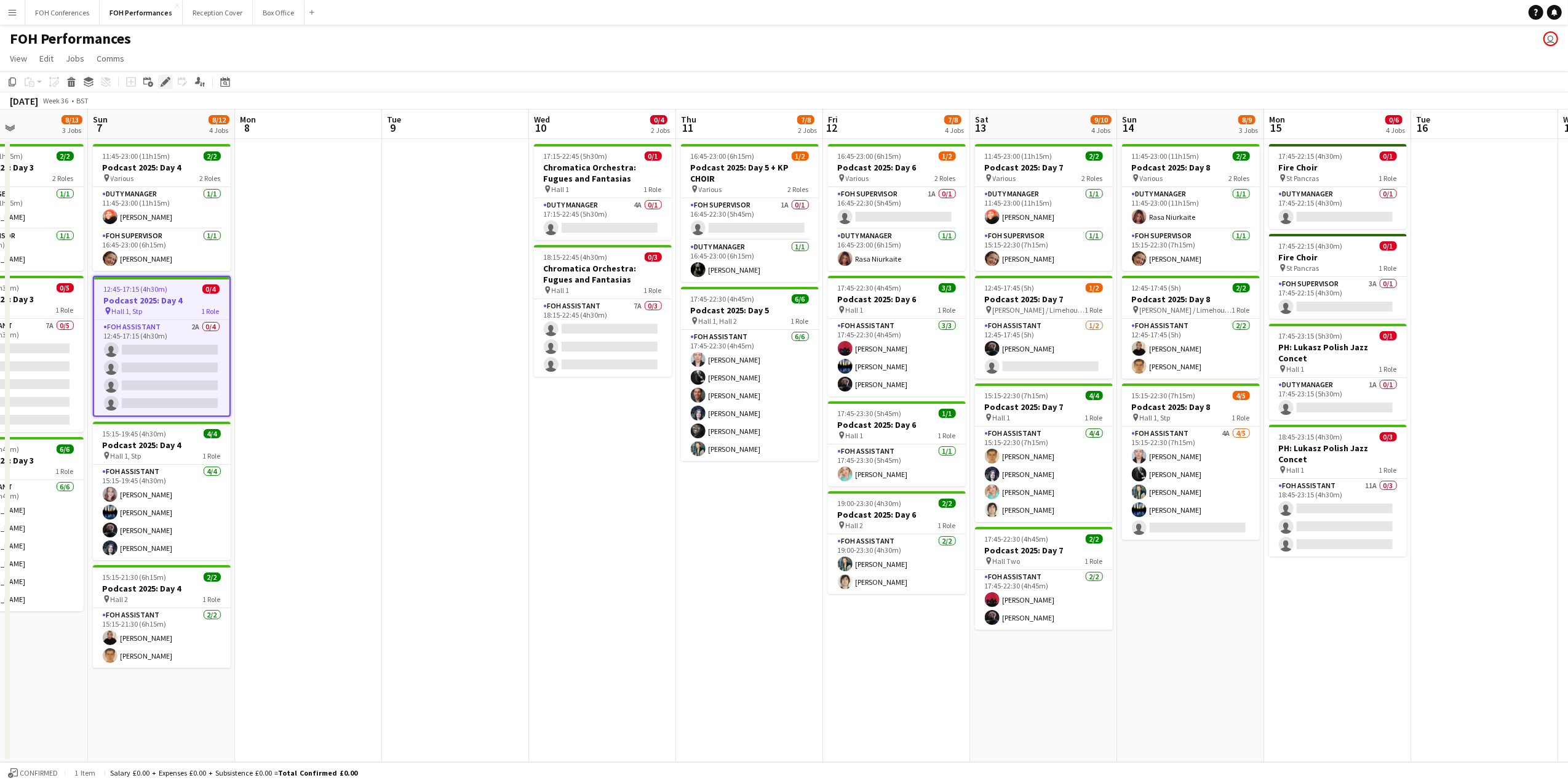
click at [171, 77] on div "Edit" at bounding box center [165, 81] width 15 height 15
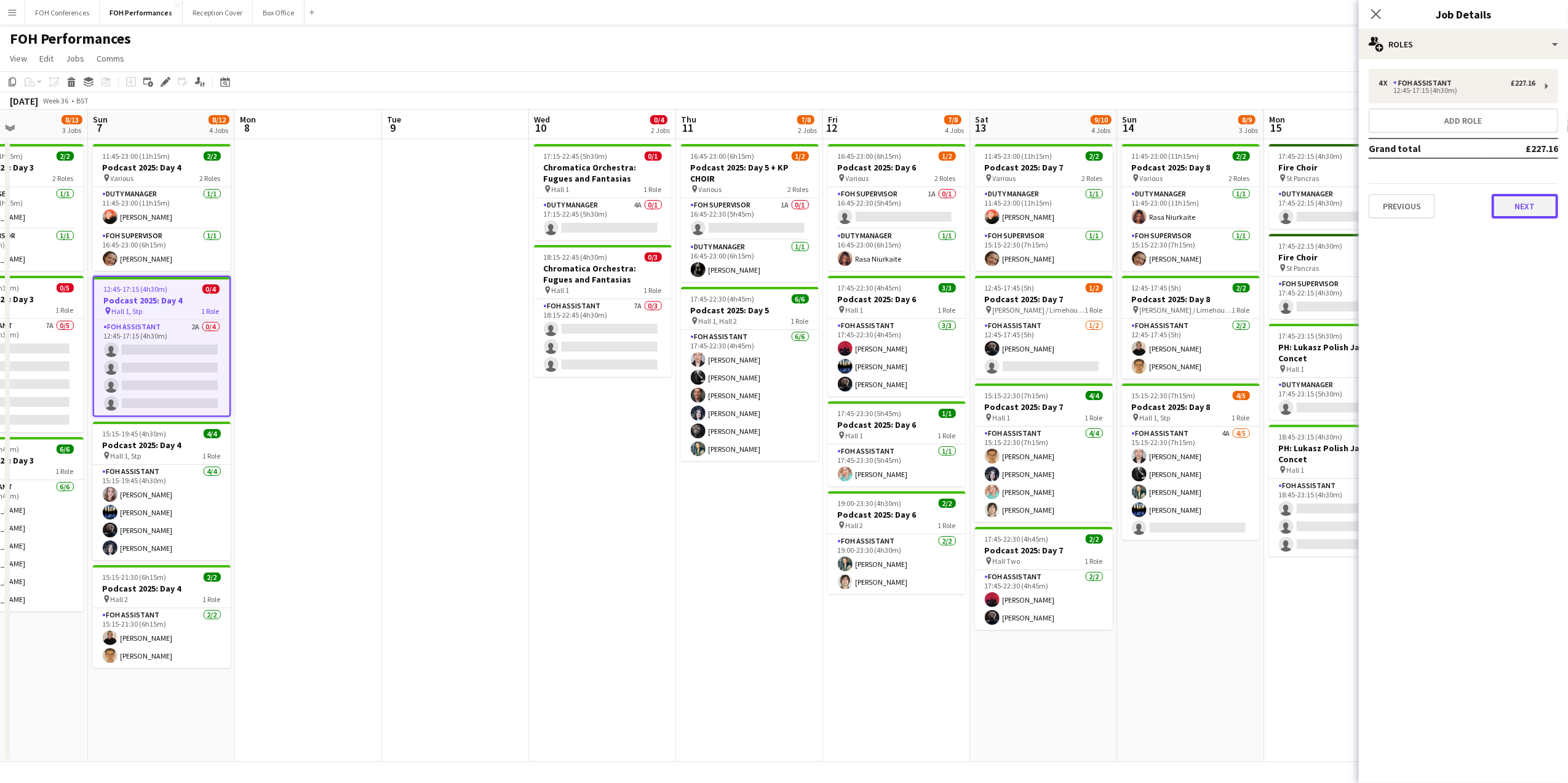
click at [1533, 205] on button "Next" at bounding box center [1525, 205] width 66 height 24
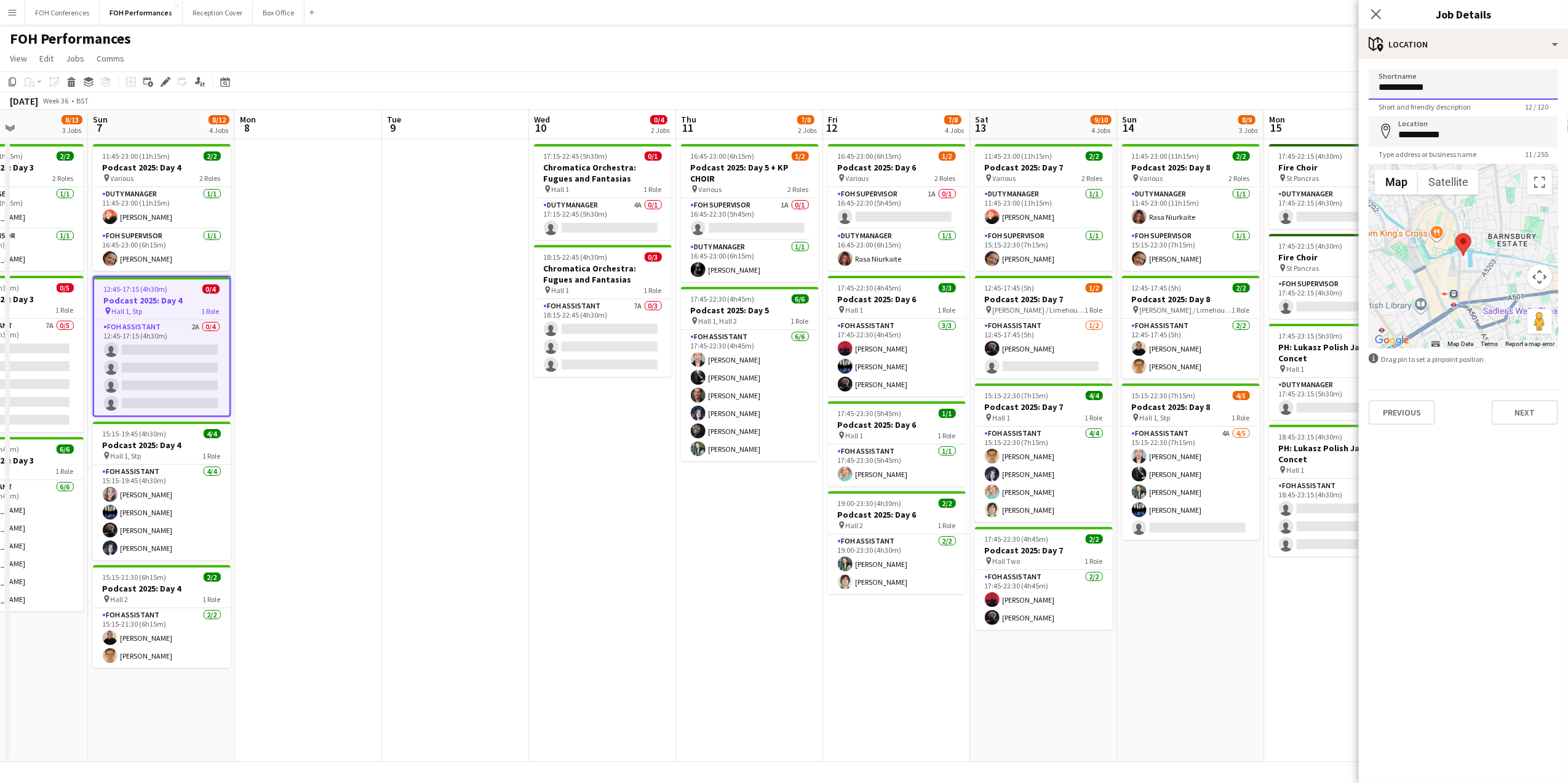
click at [1416, 85] on input "**********" at bounding box center [1464, 84] width 190 height 31
click at [1435, 92] on input "******" at bounding box center [1464, 84] width 190 height 31
type input "**********"
click at [1310, 43] on div "FOH Performances user" at bounding box center [784, 36] width 1568 height 24
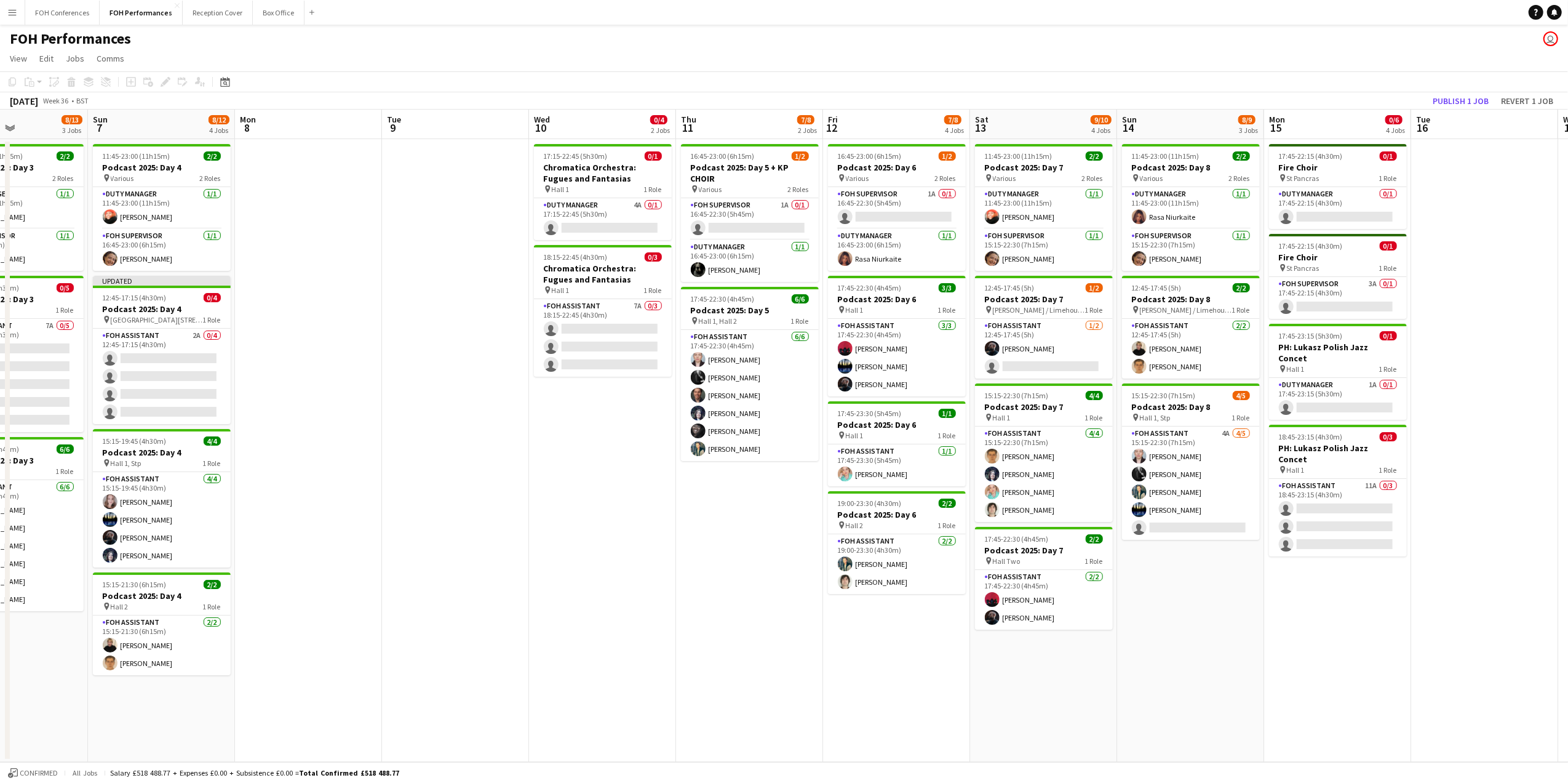
click at [1450, 85] on app-toolbar "Copy Paste Paste Ctrl+V Paste with crew Ctrl+Shift+V Paste linked Job [GEOGRAPH…" at bounding box center [784, 81] width 1568 height 21
click at [175, 301] on div "12:45-17:15 (4h30m) 0/4" at bounding box center [162, 298] width 137 height 9
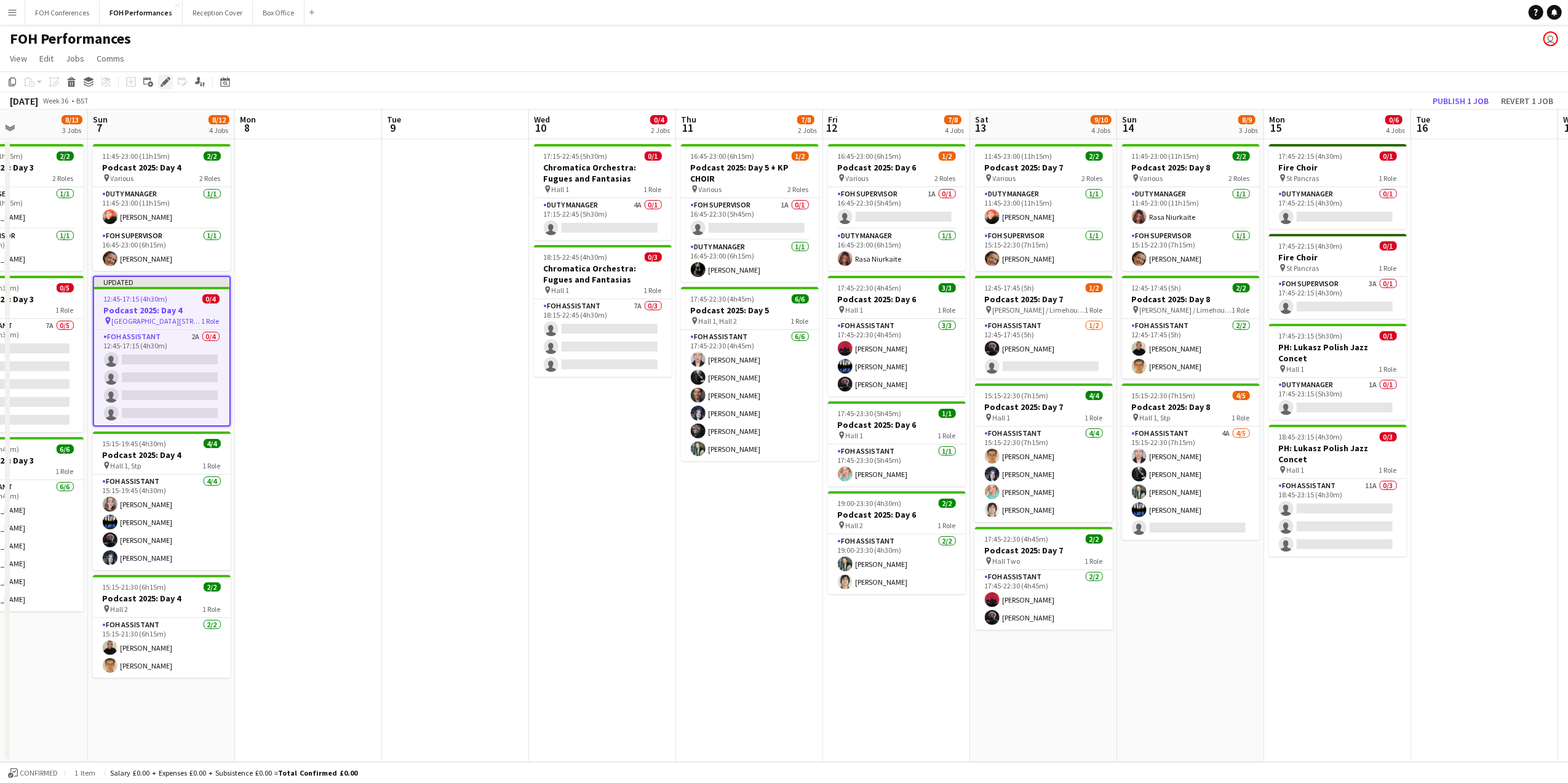
click at [166, 80] on icon at bounding box center [165, 82] width 7 height 7
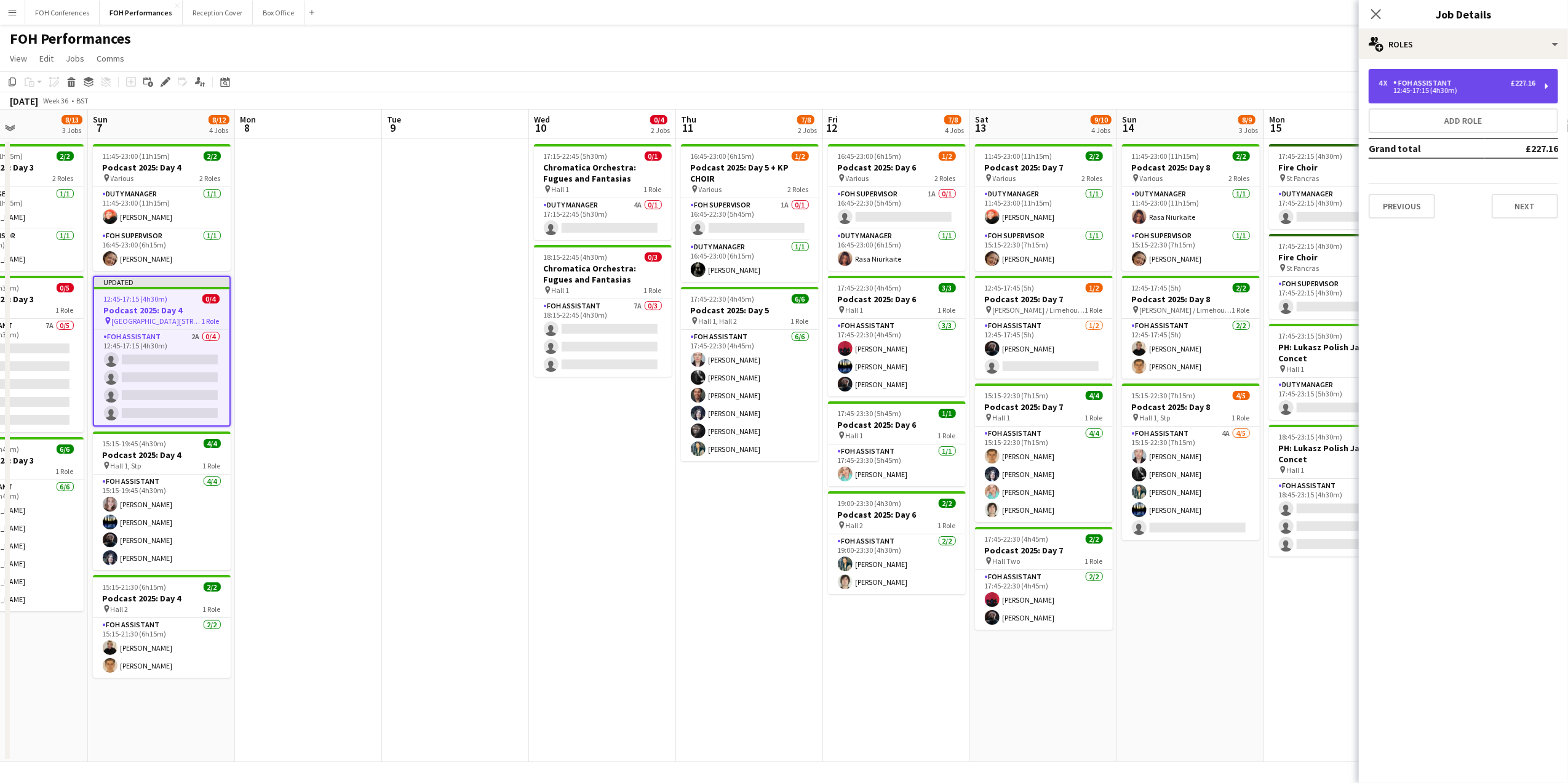
click at [1502, 82] on div "4 x FOH Assistant £227.16" at bounding box center [1457, 83] width 157 height 9
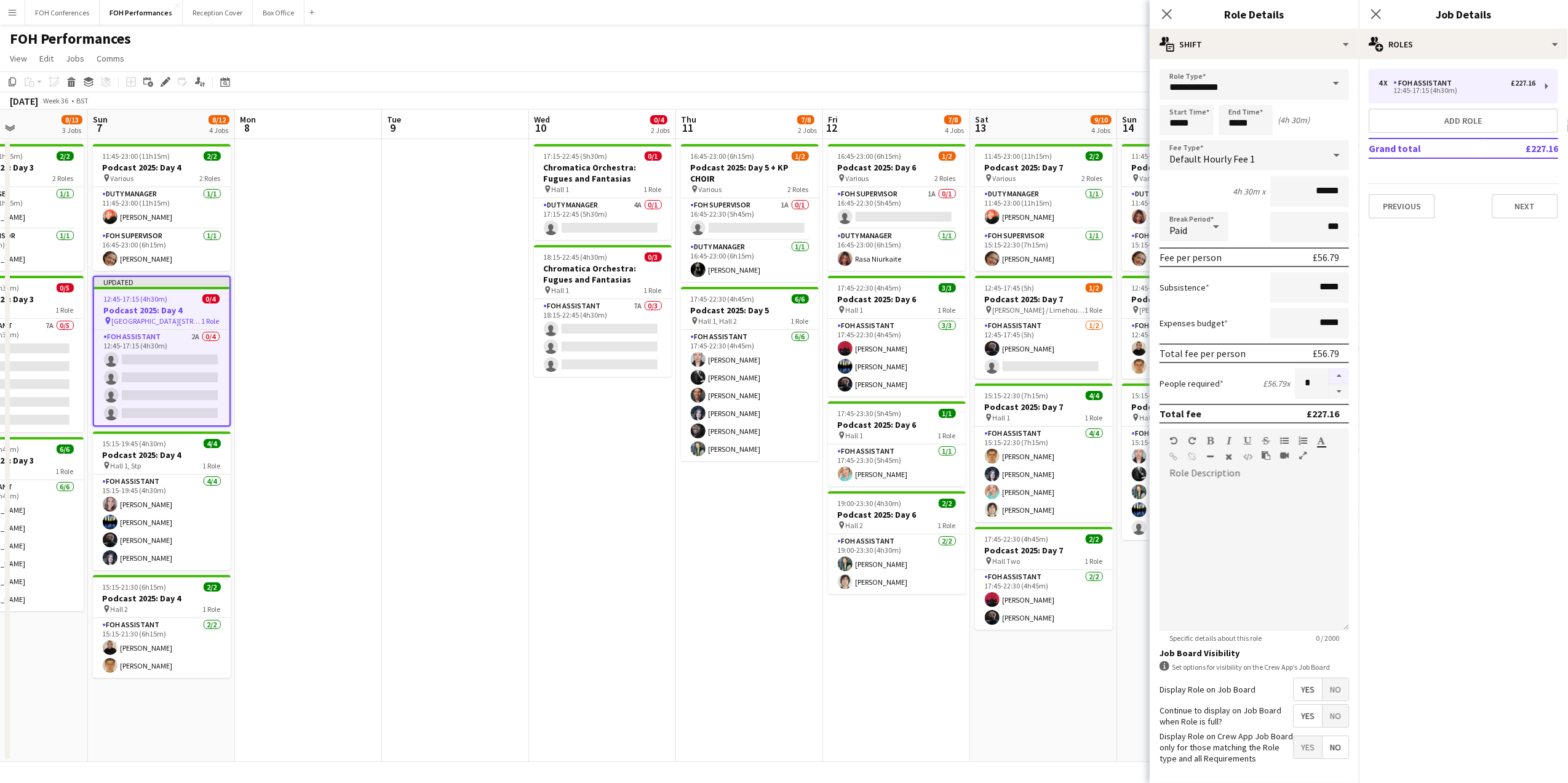
click at [1329, 370] on button "button" at bounding box center [1339, 376] width 20 height 16
type input "*"
click at [1063, 40] on div "FOH Performances user" at bounding box center [784, 36] width 1568 height 24
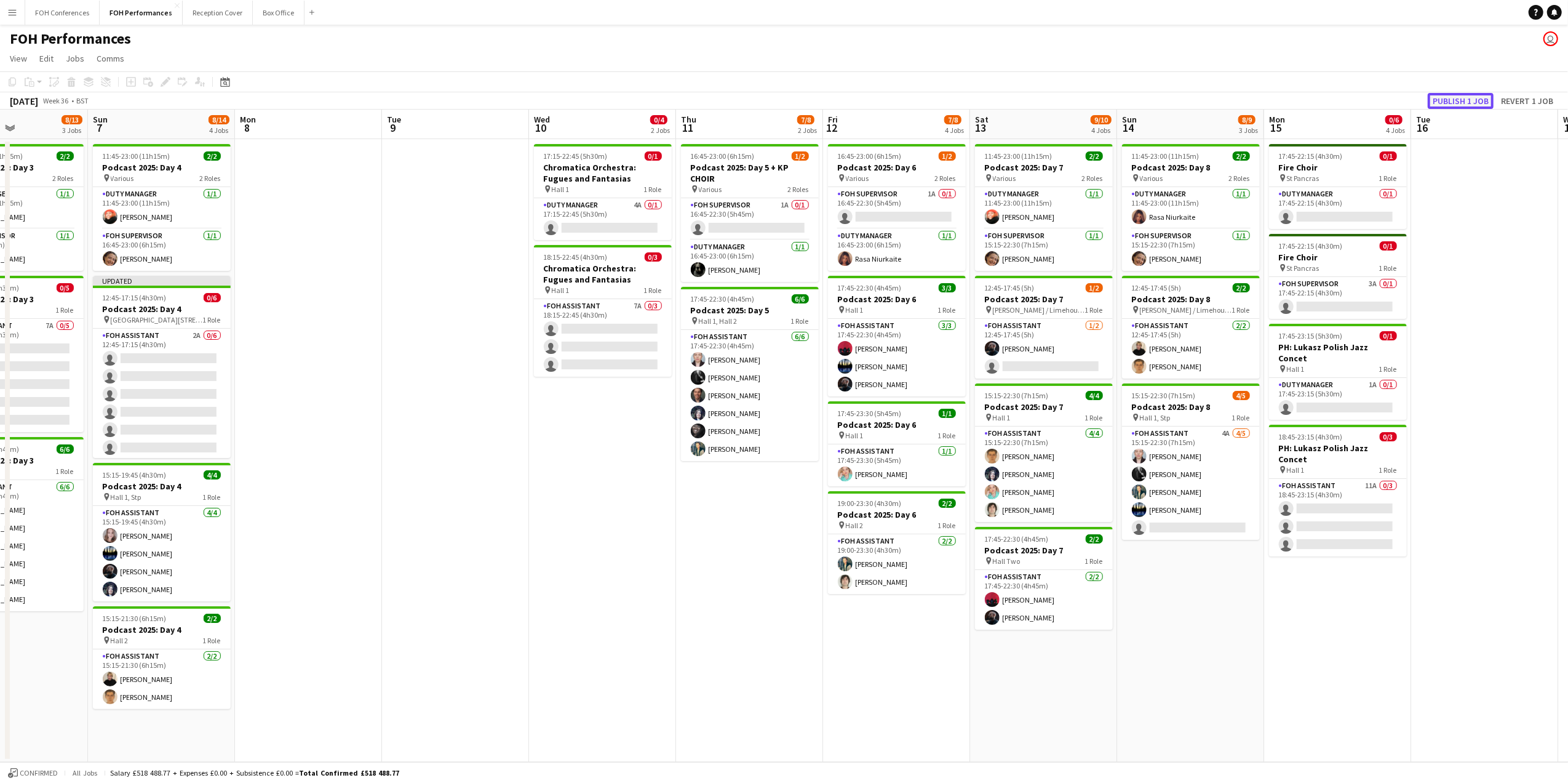
click at [1458, 104] on button "Publish 1 job" at bounding box center [1460, 101] width 66 height 16
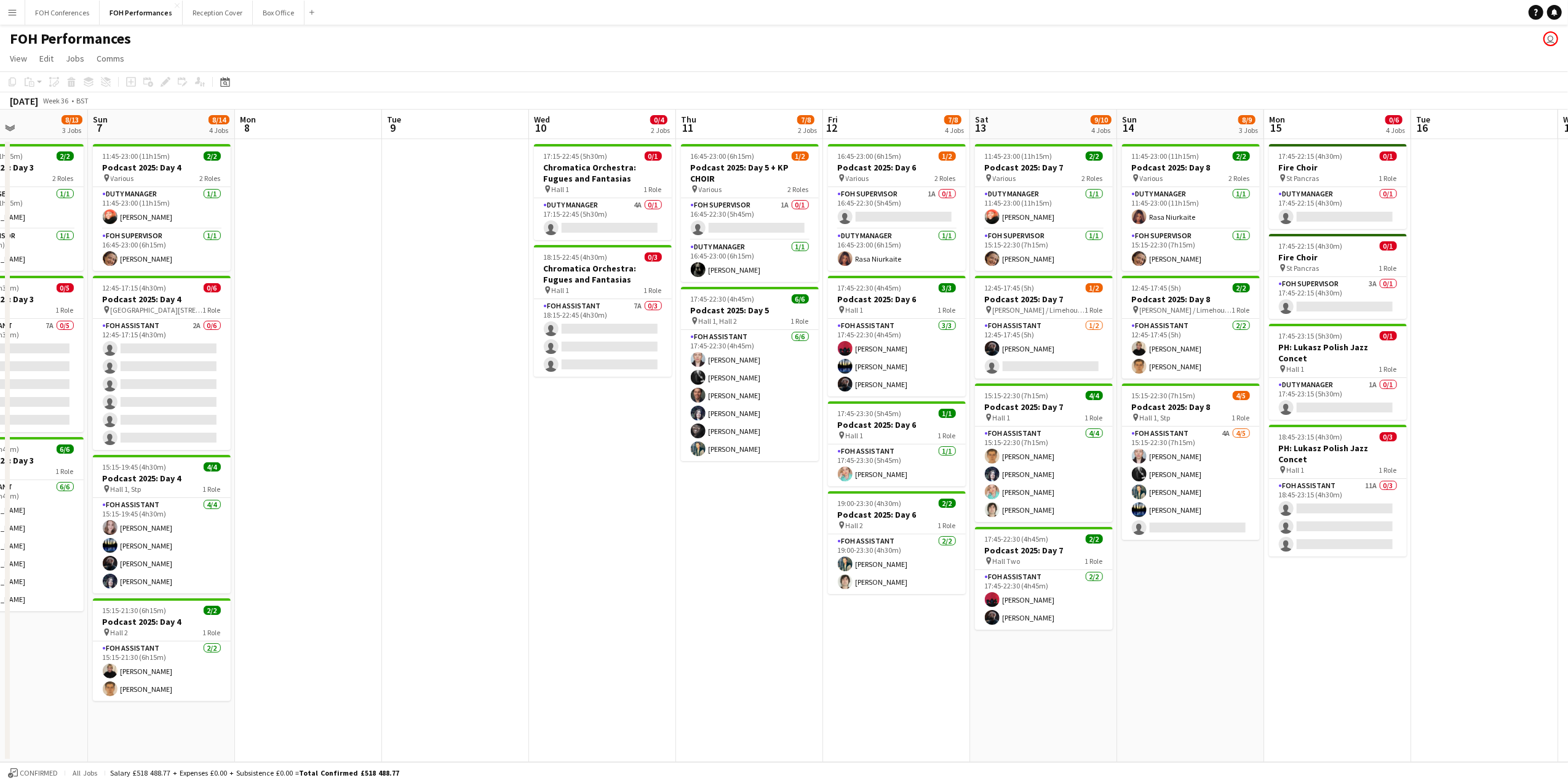
click at [310, 65] on app-page-menu "View Day view expanded Day view collapsed Month view Date picker Jump to [DATE]…" at bounding box center [784, 60] width 1568 height 24
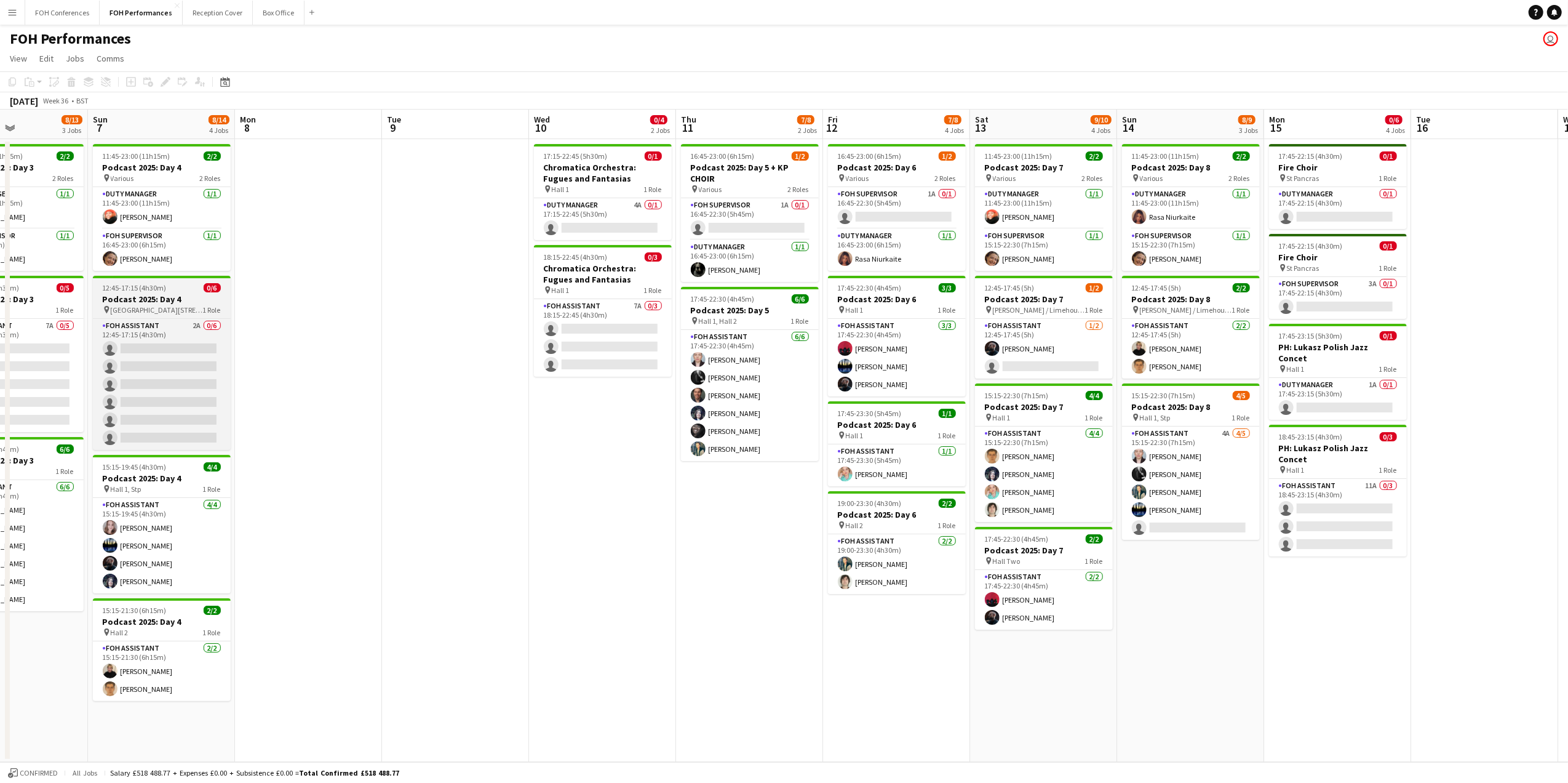
click at [146, 298] on h3 "Podcast 2025: Day 4" at bounding box center [162, 299] width 137 height 11
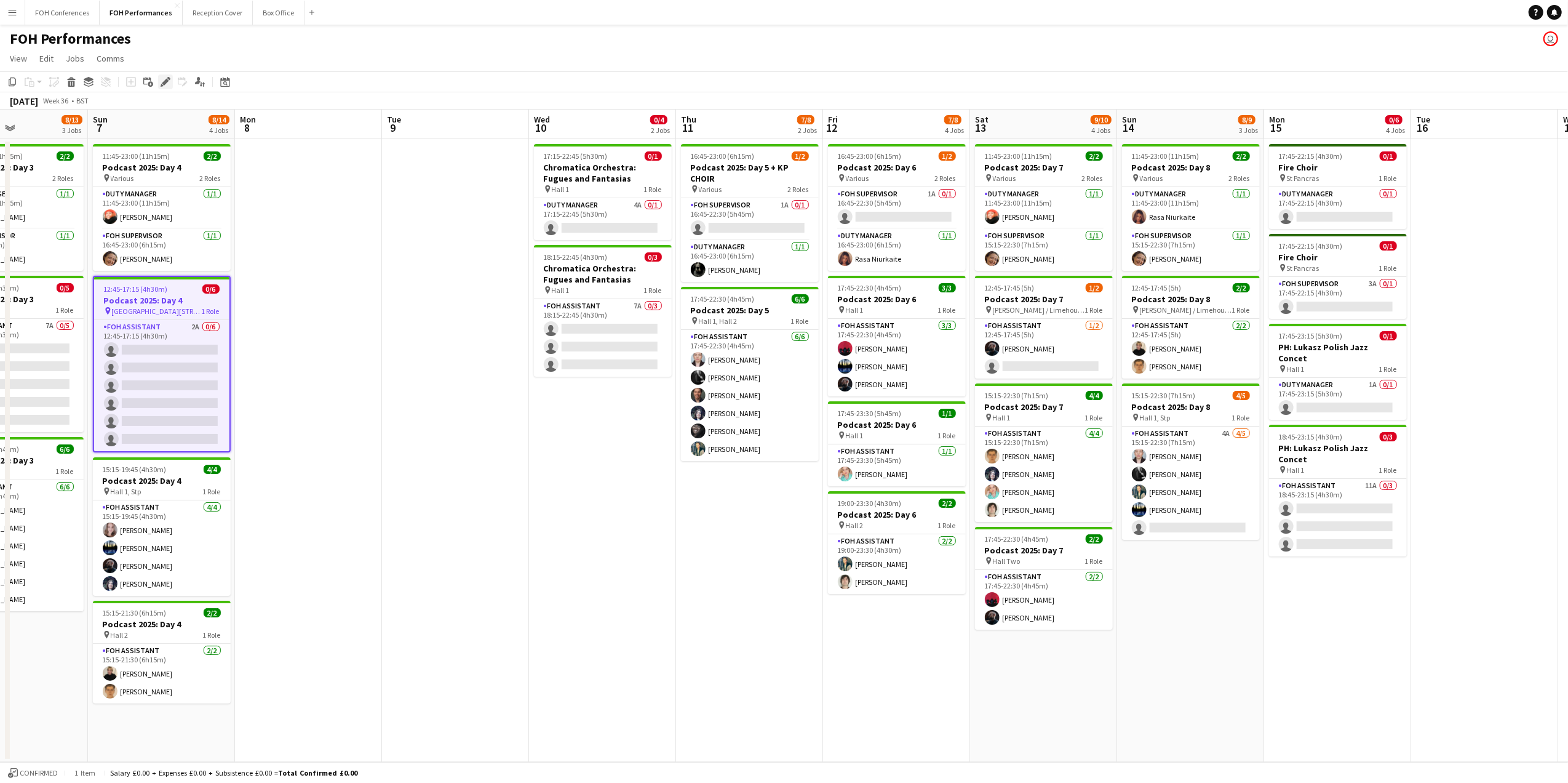
click at [165, 80] on icon at bounding box center [165, 82] width 7 height 7
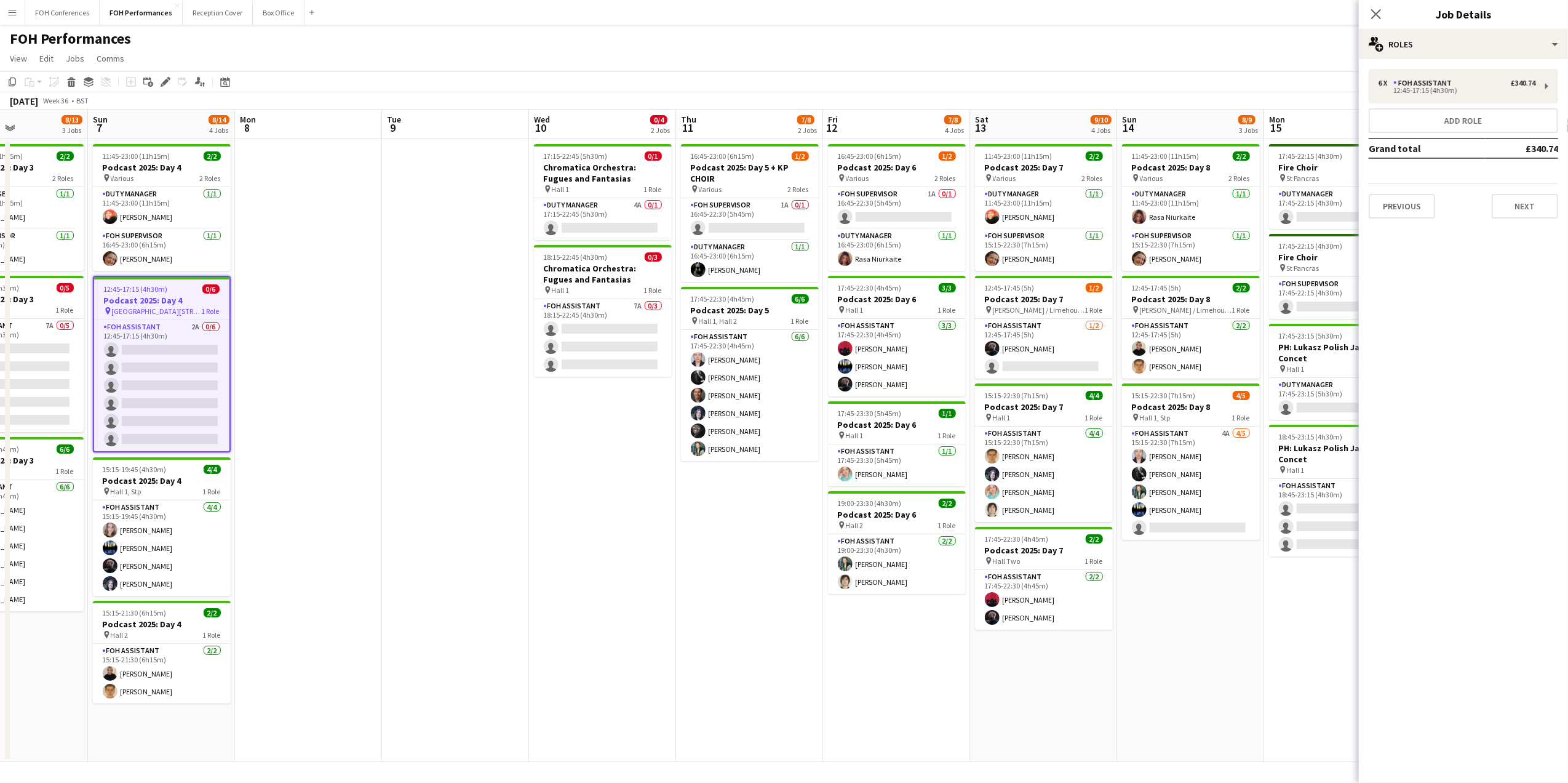
click at [153, 292] on span "12:45-17:15 (4h30m)" at bounding box center [136, 289] width 64 height 9
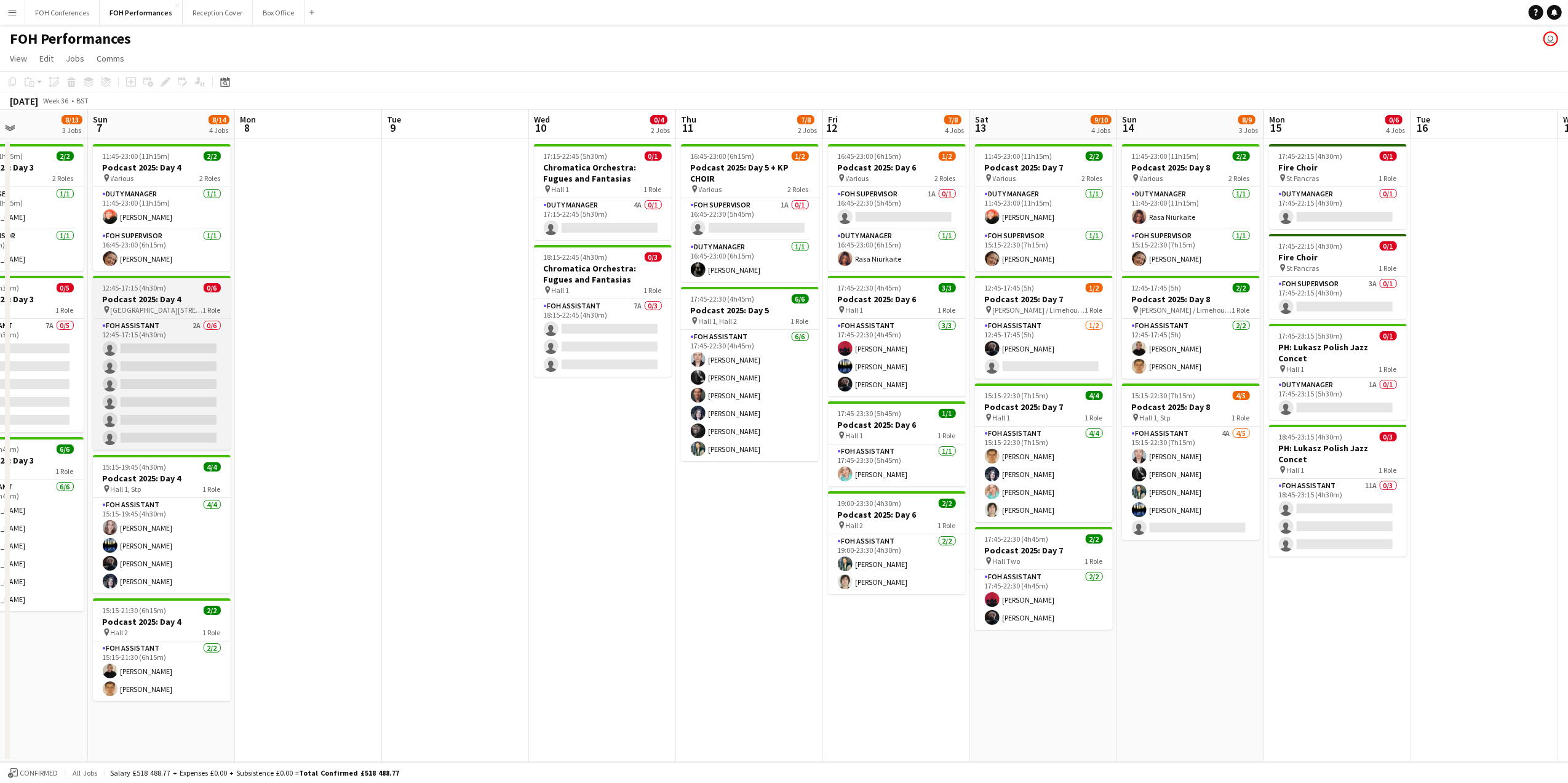
click at [153, 292] on span "12:45-17:15 (4h30m)" at bounding box center [134, 288] width 64 height 9
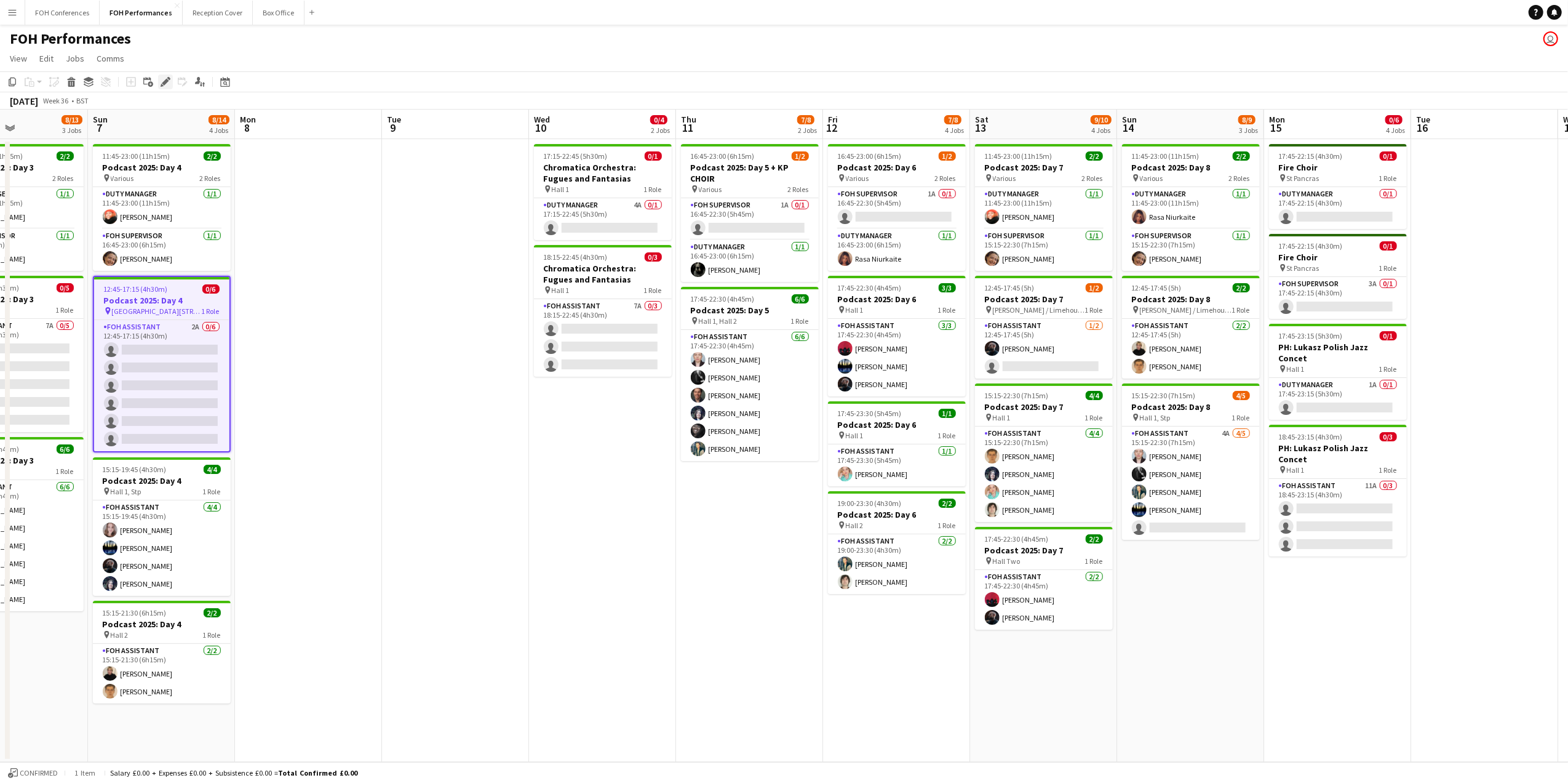
click at [166, 74] on div "Edit" at bounding box center [165, 81] width 15 height 15
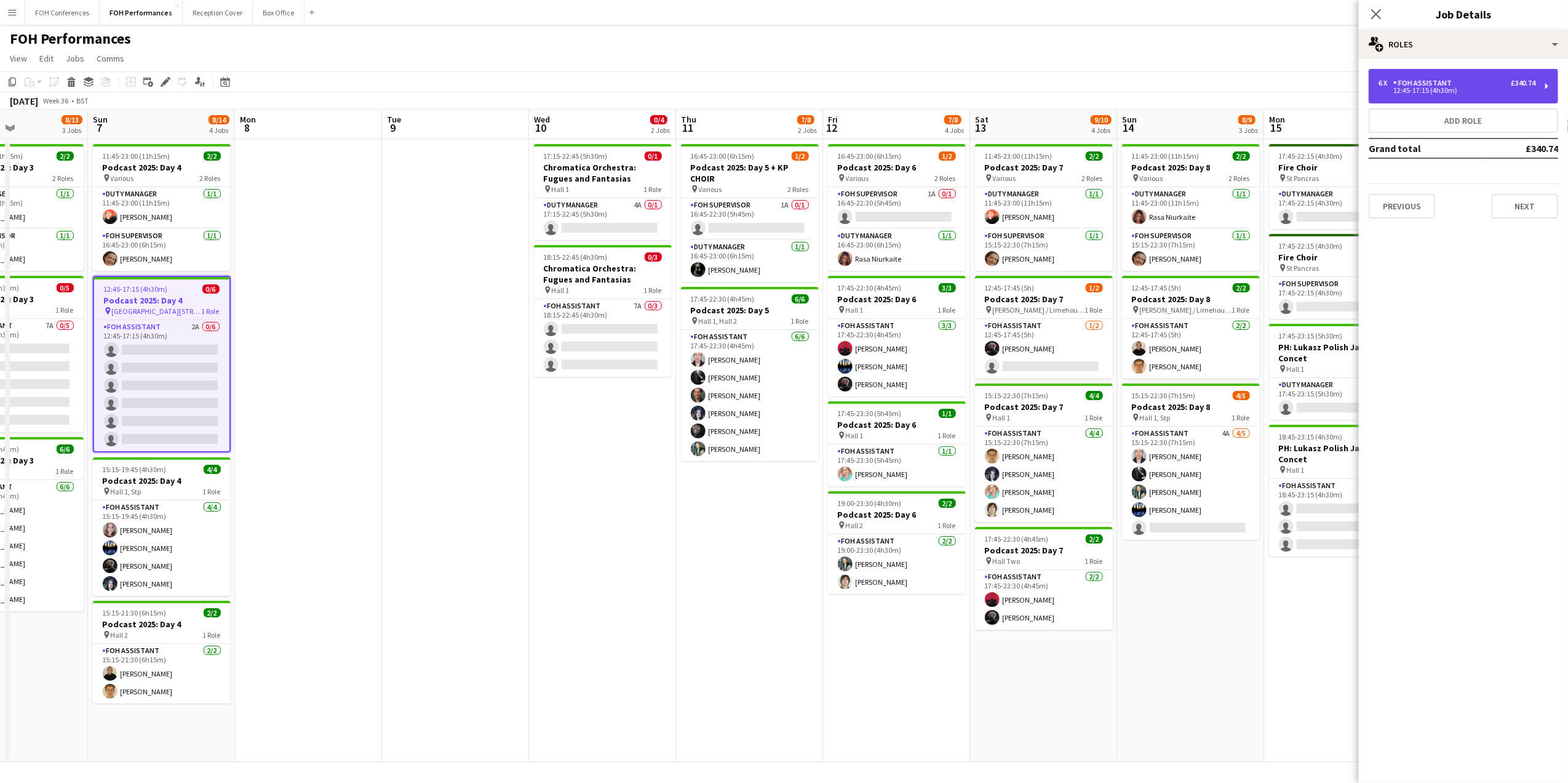
click at [1536, 79] on div "6 x FOH Assistant £340.74 12:45-17:15 (4h30m)" at bounding box center [1464, 86] width 190 height 35
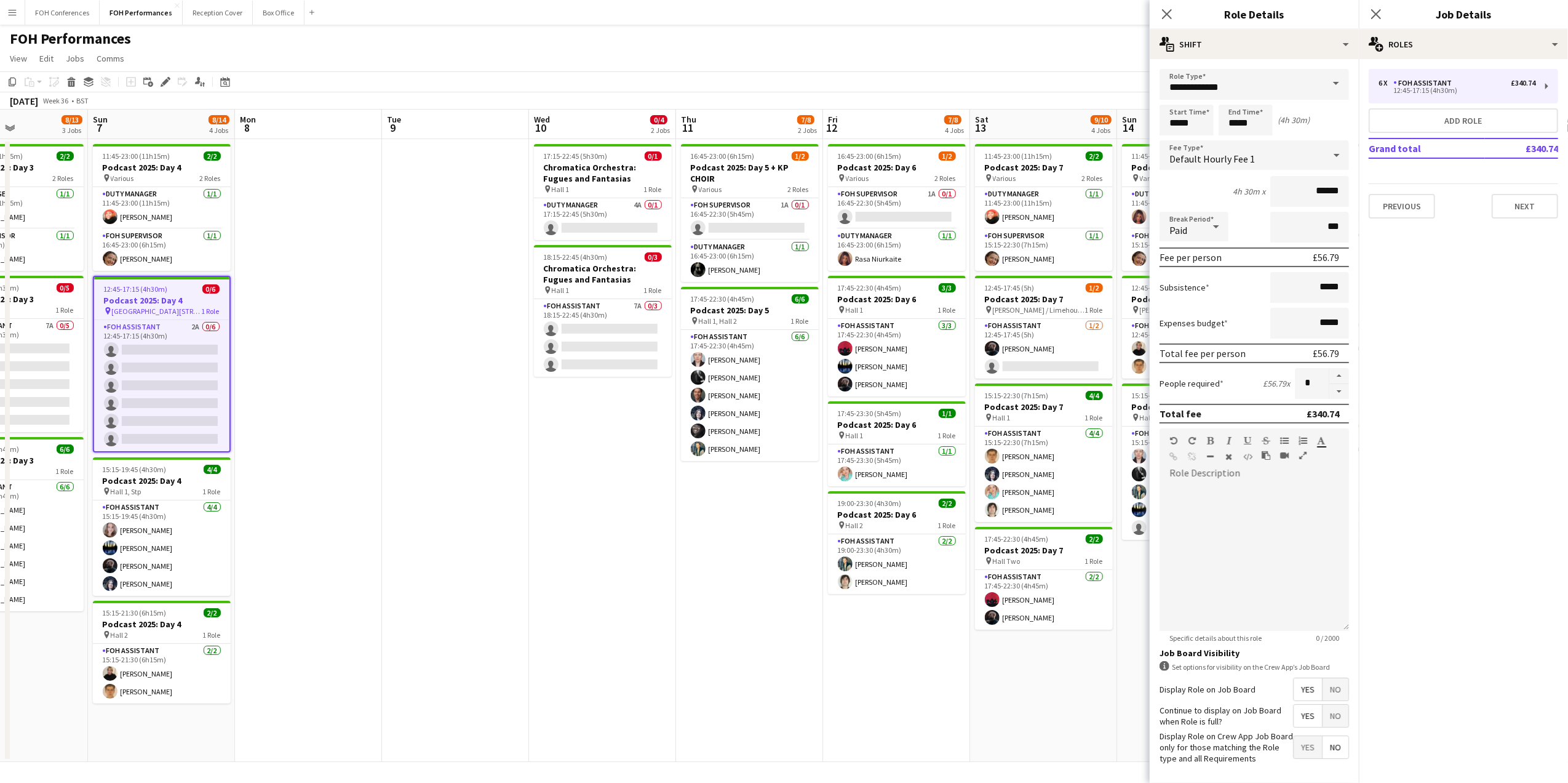
click at [1521, 216] on div "6 x FOH Assistant £340.74 12:45-17:15 (4h30m) Add role Grand total £340.74 Prev…" at bounding box center [1463, 144] width 209 height 169
click at [1521, 209] on button "Next" at bounding box center [1525, 205] width 66 height 24
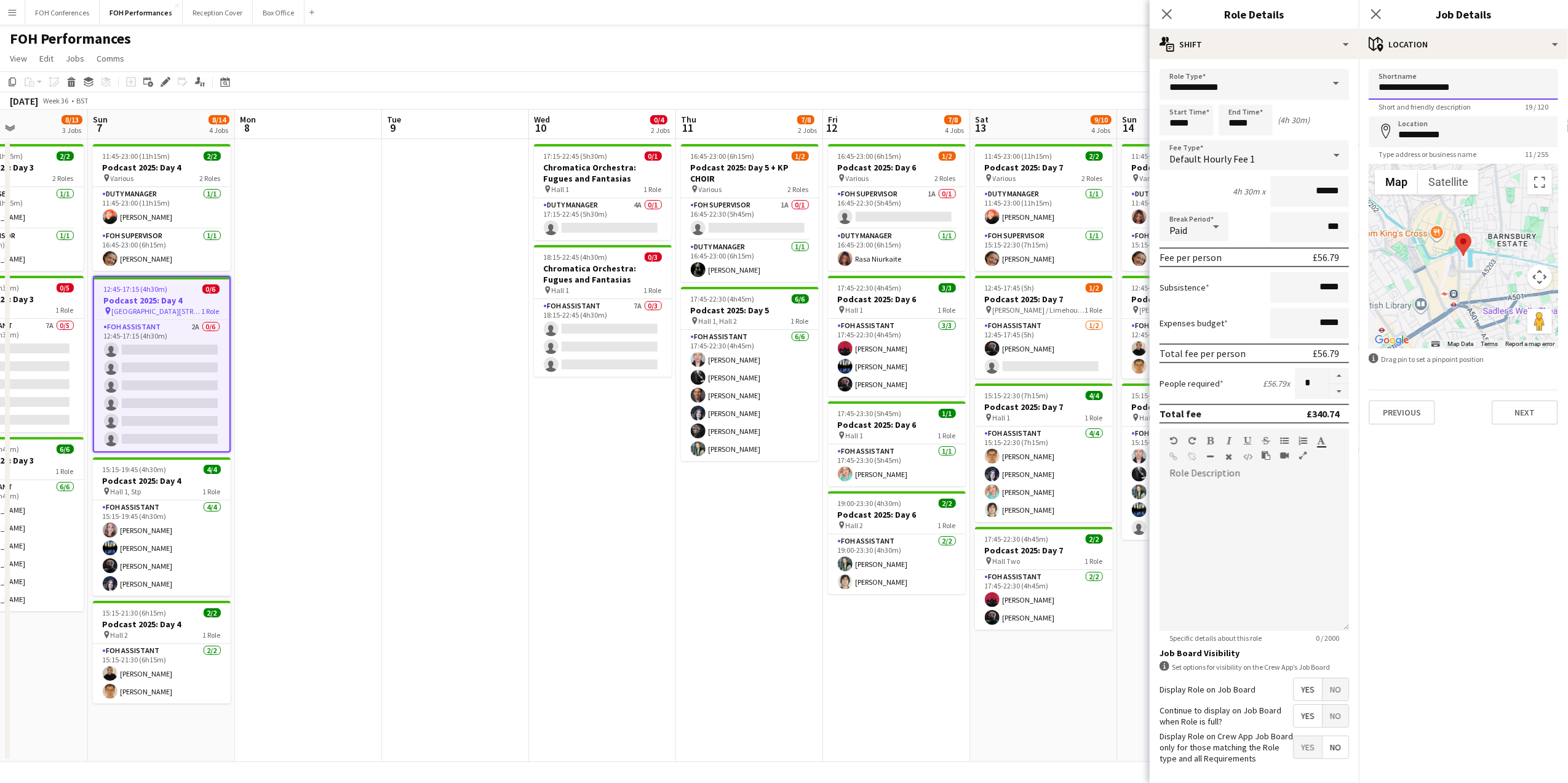
click at [1431, 80] on input "**********" at bounding box center [1464, 84] width 190 height 31
type input "**********"
click at [1118, 62] on app-page-menu "View Day view expanded Day view collapsed Month view Date picker Jump to [DATE]…" at bounding box center [784, 60] width 1568 height 24
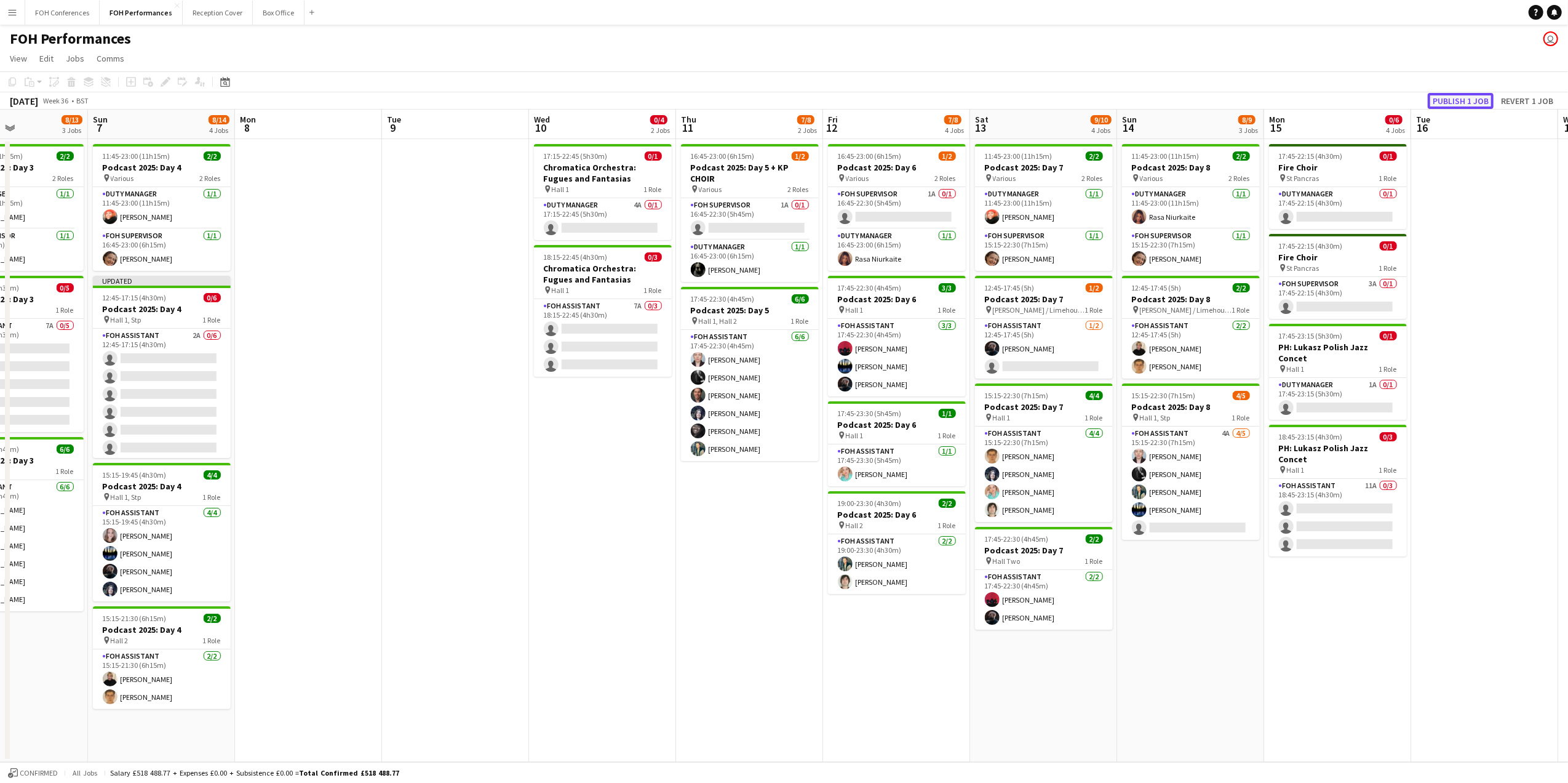
click at [1467, 95] on button "Publish 1 job" at bounding box center [1460, 101] width 66 height 16
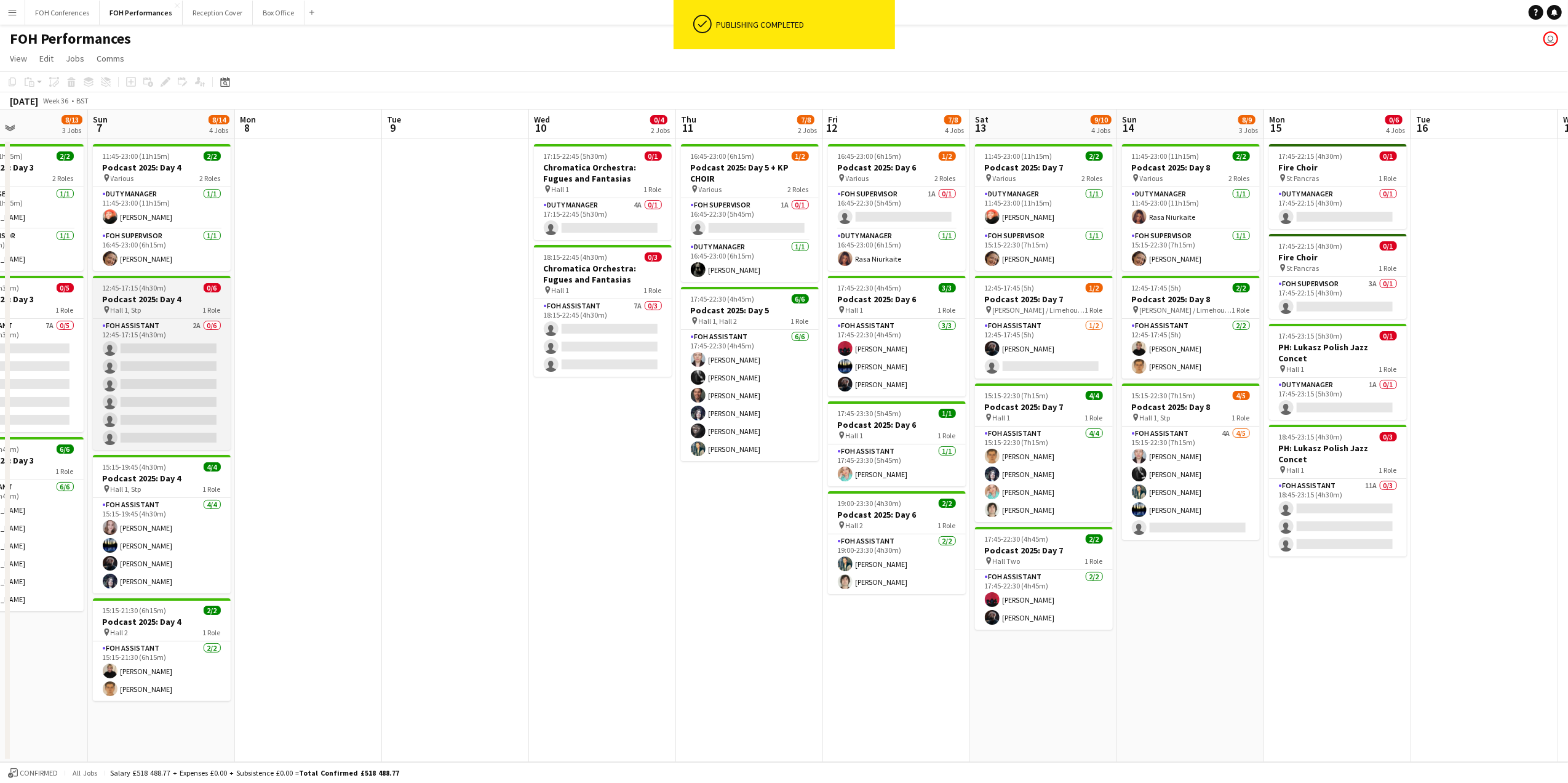
click at [159, 298] on h3 "Podcast 2025: Day 4" at bounding box center [162, 299] width 137 height 11
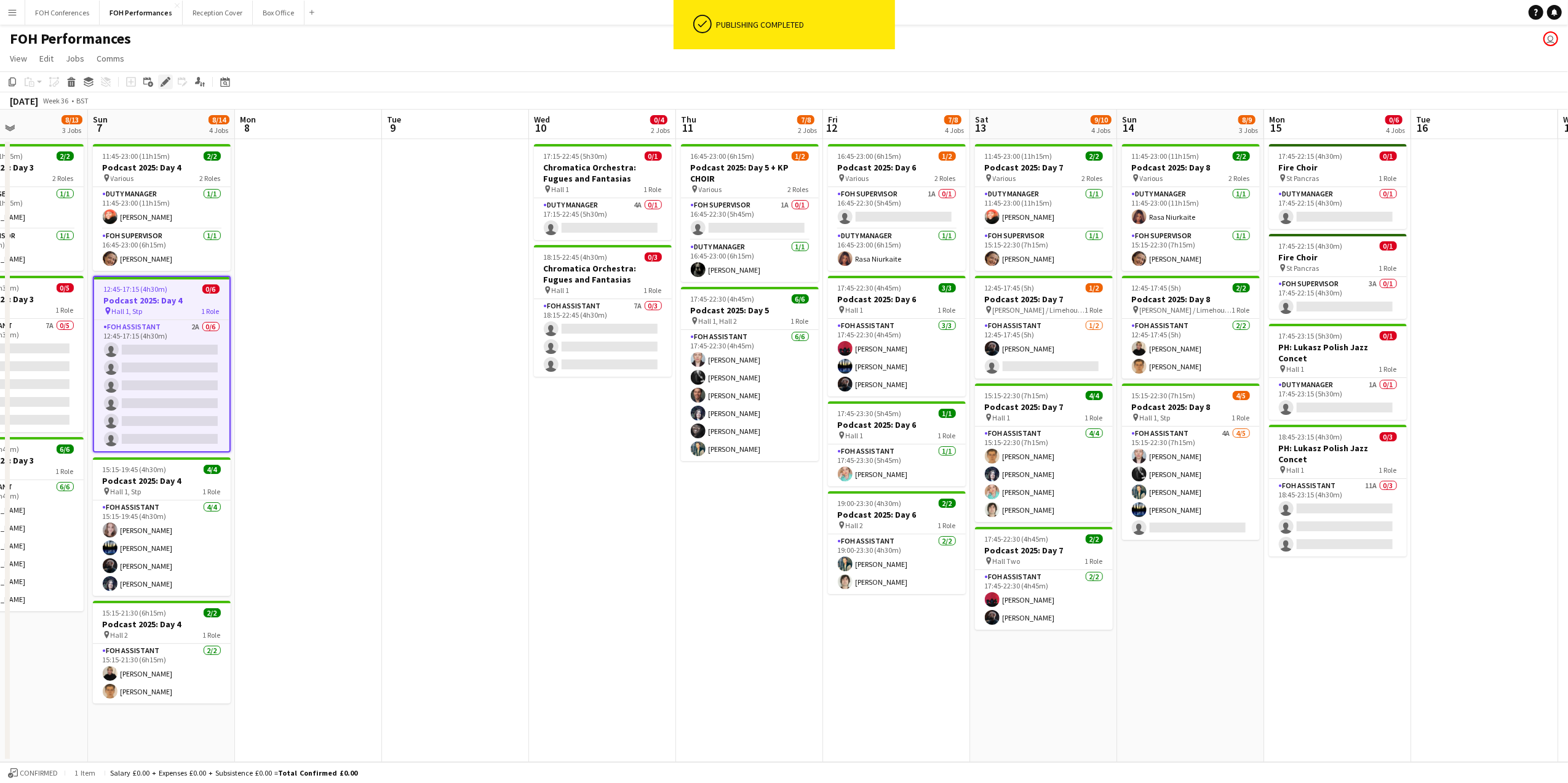
click at [165, 81] on icon at bounding box center [165, 82] width 7 height 7
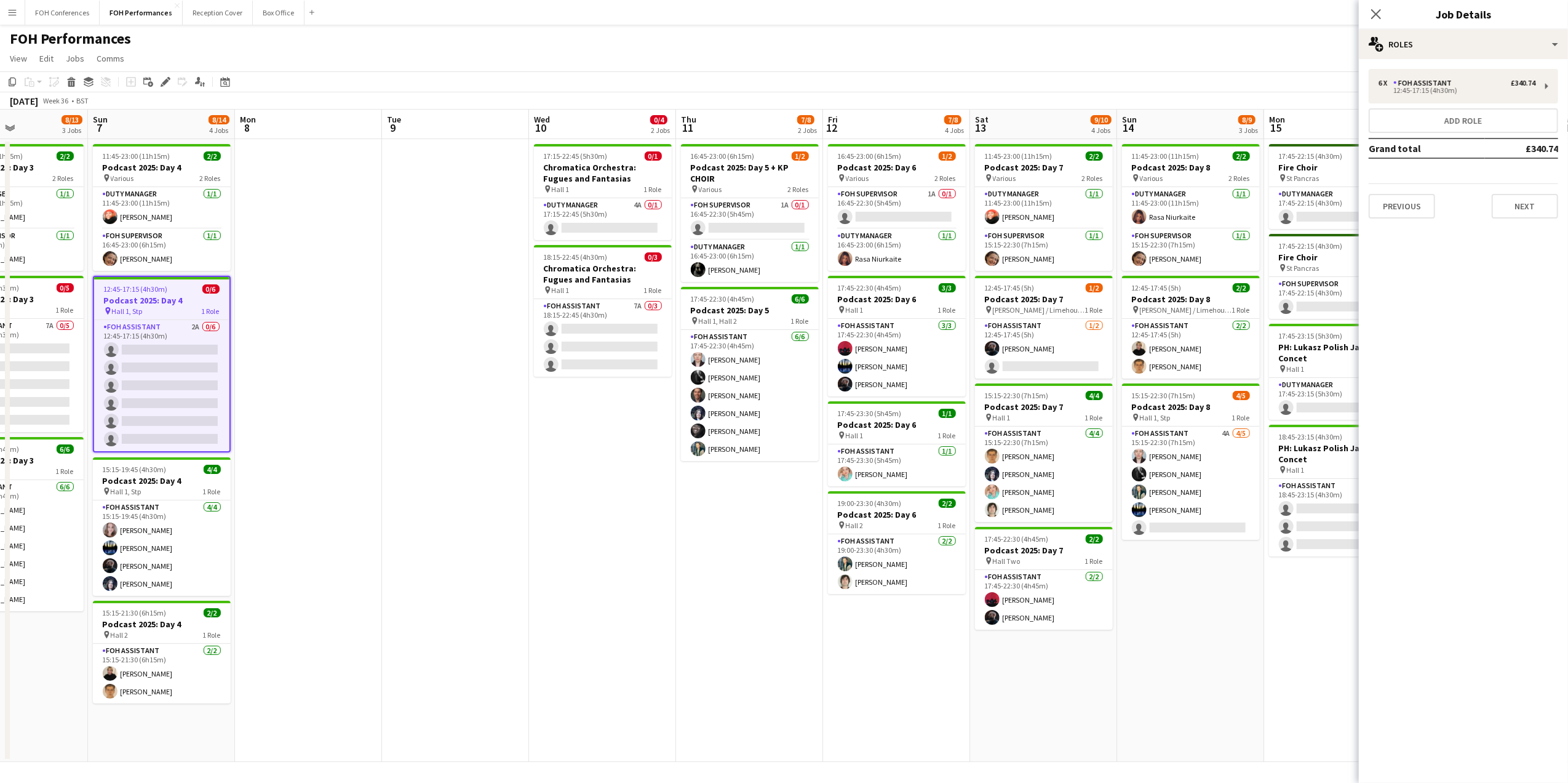
click at [1539, 104] on div "6 x FOH Assistant £340.74 12:45-17:15 (4h30m) Add role Grand total £340.74 Prev…" at bounding box center [1463, 143] width 209 height 149
click at [1539, 88] on div "6 x FOH Assistant £340.74 12:45-17:15 (4h30m)" at bounding box center [1464, 86] width 190 height 35
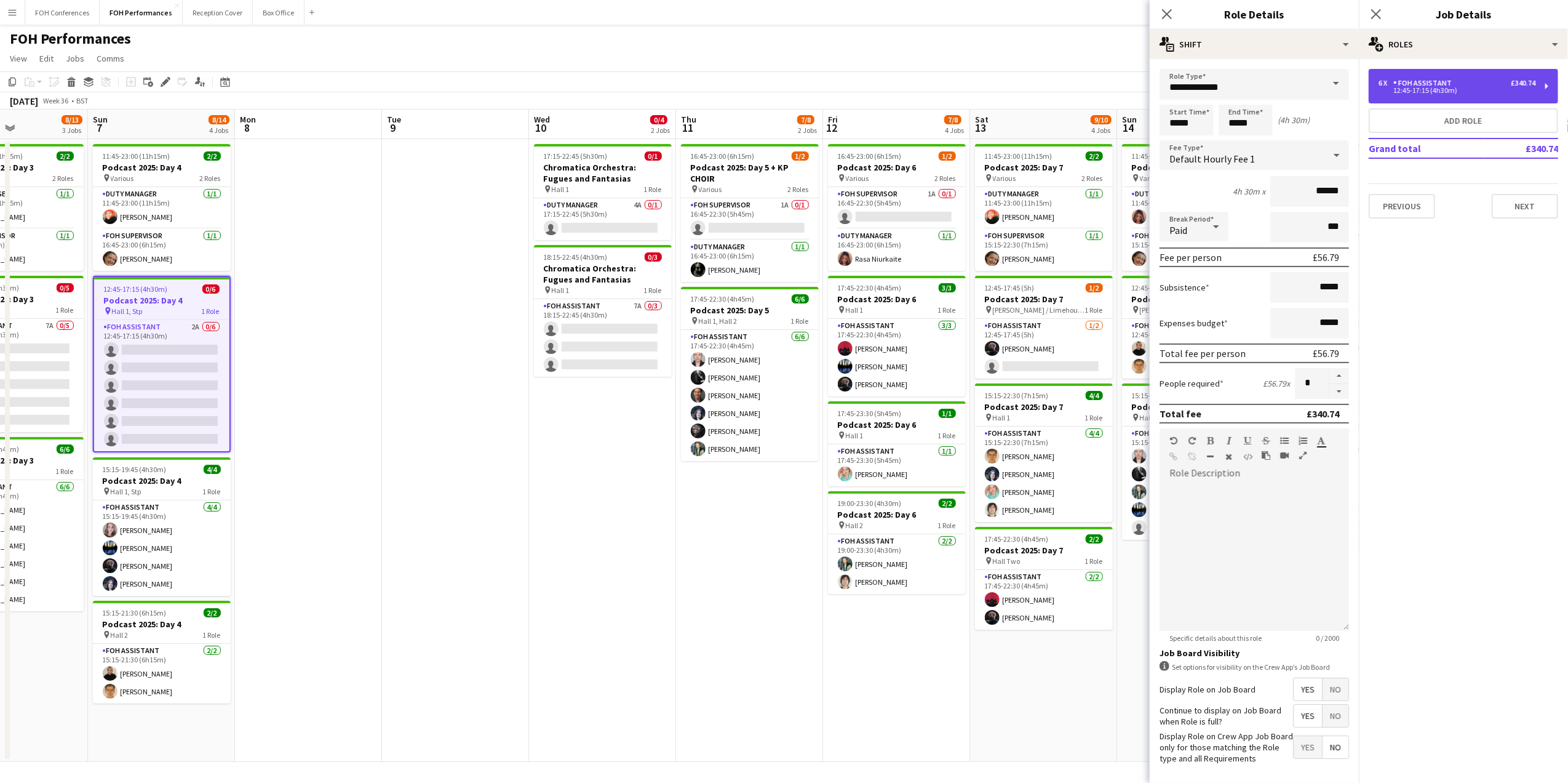
click at [1533, 89] on div "12:45-17:15 (4h30m)" at bounding box center [1457, 91] width 157 height 6
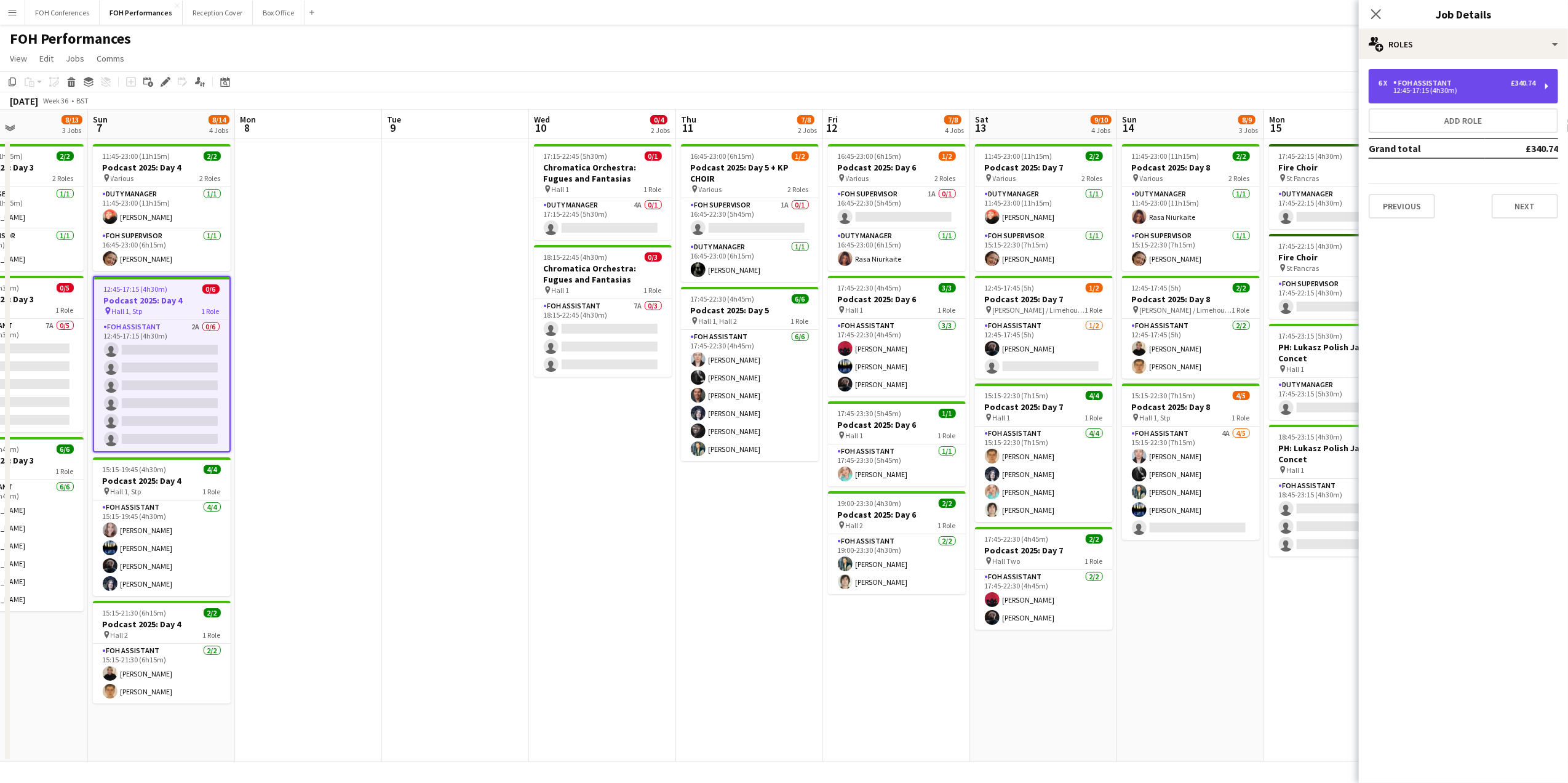
click at [1525, 86] on div "£340.74" at bounding box center [1523, 83] width 24 height 9
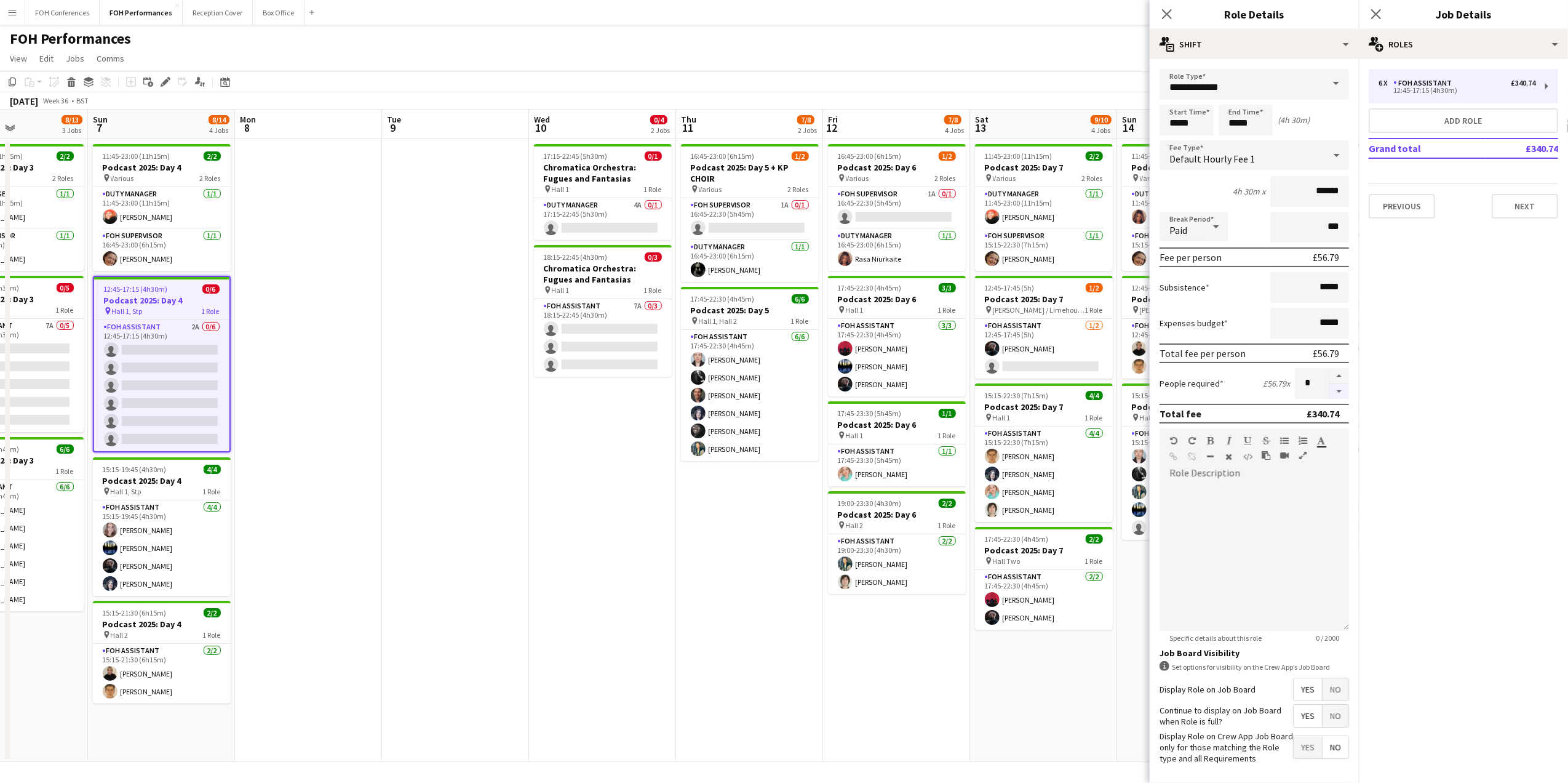
click at [1329, 385] on button "button" at bounding box center [1339, 391] width 20 height 15
type input "*"
click at [1090, 64] on app-page-menu "View Day view expanded Day view collapsed Month view Date picker Jump to [DATE]…" at bounding box center [784, 60] width 1568 height 24
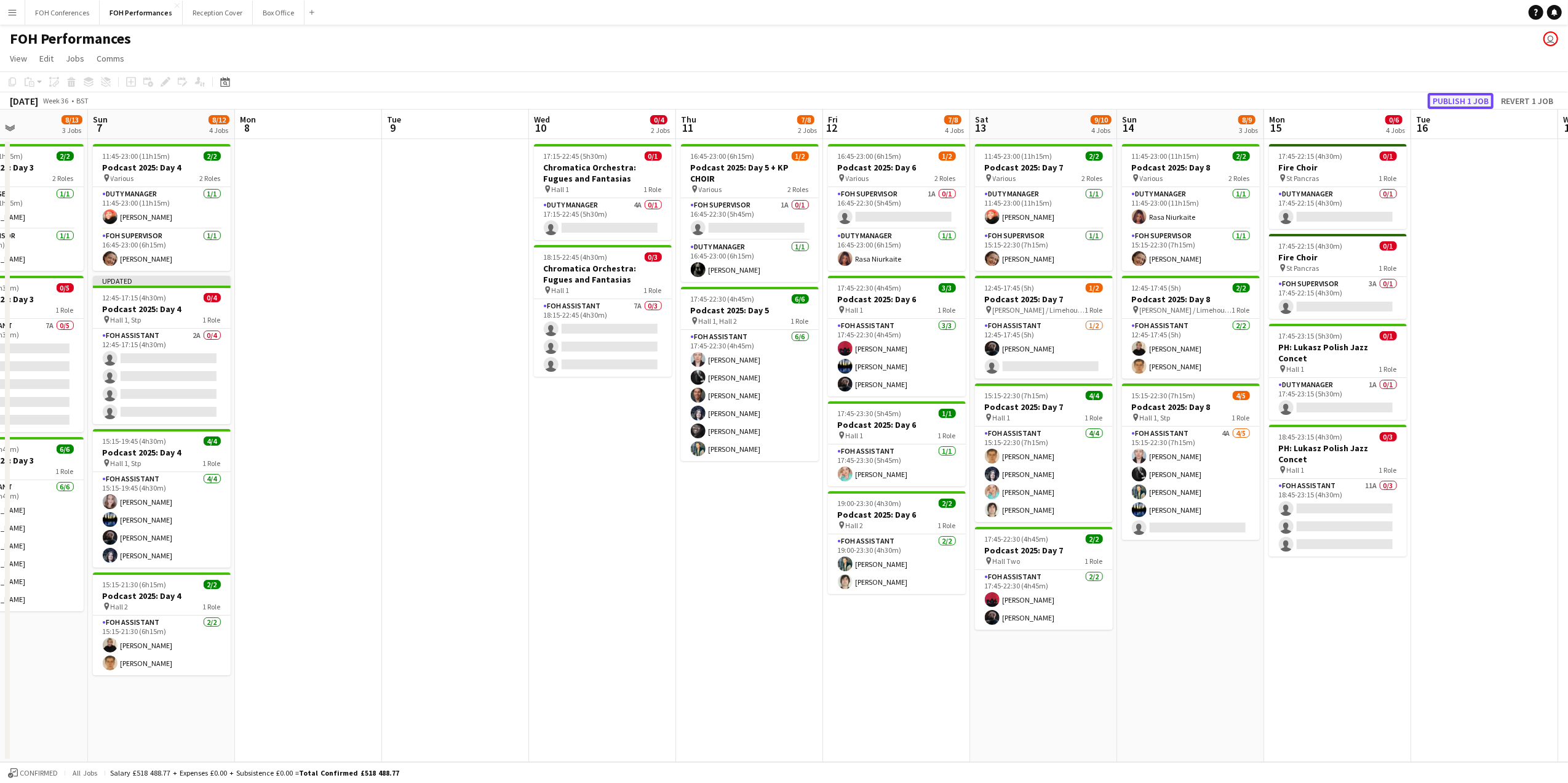
click at [1455, 99] on button "Publish 1 job" at bounding box center [1460, 101] width 66 height 16
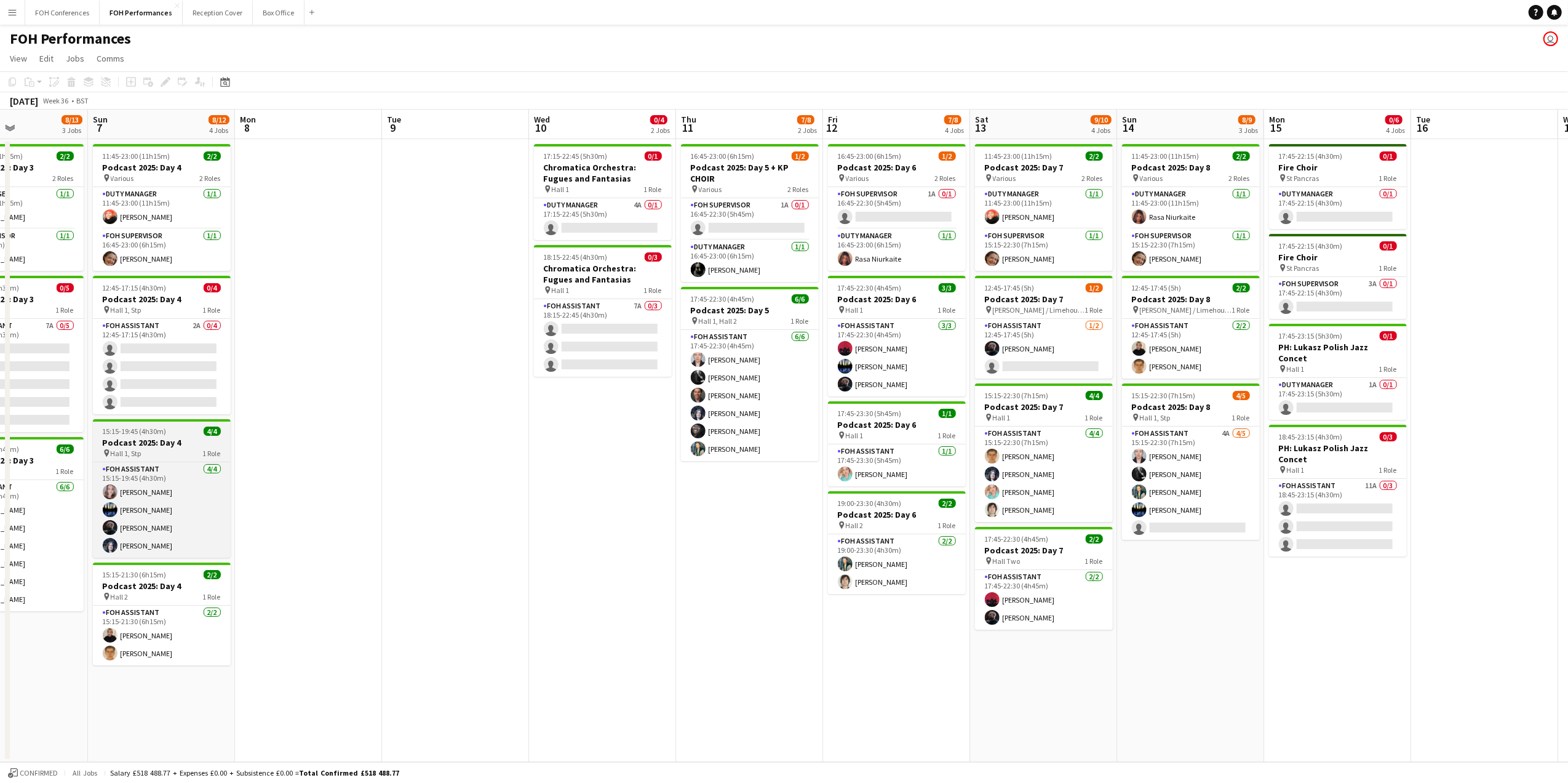
click at [165, 441] on h3 "Podcast 2025: Day 4" at bounding box center [162, 442] width 137 height 11
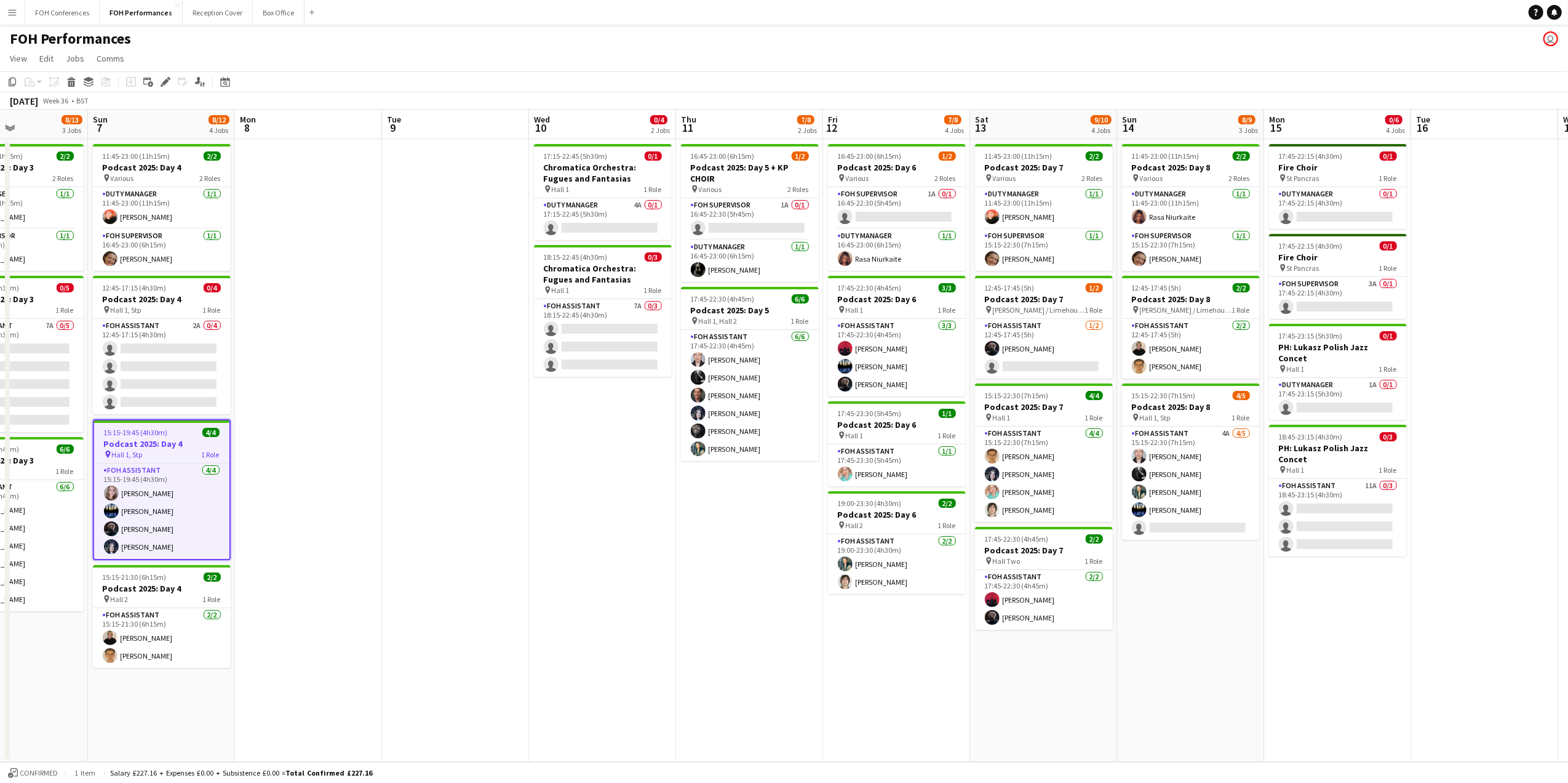
click at [129, 454] on span "Hall 1, Stp" at bounding box center [127, 454] width 31 height 9
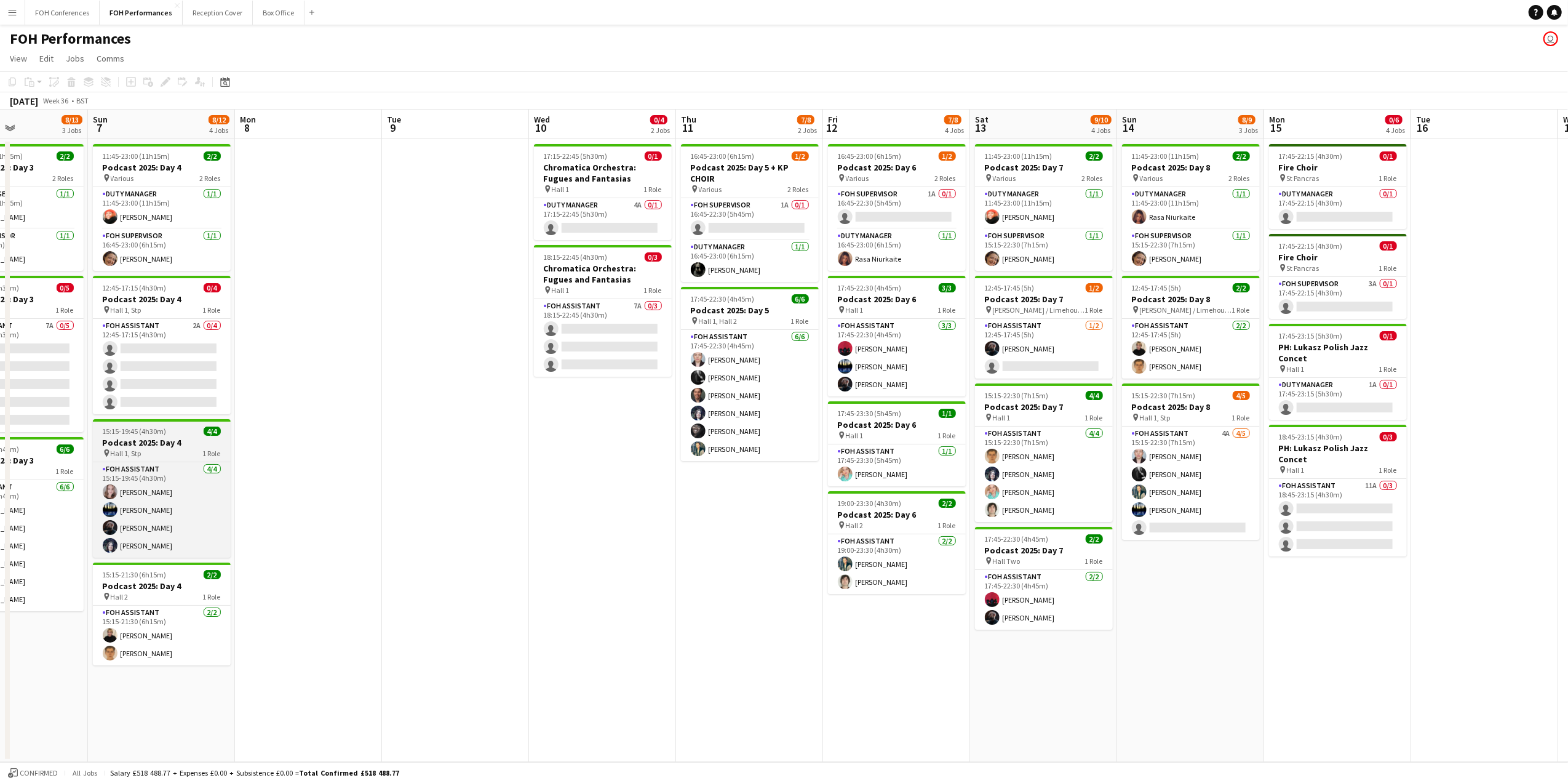
click at [138, 446] on h3 "Podcast 2025: Day 4" at bounding box center [162, 442] width 137 height 11
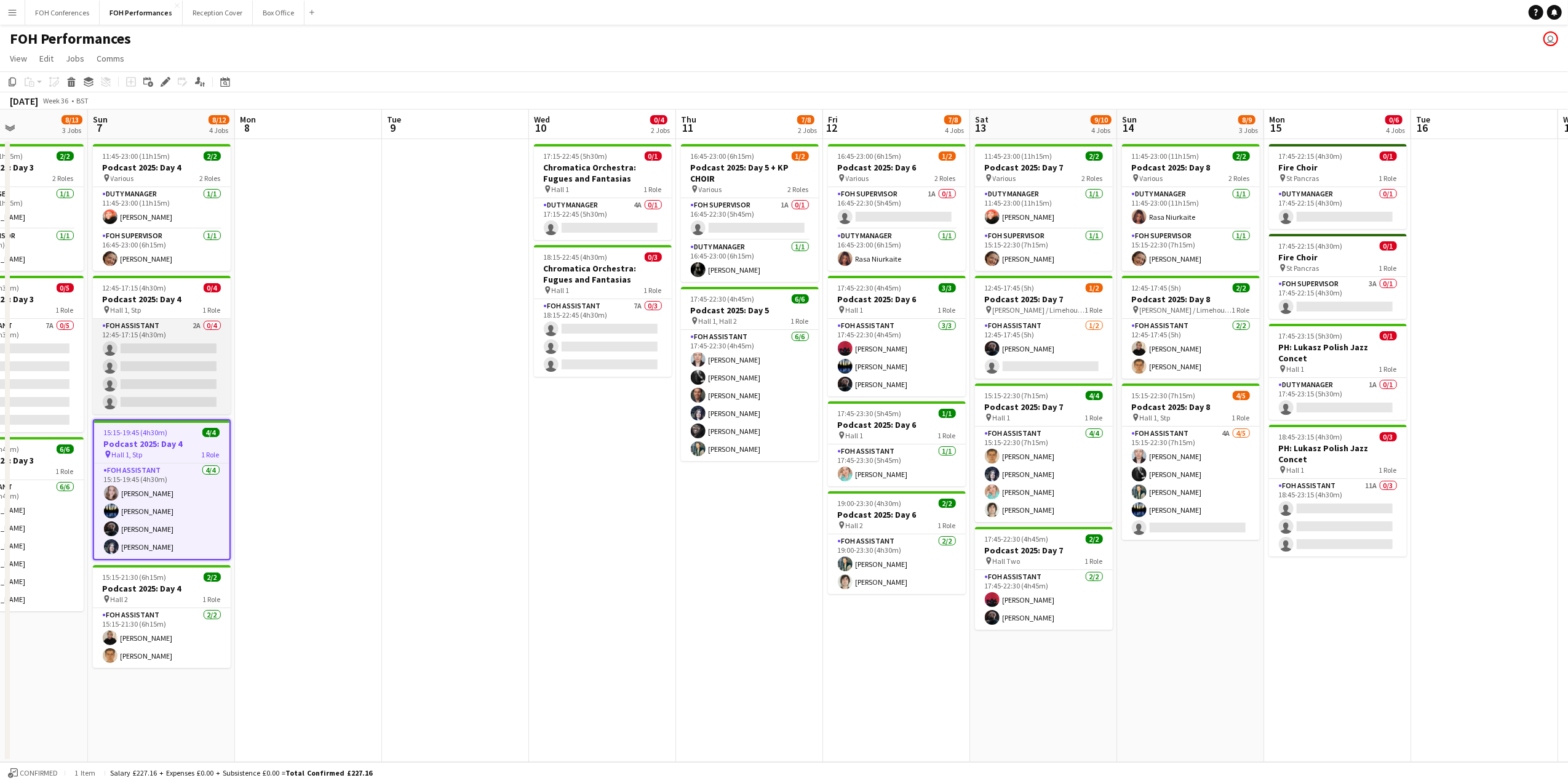
click at [137, 348] on app-card-role "FOH Assistant 2A 0/4 12:45-17:15 (4h30m) single-neutral-actions single-neutral-…" at bounding box center [162, 366] width 137 height 96
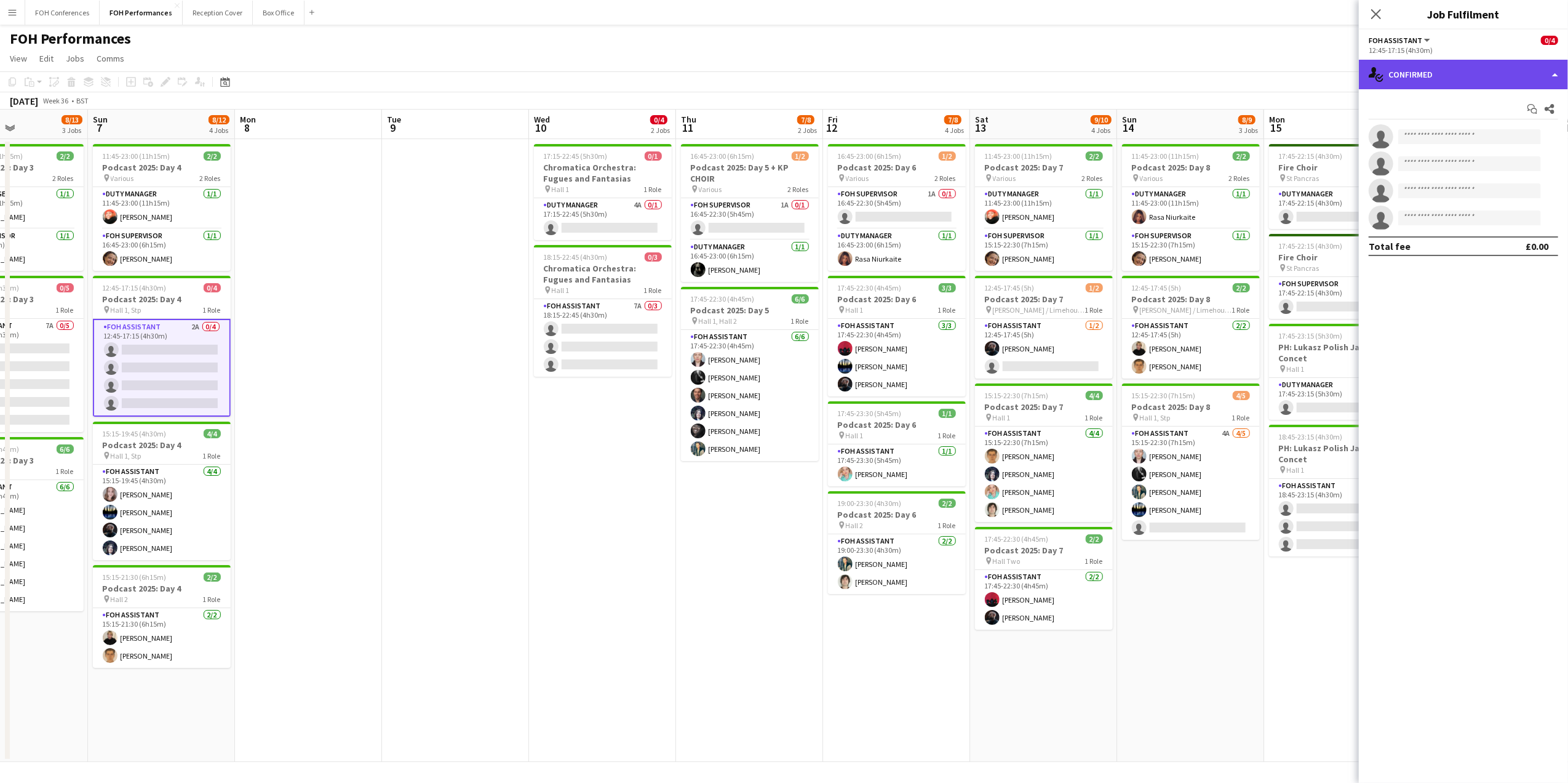
click at [1435, 70] on div "single-neutral-actions-check-2 Confirmed" at bounding box center [1463, 74] width 209 height 29
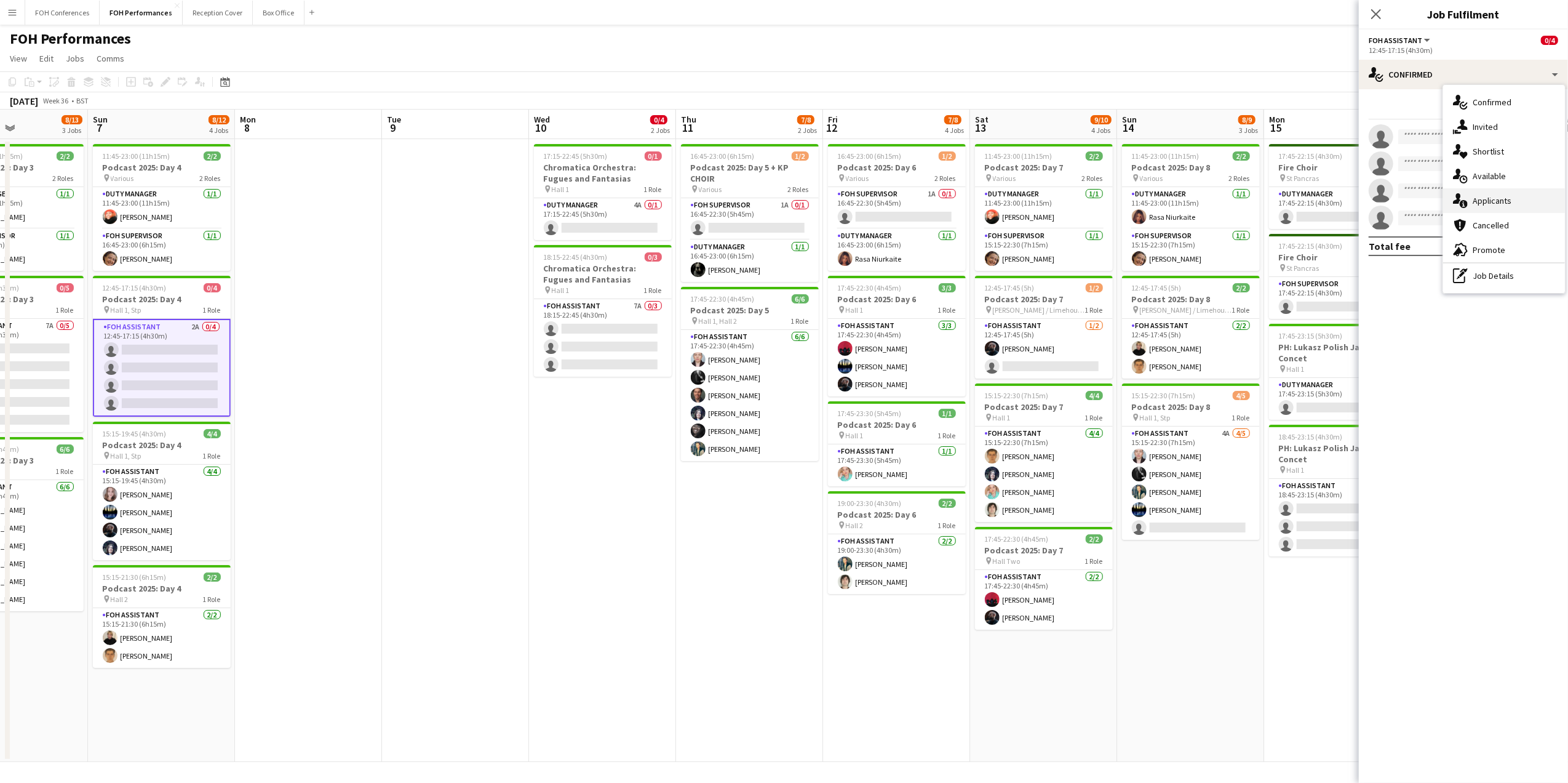
click at [1489, 190] on div "single-neutral-actions-information Applicants" at bounding box center [1504, 200] width 122 height 24
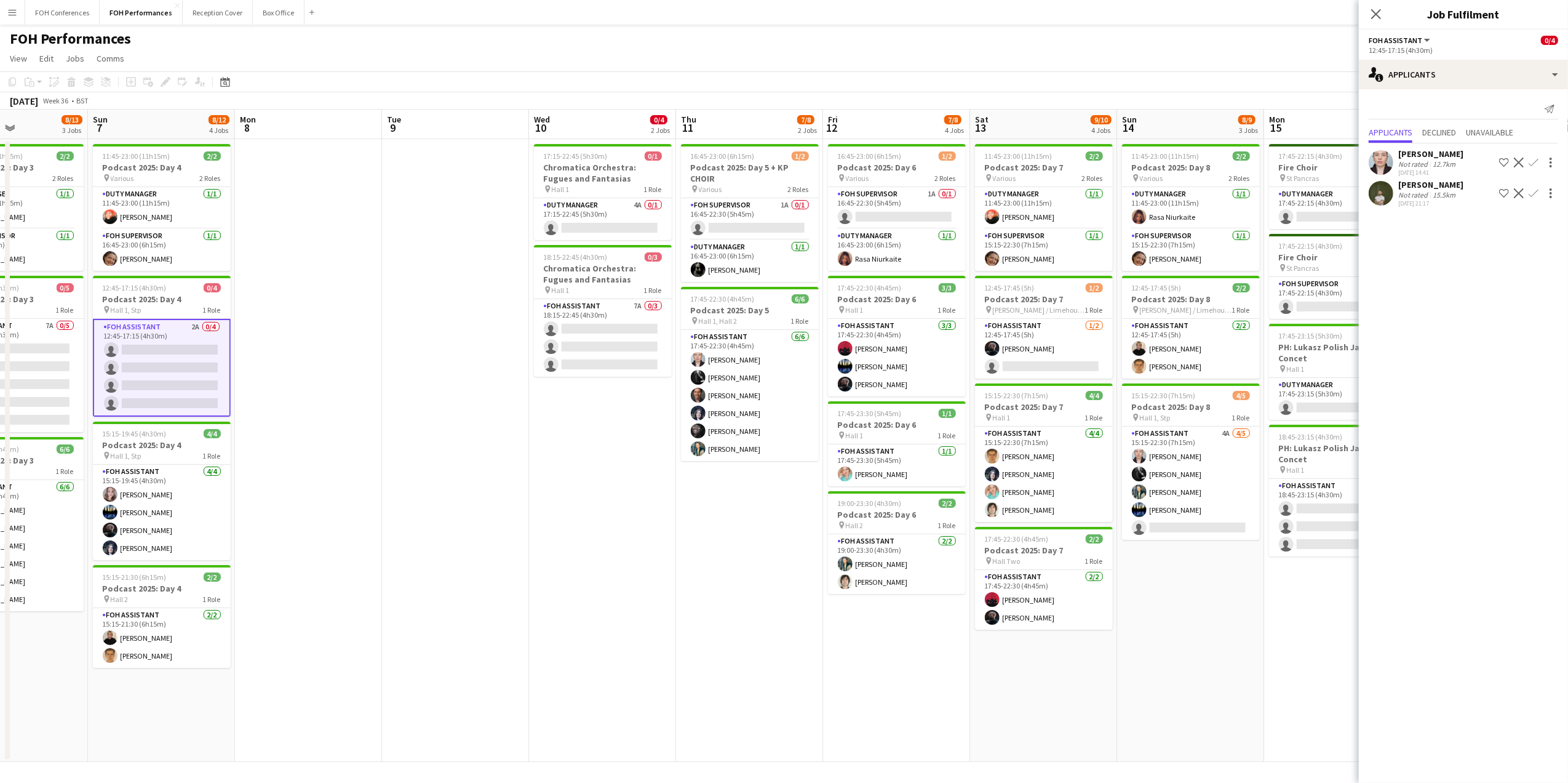
click at [1085, 40] on div "FOH Performances user" at bounding box center [784, 36] width 1568 height 24
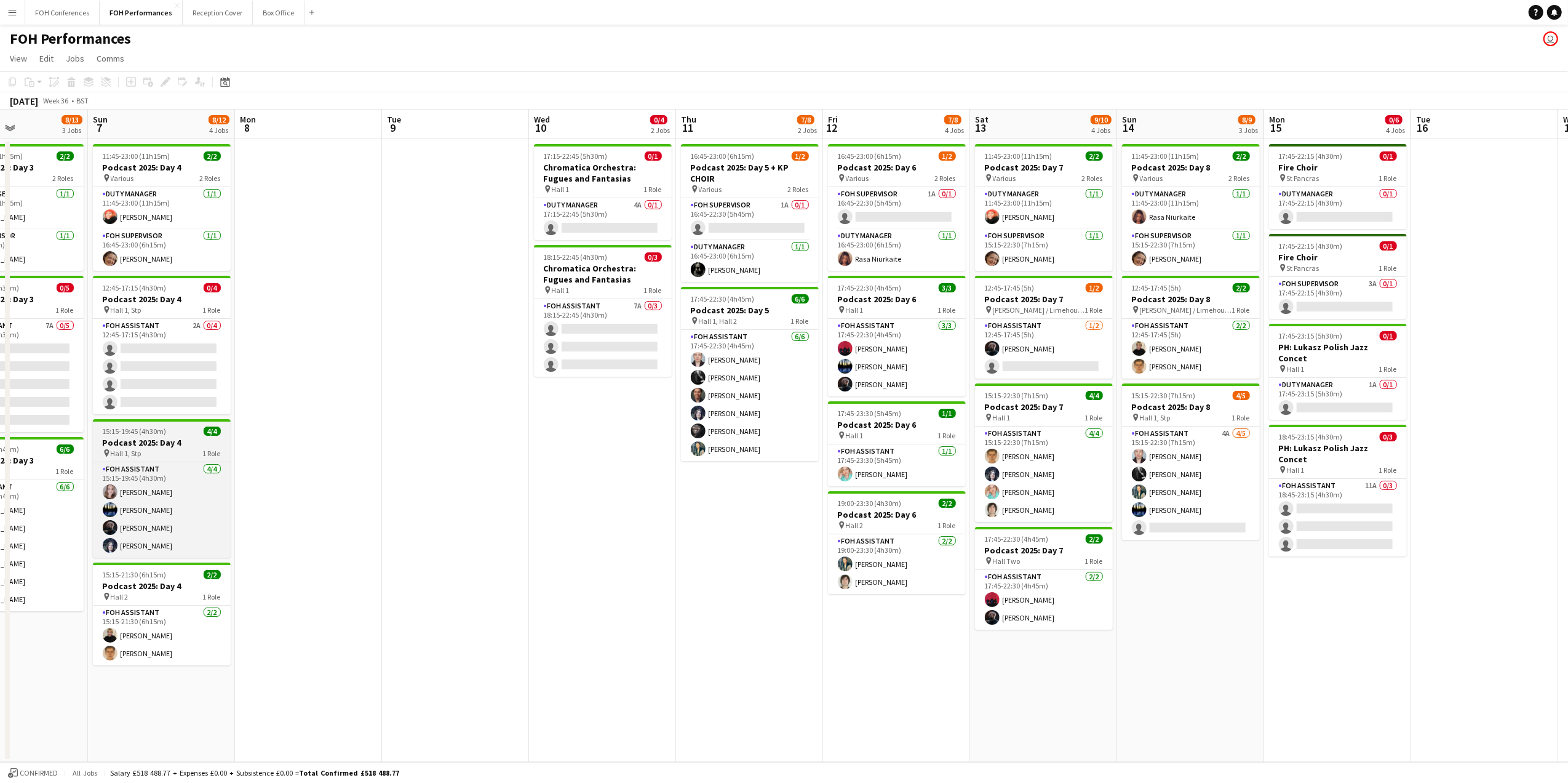
click at [154, 446] on h3 "Podcast 2025: Day 4" at bounding box center [162, 442] width 137 height 11
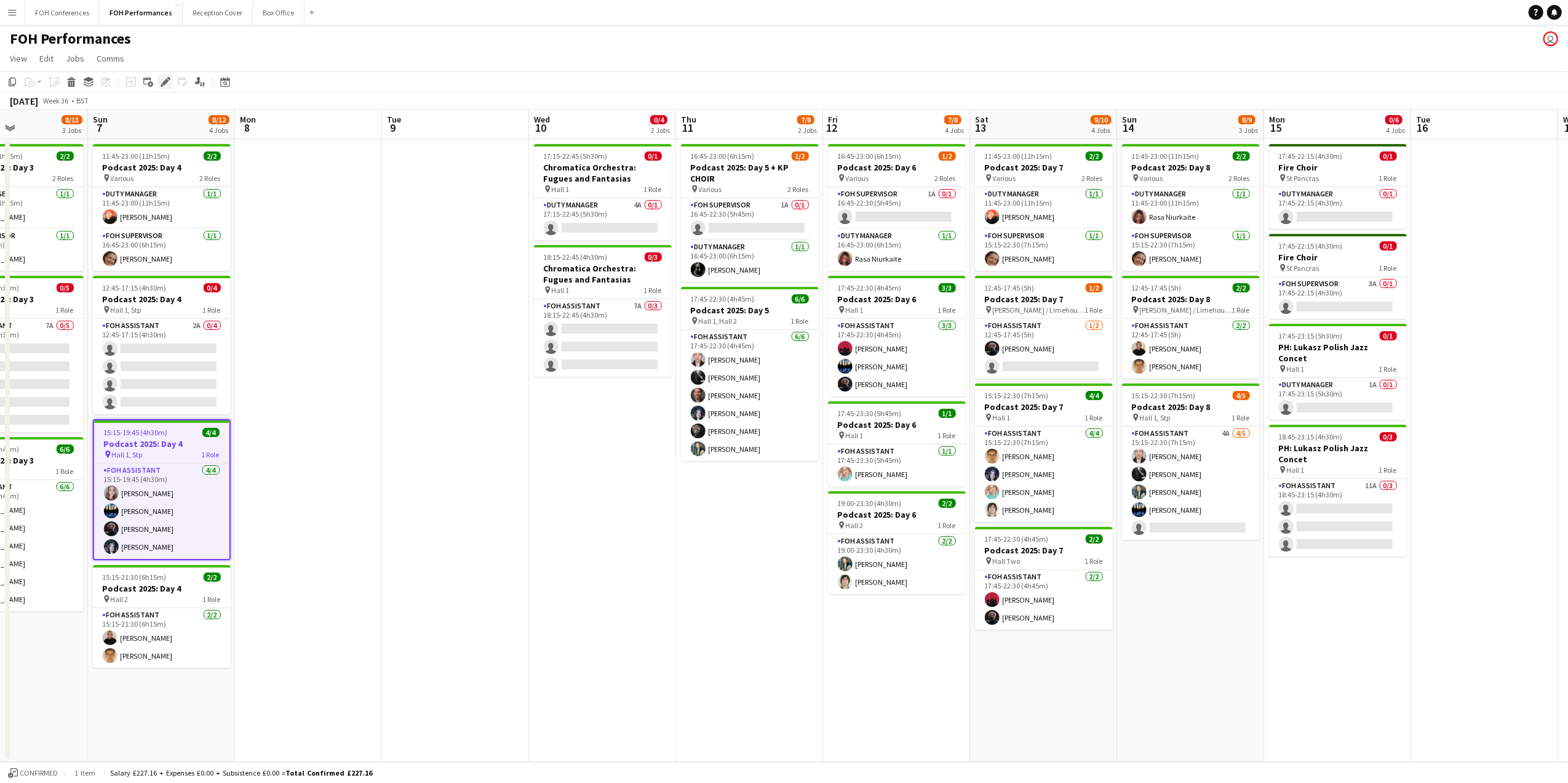
click at [168, 82] on icon "Edit" at bounding box center [165, 81] width 9 height 9
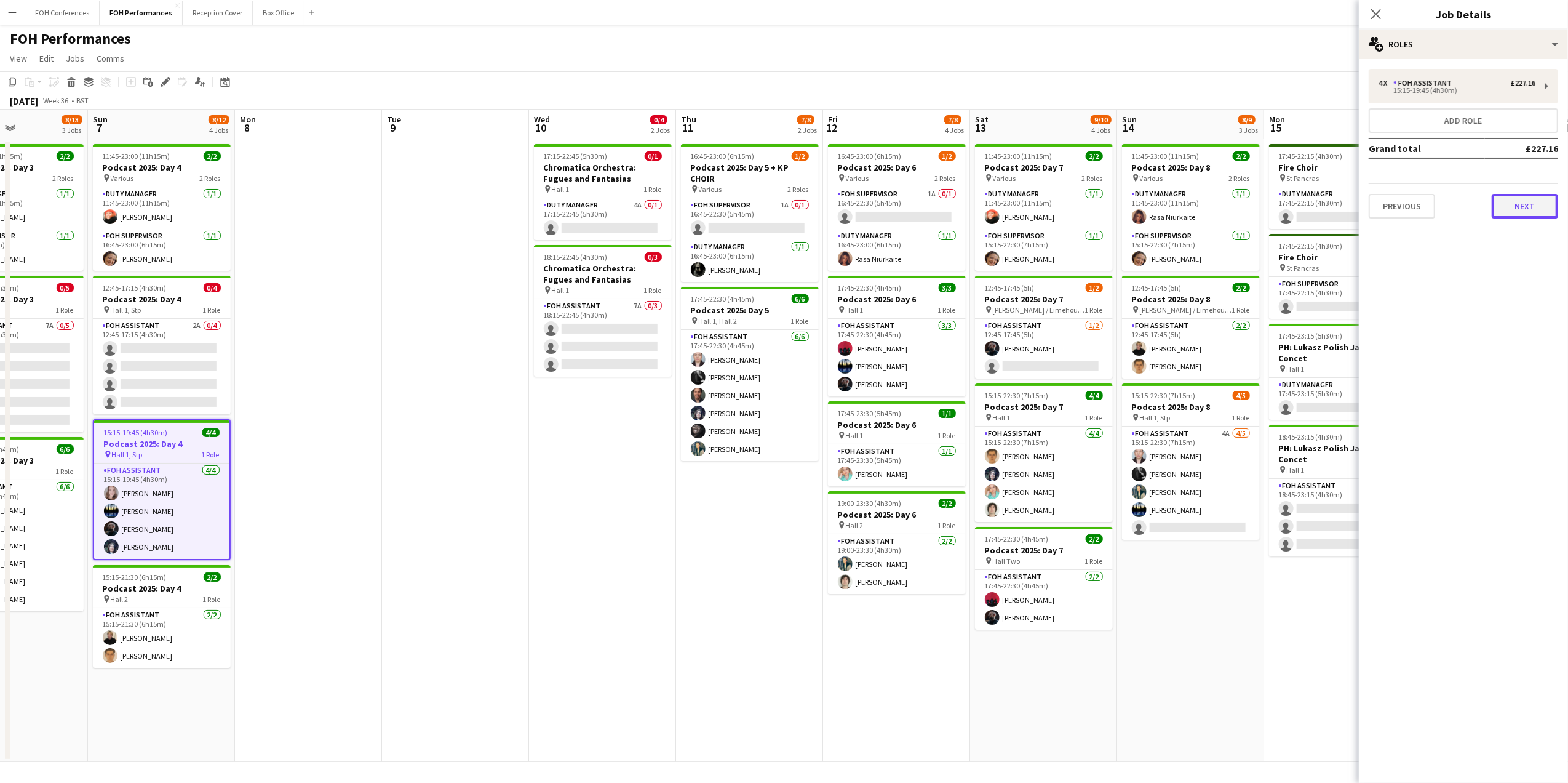
click at [1536, 205] on button "Next" at bounding box center [1525, 205] width 66 height 24
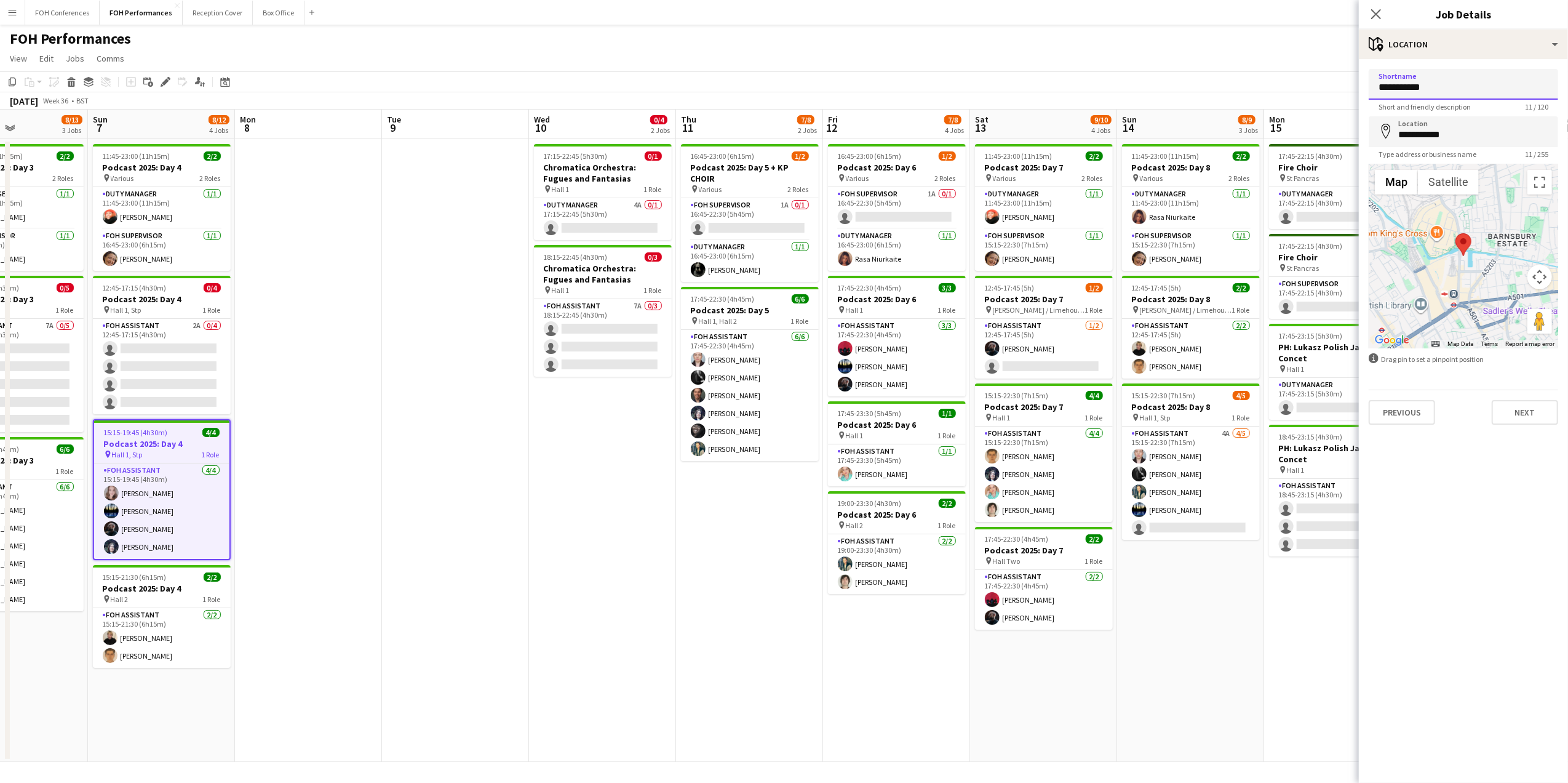
click at [1395, 93] on input "**********" at bounding box center [1464, 84] width 190 height 31
type input "**********"
click at [1322, 35] on div "FOH Performances user" at bounding box center [784, 36] width 1568 height 24
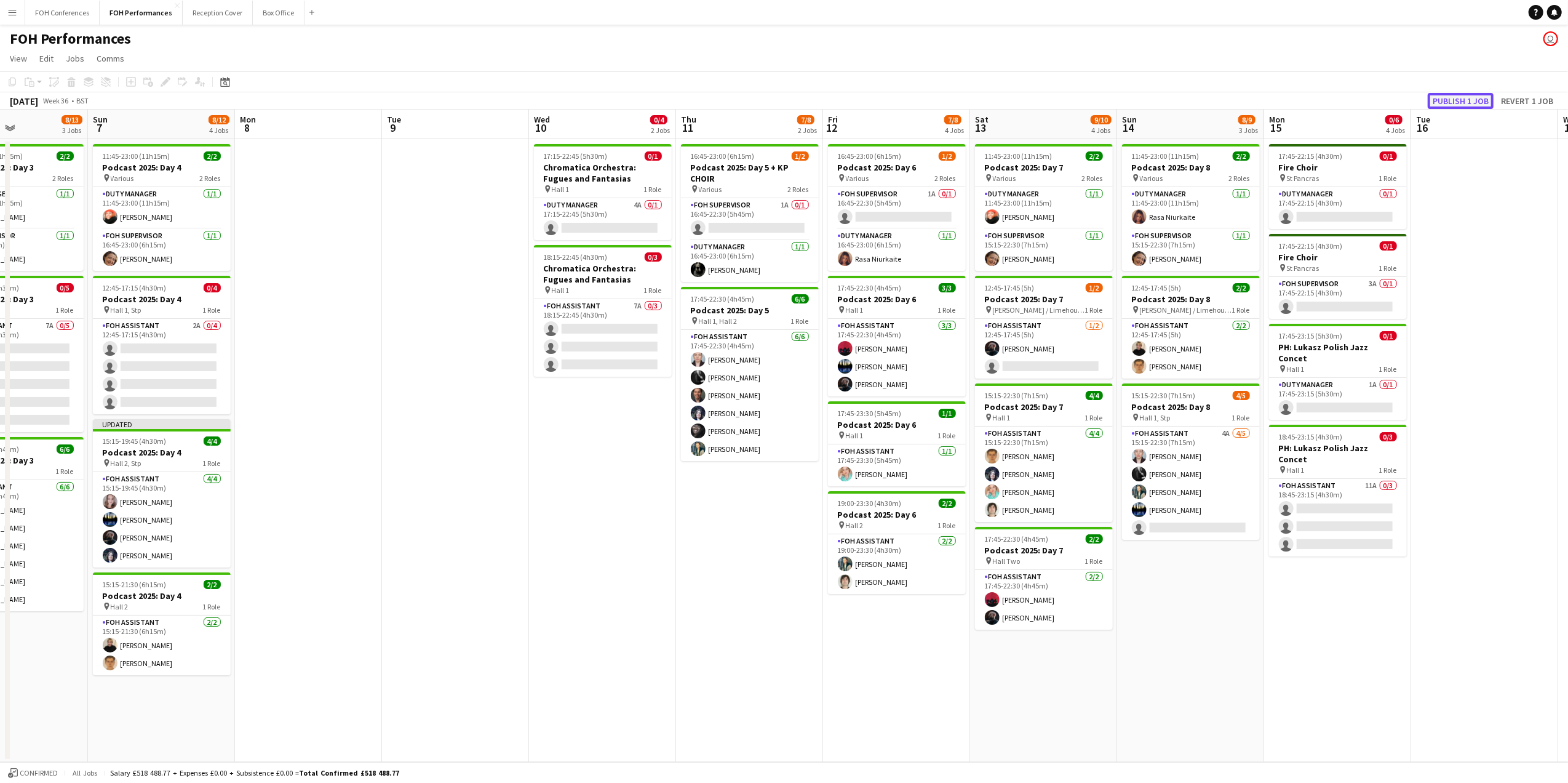
click at [1467, 101] on button "Publish 1 job" at bounding box center [1460, 101] width 66 height 16
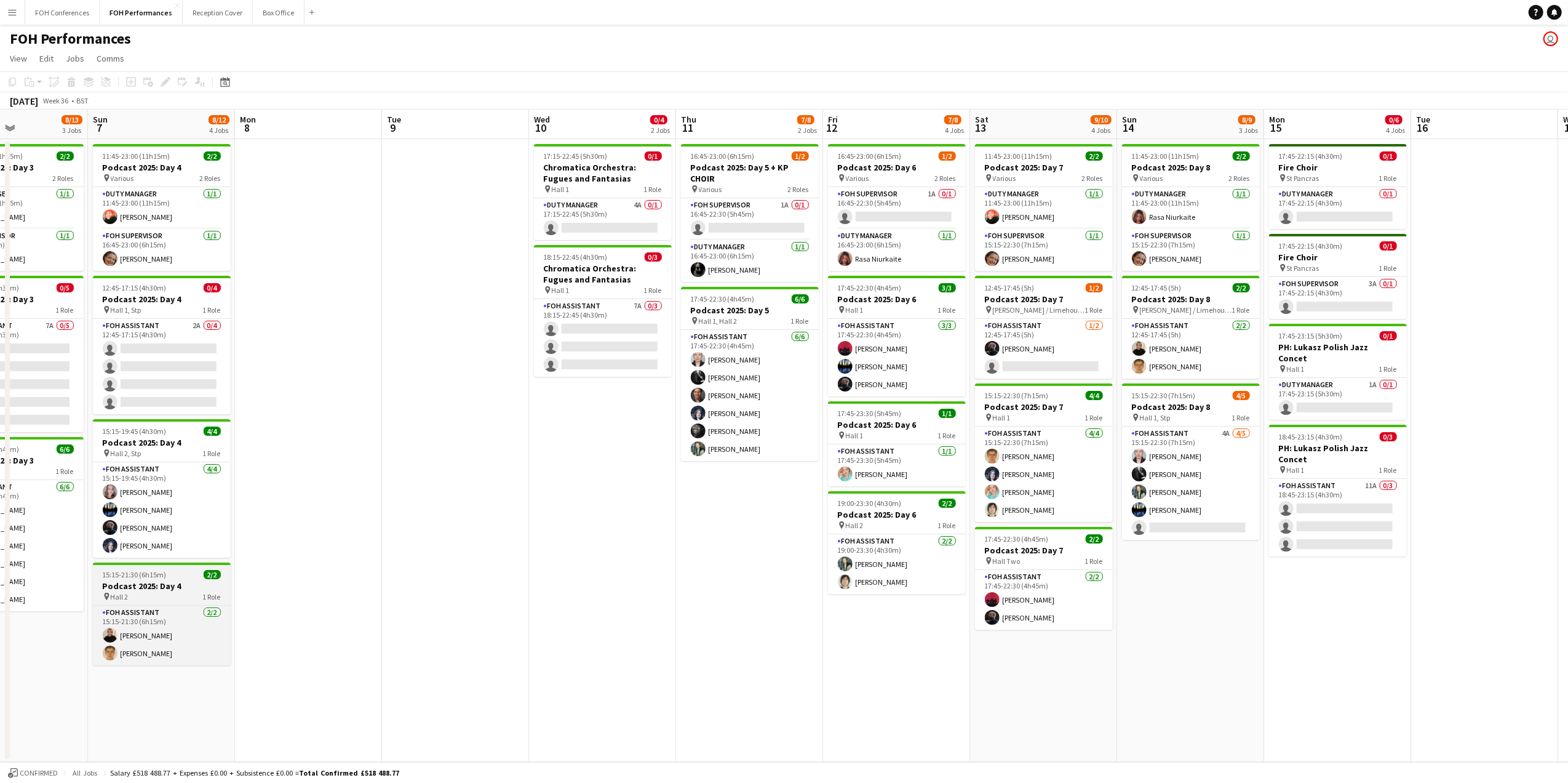
click at [141, 585] on h3 "Podcast 2025: Day 4" at bounding box center [162, 585] width 137 height 11
click at [165, 91] on app-toolbar "Copy Paste Paste Ctrl+V Paste with crew Ctrl+Shift+V Paste linked Job [GEOGRAPH…" at bounding box center [784, 81] width 1568 height 21
click at [227, 26] on div "FOH Performances user" at bounding box center [784, 36] width 1568 height 24
click at [201, 60] on app-page-menu "View Day view expanded Day view collapsed Month view Date picker Jump to [DATE]…" at bounding box center [784, 60] width 1568 height 24
click at [296, 72] on app-toolbar "Copy Paste Paste Ctrl+V Paste with crew Ctrl+Shift+V Paste linked Job [GEOGRAPH…" at bounding box center [784, 81] width 1568 height 21
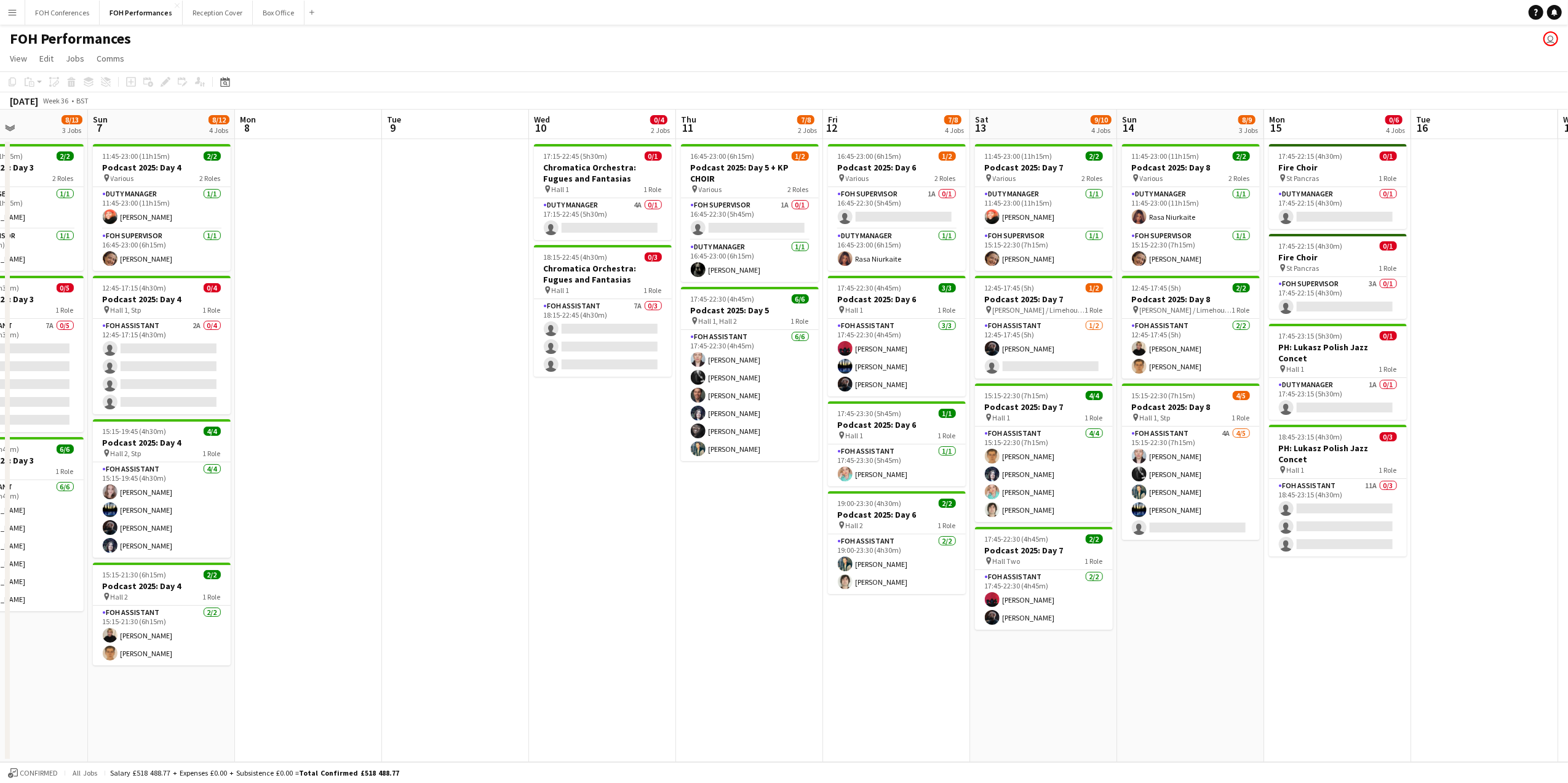
click at [210, 60] on app-page-menu "View Day view expanded Day view collapsed Month view Date picker Jump to [DATE]…" at bounding box center [784, 60] width 1568 height 24
click at [156, 433] on span "15:15-19:45 (4h30m)" at bounding box center [134, 431] width 64 height 9
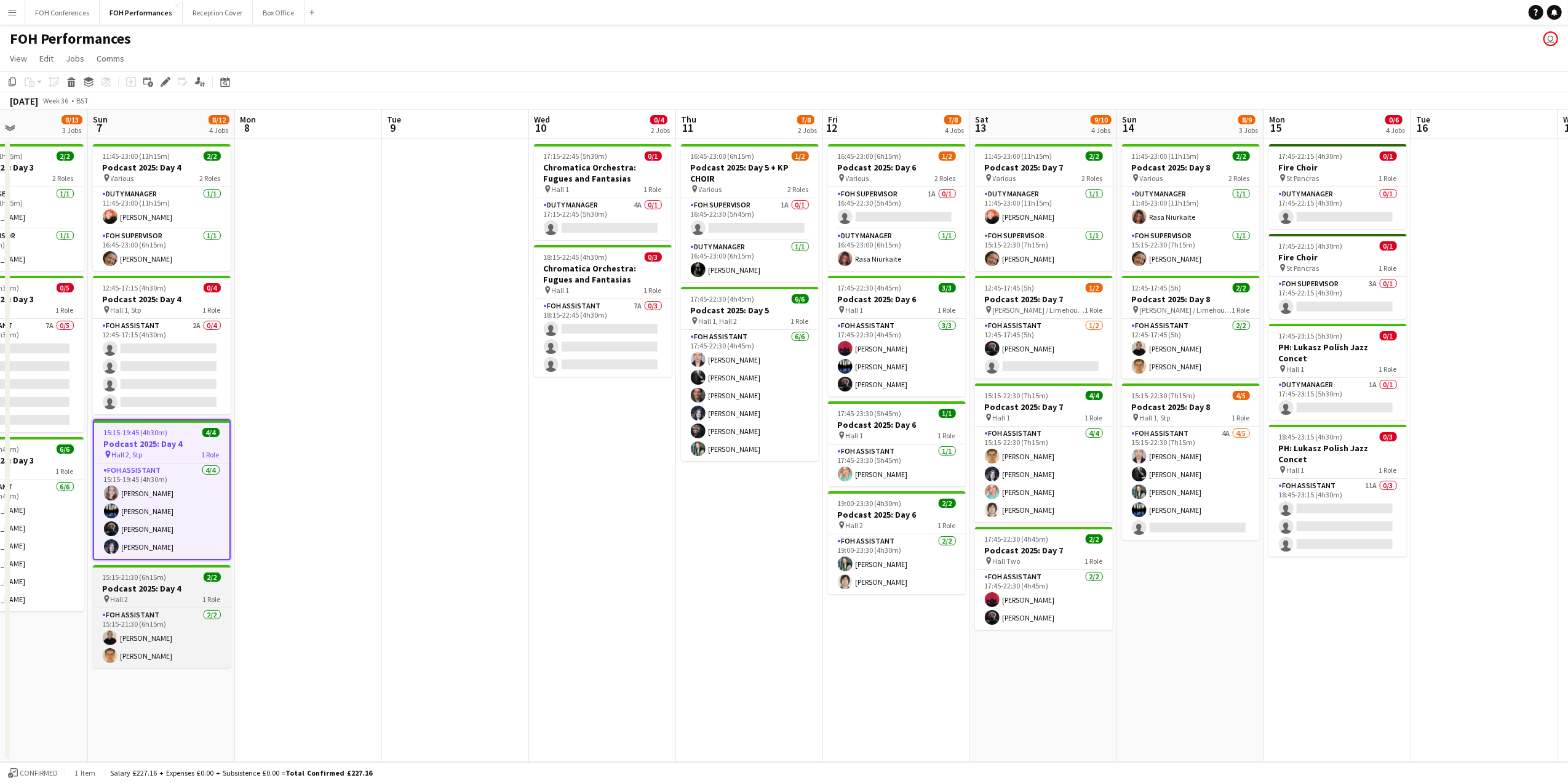
click at [143, 589] on h3 "Podcast 2025: Day 4" at bounding box center [162, 588] width 137 height 11
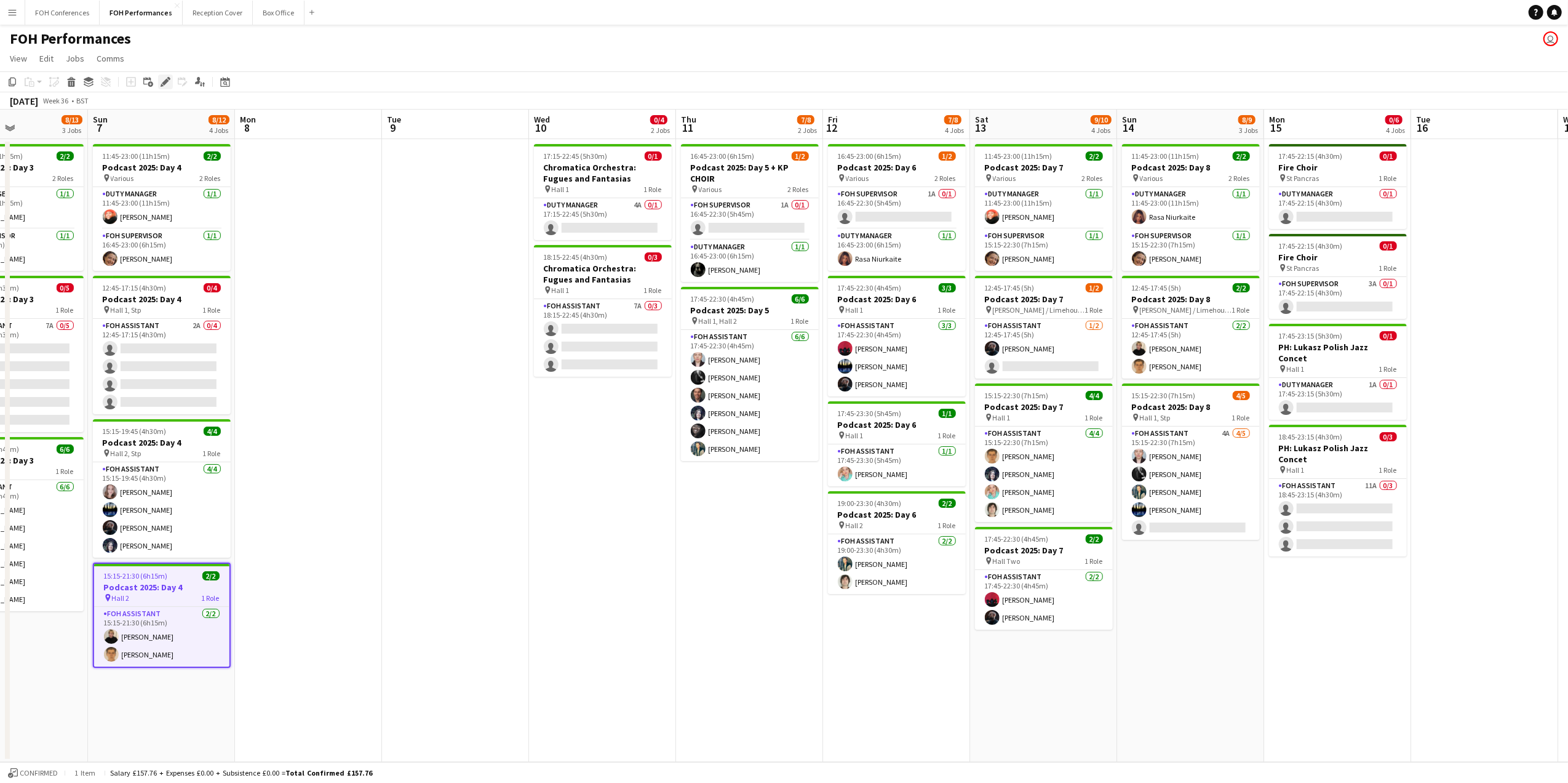
click at [171, 75] on div "Edit" at bounding box center [165, 81] width 15 height 15
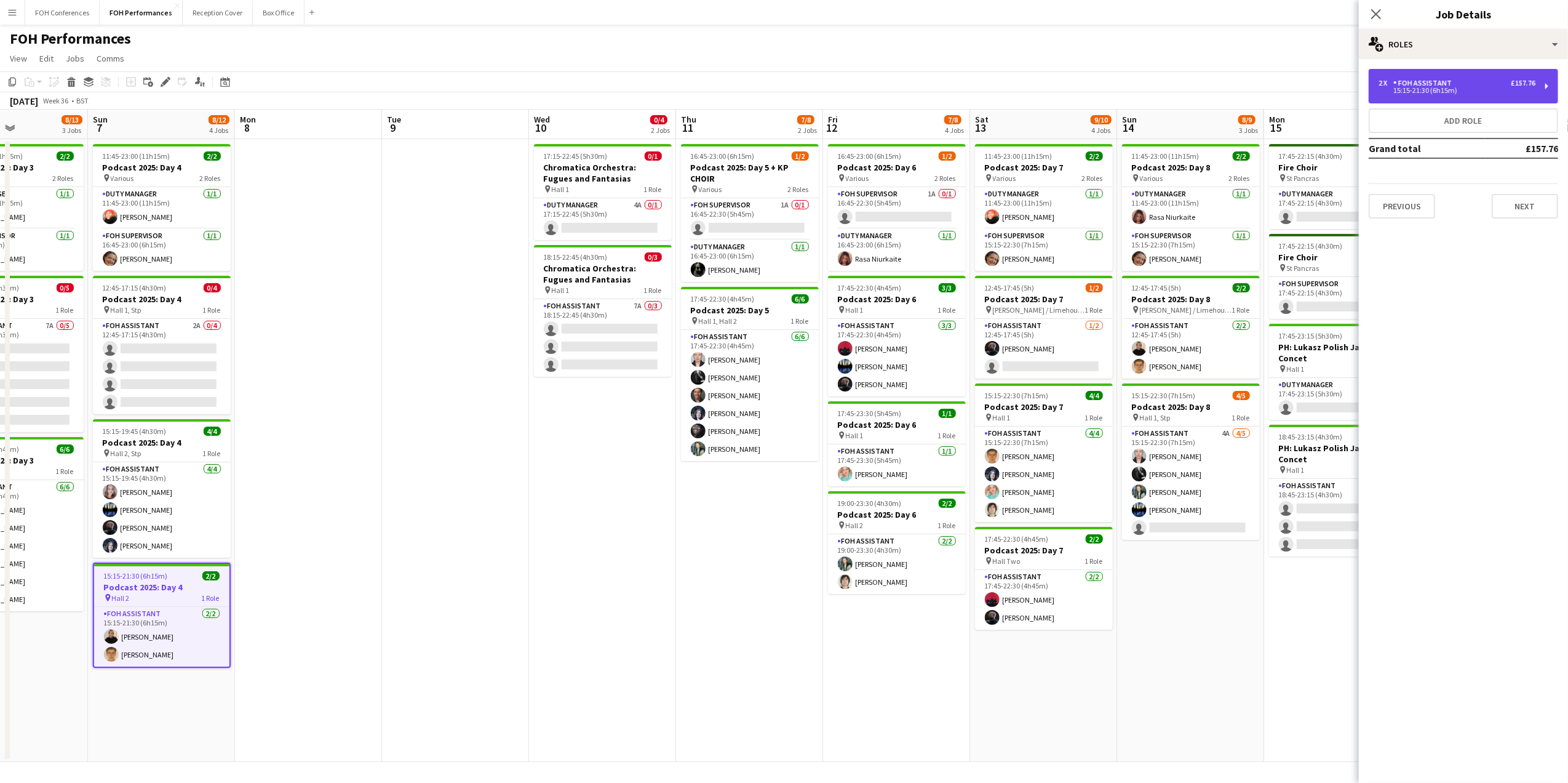
click at [1529, 86] on div "£157.76" at bounding box center [1523, 83] width 24 height 9
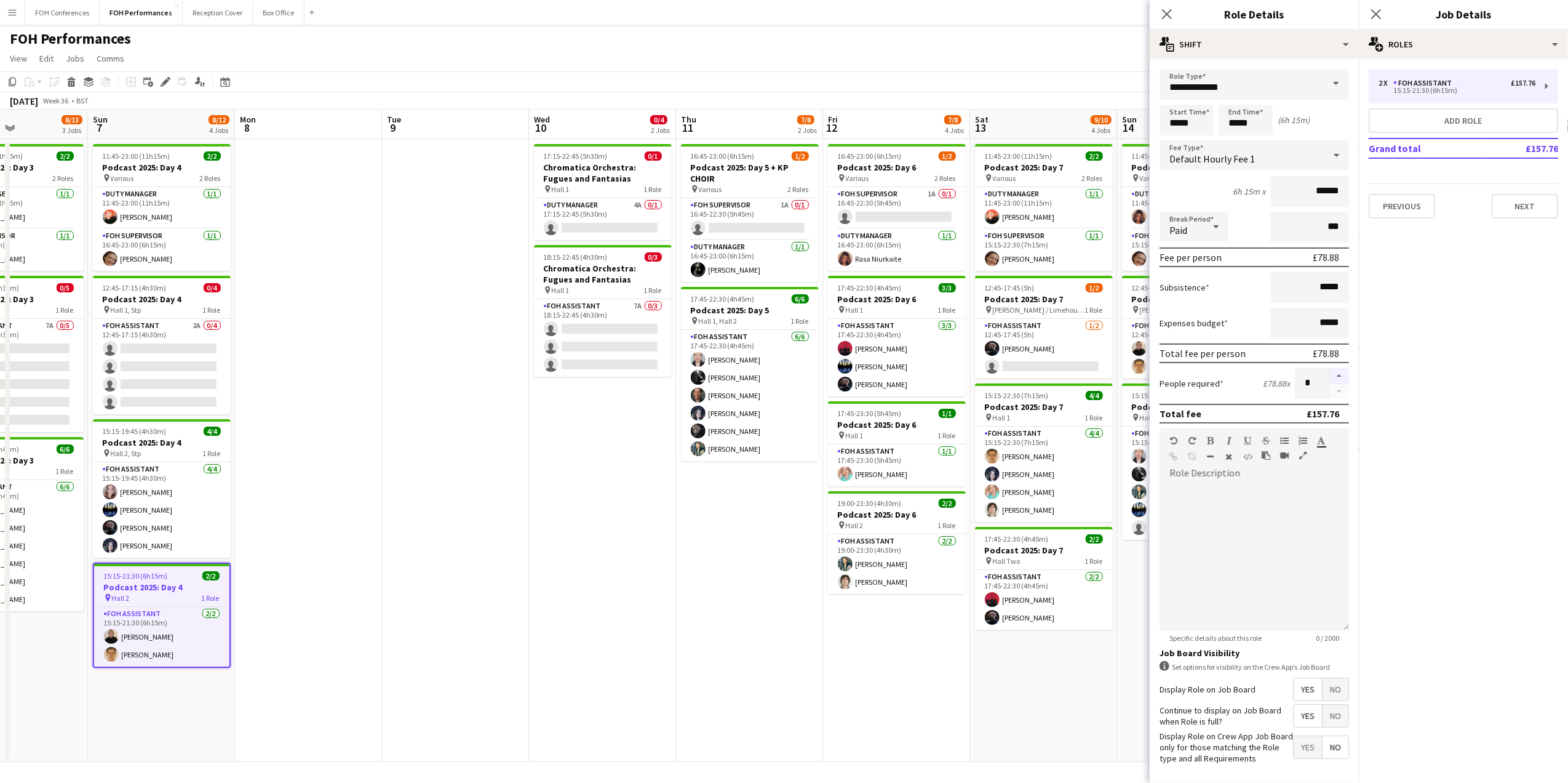
click at [1329, 368] on button "button" at bounding box center [1339, 376] width 20 height 16
type input "*"
click at [1532, 205] on button "Next" at bounding box center [1525, 205] width 66 height 24
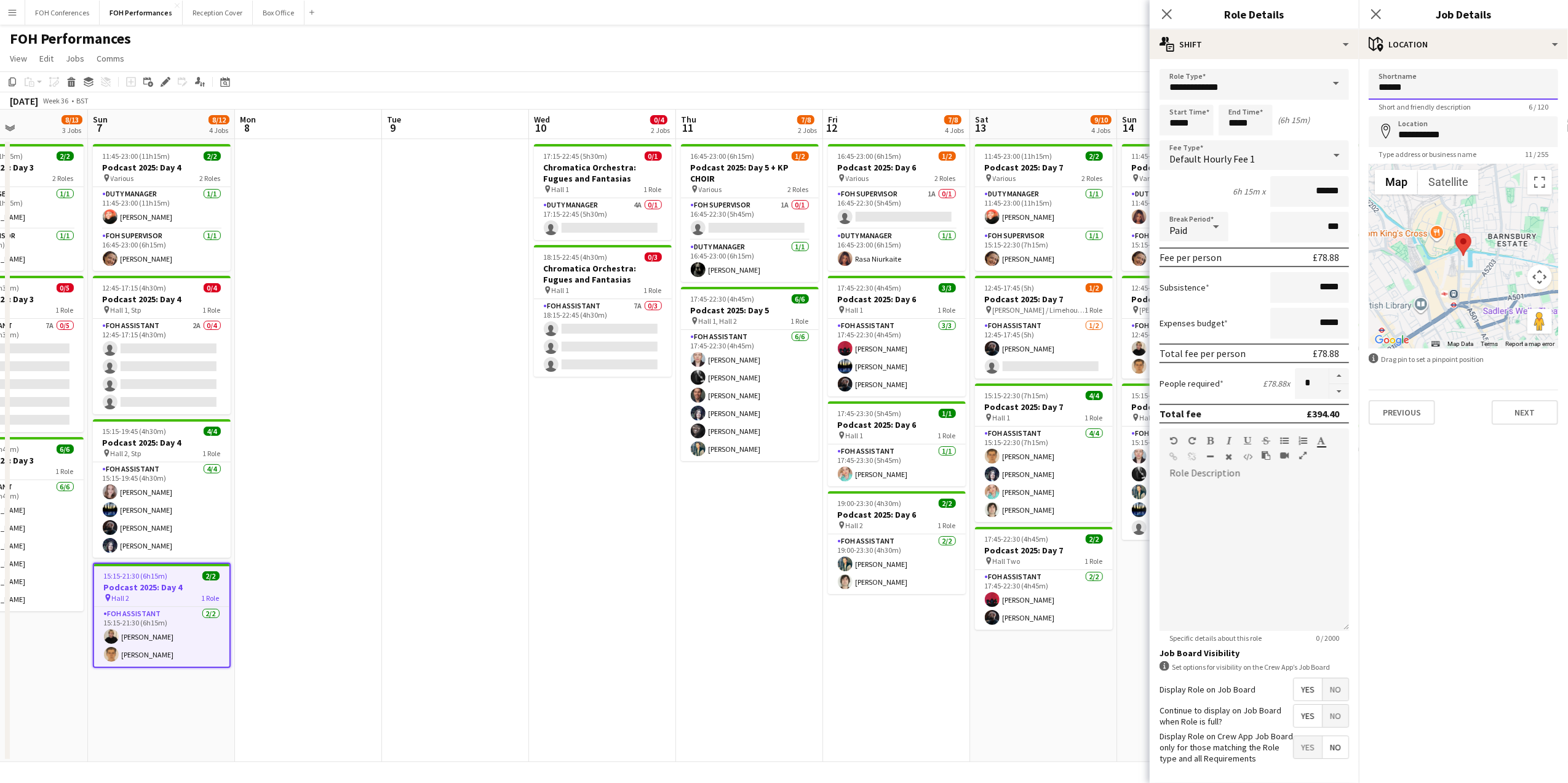
click at [1433, 82] on input "******" at bounding box center [1464, 84] width 190 height 31
type input "******"
click at [1127, 60] on app-page-menu "View Day view expanded Day view collapsed Month view Date picker Jump to [DATE]…" at bounding box center [784, 60] width 1568 height 24
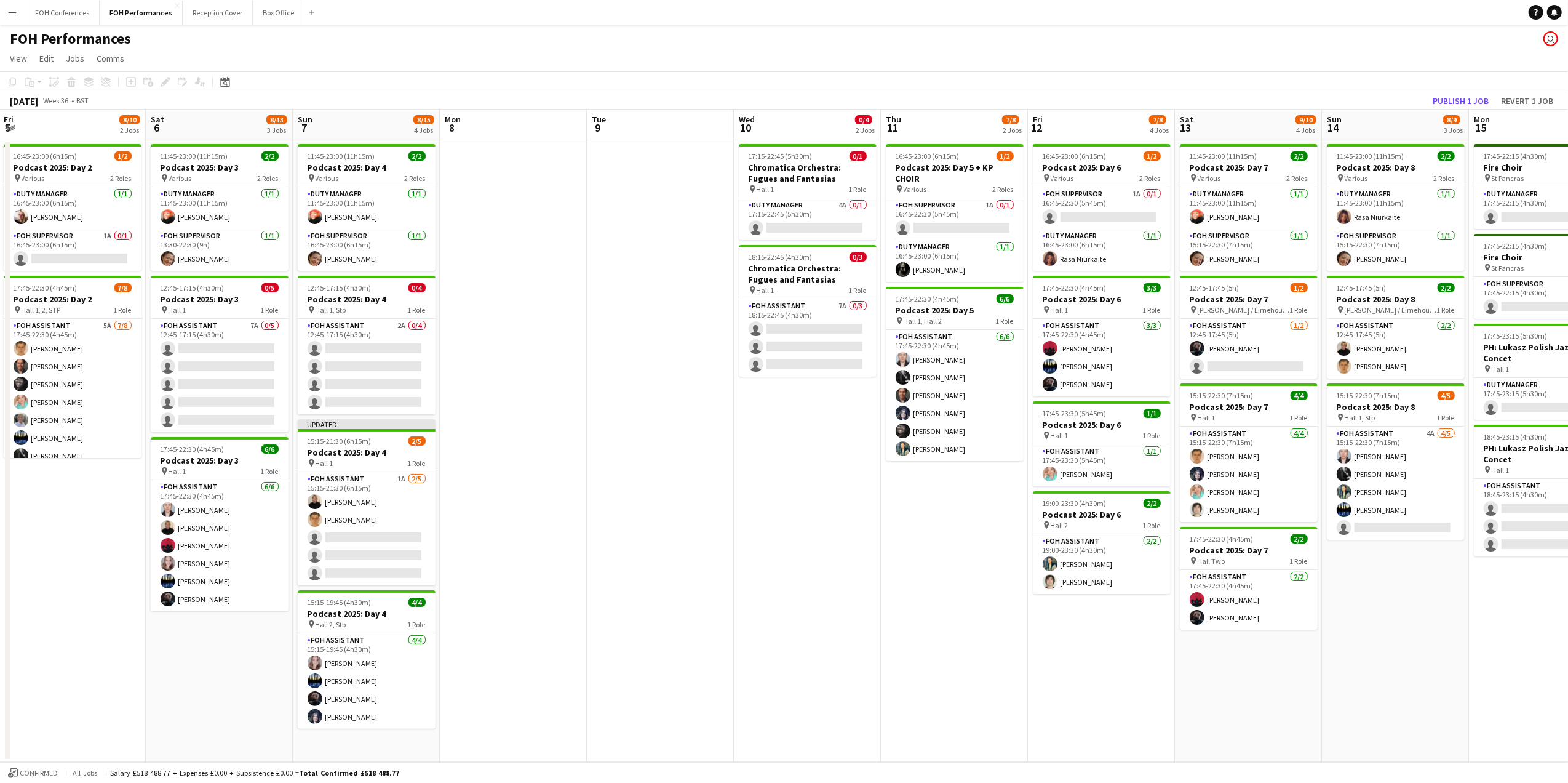
scroll to position [0, 291]
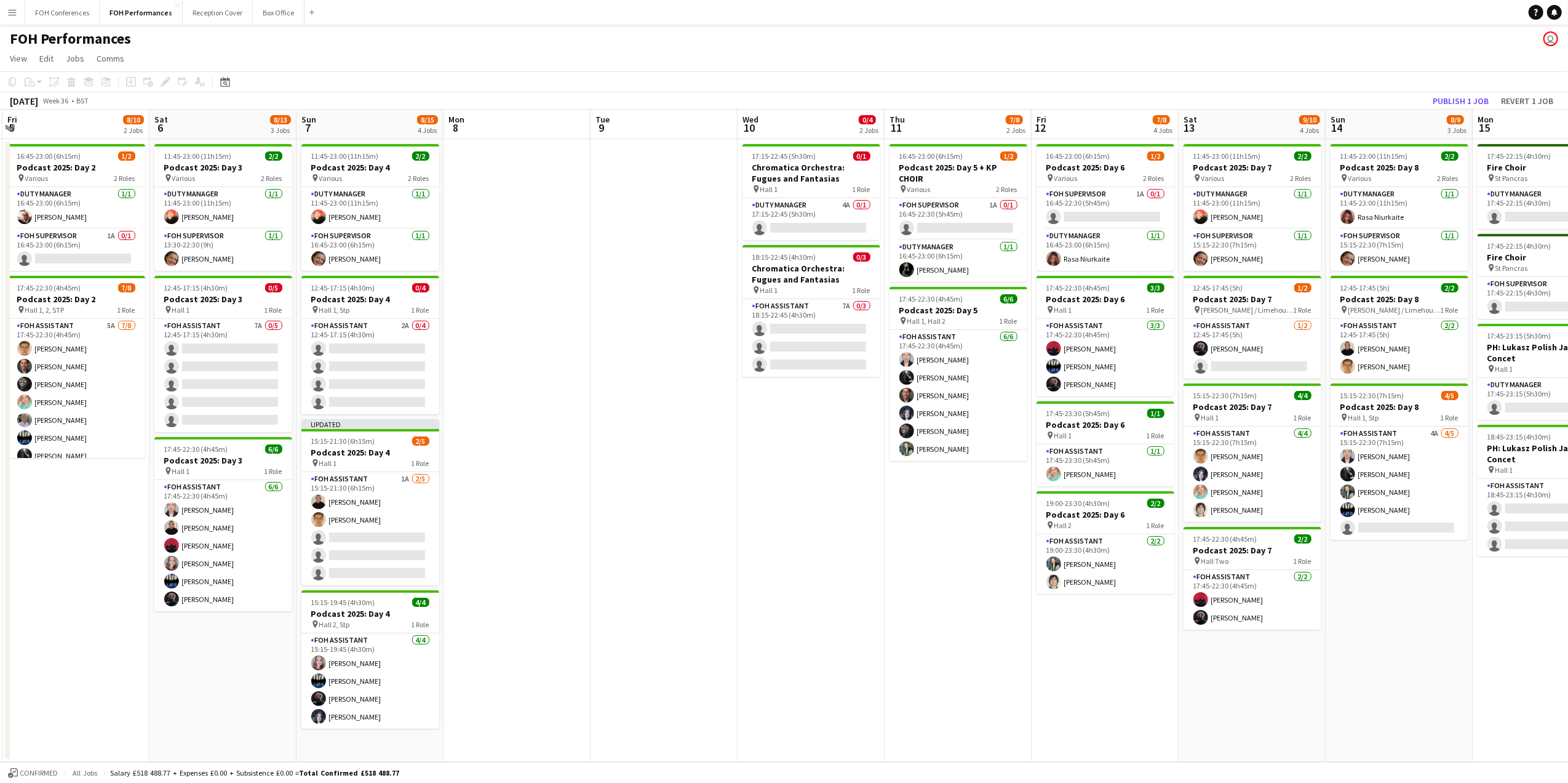
drag, startPoint x: 124, startPoint y: 117, endPoint x: 333, endPoint y: 168, distance: 215.1
click at [333, 168] on app-calendar-viewport "Wed 3 Thu 4 7/8 2 Jobs Fri 5 8/10 2 Jobs Sat 6 8/13 3 Jobs Sun 7 8/15 4 Jobs Mo…" at bounding box center [784, 435] width 1568 height 652
click at [377, 663] on app-card-role "FOH Assistant [DATE] 15:15-19:45 (4h30m) [PERSON_NAME] [PERSON_NAME] [PERSON_NA…" at bounding box center [370, 680] width 137 height 96
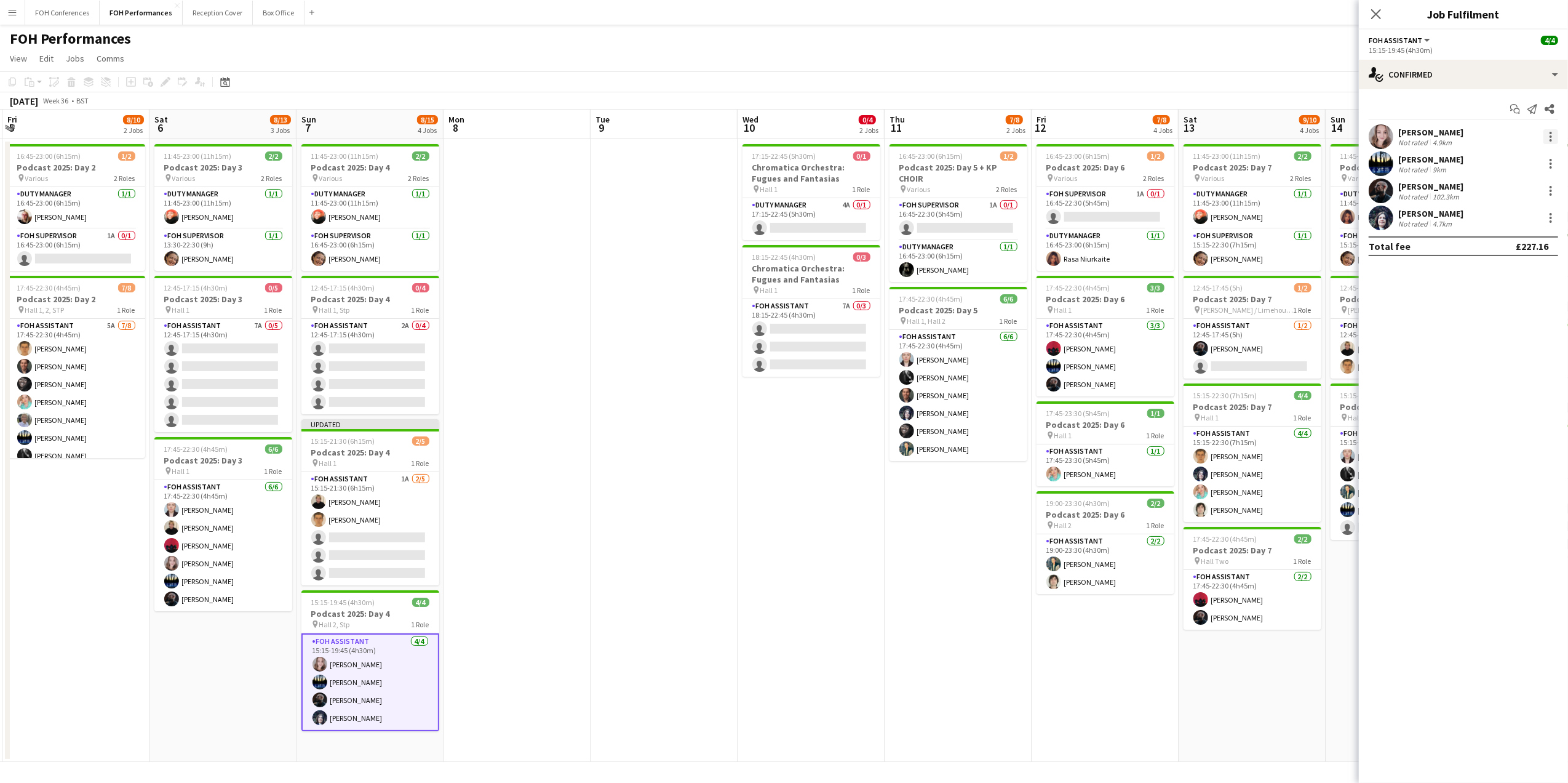
click at [1544, 136] on div at bounding box center [1551, 137] width 15 height 15
click at [1511, 280] on span "Remove" at bounding box center [1510, 277] width 77 height 11
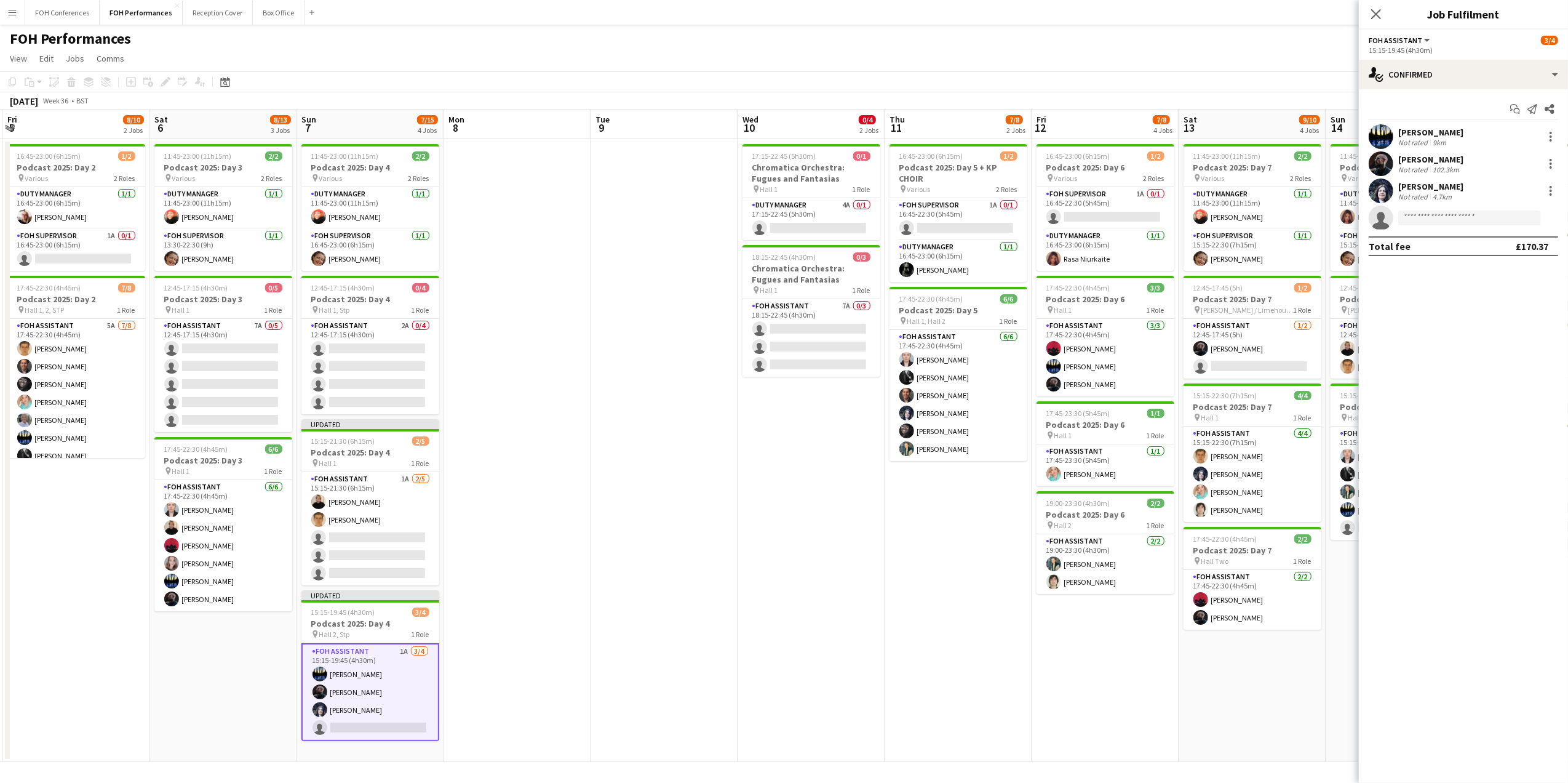
drag, startPoint x: 757, startPoint y: 60, endPoint x: 783, endPoint y: 60, distance: 26.0
click at [758, 60] on app-page-menu "View Day view expanded Day view collapsed Month view Date picker Jump to [DATE]…" at bounding box center [784, 60] width 1568 height 24
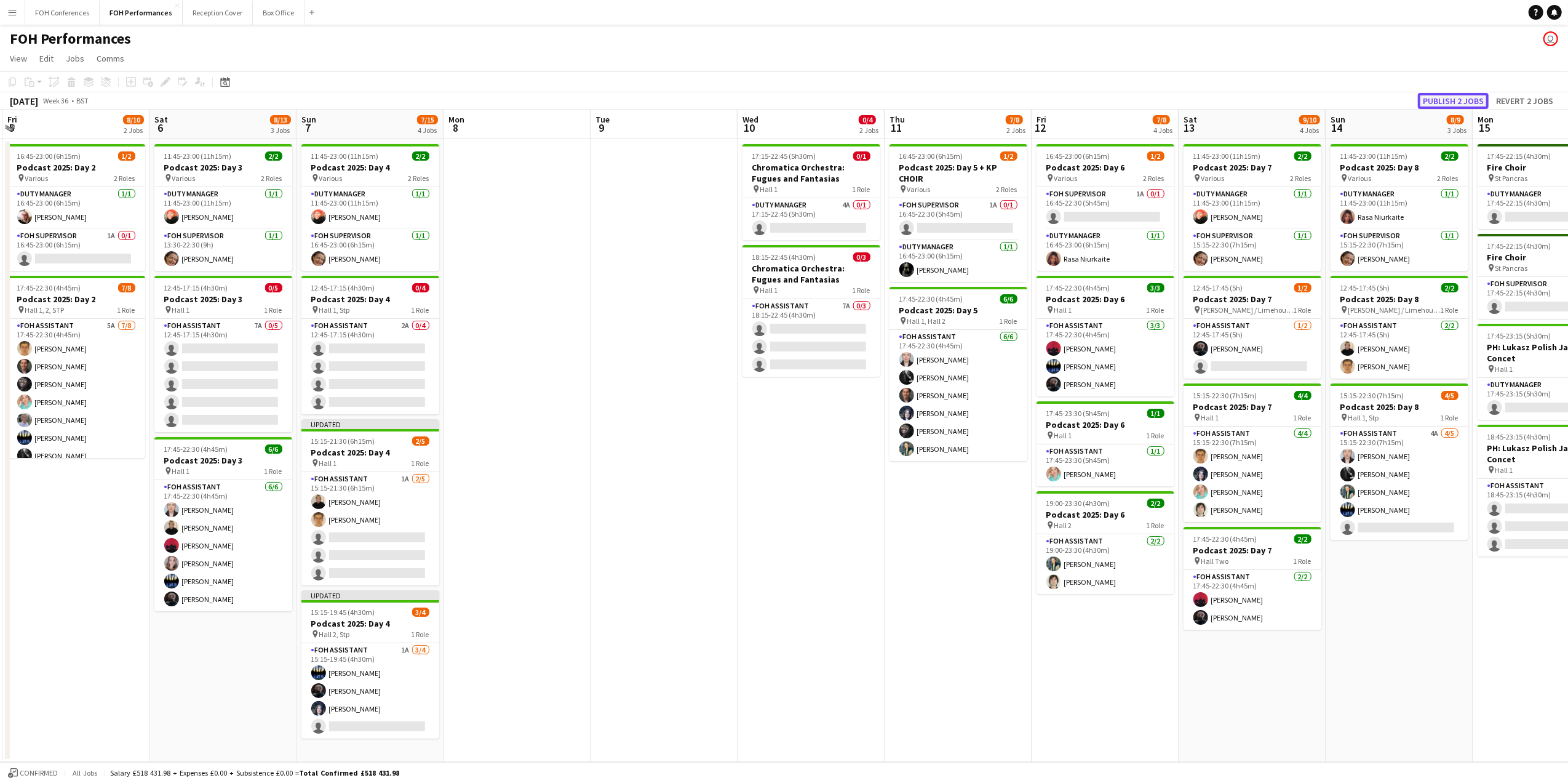
click at [1448, 99] on button "Publish 2 jobs" at bounding box center [1453, 101] width 71 height 16
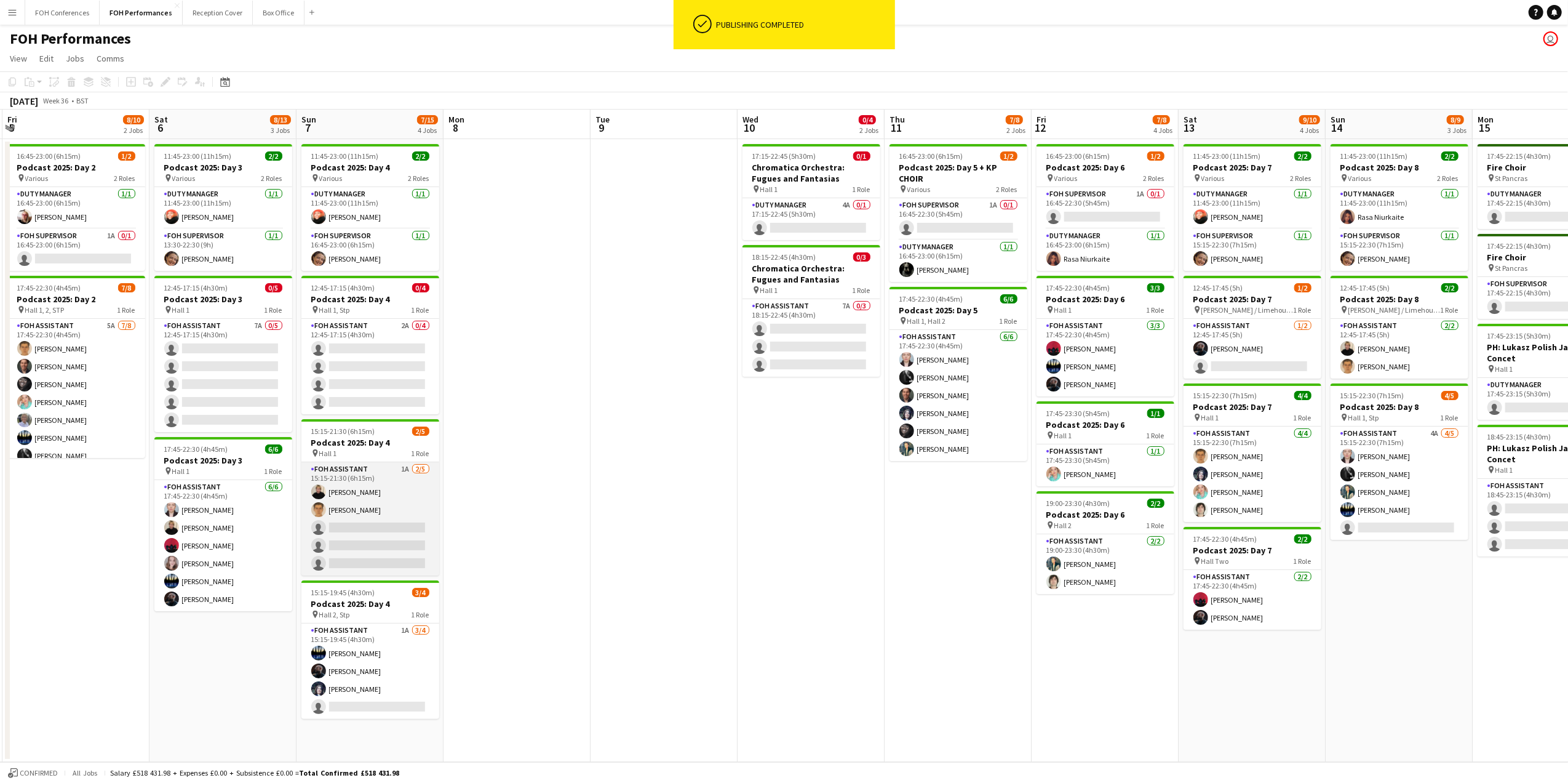
click at [345, 525] on app-card-role "FOH Assistant 1A [DATE] 15:15-21:30 (6h15m) [PERSON_NAME] [PERSON_NAME] single-…" at bounding box center [370, 518] width 137 height 113
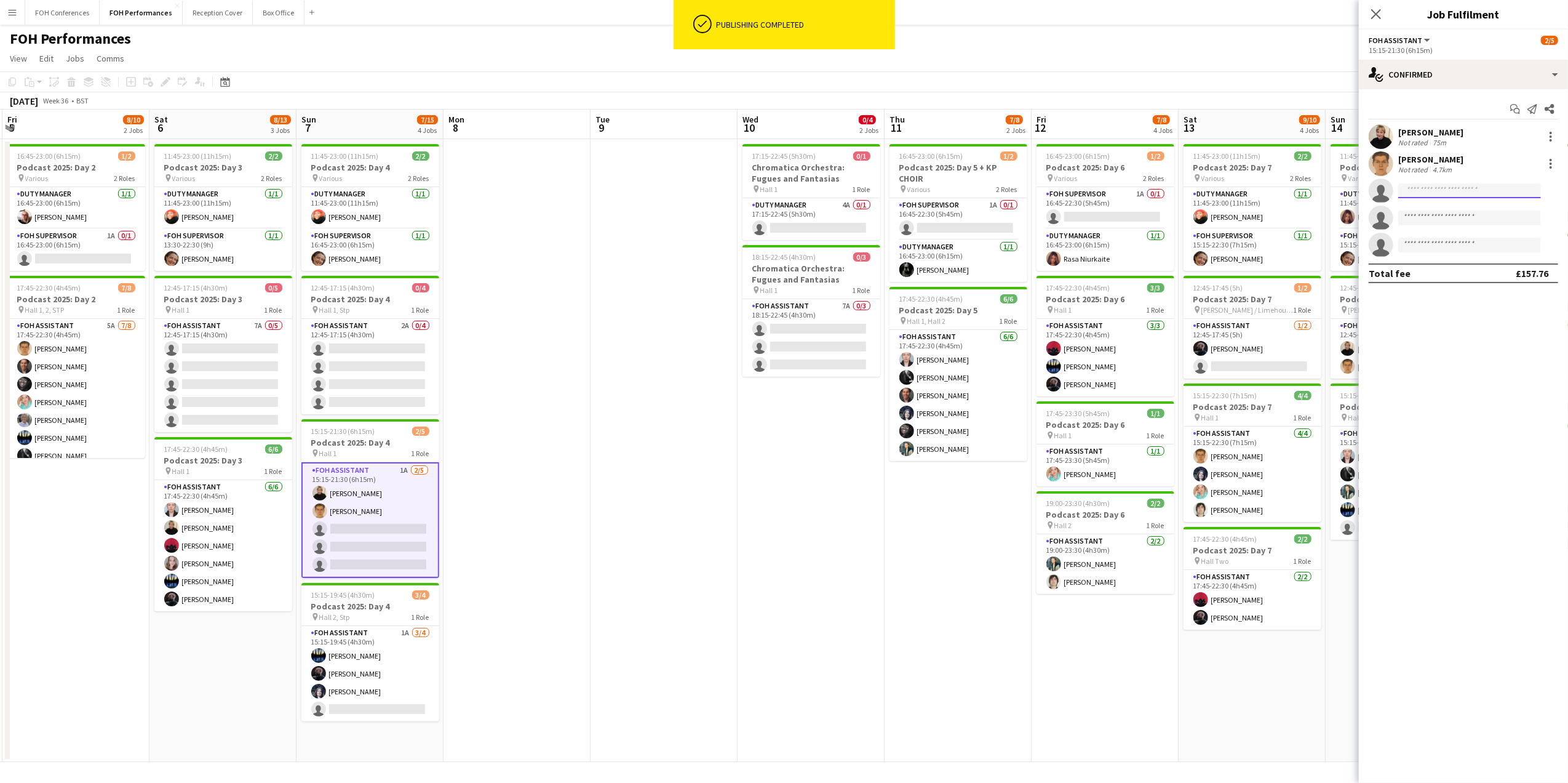
click at [1469, 183] on input at bounding box center [1469, 190] width 143 height 15
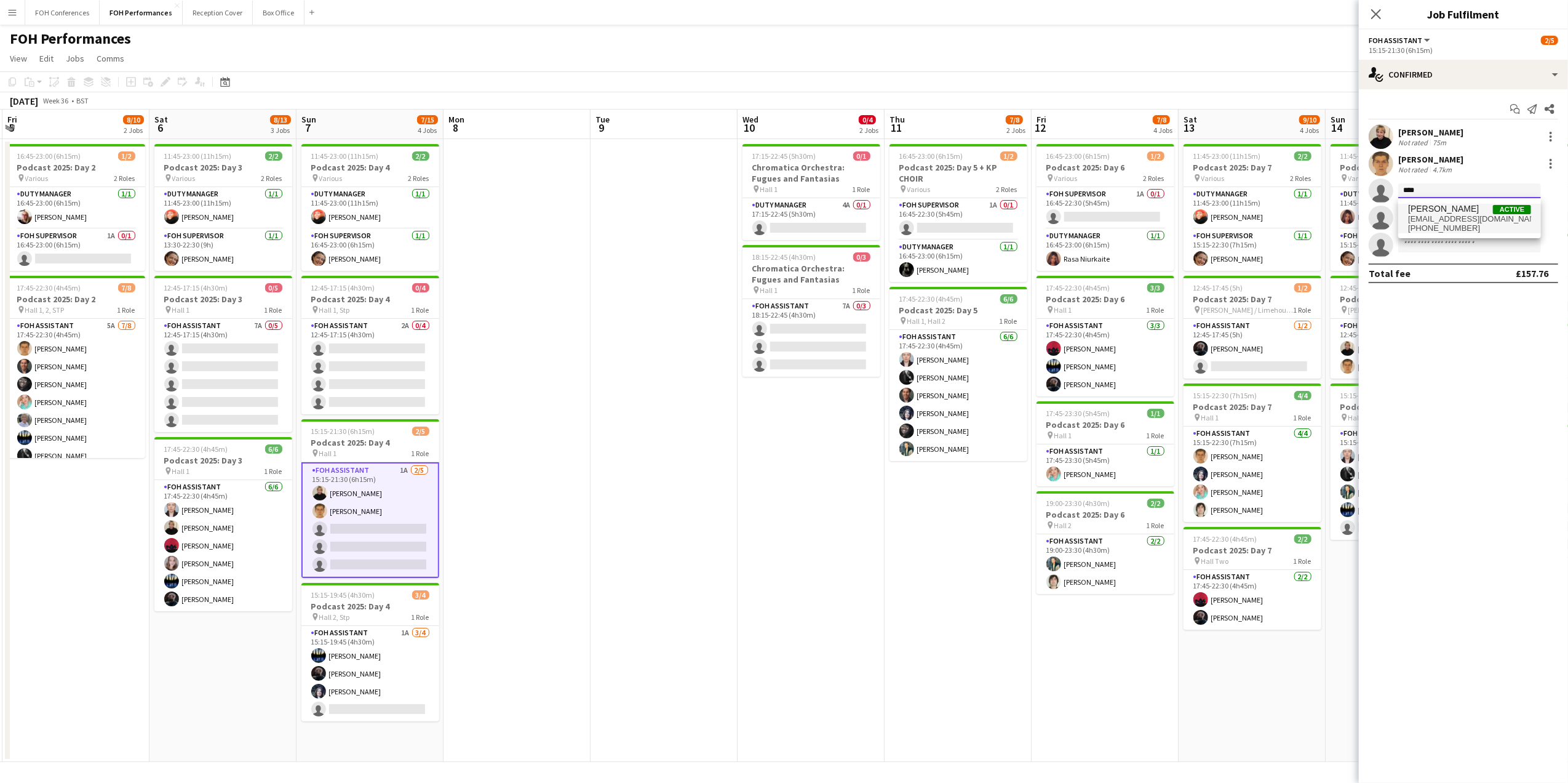
type input "****"
click at [1461, 205] on span "[PERSON_NAME]" at bounding box center [1444, 209] width 71 height 10
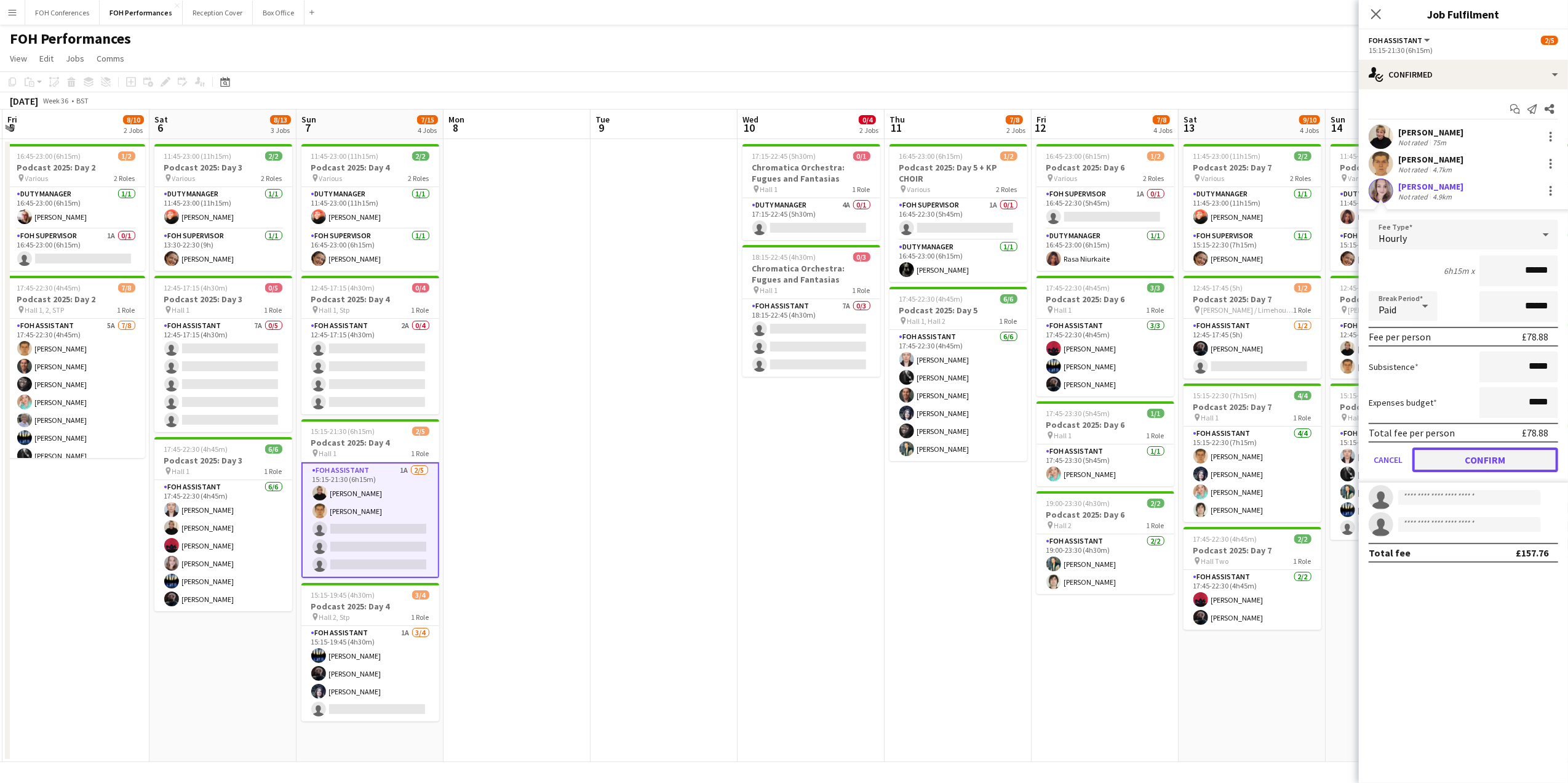
click at [1501, 461] on button "Confirm" at bounding box center [1485, 459] width 146 height 24
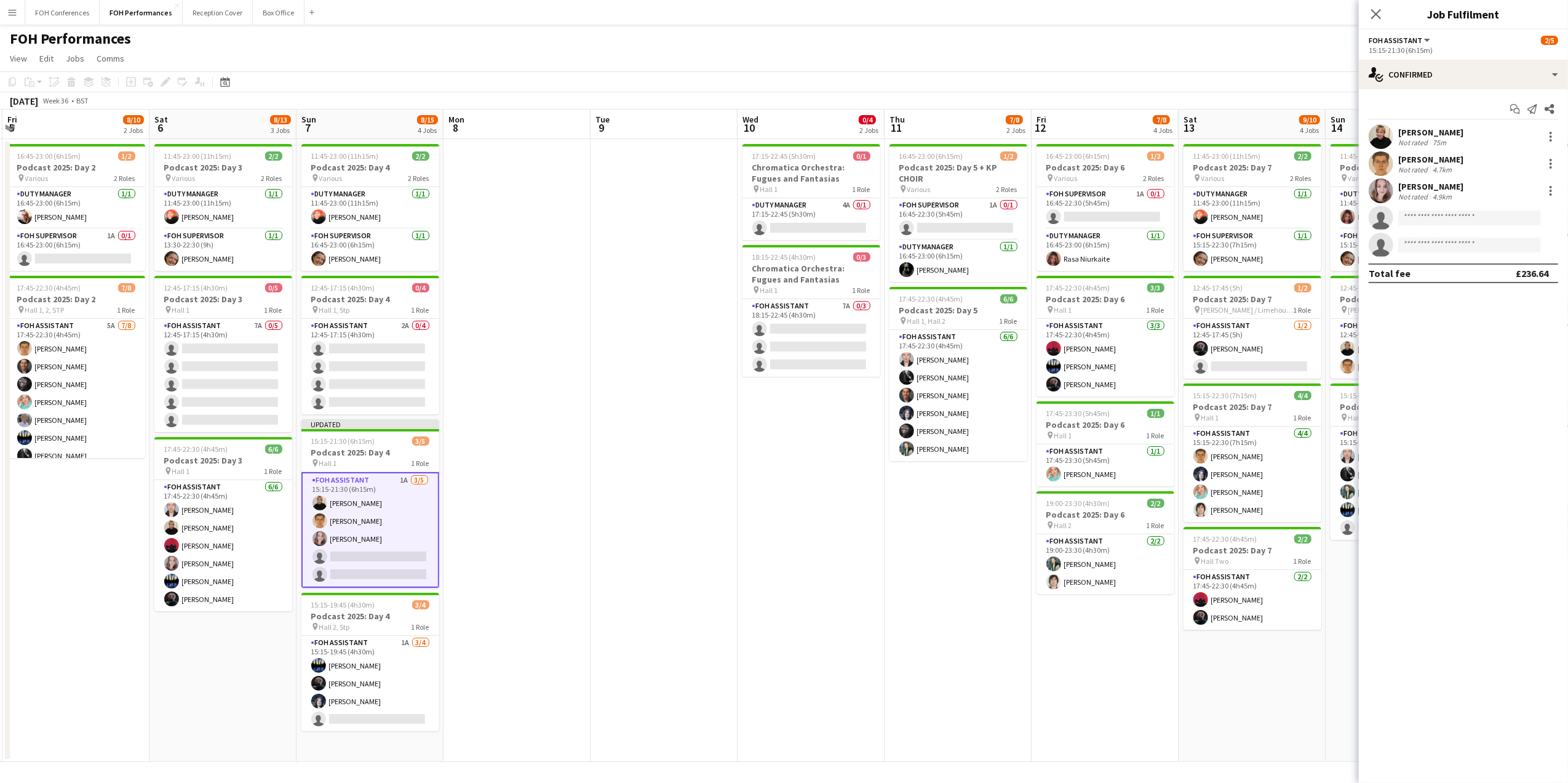
click at [1298, 62] on app-page-menu "View Day view expanded Day view collapsed Month view Date picker Jump to [DATE]…" at bounding box center [784, 60] width 1568 height 24
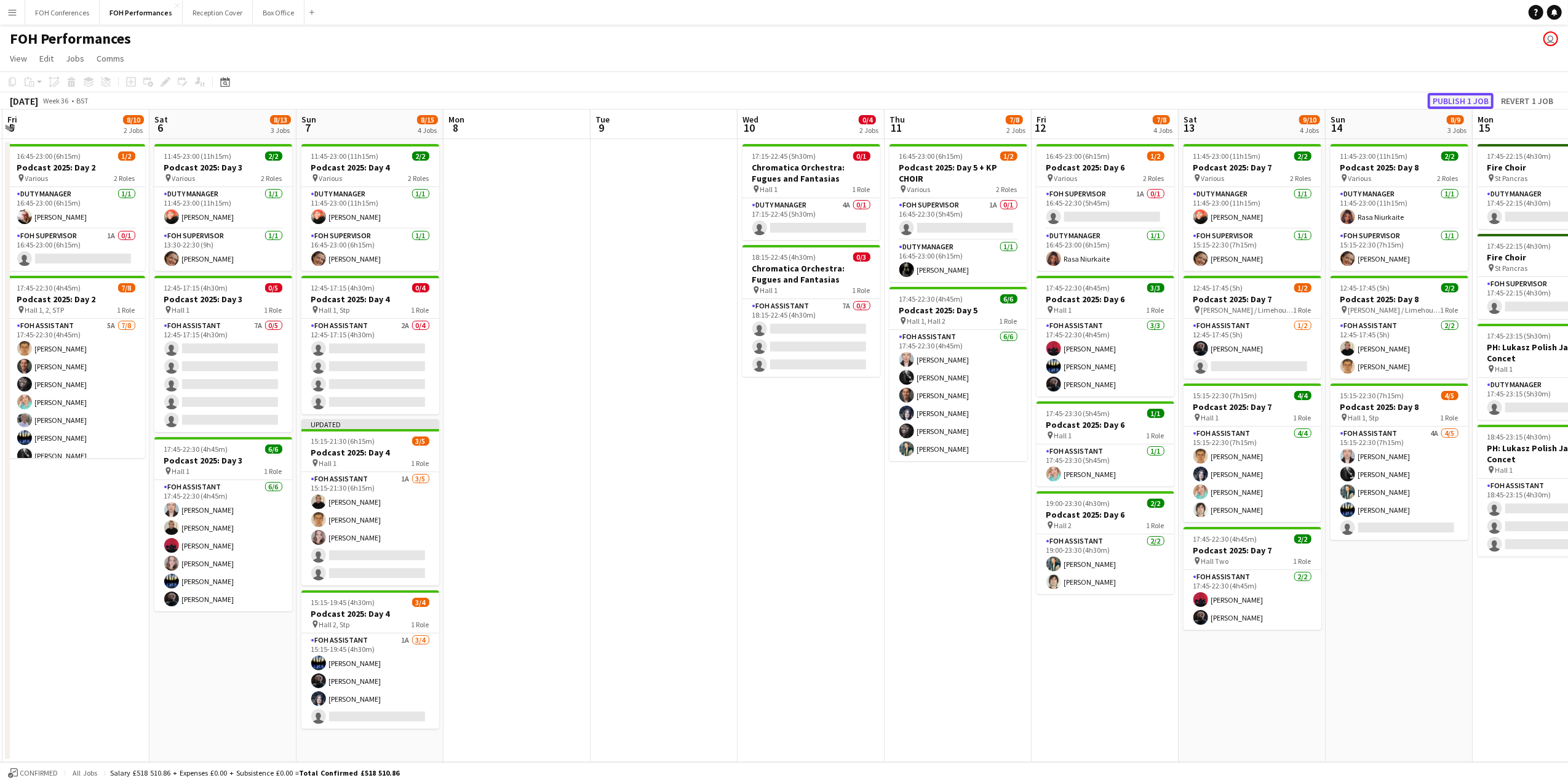
click at [1457, 95] on button "Publish 1 job" at bounding box center [1460, 101] width 66 height 16
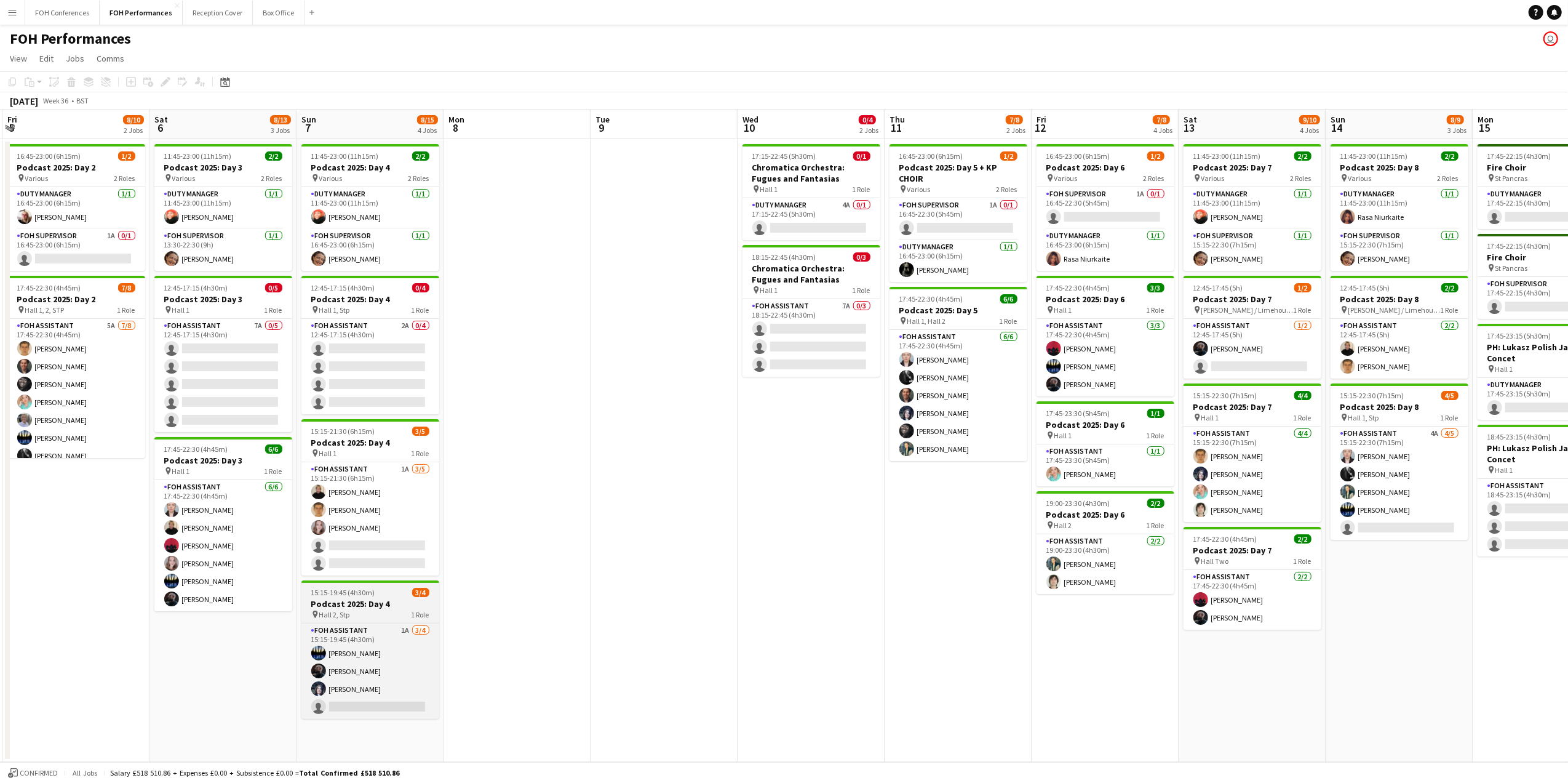
click at [359, 609] on h3 "Podcast 2025: Day 4" at bounding box center [370, 604] width 137 height 11
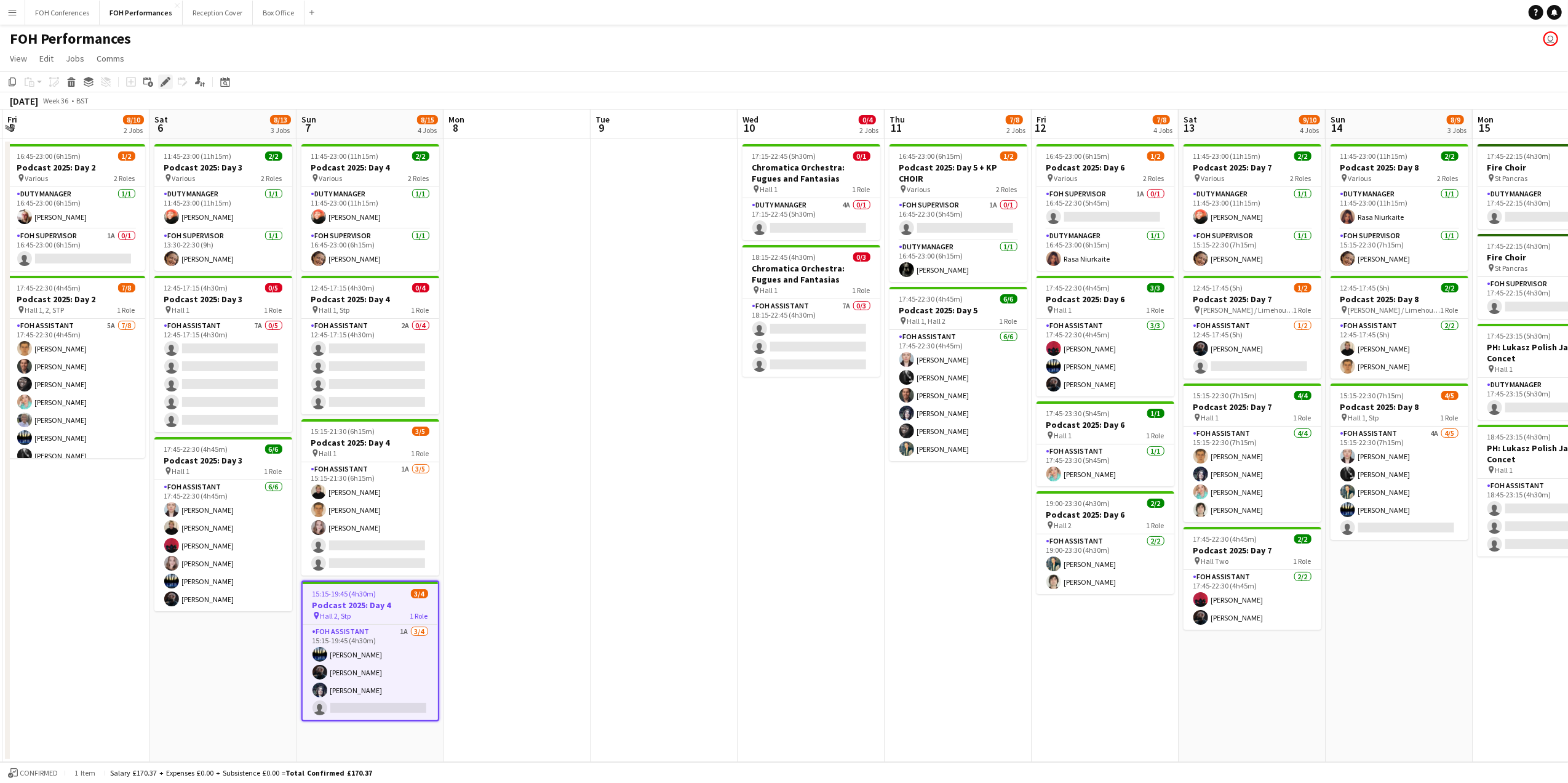
click at [160, 86] on icon "Edit" at bounding box center [165, 81] width 9 height 9
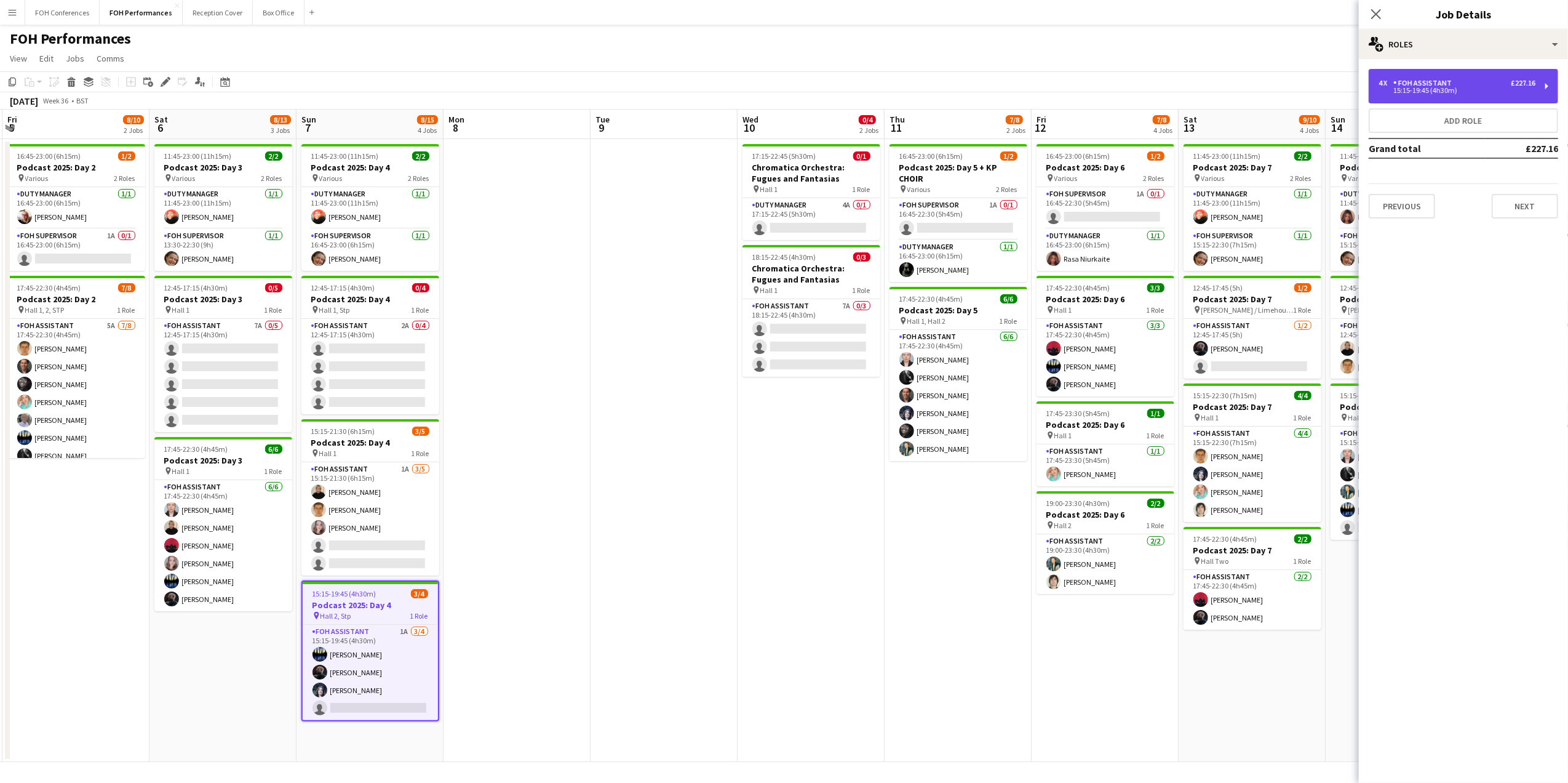
click at [1546, 82] on div "4 x FOH Assistant £227.16 15:15-19:45 (4h30m)" at bounding box center [1464, 86] width 190 height 35
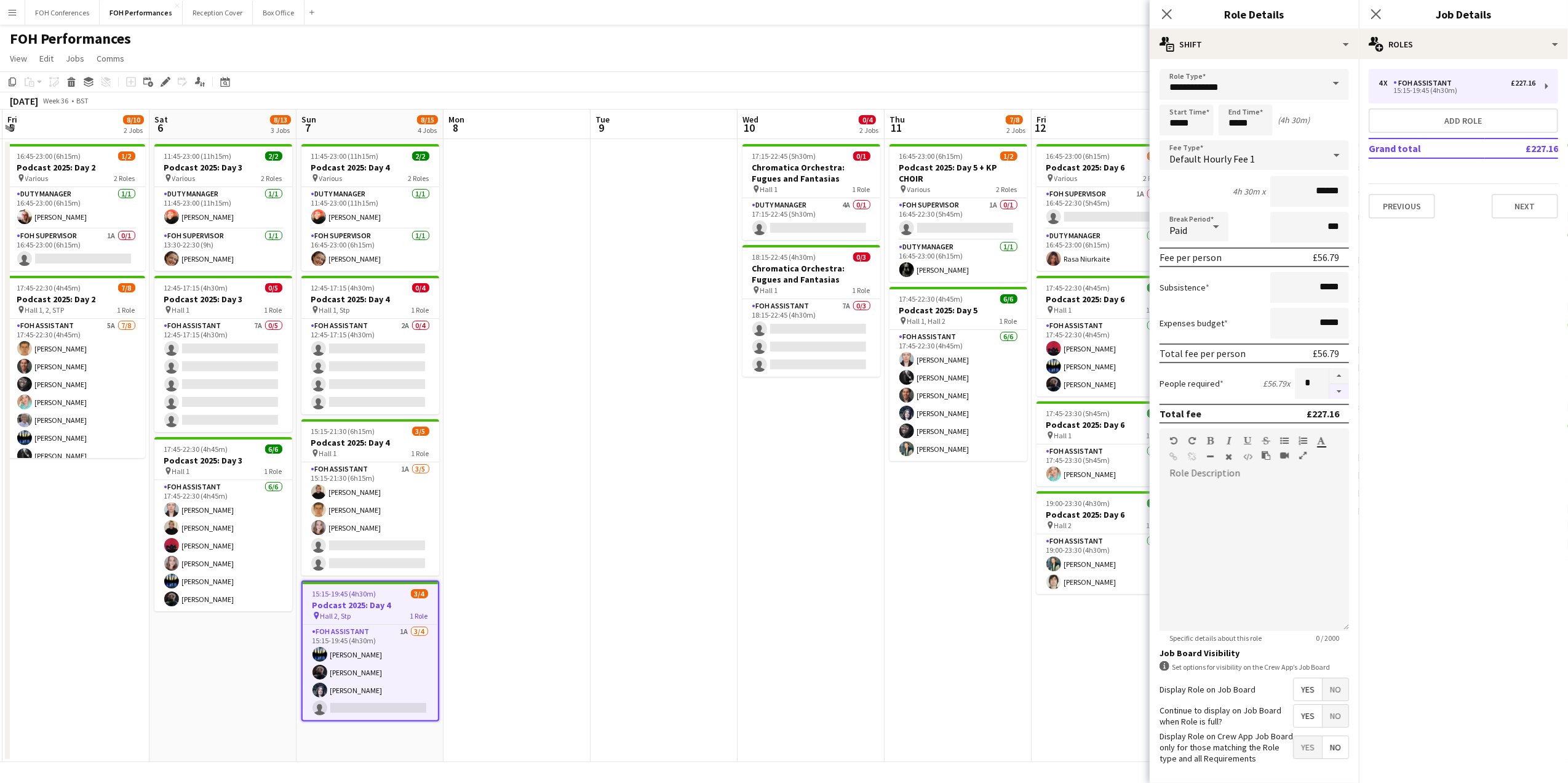
click at [1333, 386] on button "button" at bounding box center [1339, 391] width 20 height 15
type input "*"
click at [1063, 48] on app-page-menu "View Day view expanded Day view collapsed Month view Date picker Jump to [DATE]…" at bounding box center [784, 60] width 1568 height 24
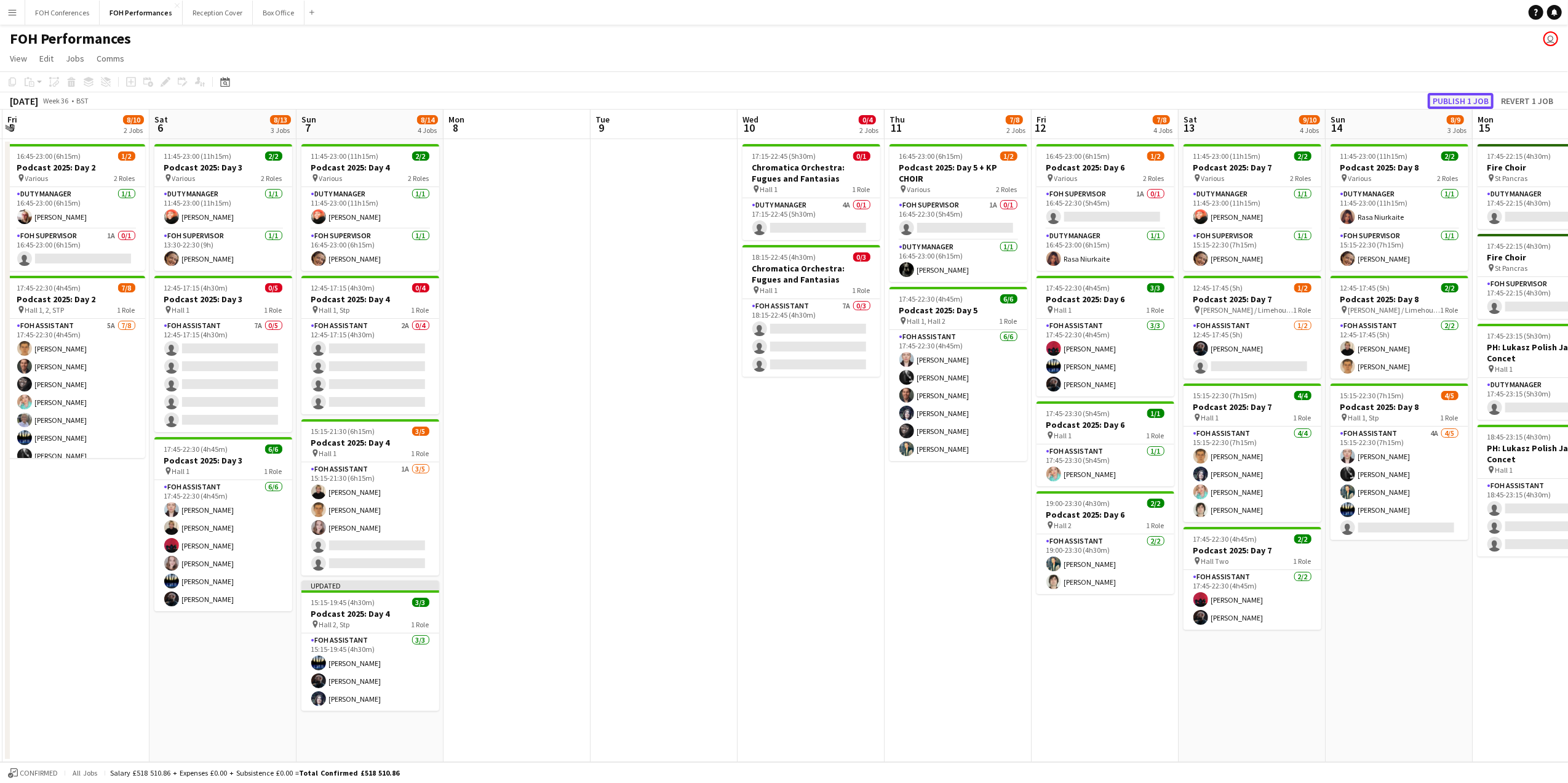
click at [1475, 97] on button "Publish 1 job" at bounding box center [1460, 101] width 66 height 16
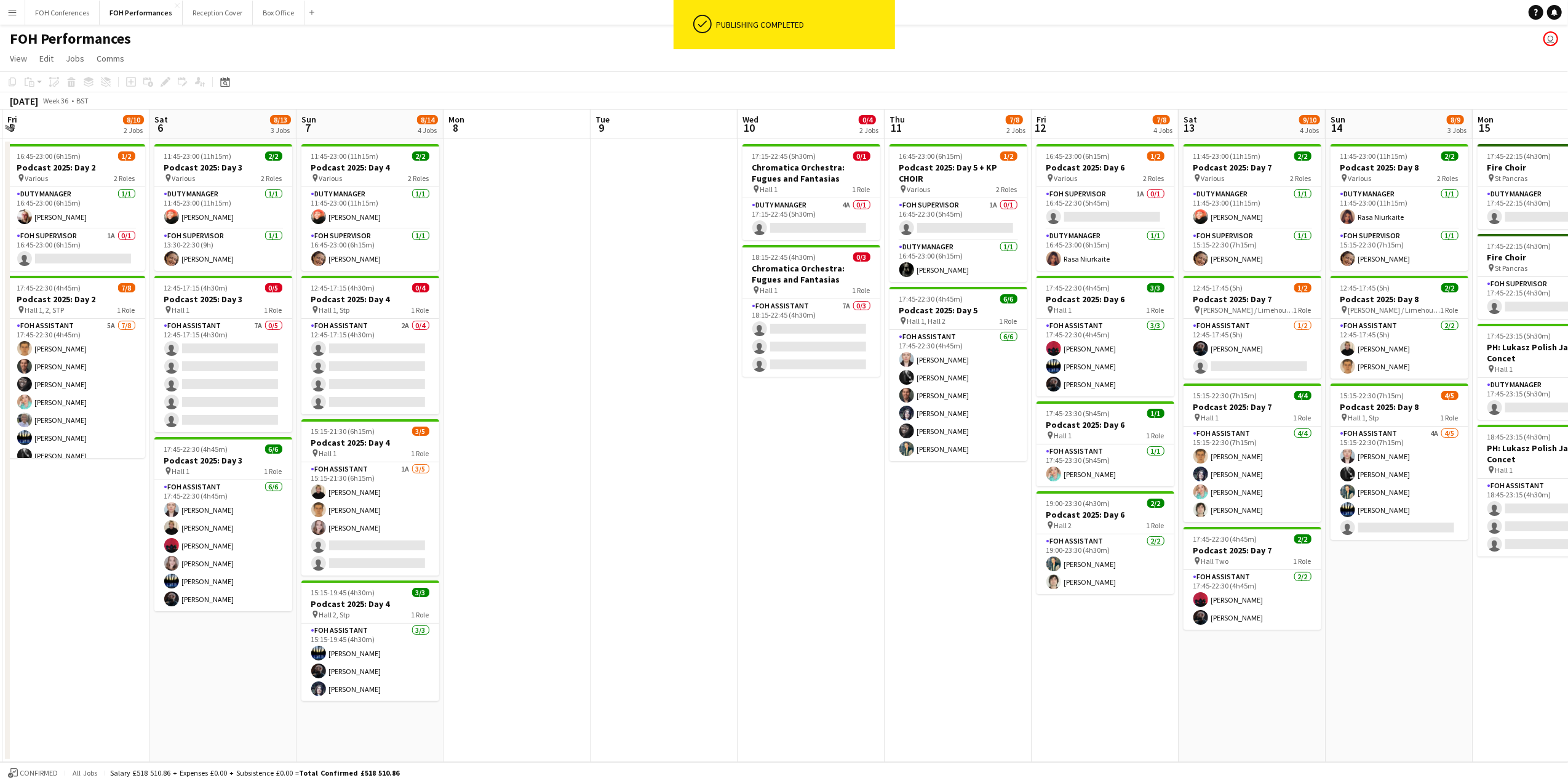
click at [724, 43] on div "Publishing completed" at bounding box center [803, 24] width 183 height 49
click at [430, 47] on div "FOH Performances user" at bounding box center [784, 36] width 1568 height 24
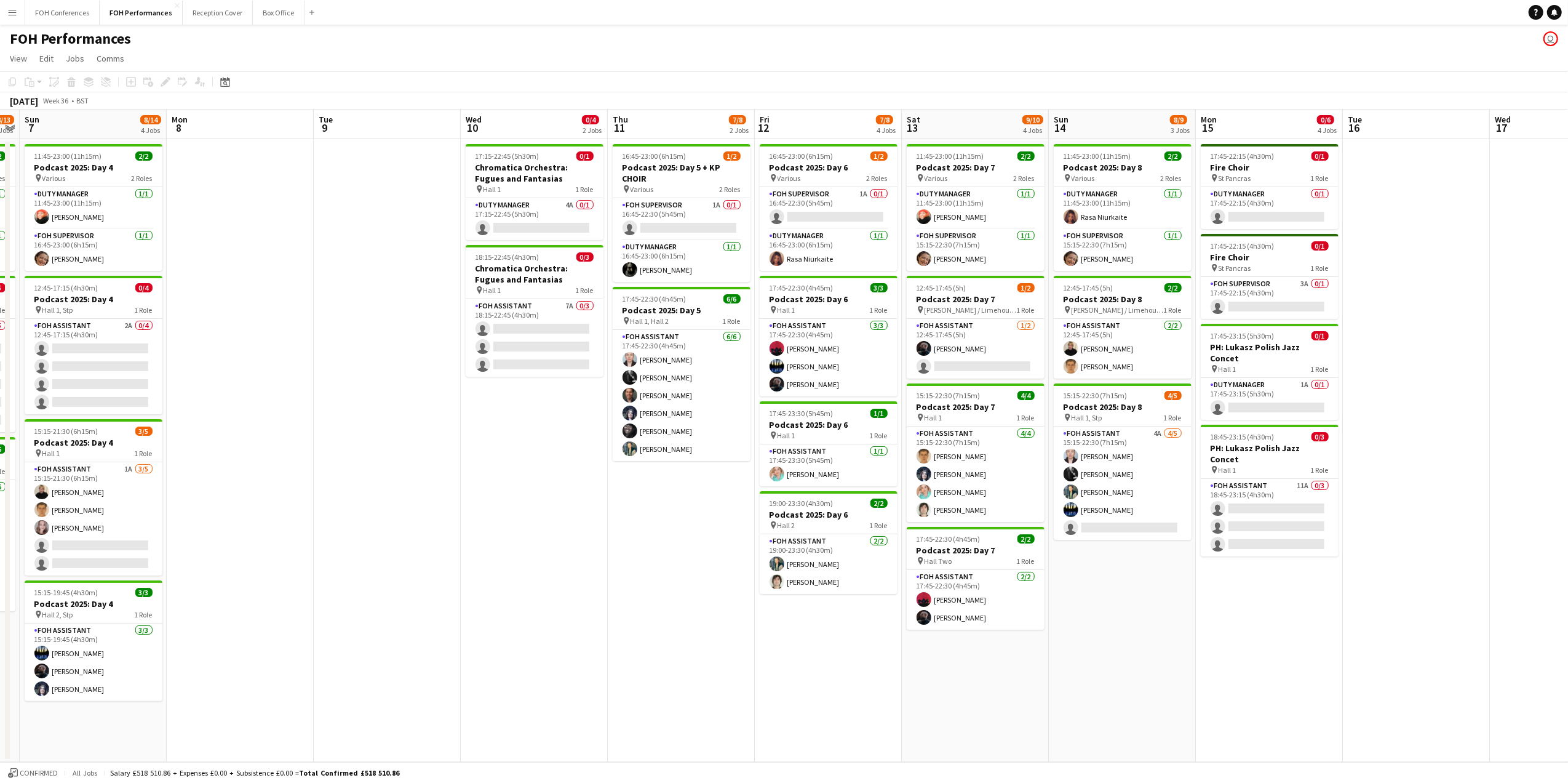
scroll to position [0, 427]
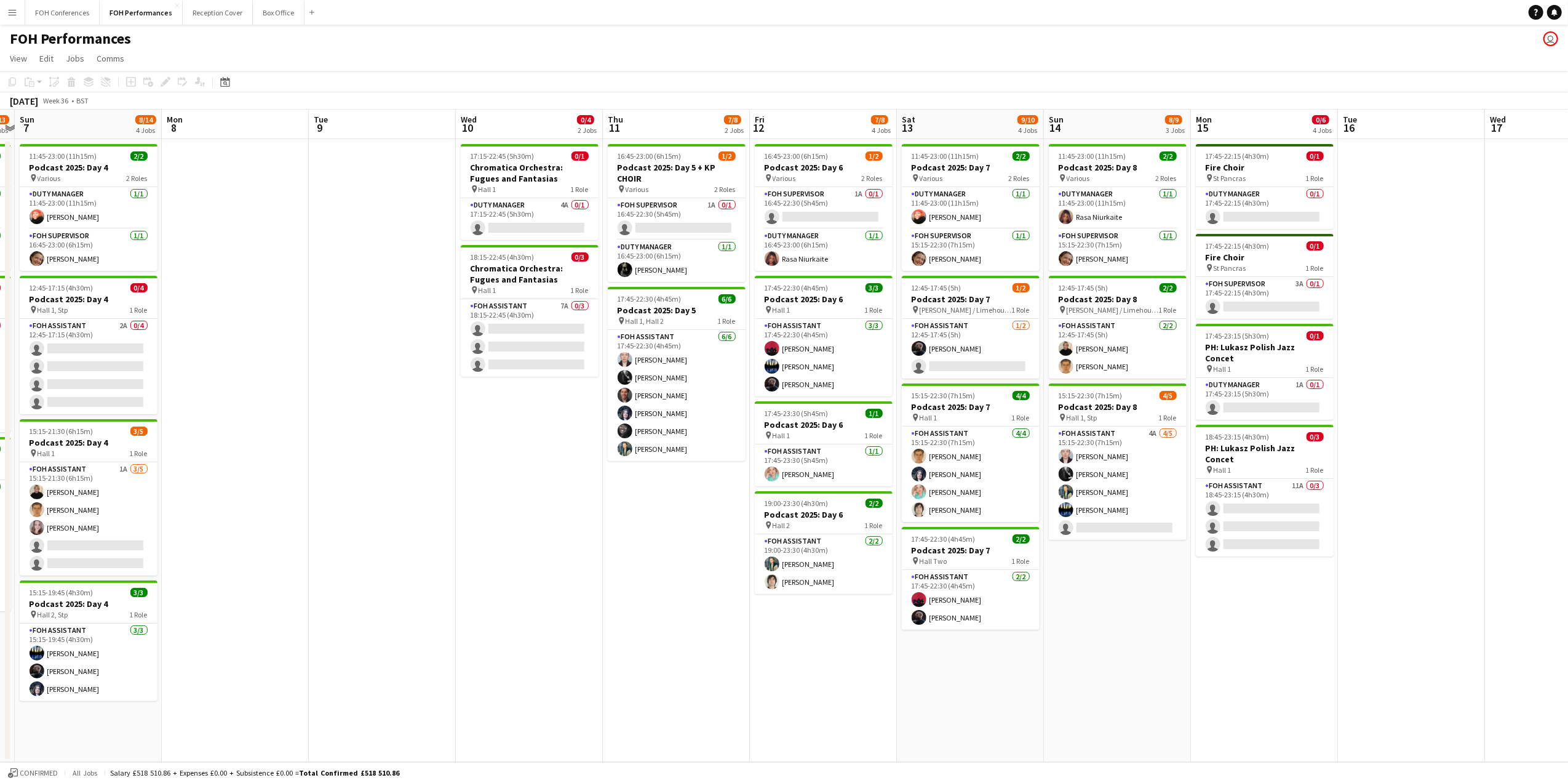
drag, startPoint x: 671, startPoint y: 123, endPoint x: 389, endPoint y: 156, distance: 283.9
click at [389, 156] on app-calendar-viewport "Thu 4 7/8 2 Jobs Fri 5 8/10 2 Jobs Sat 6 8/13 3 Jobs Sun 7 8/14 4 Jobs Mon 8 Tu…" at bounding box center [784, 435] width 1568 height 652
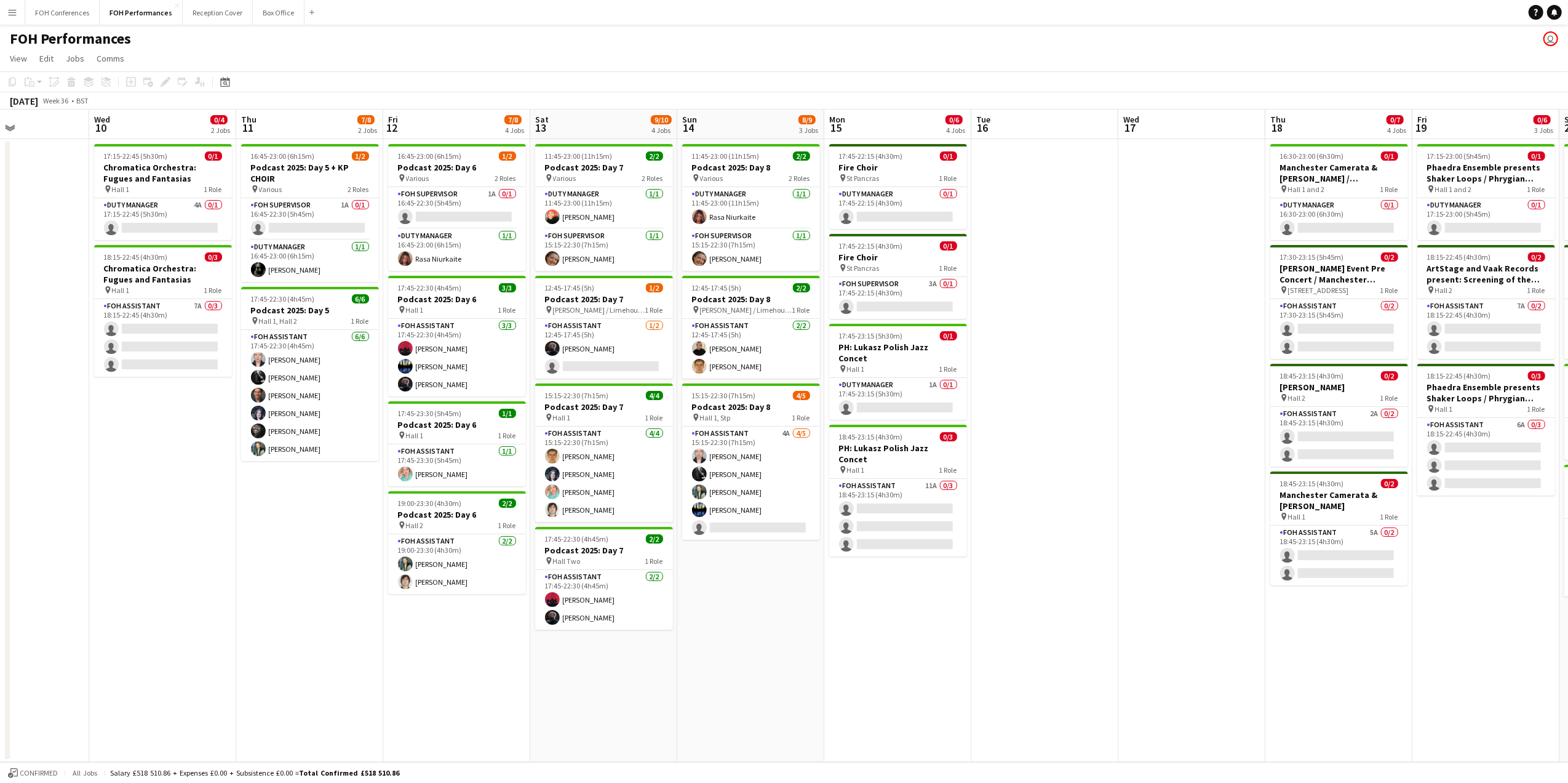
scroll to position [0, 353]
drag, startPoint x: 671, startPoint y: 126, endPoint x: 304, endPoint y: 119, distance: 367.1
click at [304, 119] on app-calendar-viewport "Sun 7 8/14 4 Jobs Mon 8 Tue 9 Wed 10 0/4 2 Jobs Thu 11 7/8 2 Jobs Fri 12 7/8 4 …" at bounding box center [784, 435] width 1568 height 652
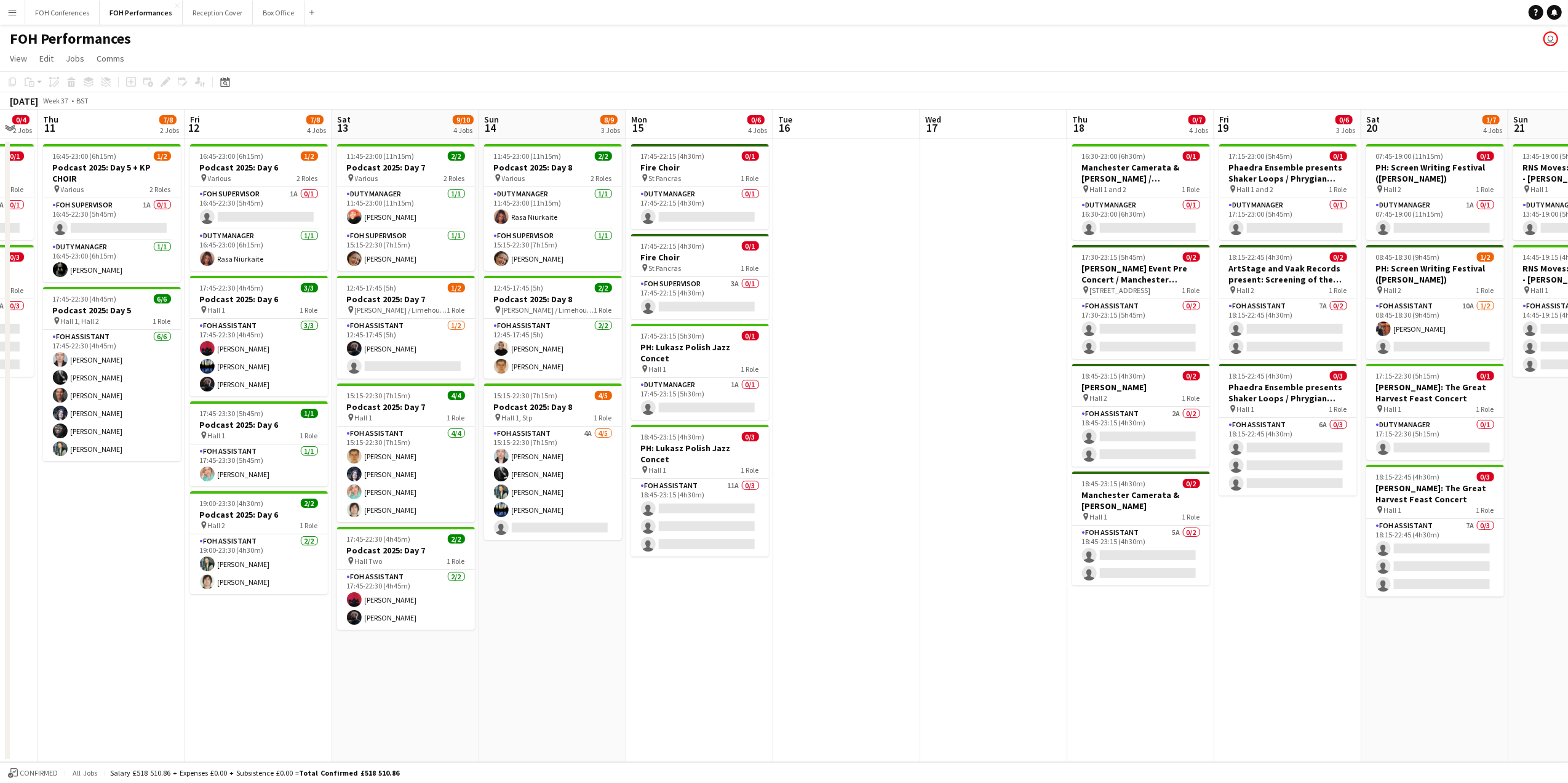
scroll to position [0, 408]
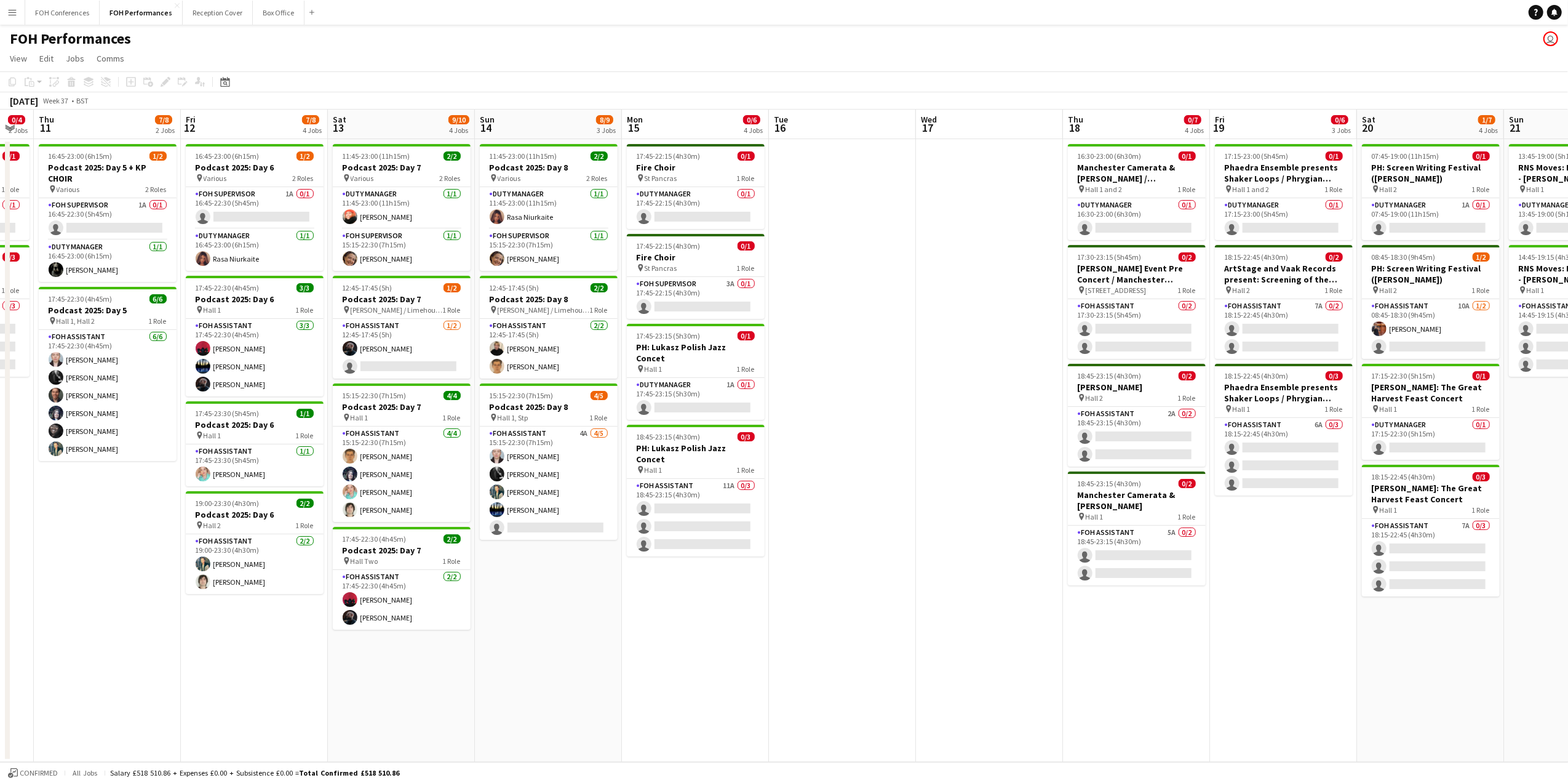
drag, startPoint x: 232, startPoint y: 154, endPoint x: 92, endPoint y: 160, distance: 140.1
click at [92, 160] on app-calendar-viewport "Mon 8 Tue 9 Wed 10 0/4 2 Jobs Thu 11 7/8 2 Jobs Fri 12 7/8 4 Jobs Sat 13 9/10 4…" at bounding box center [784, 435] width 1568 height 652
